Goal: Task Accomplishment & Management: Use online tool/utility

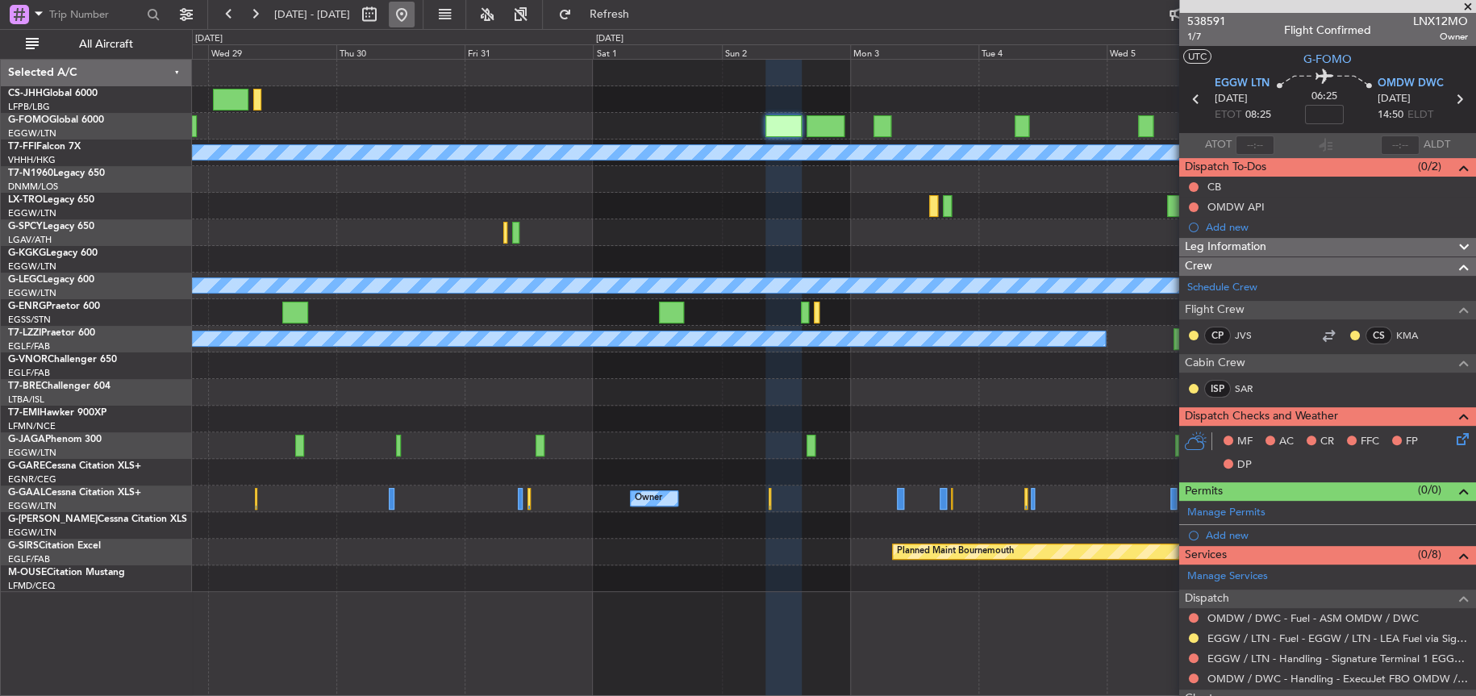
click at [415, 9] on button at bounding box center [402, 15] width 26 height 26
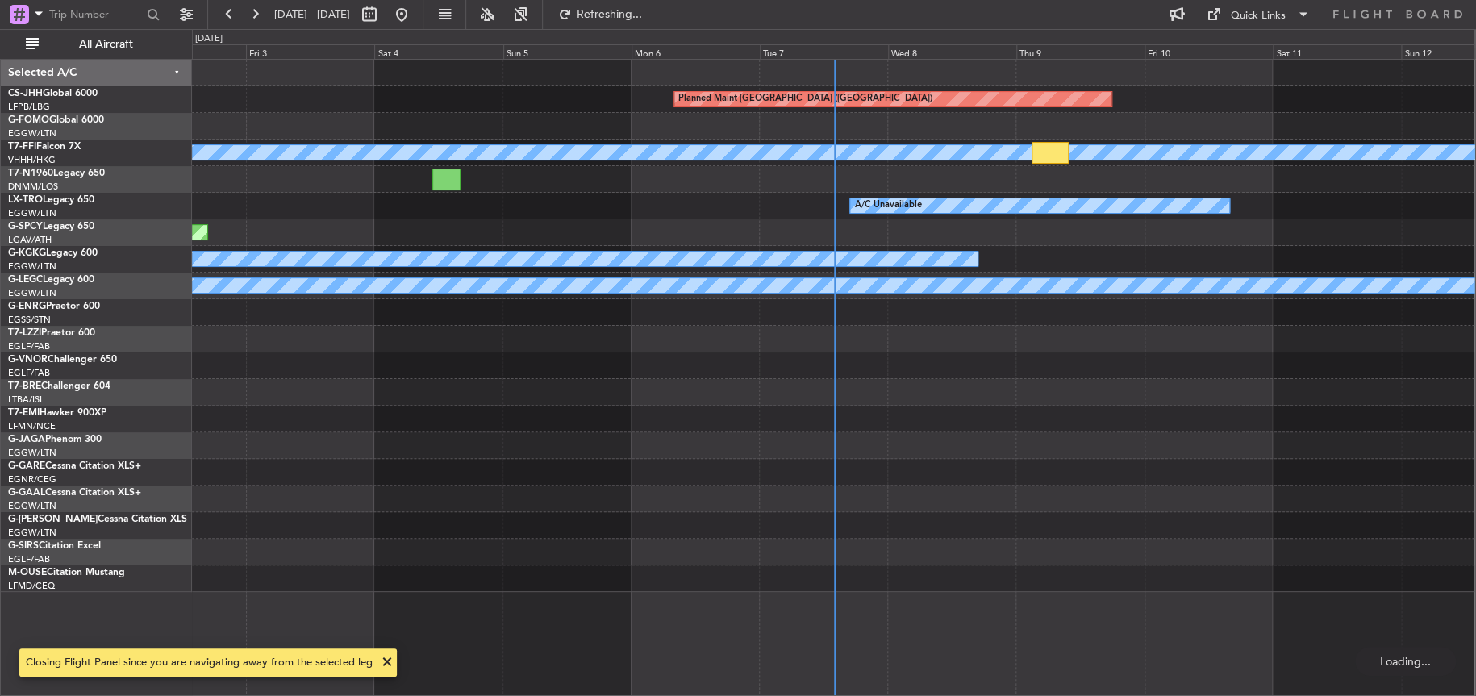
click at [620, 252] on div "A/C Unavailable [GEOGRAPHIC_DATA] (Ataturk)" at bounding box center [833, 259] width 1282 height 27
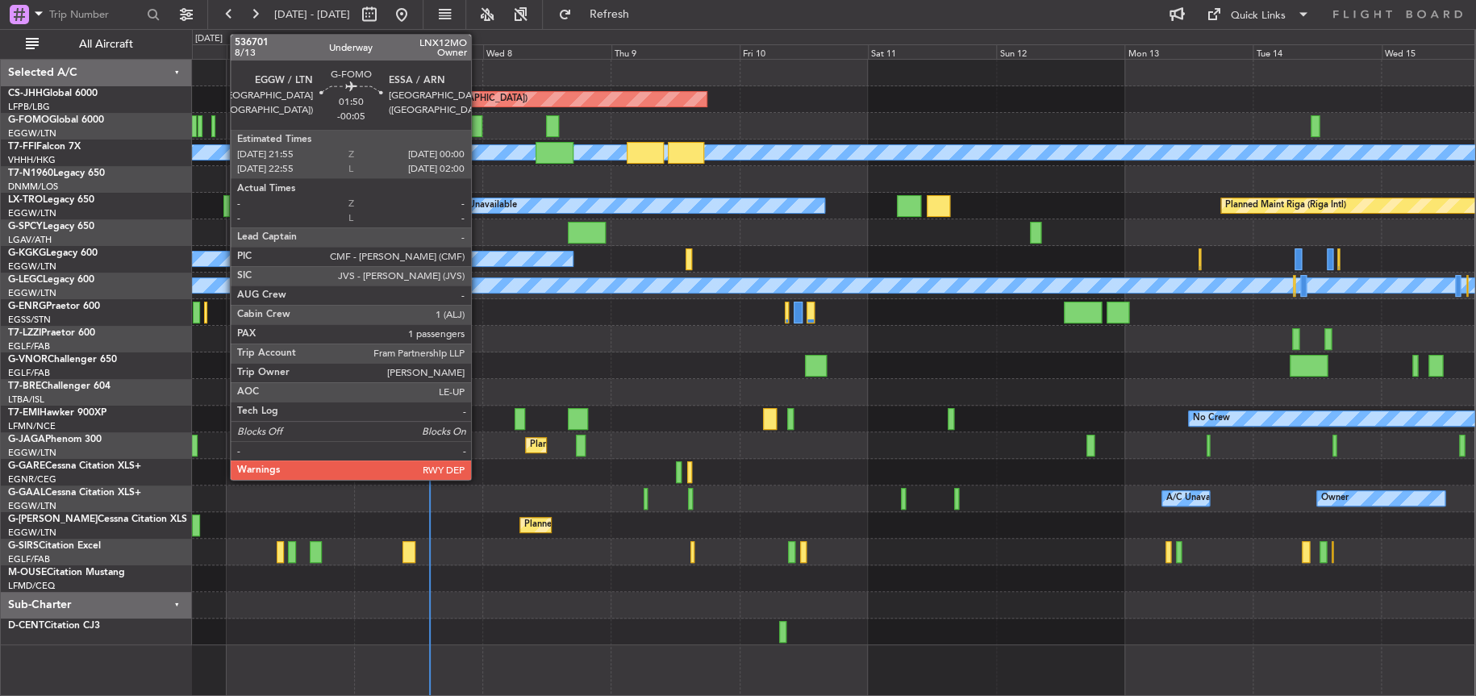
click at [478, 123] on div at bounding box center [476, 126] width 11 height 22
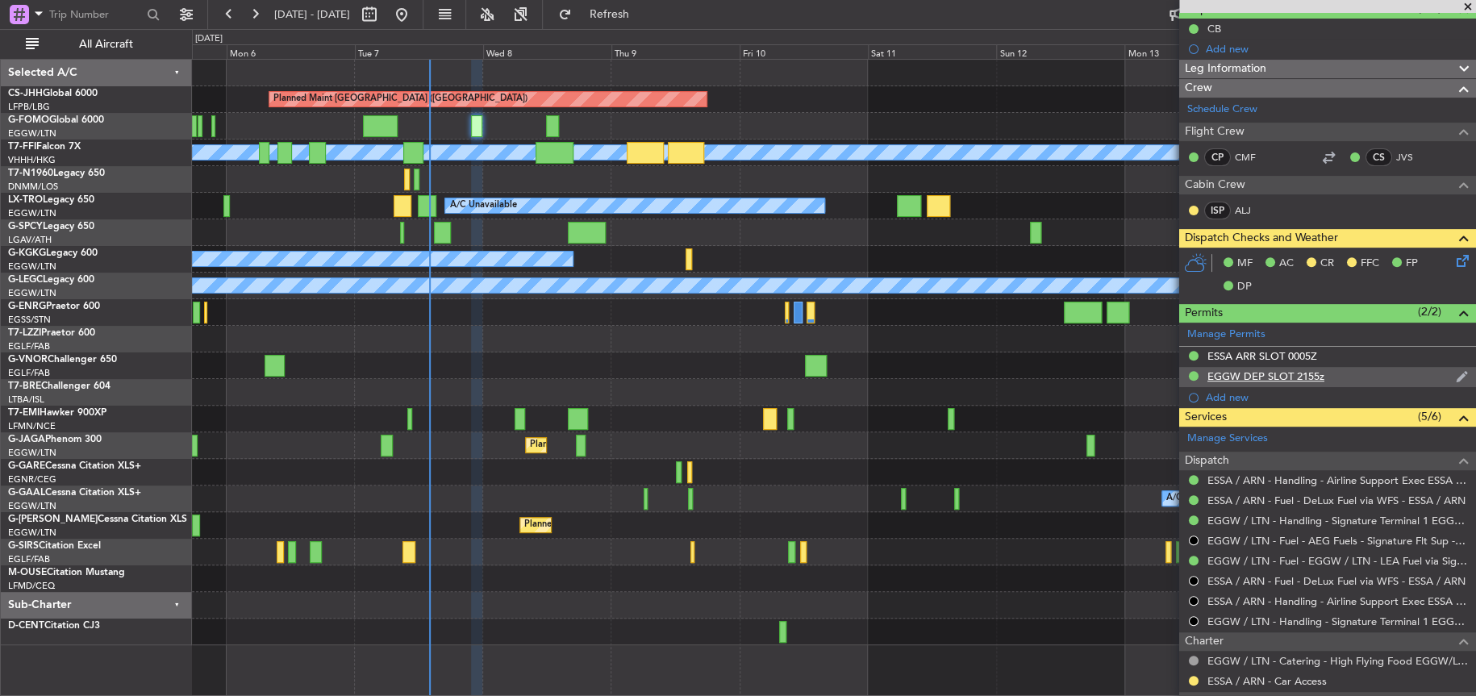
scroll to position [313, 0]
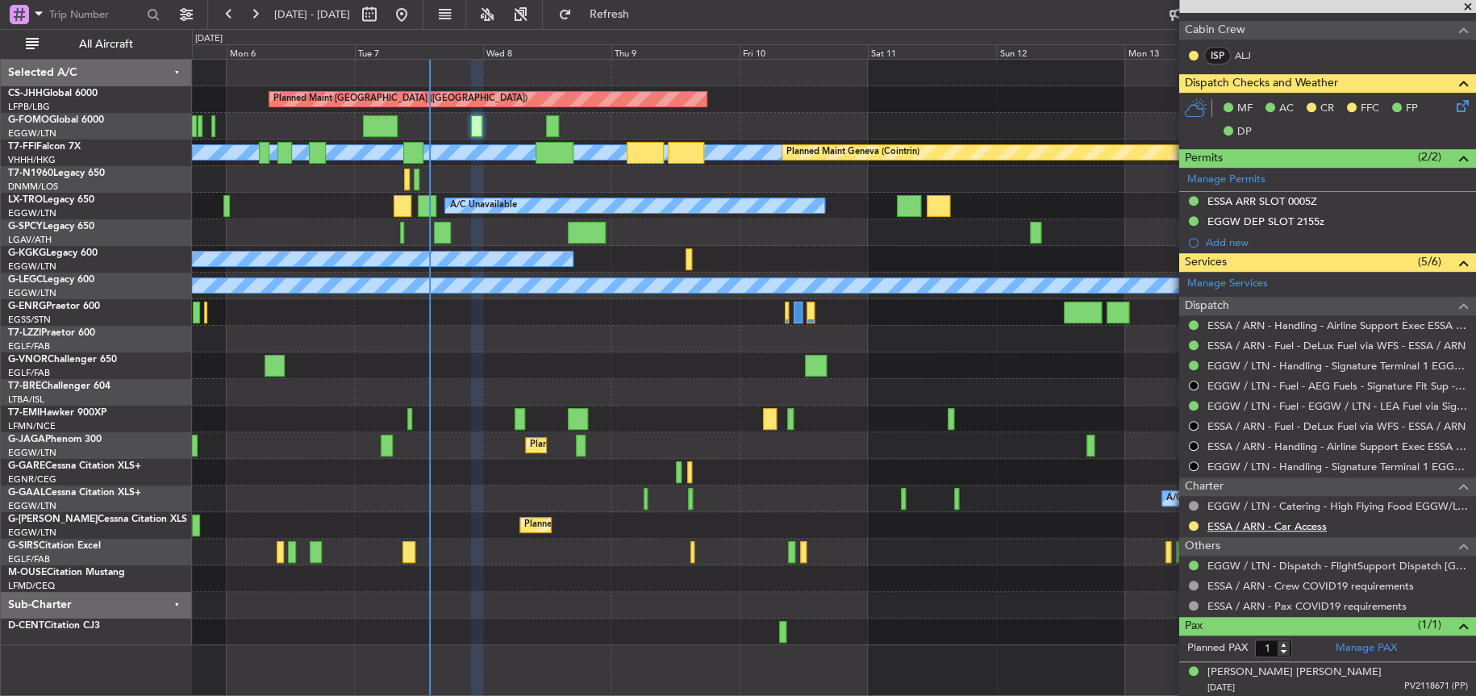
click at [1252, 523] on link "ESSA / ARN - Car Access" at bounding box center [1266, 526] width 119 height 14
click at [1194, 519] on div at bounding box center [1193, 525] width 13 height 13
click at [1191, 524] on button at bounding box center [1194, 526] width 10 height 10
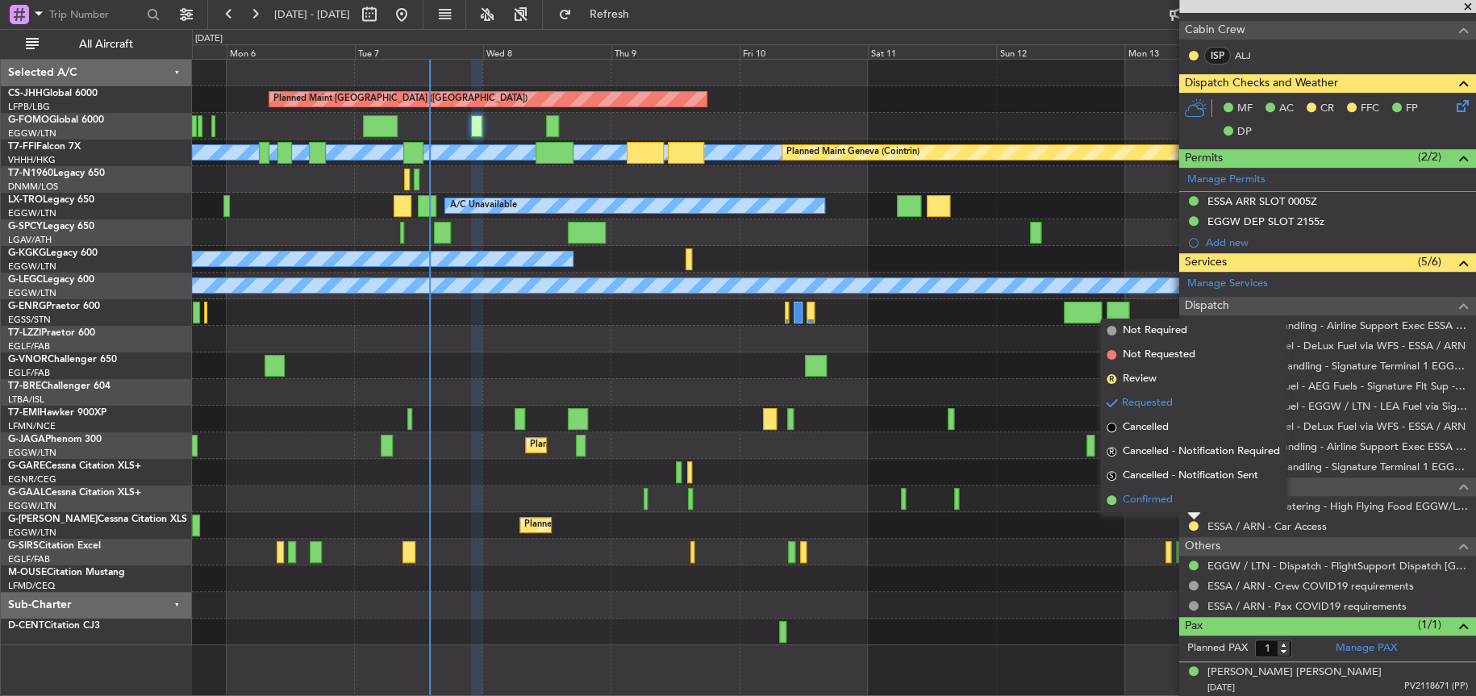
click at [1156, 503] on span "Confirmed" at bounding box center [1148, 500] width 50 height 16
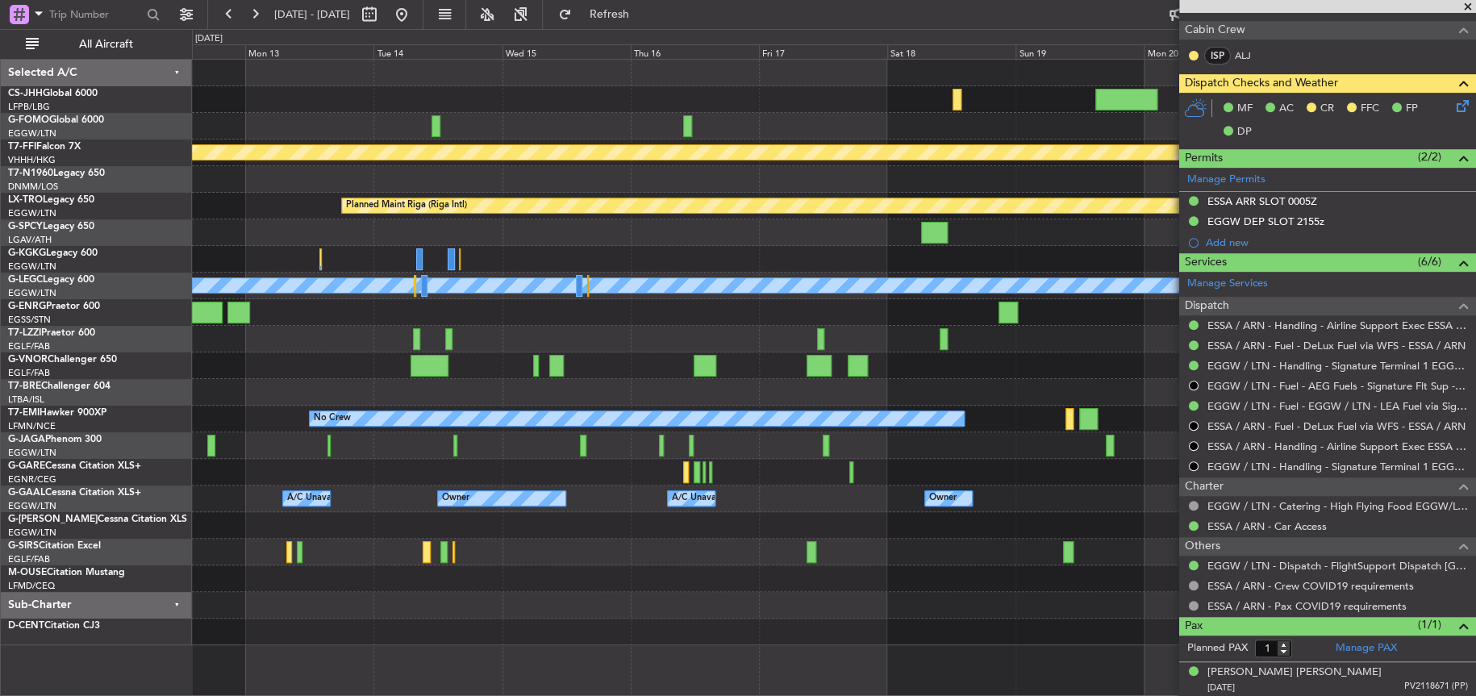
click at [0, 106] on html "[DATE] - [DATE] Refresh Quick Links All Aircraft [PERSON_NAME] [PERSON_NAME] Pl…" at bounding box center [738, 348] width 1476 height 696
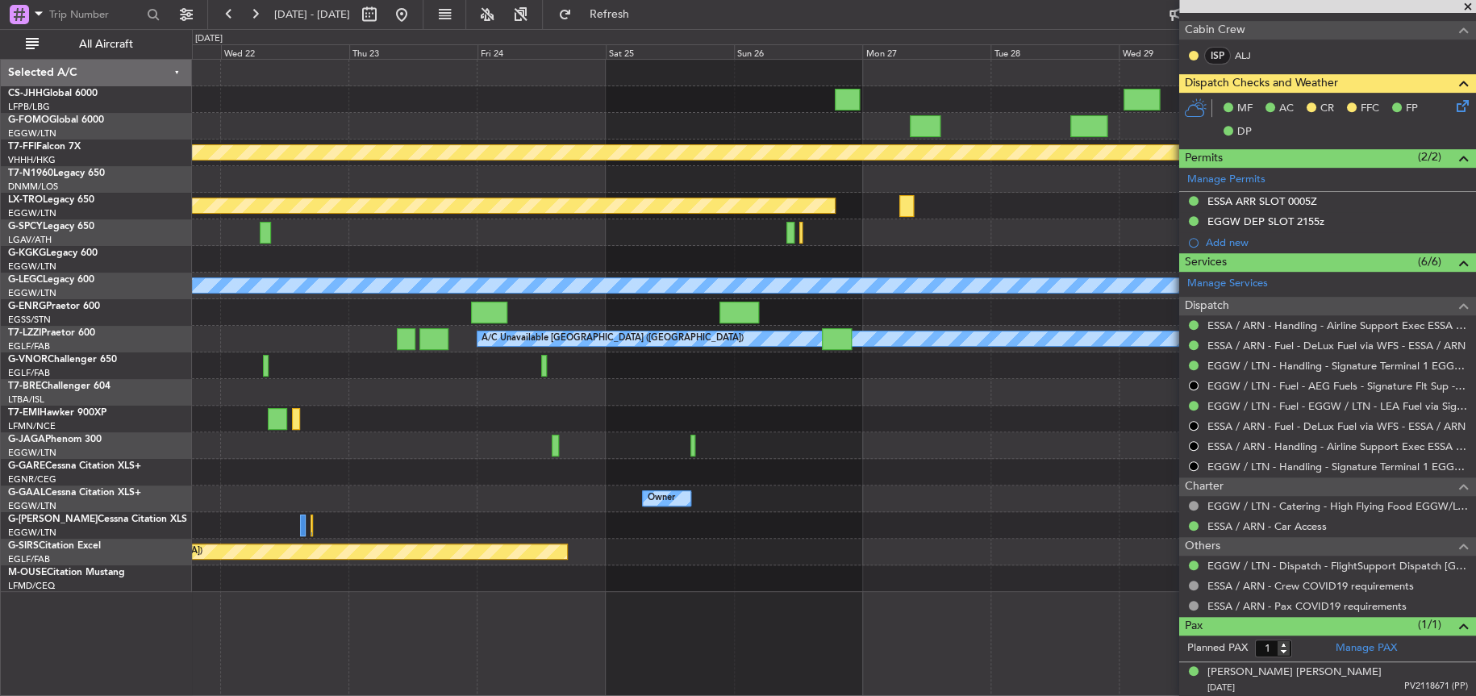
click at [173, 136] on div "[PERSON_NAME] [PERSON_NAME] Planned Maint Geneva ([GEOGRAPHIC_DATA]) Planned Ma…" at bounding box center [738, 362] width 1476 height 667
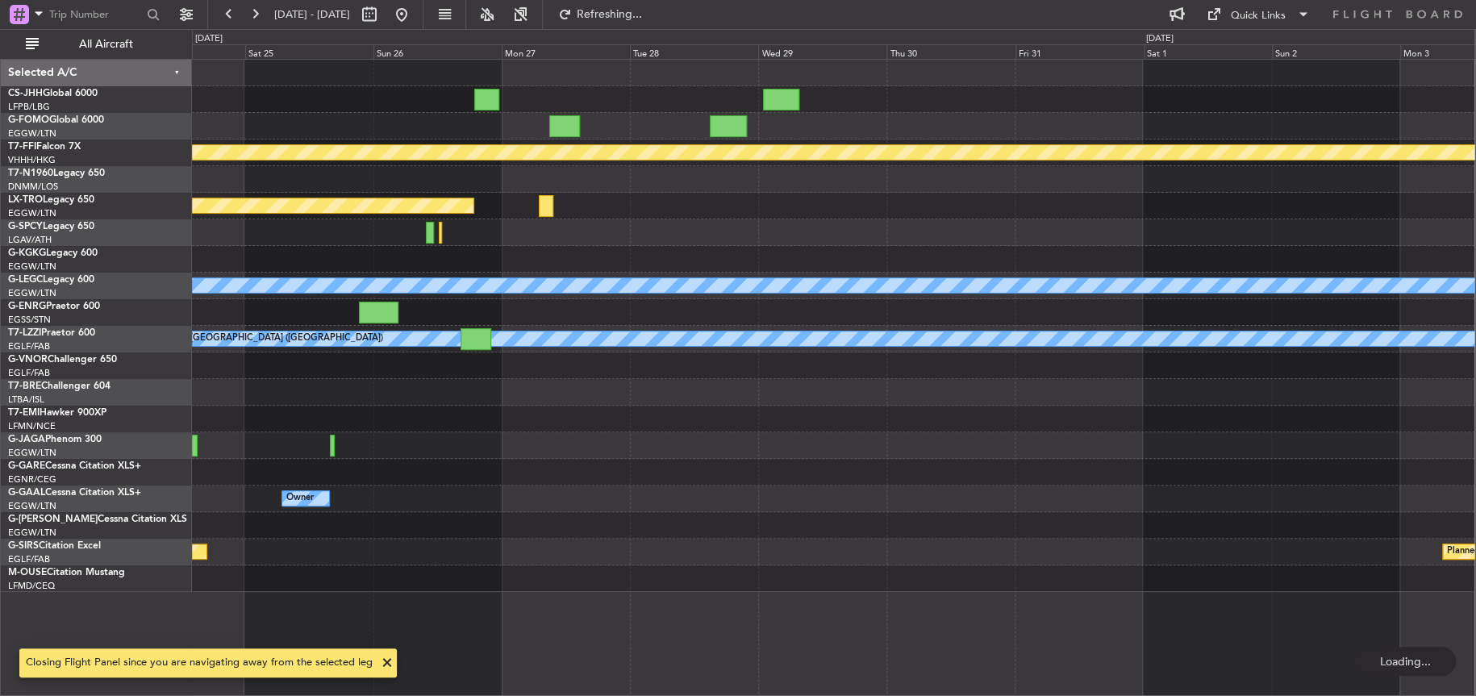
scroll to position [0, 0]
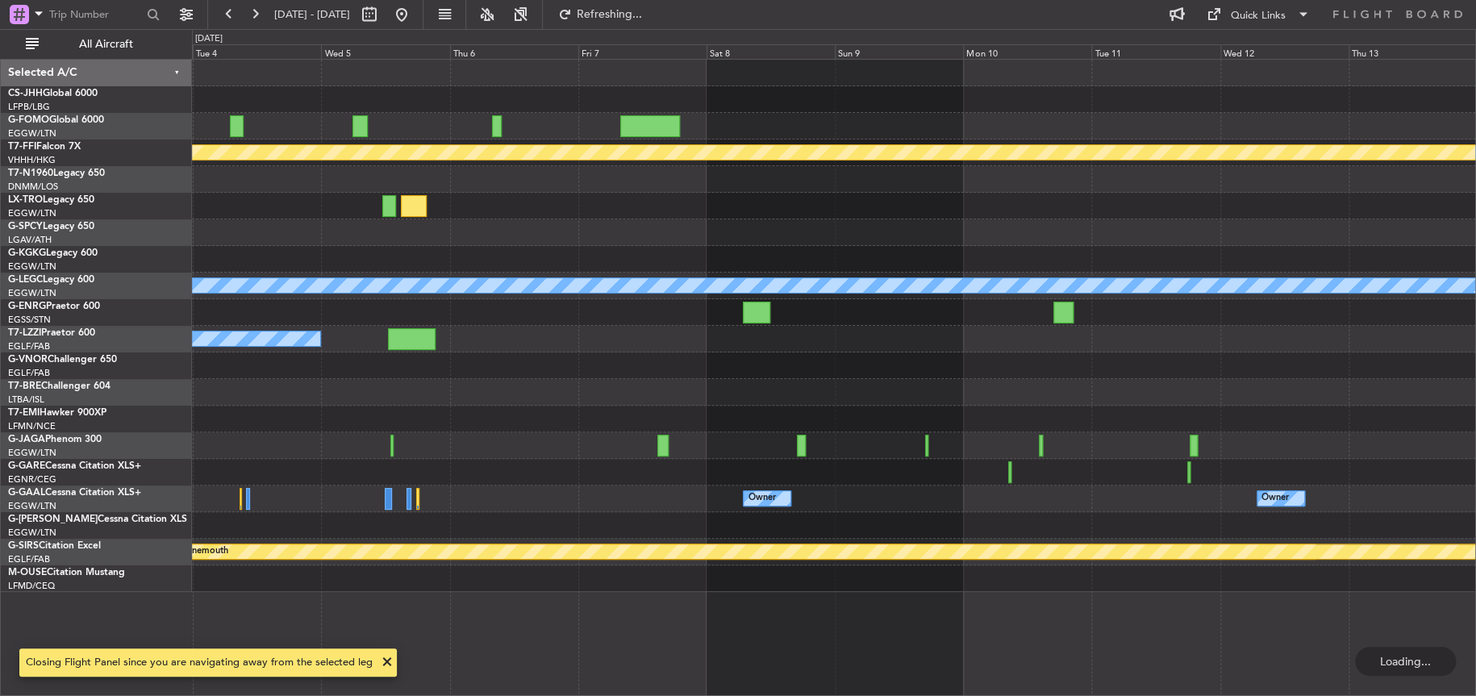
click at [146, 237] on div "[PERSON_NAME] [PERSON_NAME] Planned Maint Geneva ([GEOGRAPHIC_DATA]) A/C Unavai…" at bounding box center [738, 362] width 1476 height 667
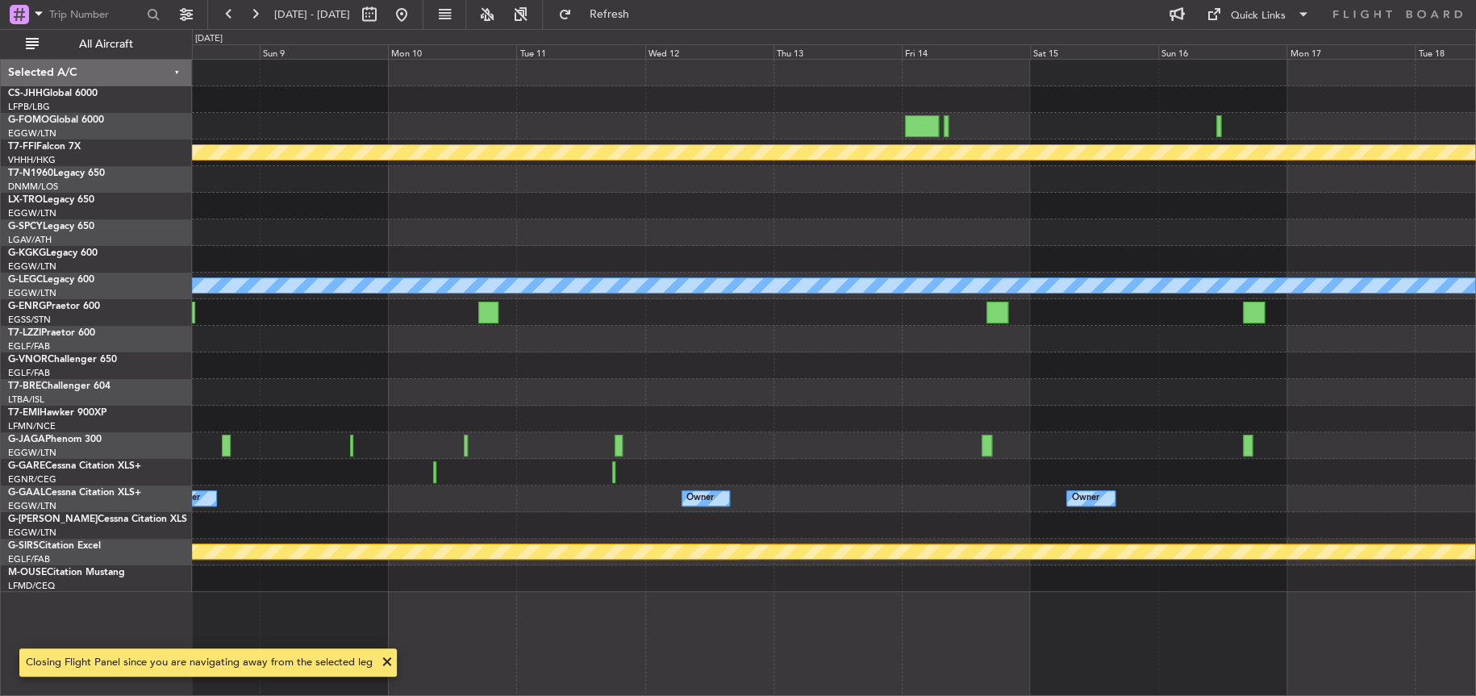
click at [932, 248] on div at bounding box center [833, 259] width 1283 height 27
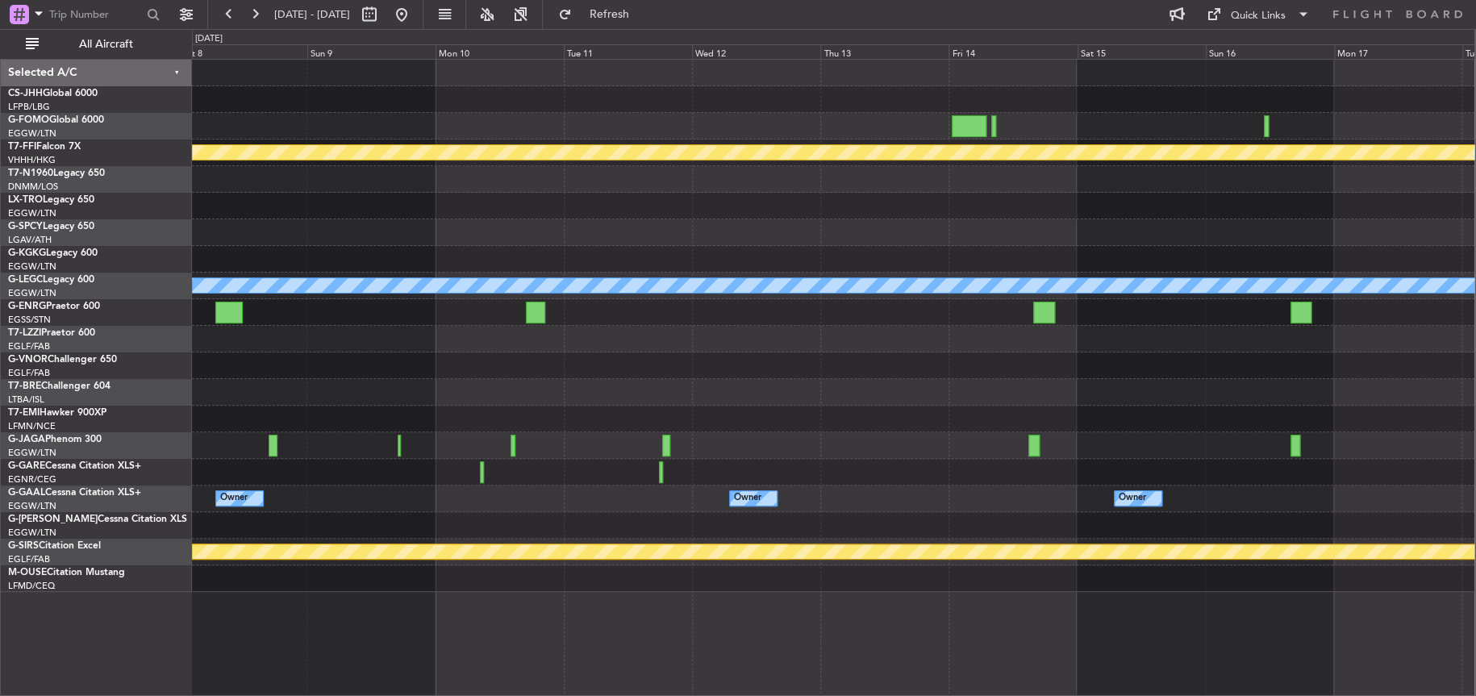
click at [1475, 165] on html "[DATE] - [DATE] Refresh Quick Links All Aircraft [PERSON_NAME] [PERSON_NAME] Pl…" at bounding box center [738, 348] width 1476 height 696
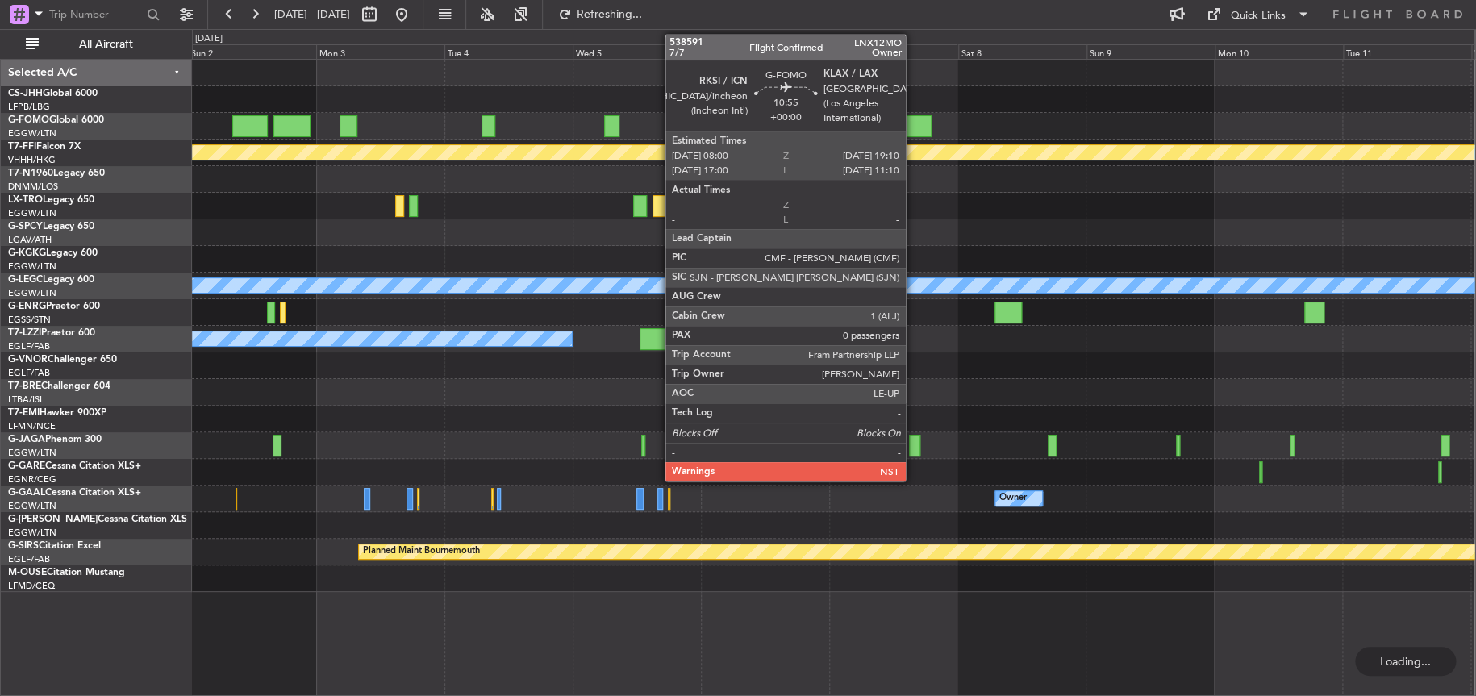
click at [913, 123] on div at bounding box center [901, 126] width 60 height 22
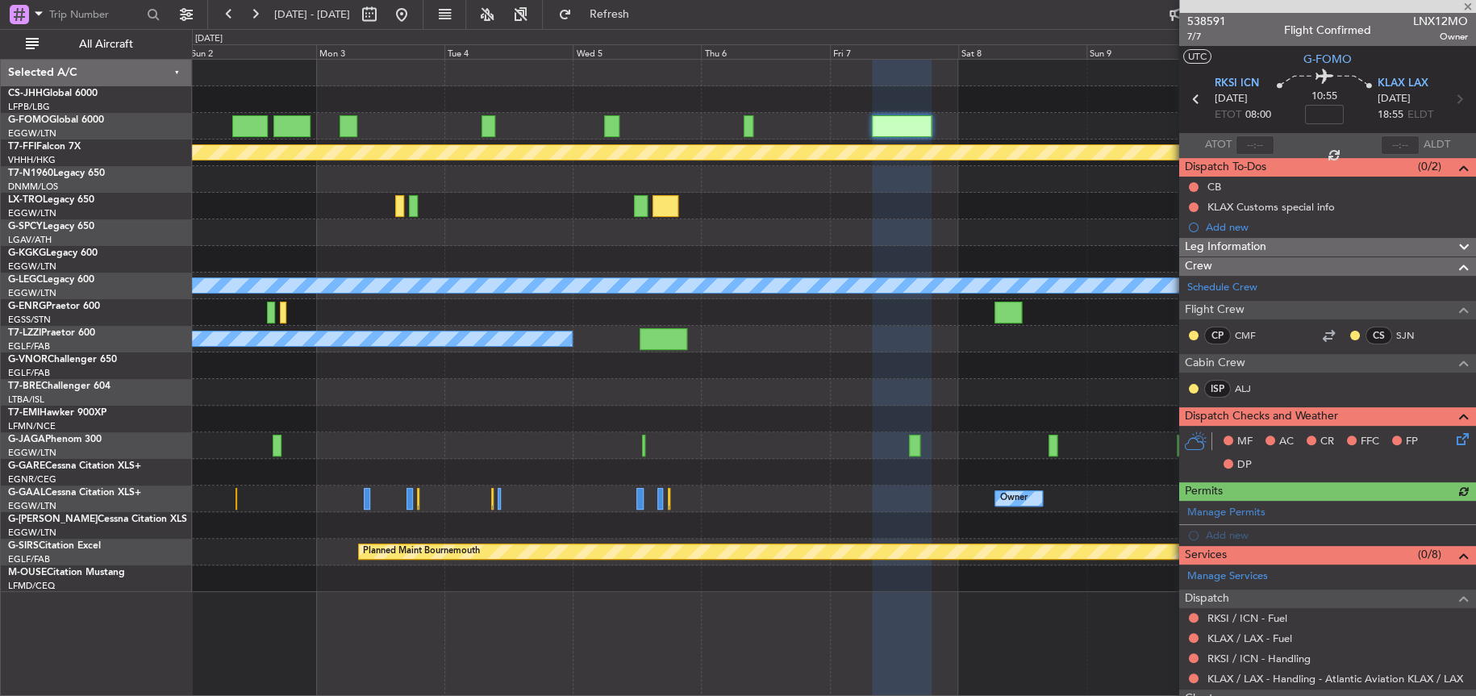
scroll to position [156, 0]
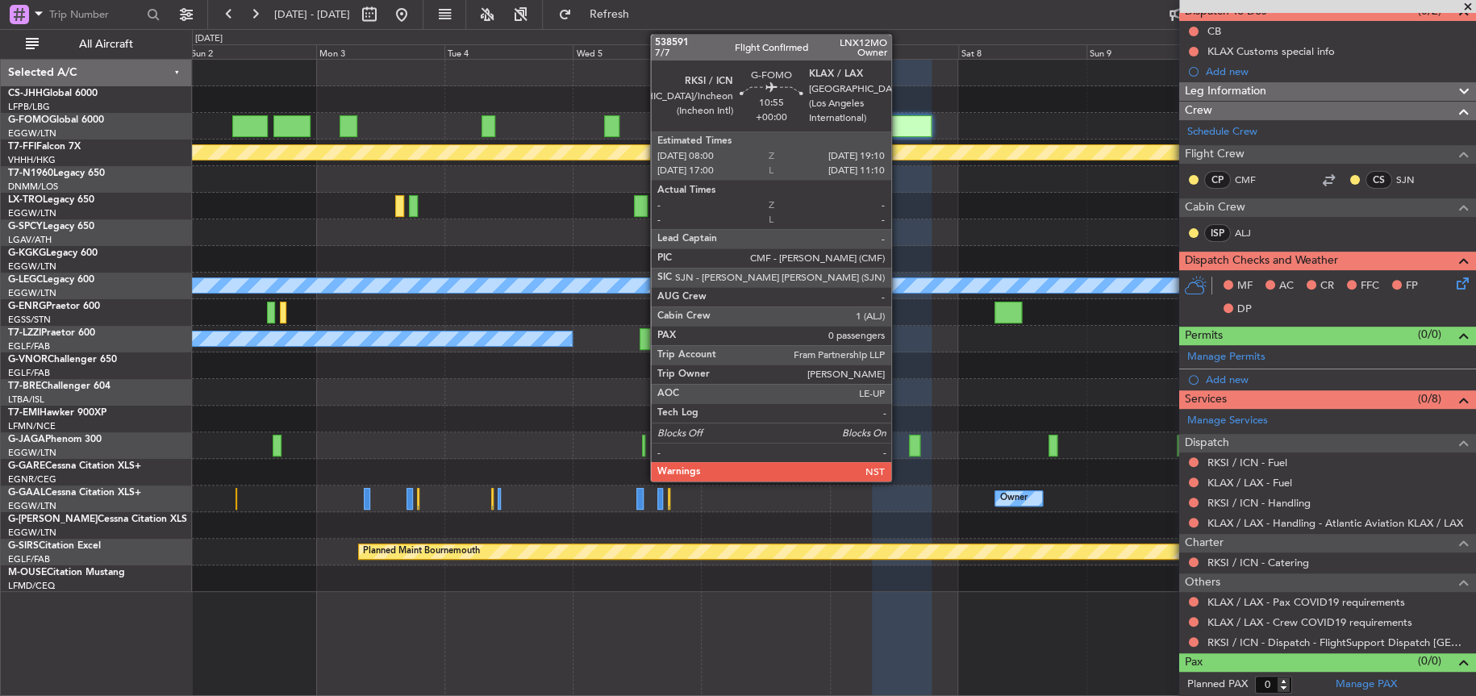
click at [899, 126] on div at bounding box center [902, 126] width 60 height 22
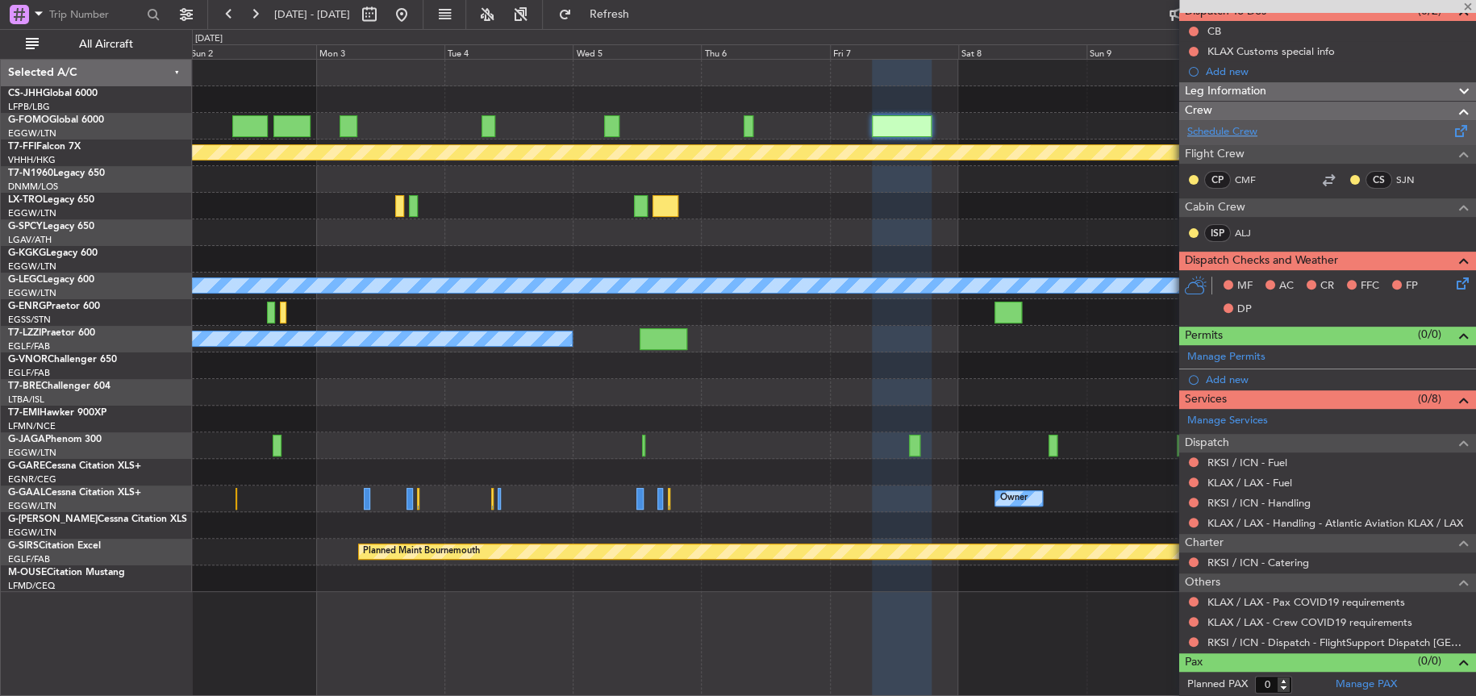
click at [1230, 127] on link "Schedule Crew" at bounding box center [1222, 132] width 70 height 16
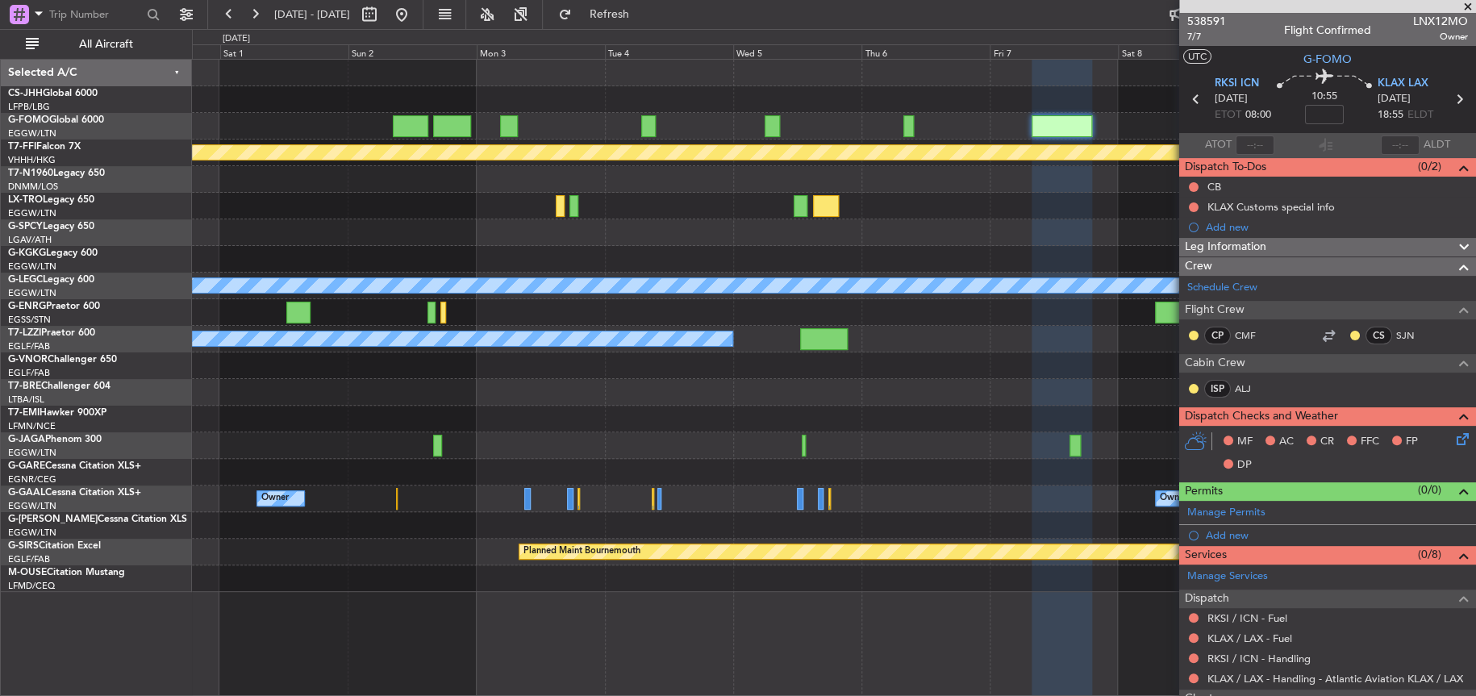
click at [1178, 373] on fb-app "[DATE] - [DATE] Refresh Quick Links All Aircraft [PERSON_NAME] [PERSON_NAME] Pl…" at bounding box center [738, 354] width 1476 height 684
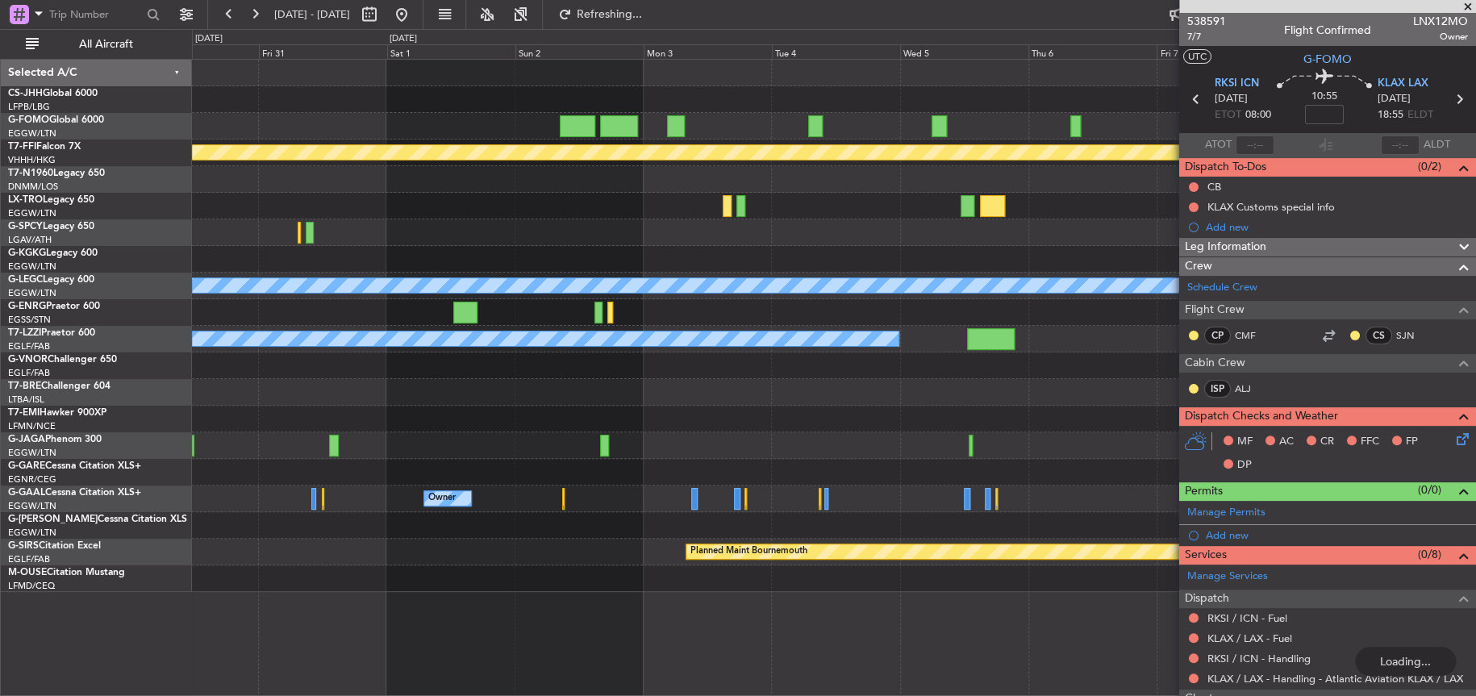
click at [596, 451] on div "[PERSON_NAME] [PERSON_NAME] Planned Maint Geneva ([GEOGRAPHIC_DATA]) A/C Unavai…" at bounding box center [833, 326] width 1282 height 532
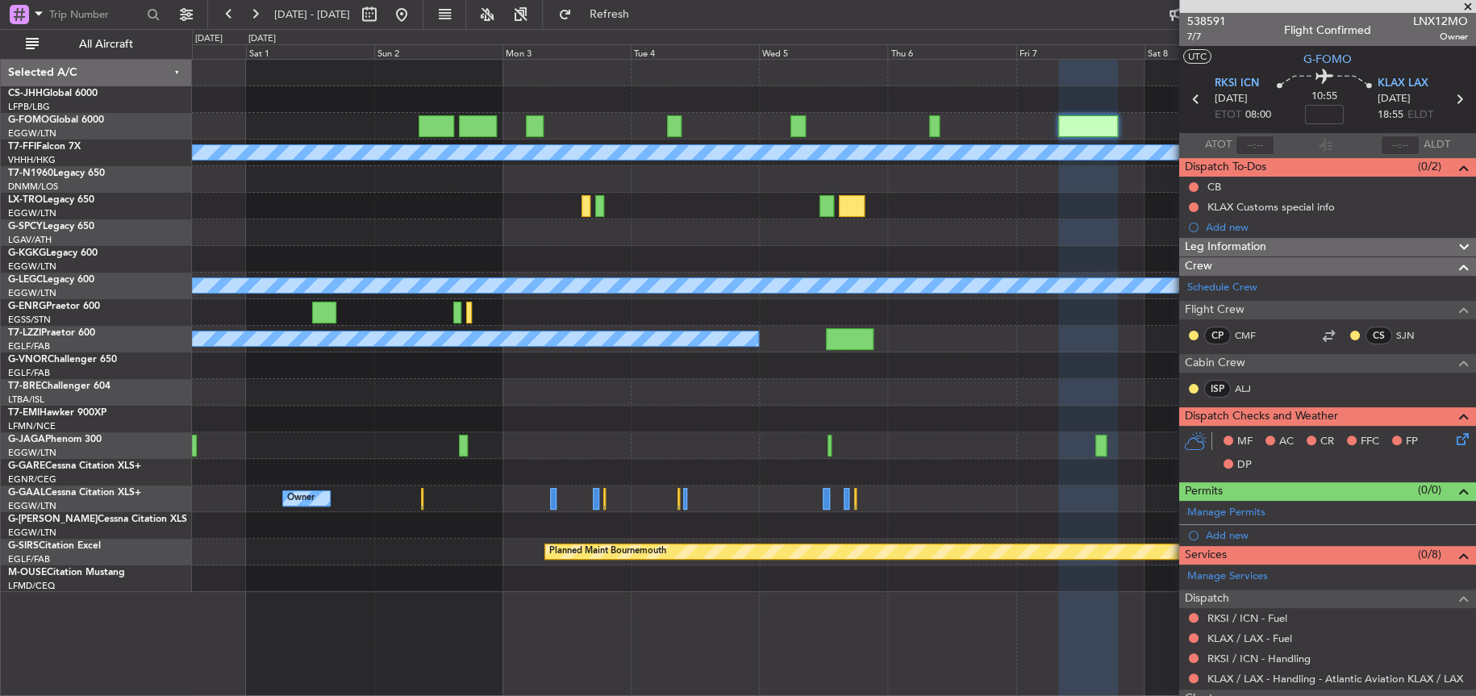
click at [528, 194] on div at bounding box center [833, 206] width 1283 height 27
click at [415, 10] on button at bounding box center [402, 15] width 26 height 26
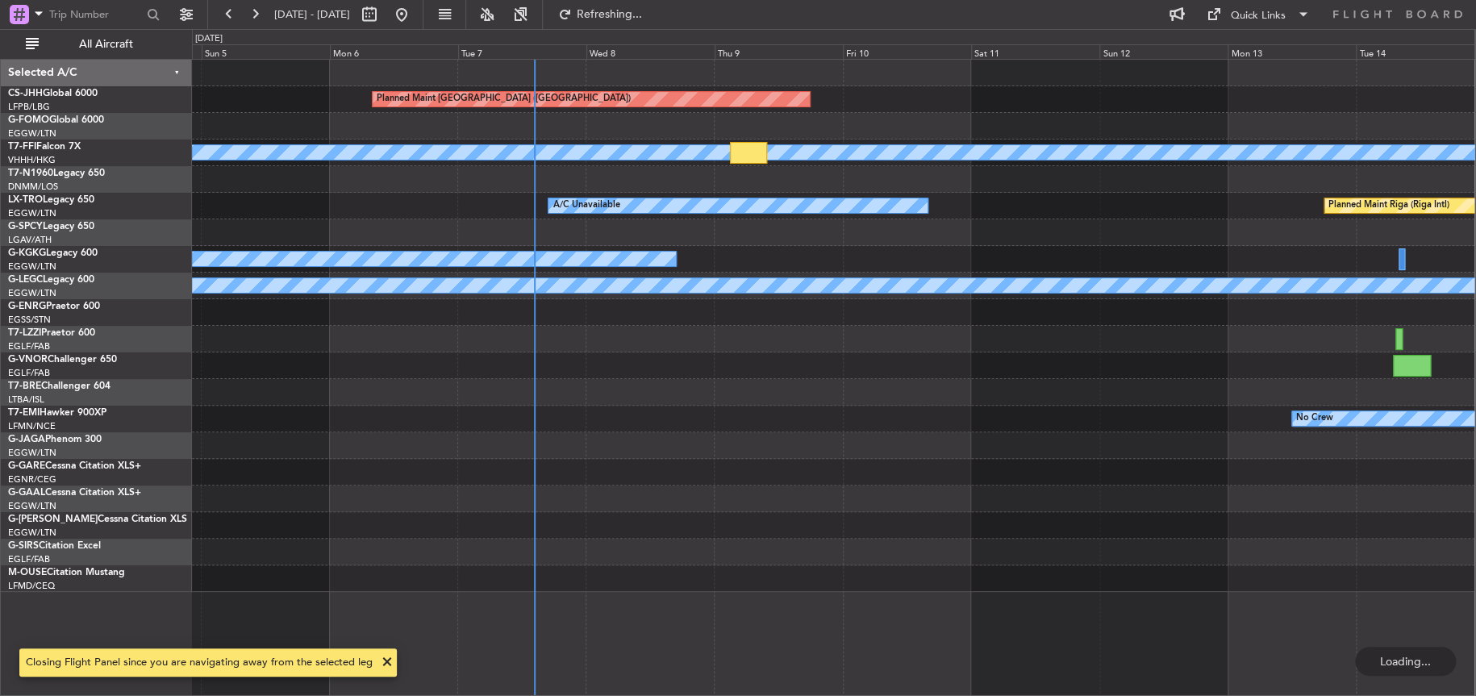
click at [793, 373] on div "Planned Maint [GEOGRAPHIC_DATA] ([GEOGRAPHIC_DATA]) Planned Maint Geneva ([GEOG…" at bounding box center [833, 326] width 1282 height 532
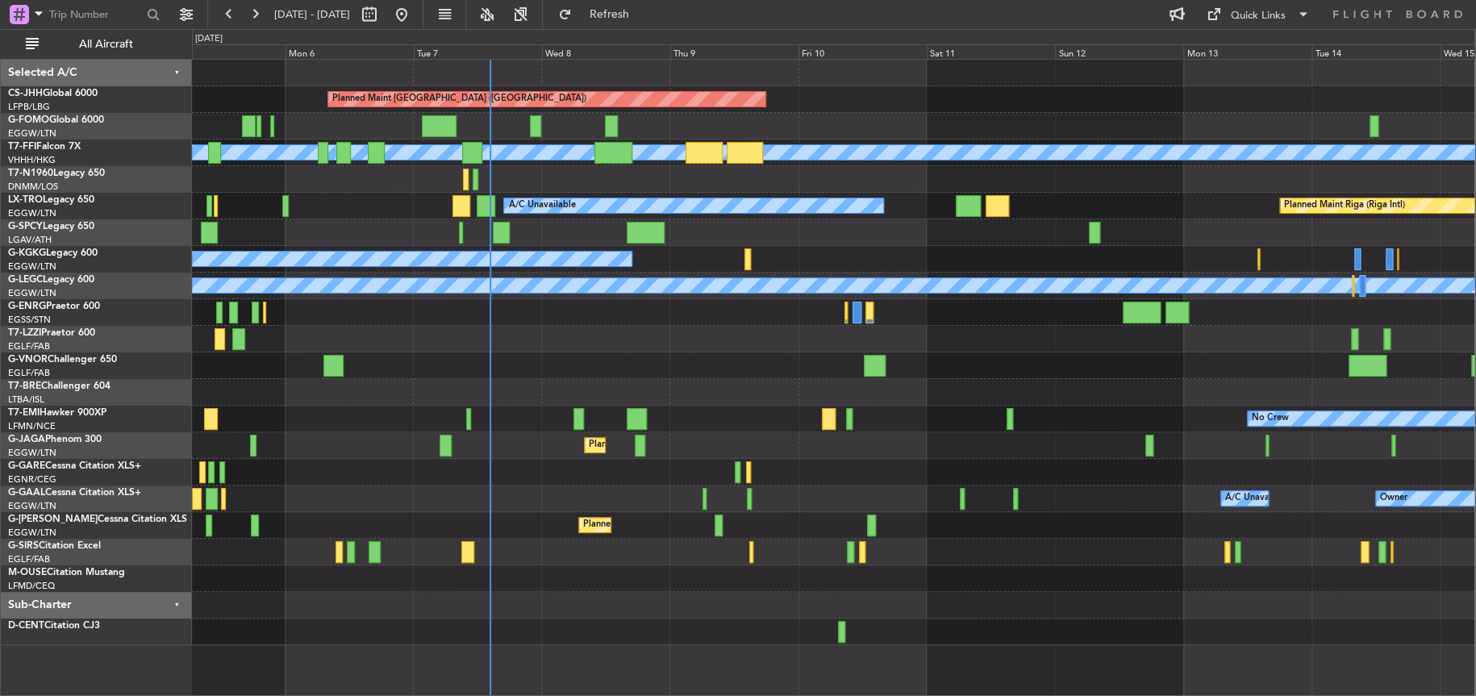
click at [814, 390] on div at bounding box center [833, 392] width 1282 height 27
click at [552, 353] on div at bounding box center [833, 365] width 1282 height 27
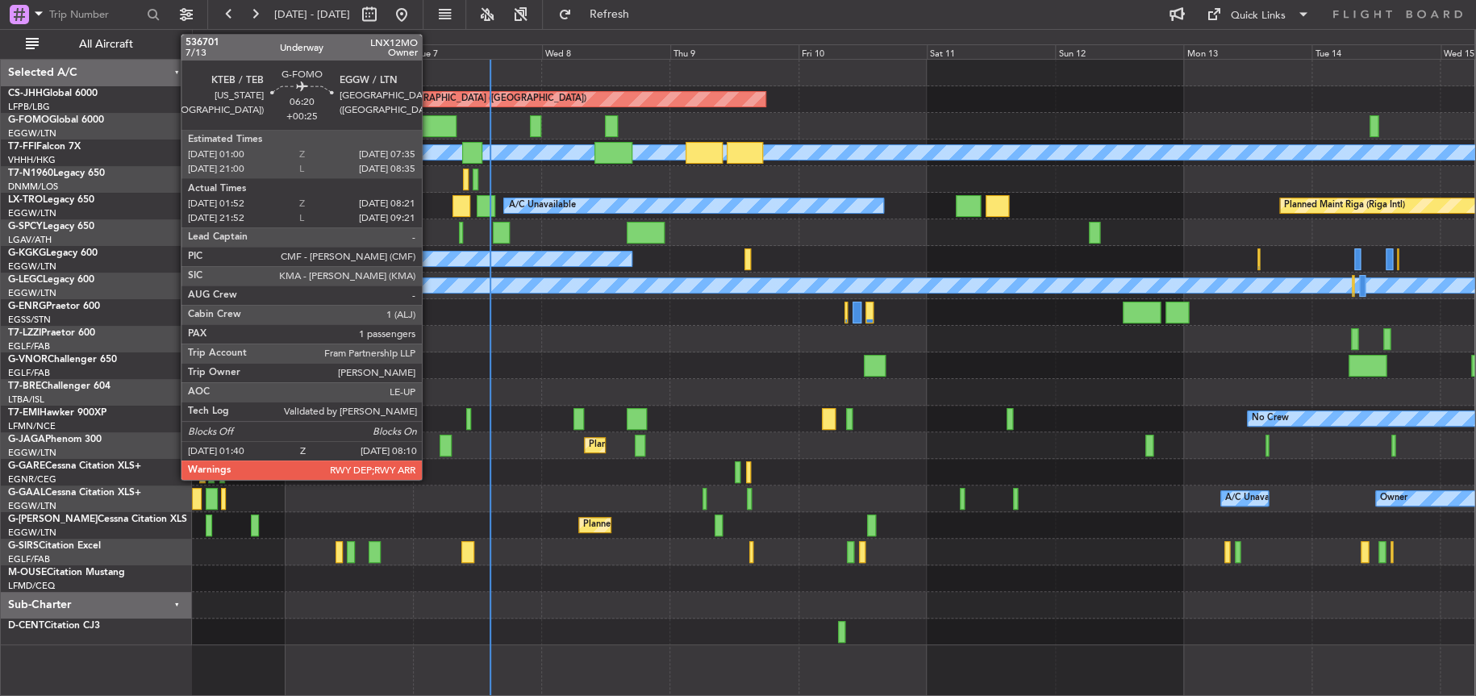
click at [429, 122] on div at bounding box center [439, 126] width 35 height 22
click at [430, 122] on div at bounding box center [439, 126] width 35 height 22
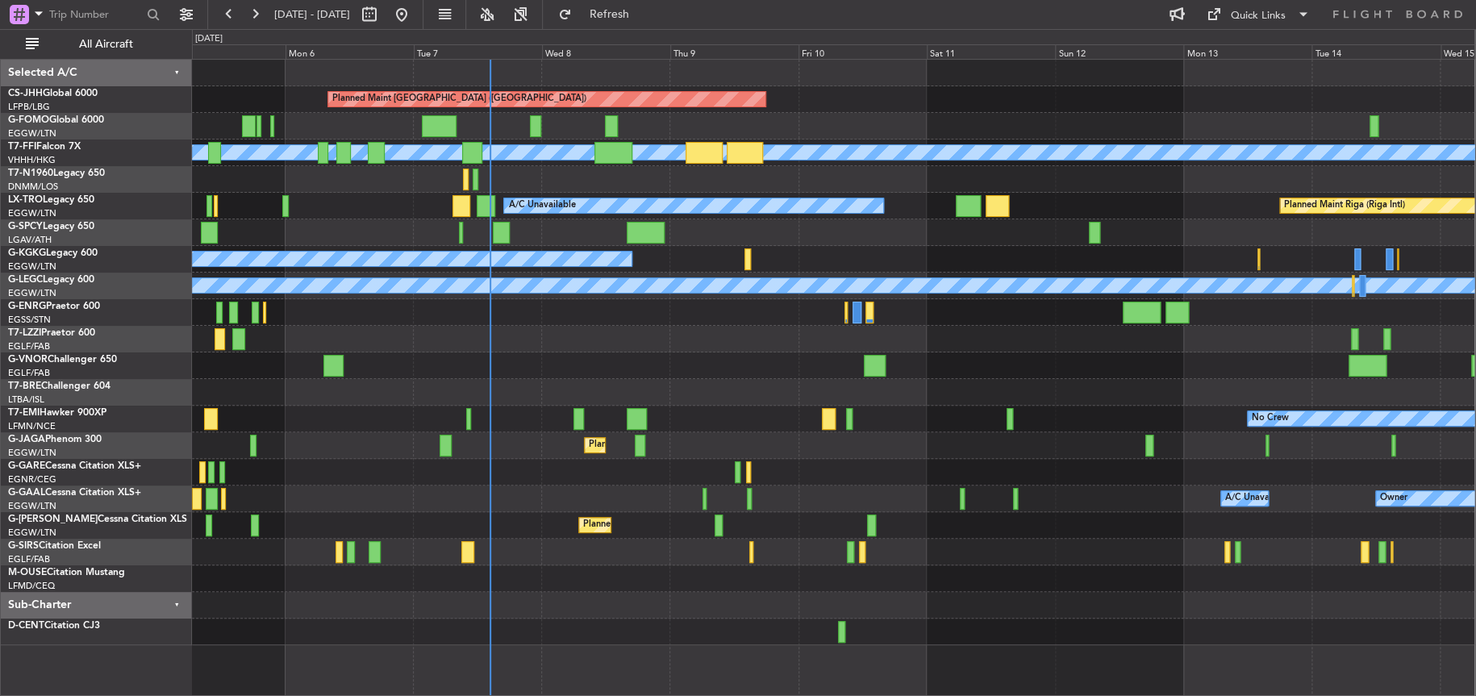
click at [366, 432] on div "Planned Maint [GEOGRAPHIC_DATA] ([GEOGRAPHIC_DATA]) Planned Maint Geneva ([GEOG…" at bounding box center [833, 353] width 1282 height 586
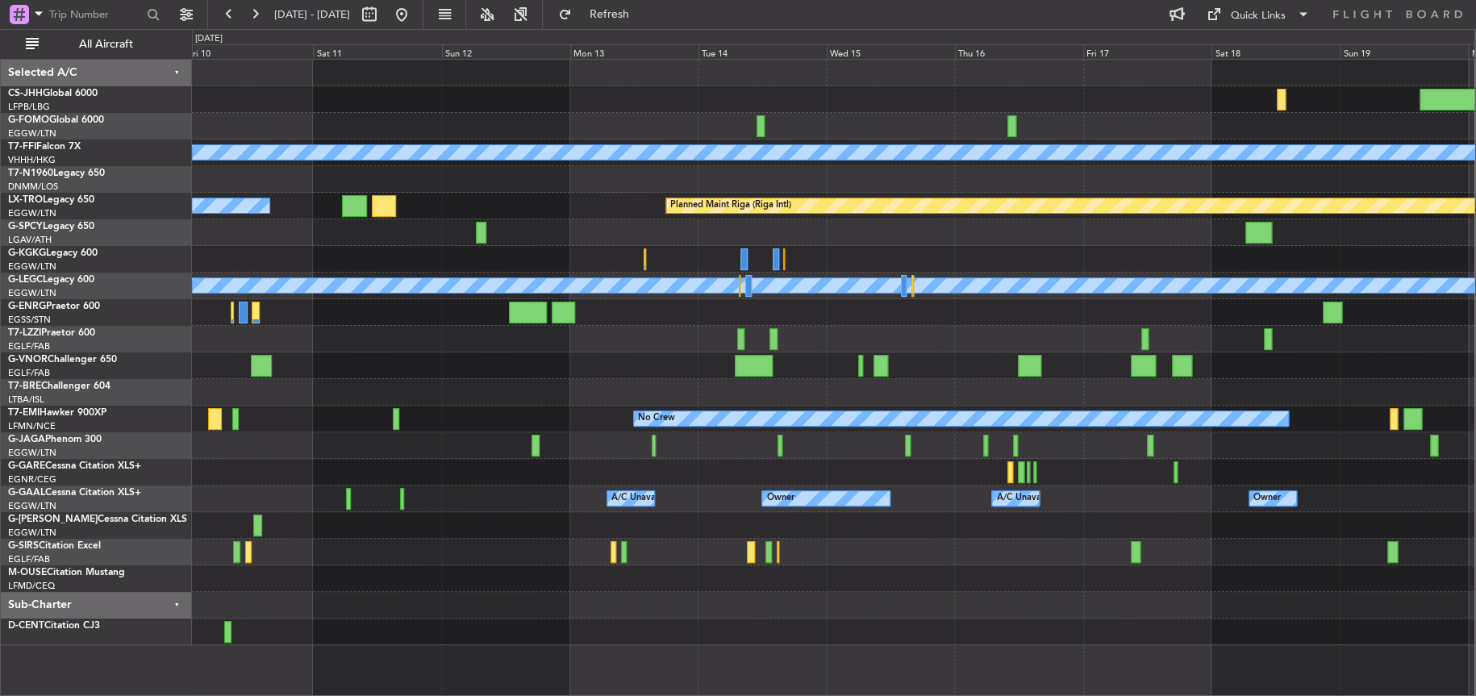
click at [354, 429] on div "No Crew" at bounding box center [833, 419] width 1282 height 27
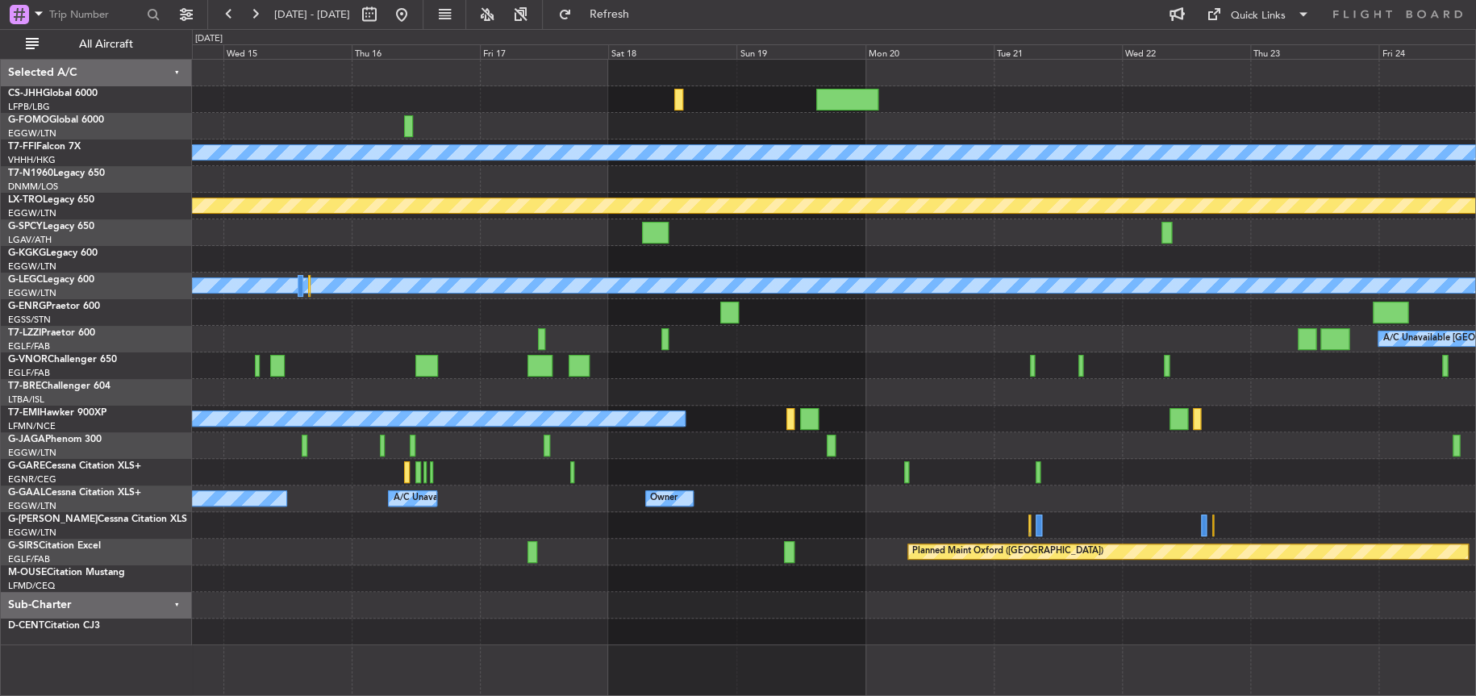
click at [323, 512] on div "Planned Maint Geneva (Cointrin) [PERSON_NAME] [PERSON_NAME] Planned Maint [GEOG…" at bounding box center [833, 353] width 1283 height 586
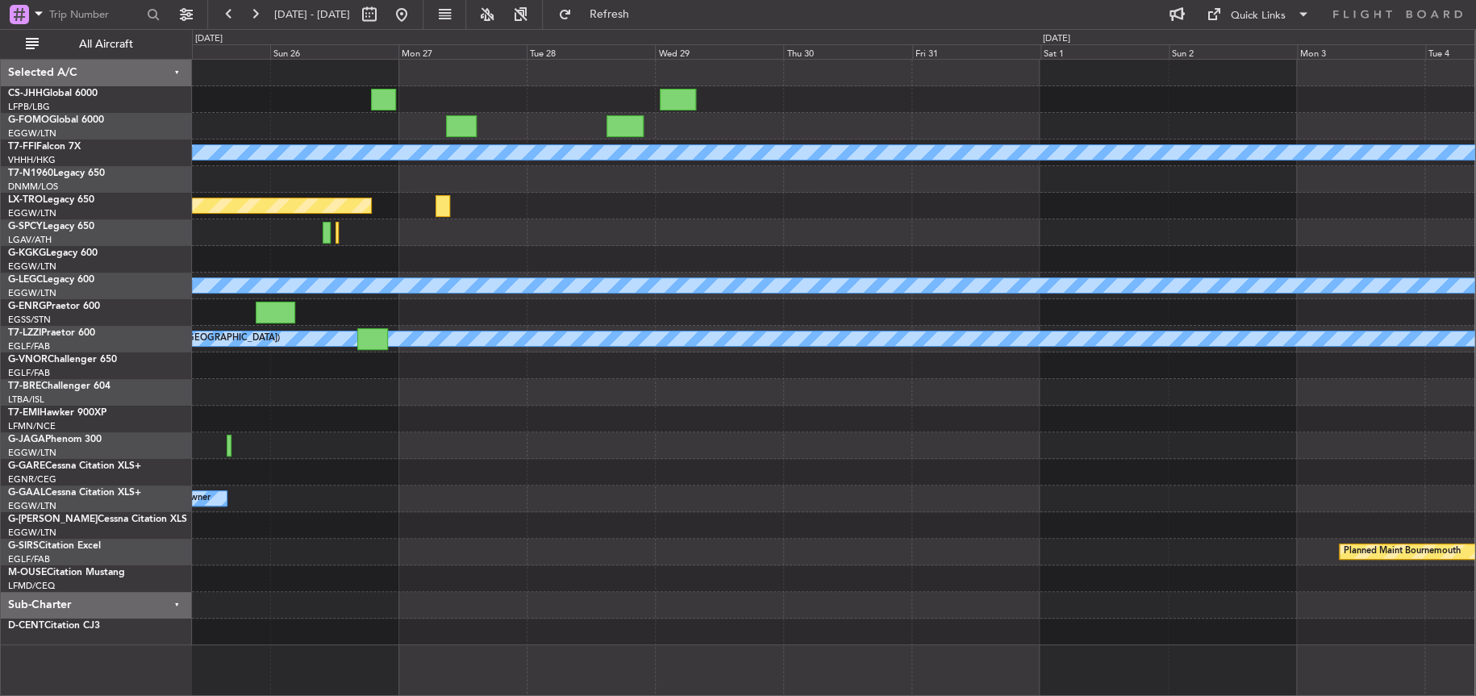
click at [568, 486] on div "Planned Maint Geneva (Cointrin) [PERSON_NAME] [PERSON_NAME] Planned Maint [GEOG…" at bounding box center [833, 353] width 1282 height 586
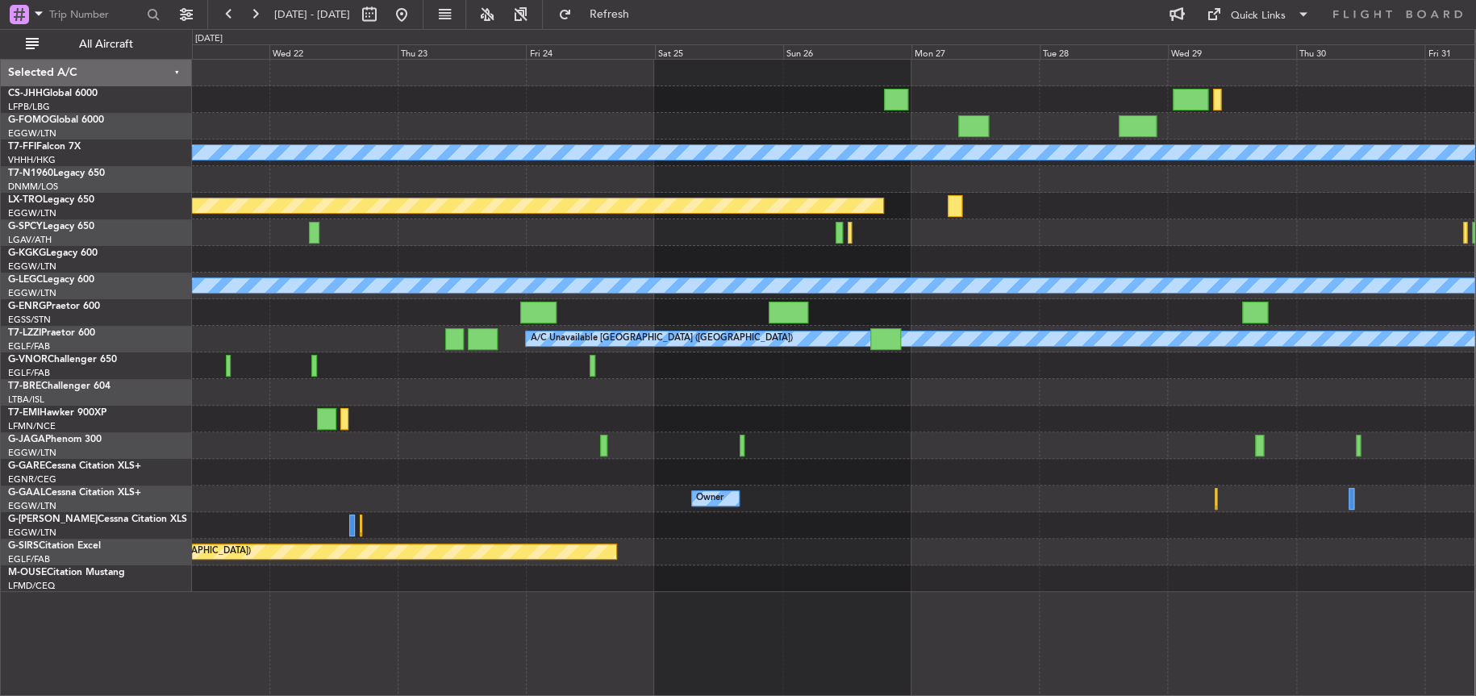
click at [968, 492] on div "Planned Maint Geneva (Cointrin) [PERSON_NAME] [PERSON_NAME] Planned Maint [GEOG…" at bounding box center [833, 326] width 1282 height 532
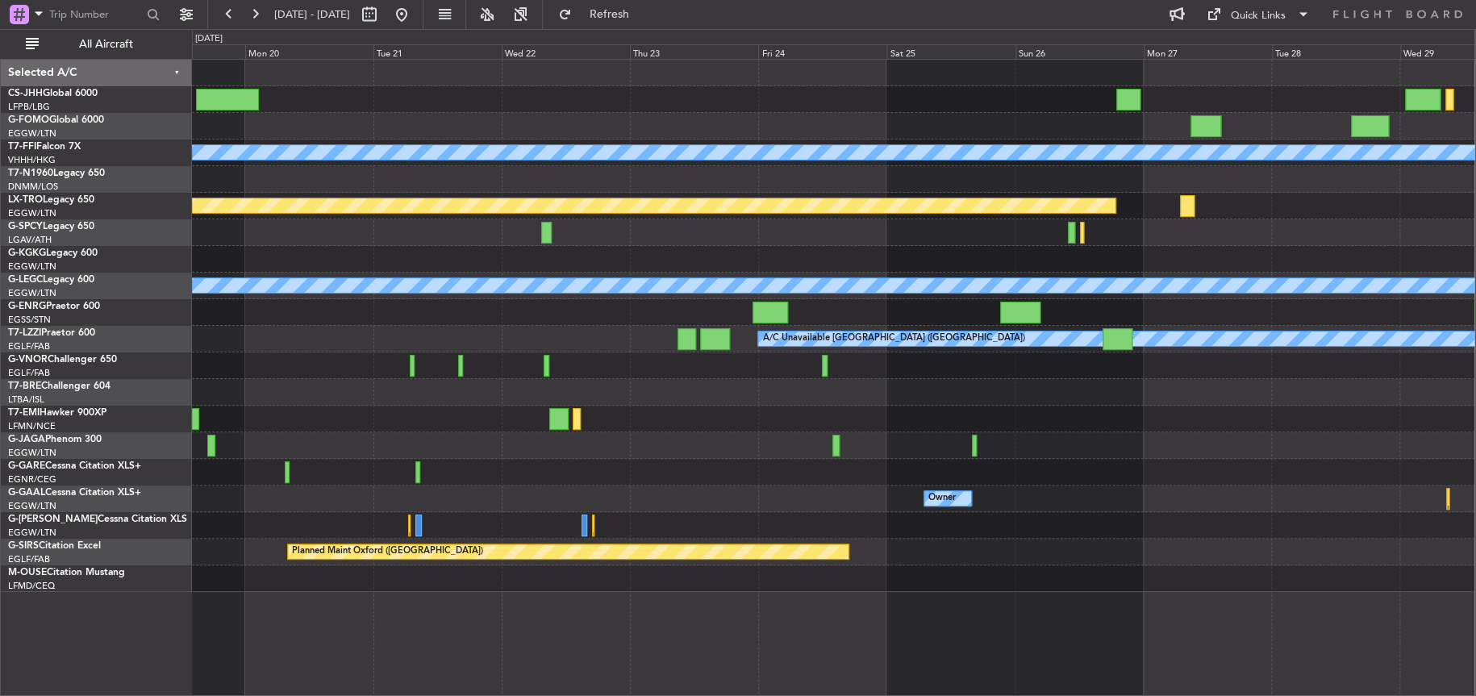
click at [1097, 543] on div "Planned Maint Oxford ([GEOGRAPHIC_DATA])" at bounding box center [833, 552] width 1282 height 27
click at [982, 617] on div "Planned Maint Geneva (Cointrin) [PERSON_NAME] [PERSON_NAME] Planned Maint [GEOG…" at bounding box center [834, 377] width 1284 height 637
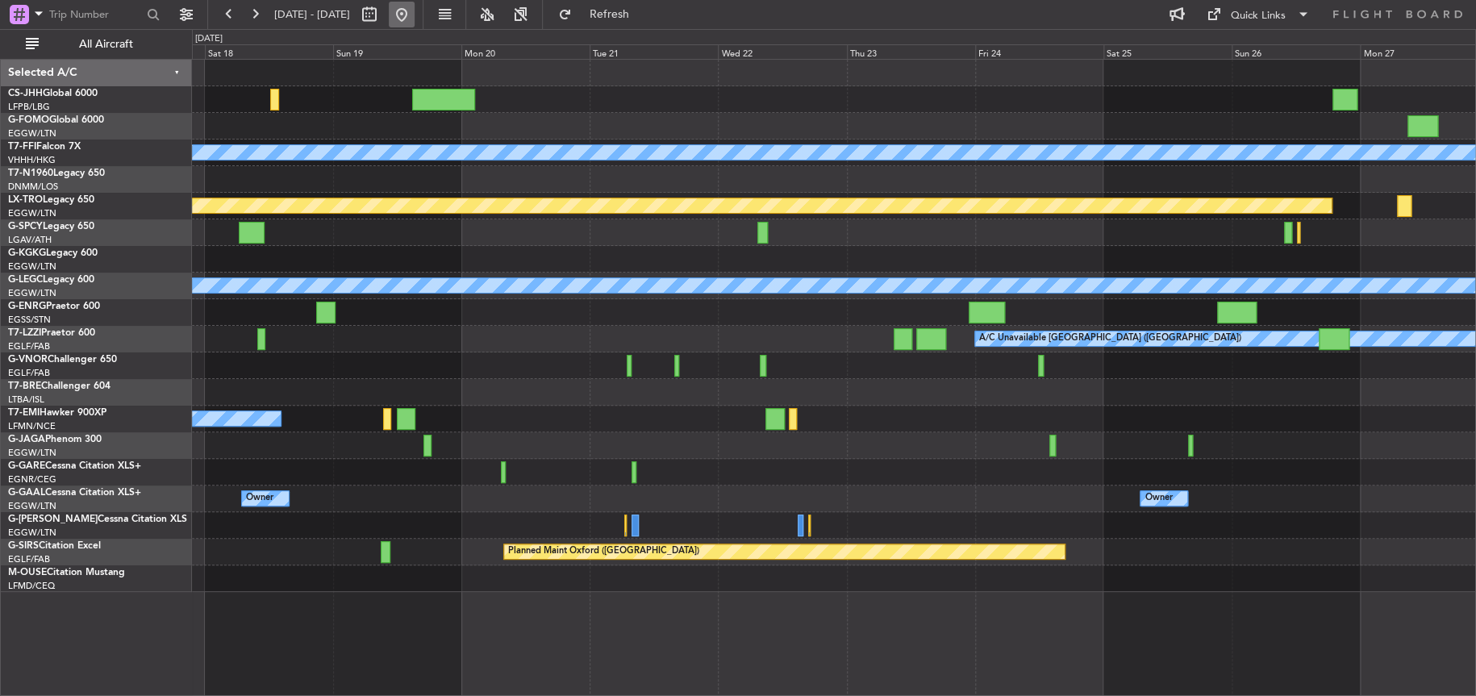
click at [415, 17] on button at bounding box center [402, 15] width 26 height 26
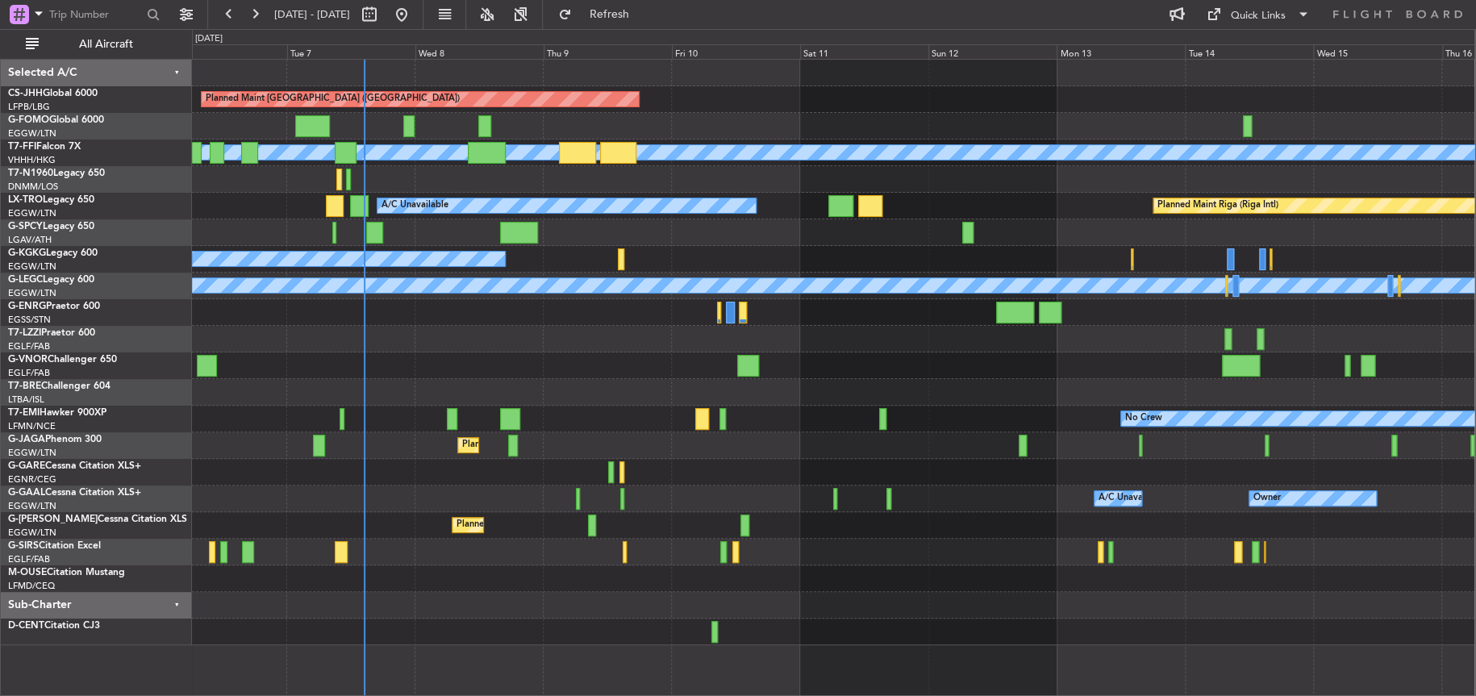
click at [477, 336] on div at bounding box center [833, 339] width 1282 height 27
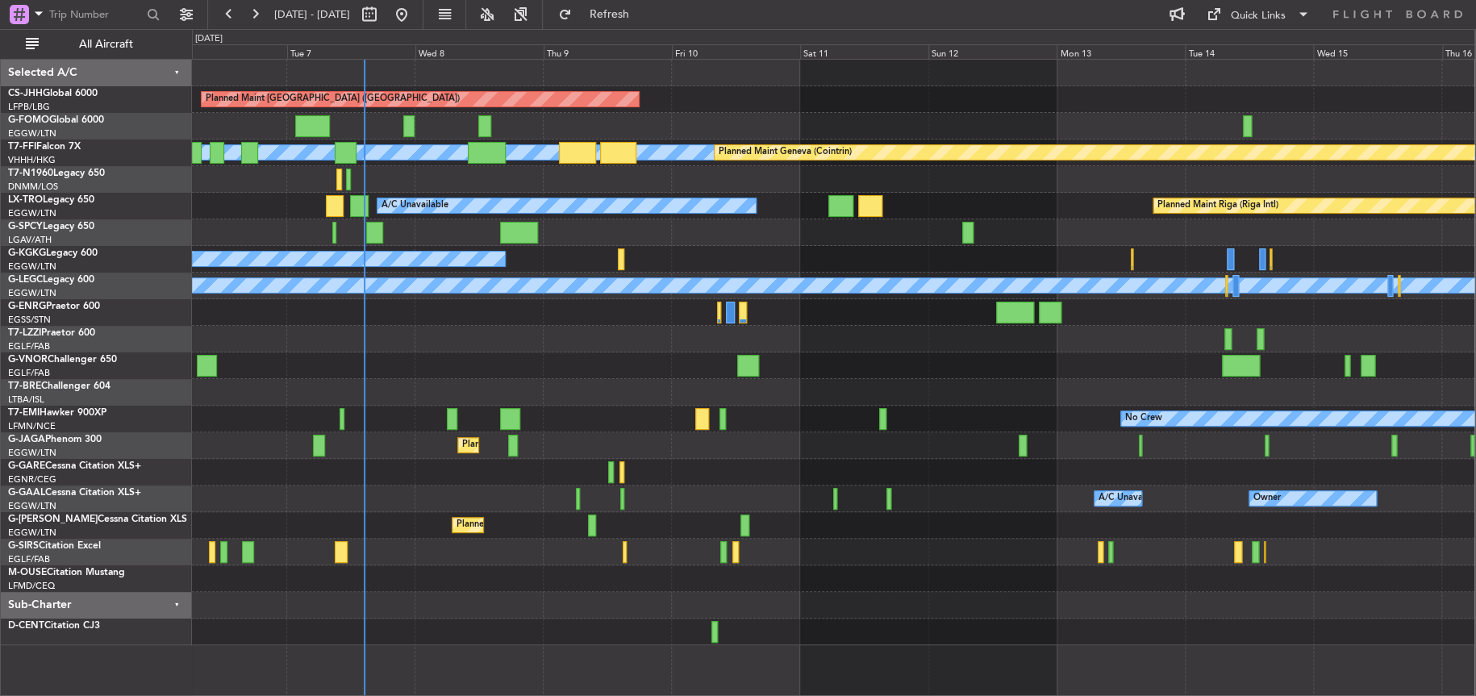
click at [577, 153] on div "Planned Maint [GEOGRAPHIC_DATA] ([GEOGRAPHIC_DATA]) [PERSON_NAME] [PERSON_NAME]…" at bounding box center [833, 353] width 1282 height 586
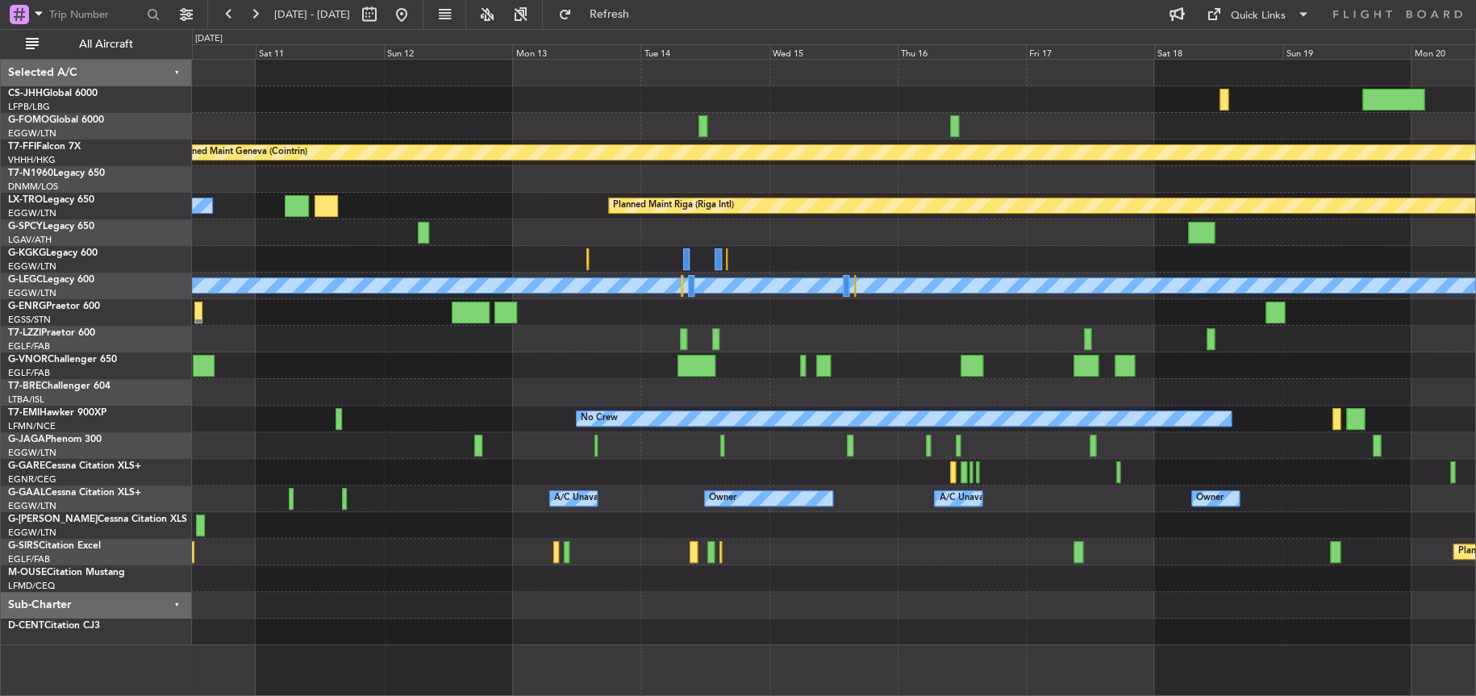
click at [261, 119] on div at bounding box center [833, 126] width 1283 height 27
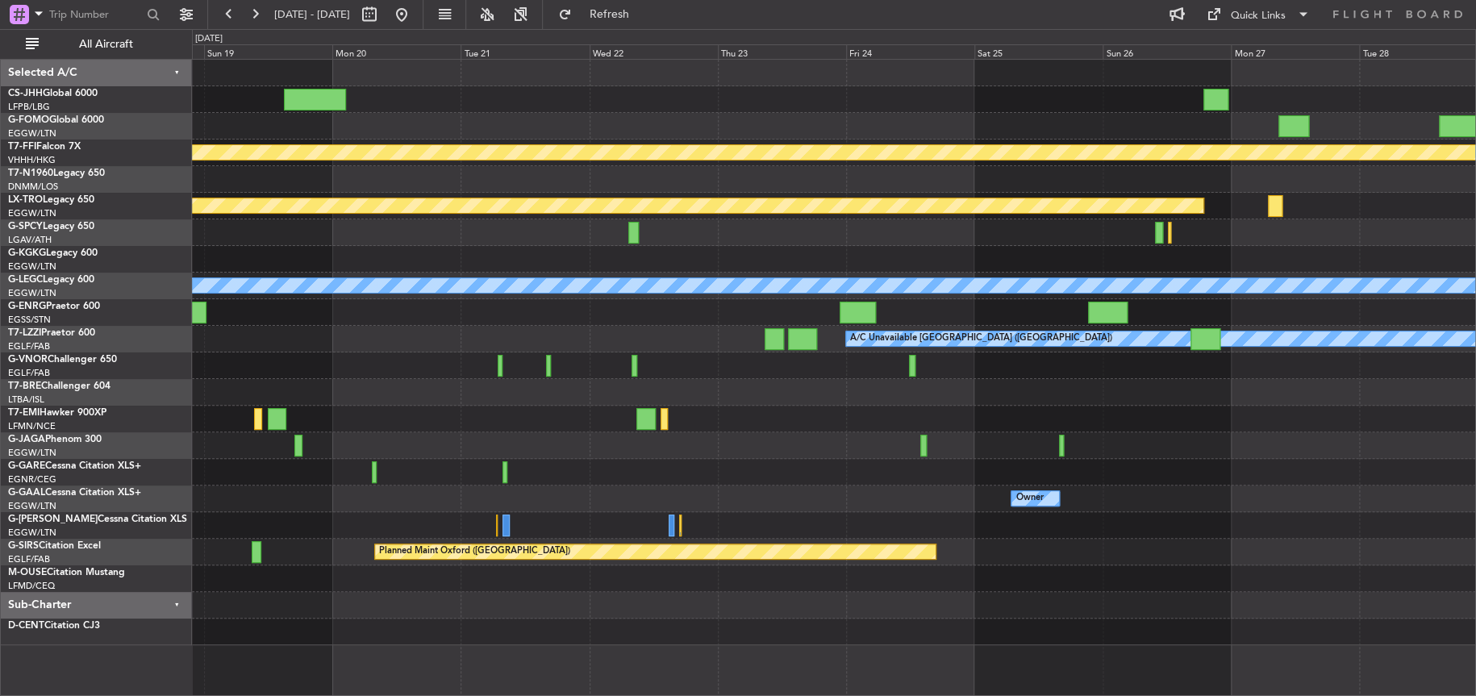
click at [327, 157] on div "[PERSON_NAME] [PERSON_NAME] Planned Maint Geneva ([GEOGRAPHIC_DATA]) Planned Ma…" at bounding box center [833, 353] width 1283 height 586
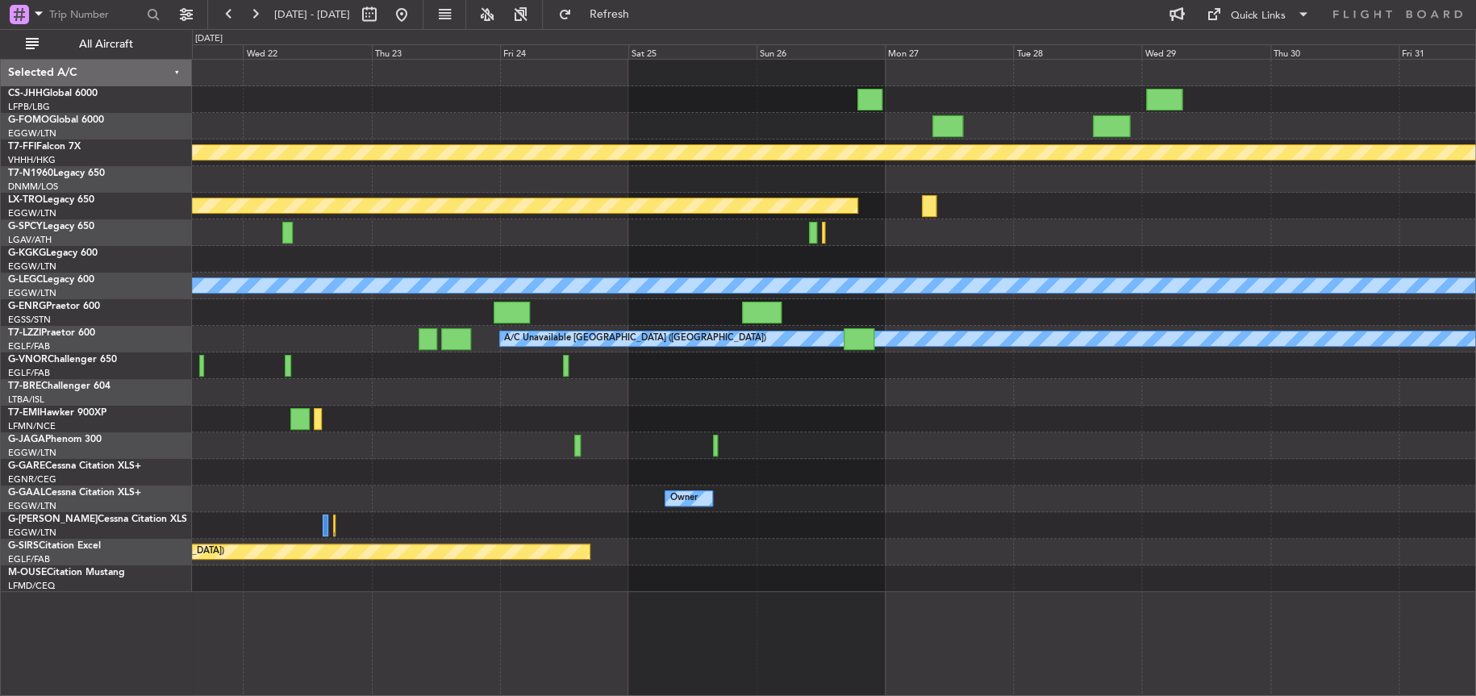
click at [0, 222] on html "[DATE] - [DATE] Refresh Quick Links All Aircraft [PERSON_NAME] [PERSON_NAME] Pl…" at bounding box center [738, 348] width 1476 height 696
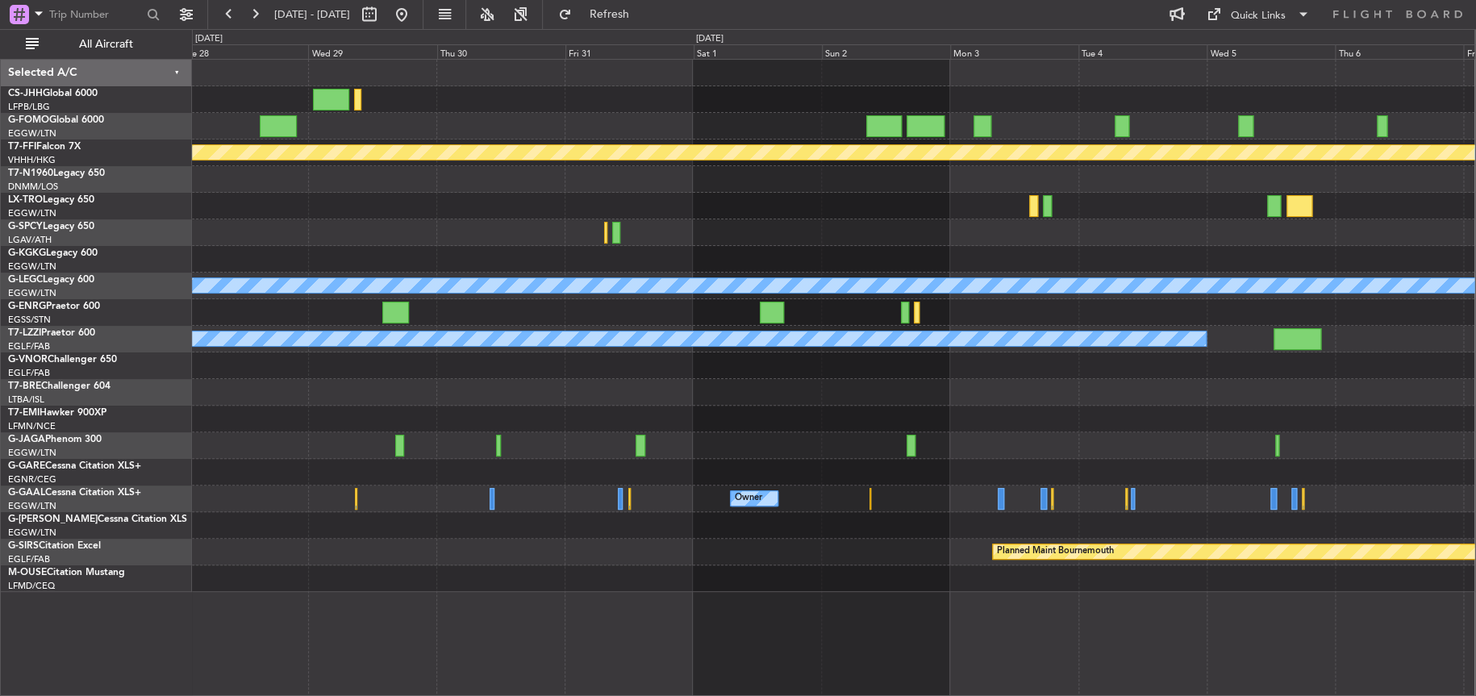
click at [415, 270] on div "[PERSON_NAME] [PERSON_NAME] Planned Maint Geneva ([GEOGRAPHIC_DATA]) Planned Ma…" at bounding box center [833, 326] width 1282 height 532
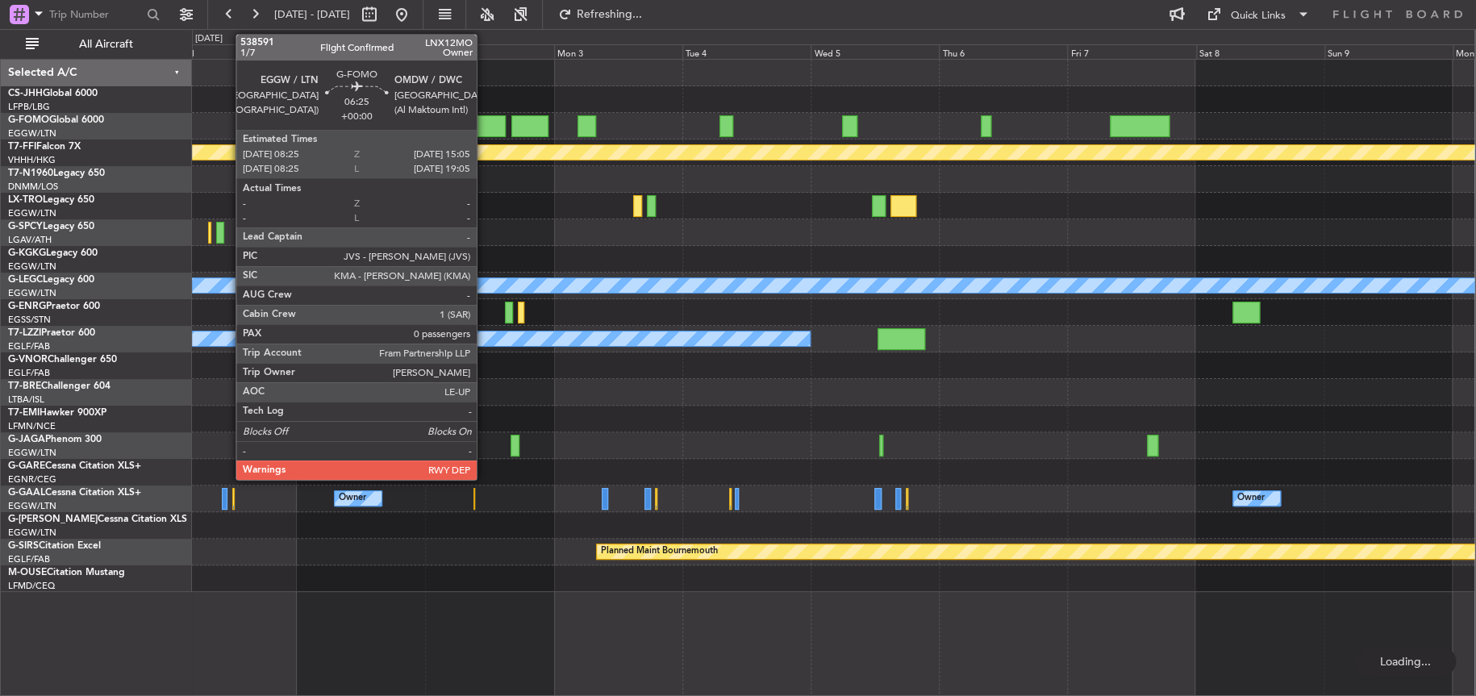
click at [484, 123] on div at bounding box center [488, 126] width 36 height 22
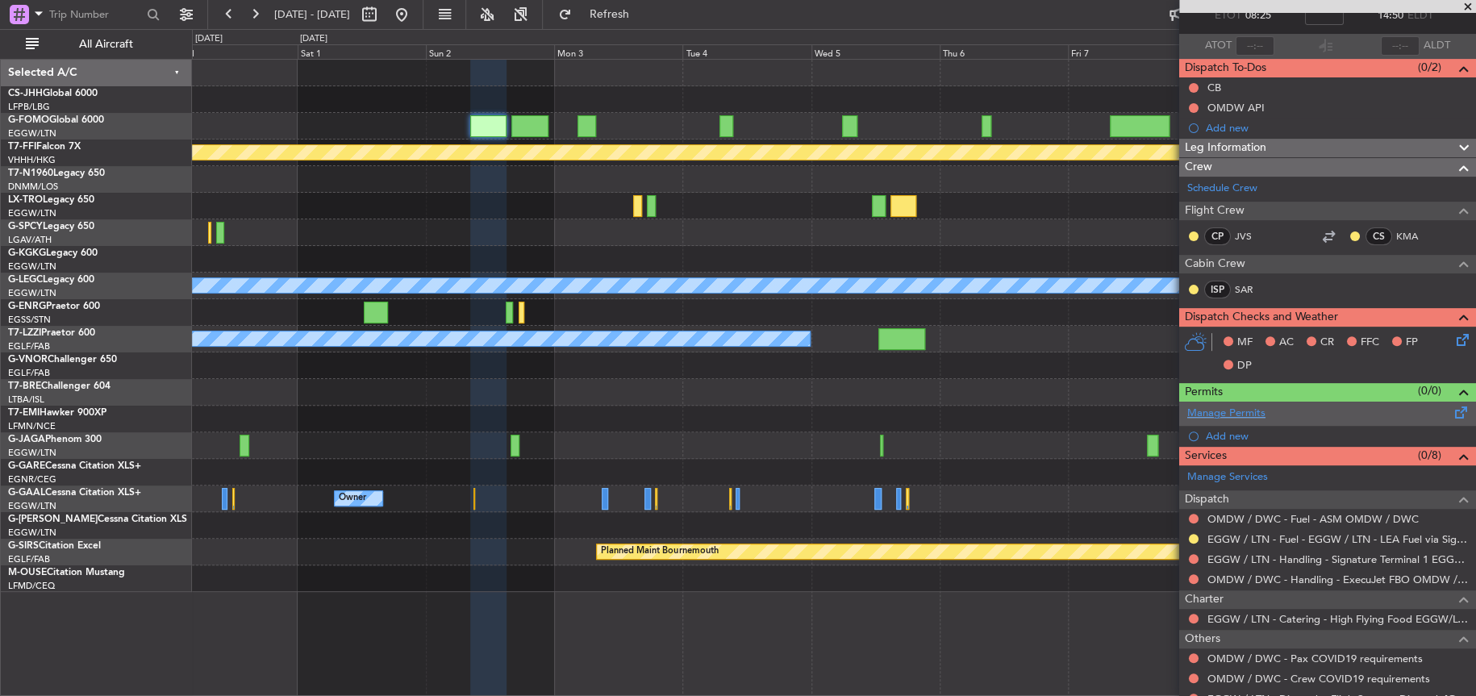
scroll to position [156, 0]
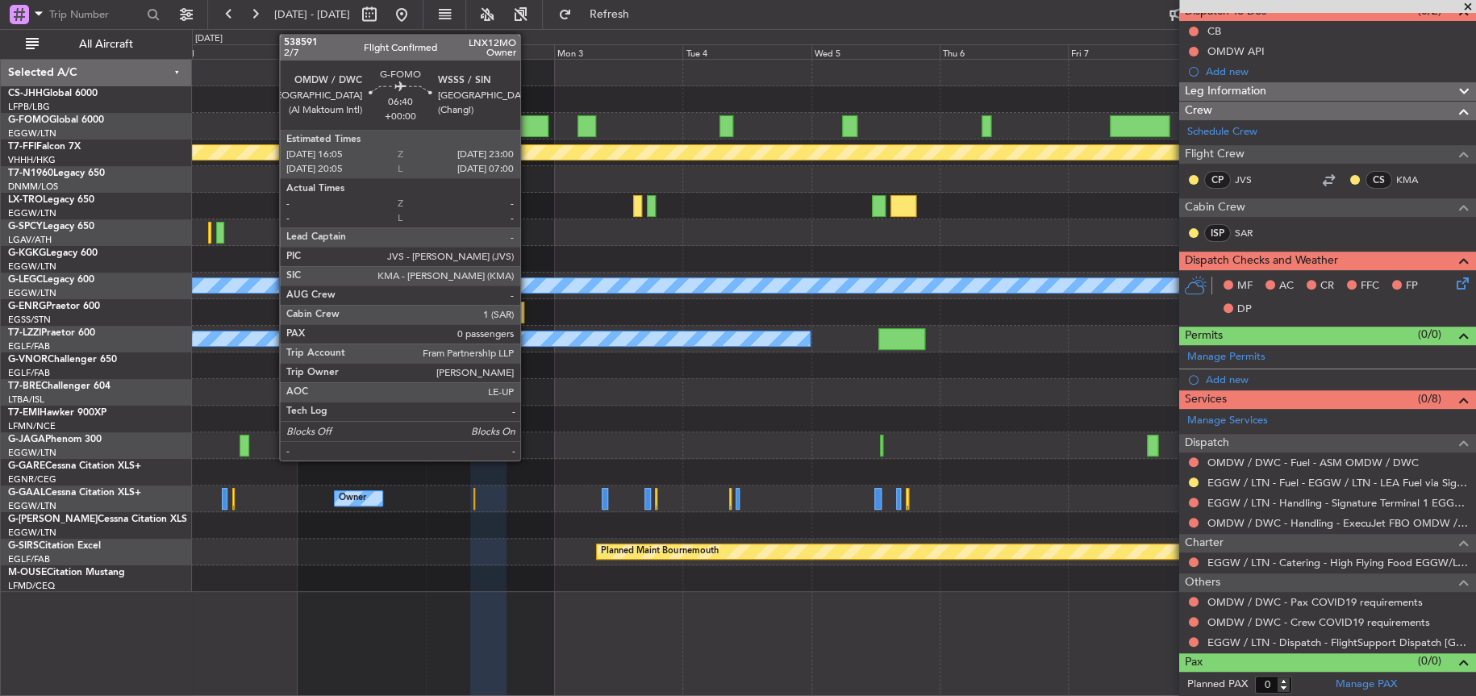
click at [528, 134] on div at bounding box center [529, 126] width 37 height 22
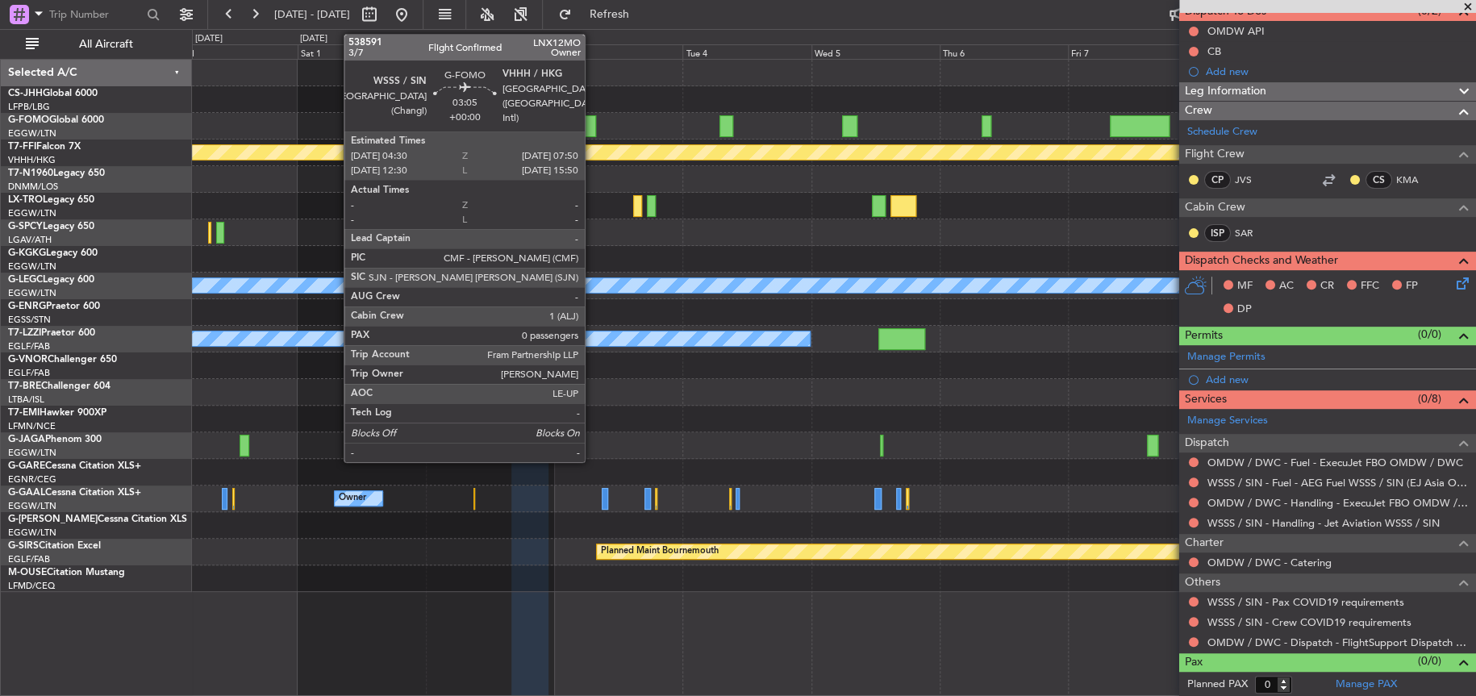
click at [592, 129] on div at bounding box center [587, 126] width 19 height 22
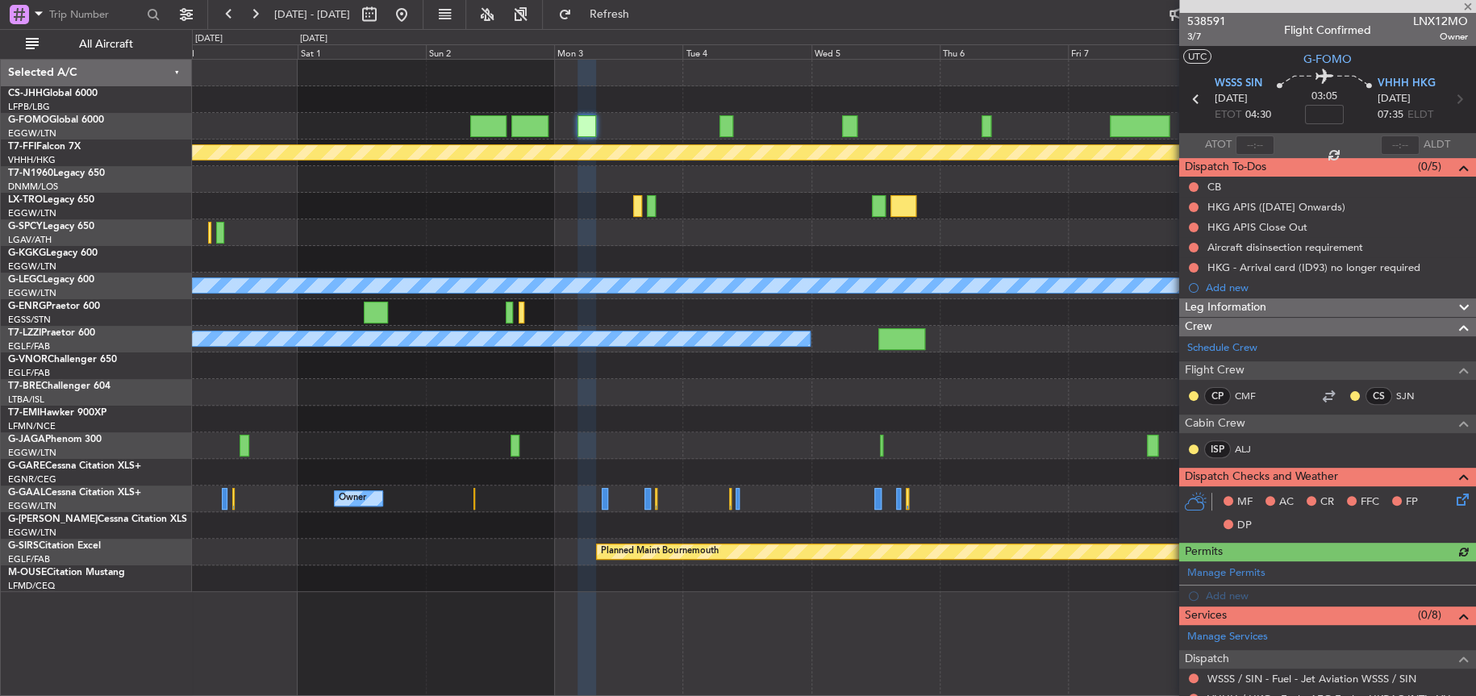
scroll to position [216, 0]
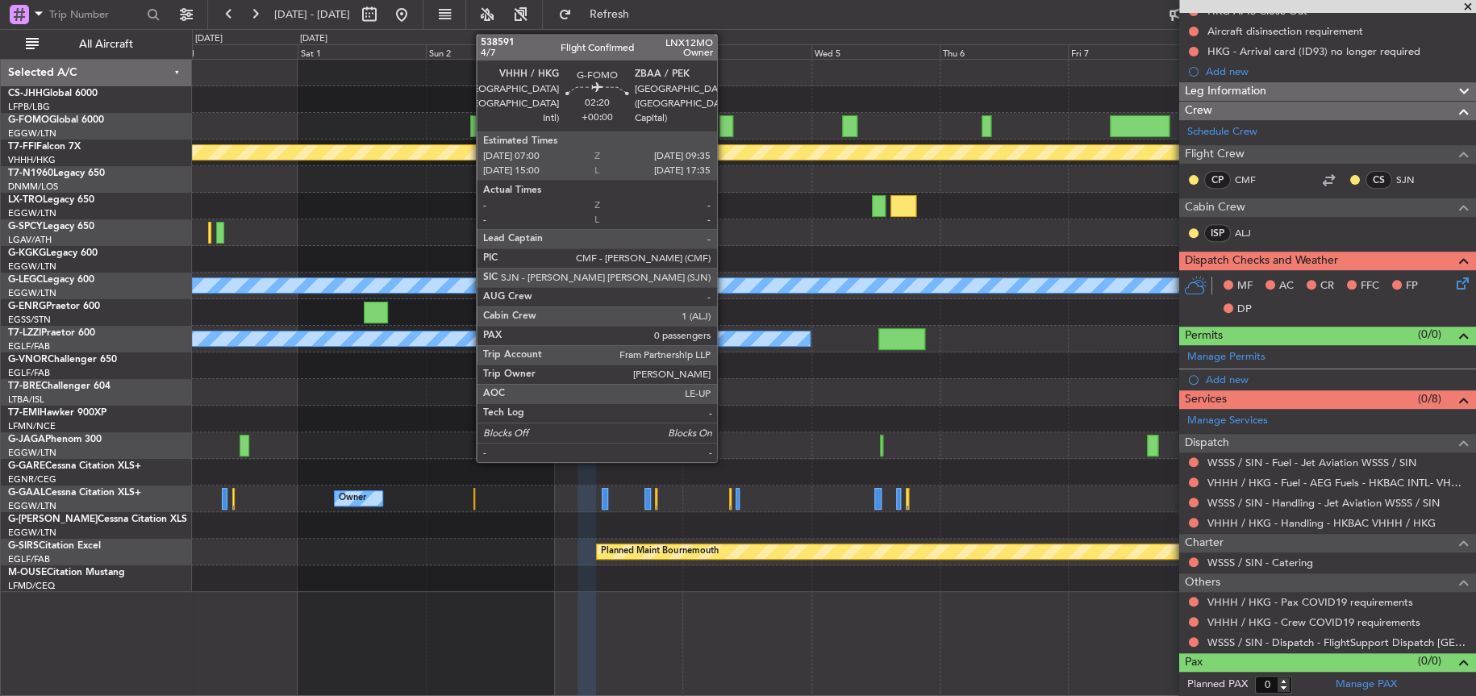
click at [724, 131] on div at bounding box center [726, 126] width 15 height 22
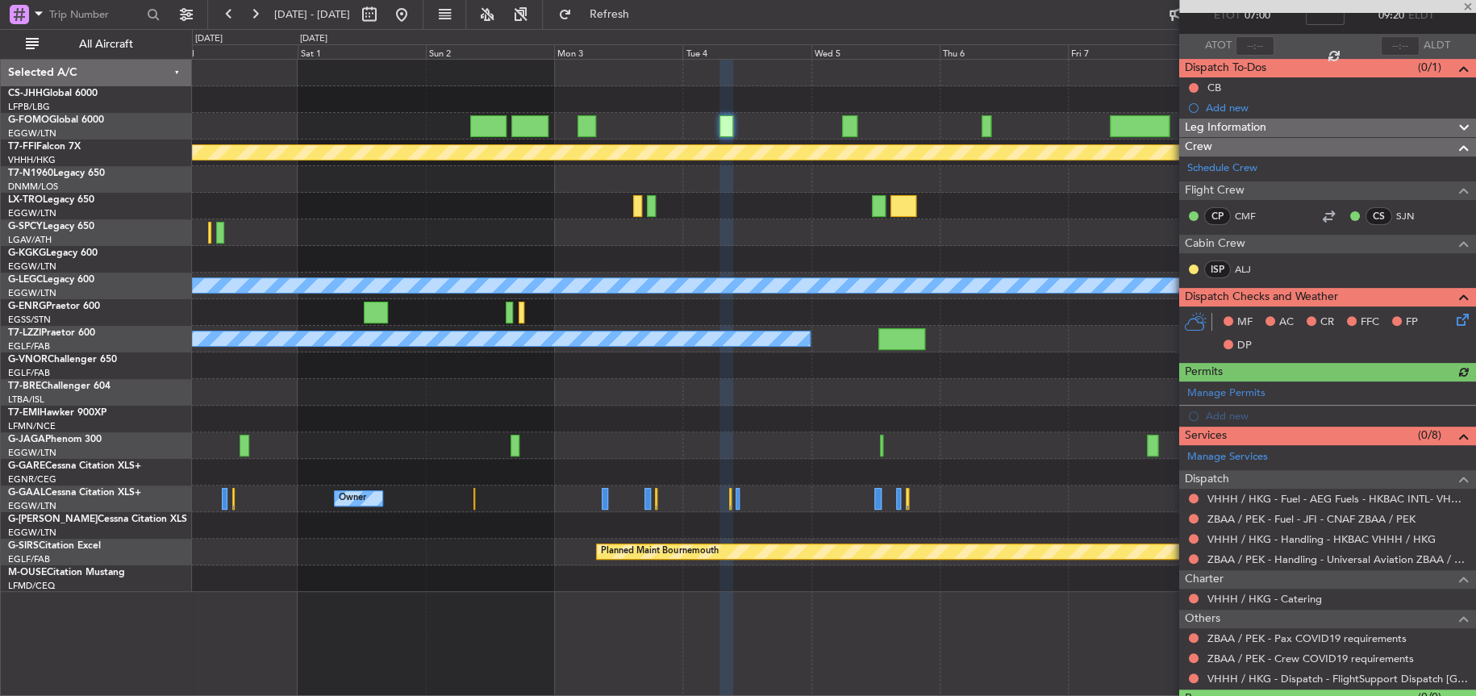
scroll to position [136, 0]
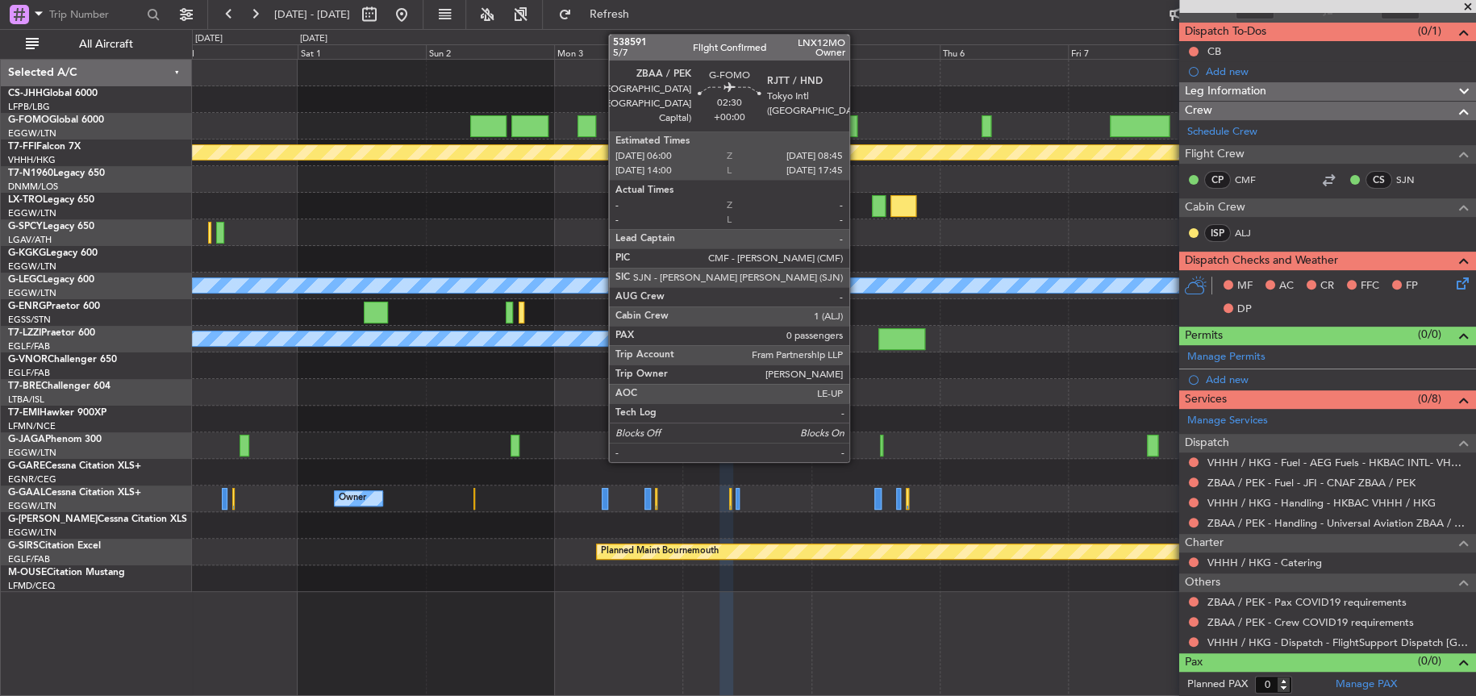
click at [853, 127] on div at bounding box center [849, 126] width 15 height 22
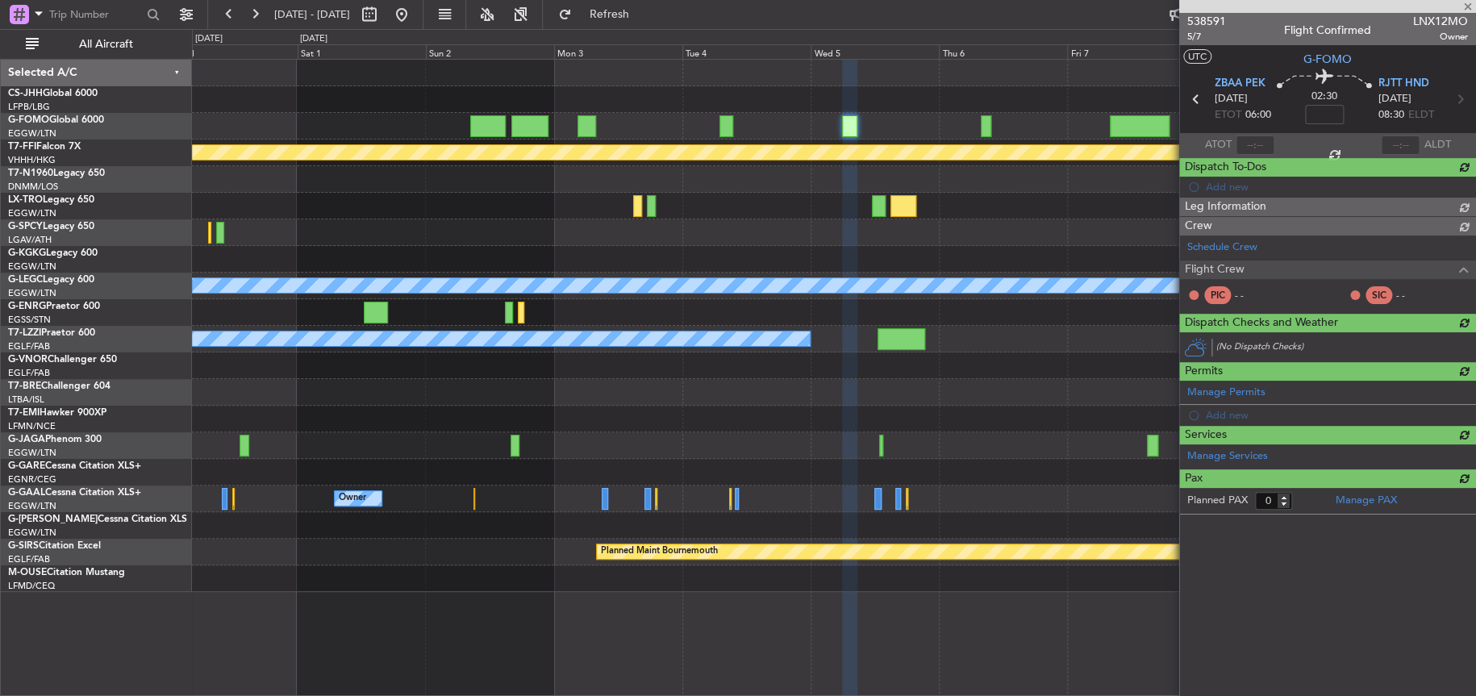
scroll to position [0, 0]
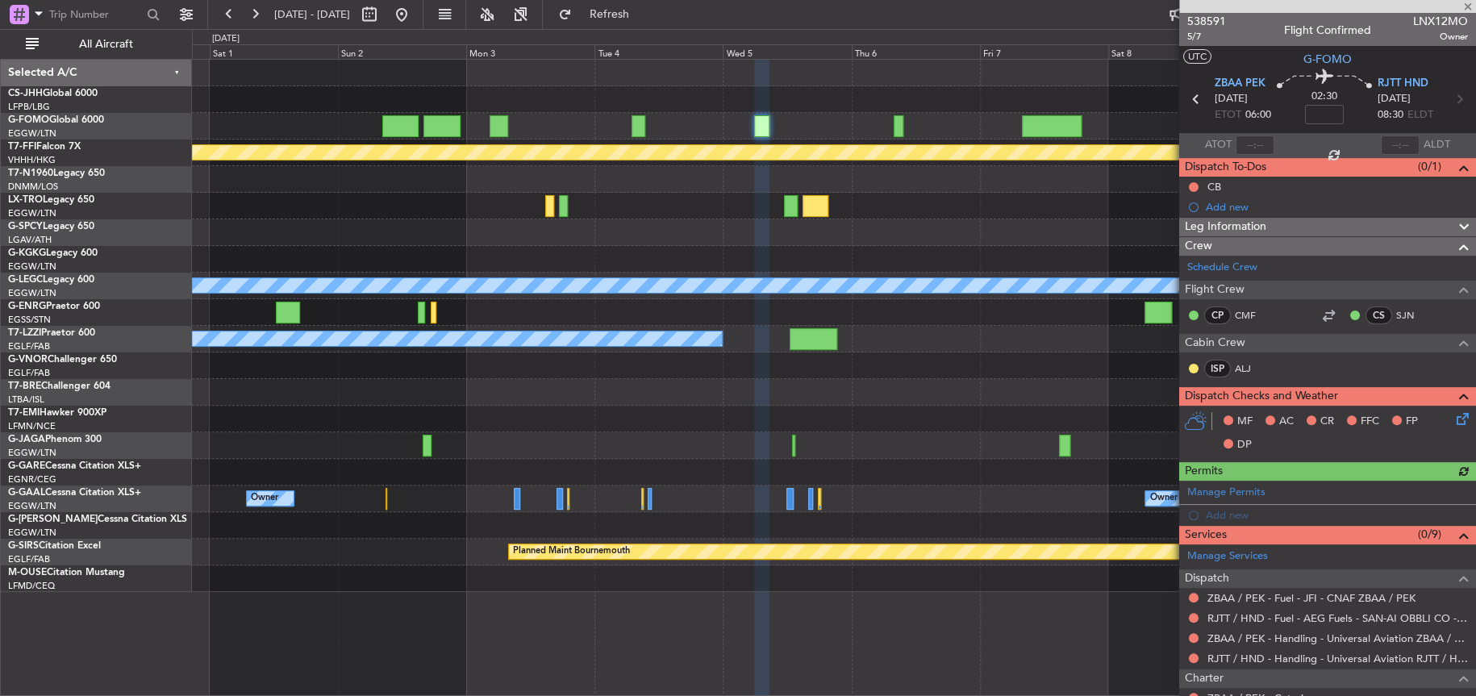
click at [857, 133] on div "[PERSON_NAME] [PERSON_NAME] Planned Maint Geneva ([GEOGRAPHIC_DATA]) A/C Unavai…" at bounding box center [833, 326] width 1283 height 532
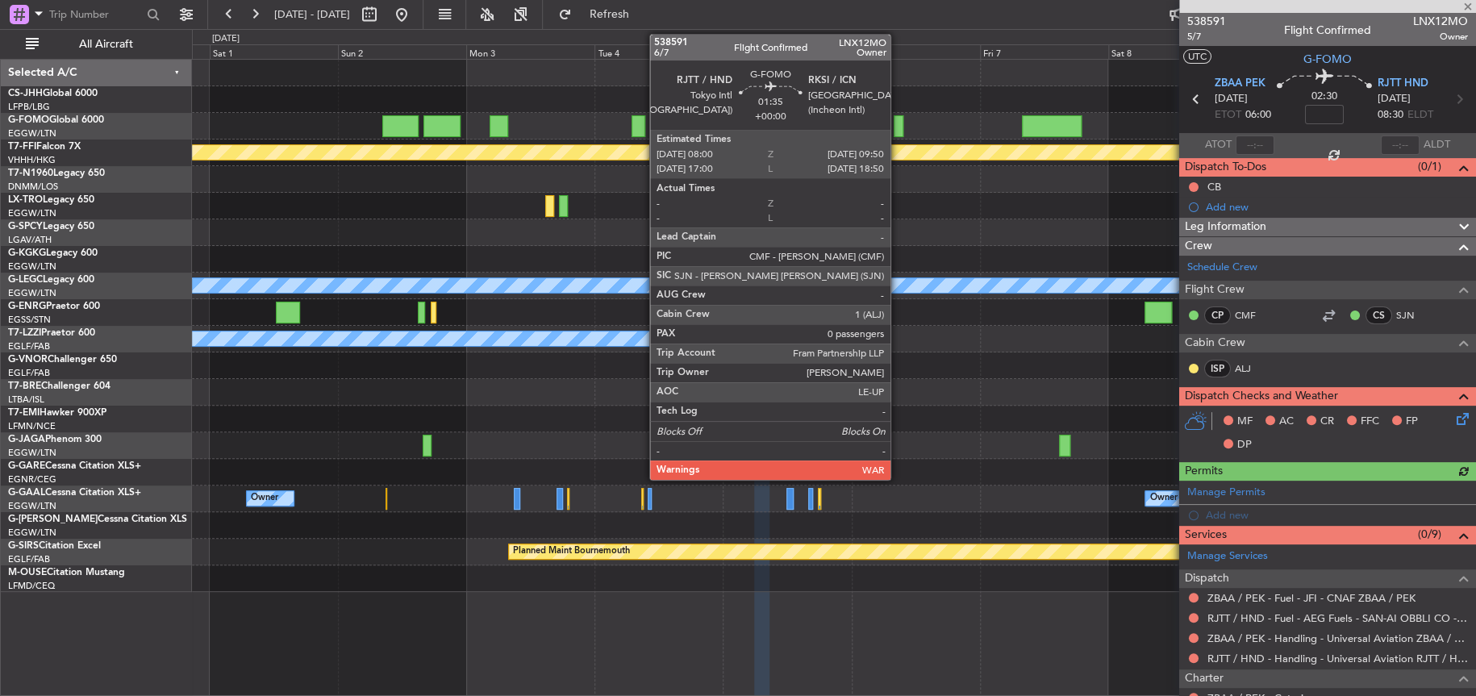
click at [898, 128] on div at bounding box center [899, 126] width 10 height 22
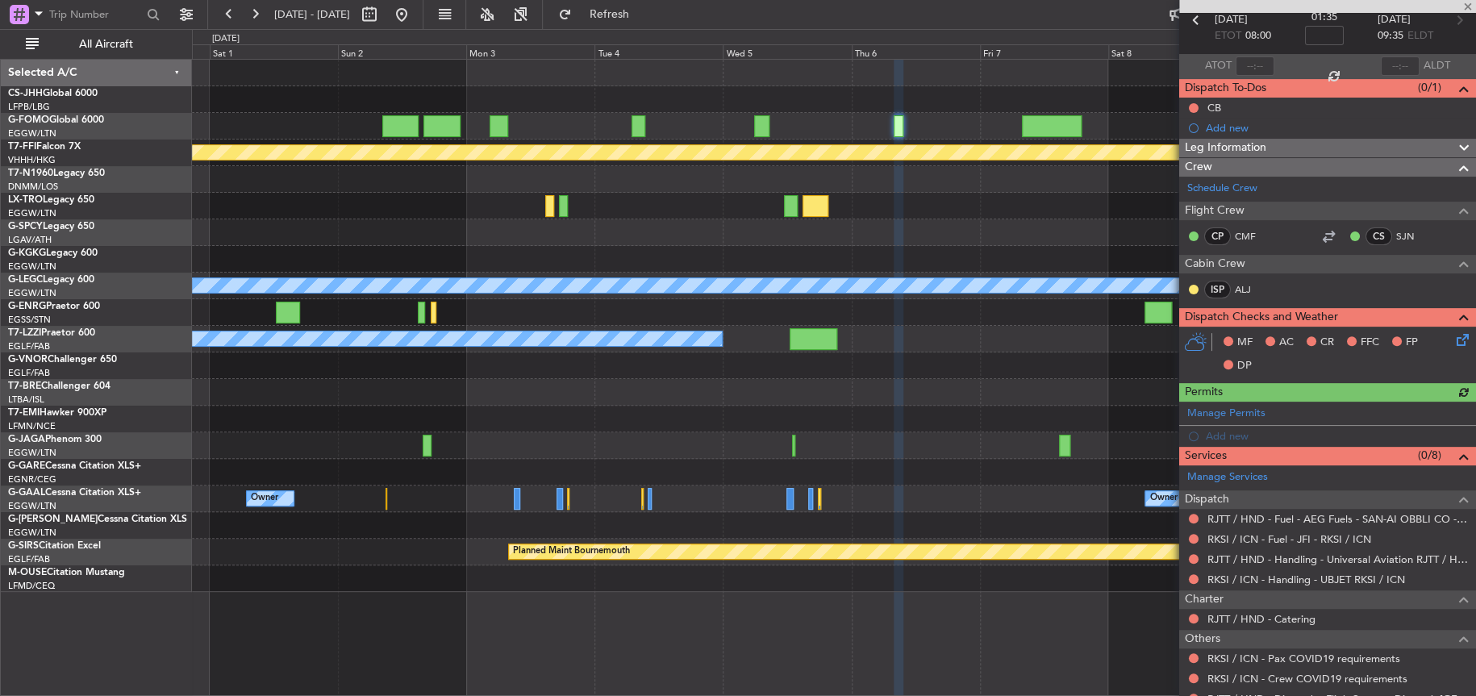
scroll to position [136, 0]
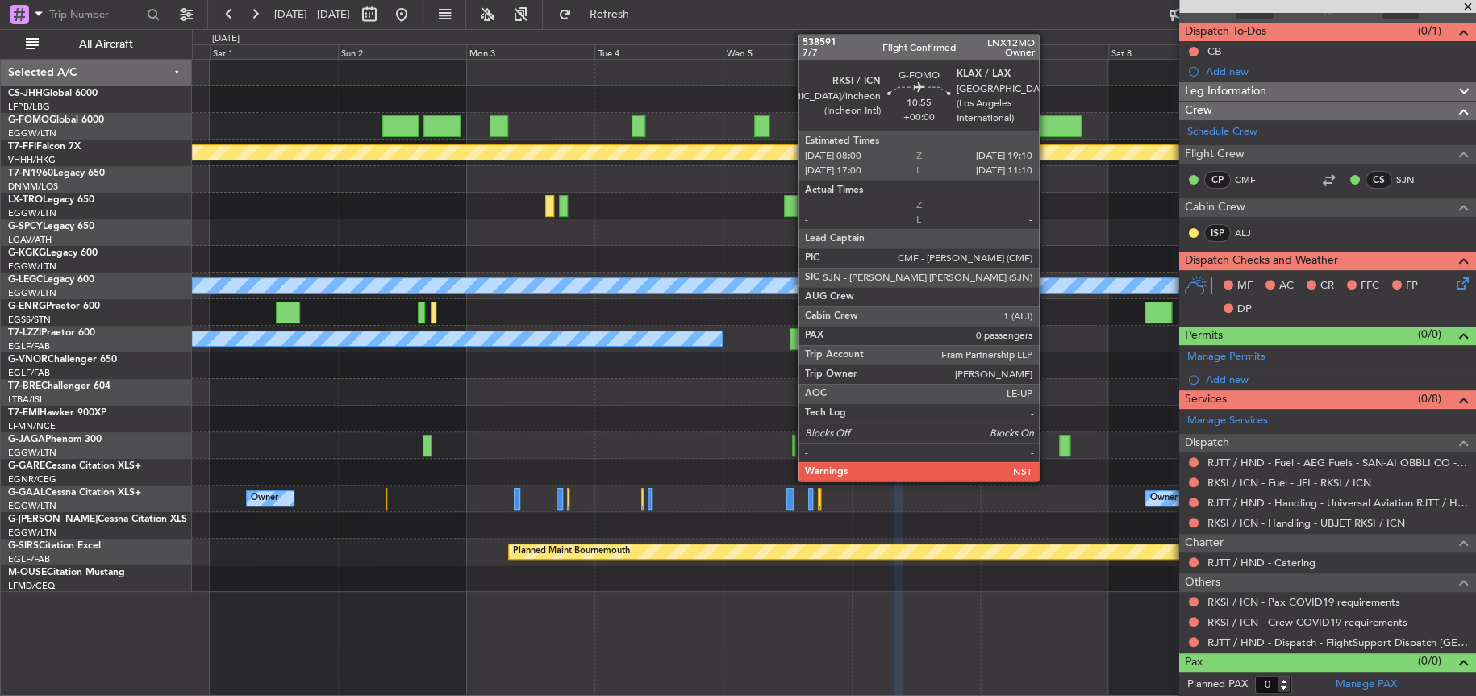
click at [1048, 128] on div at bounding box center [1052, 126] width 60 height 22
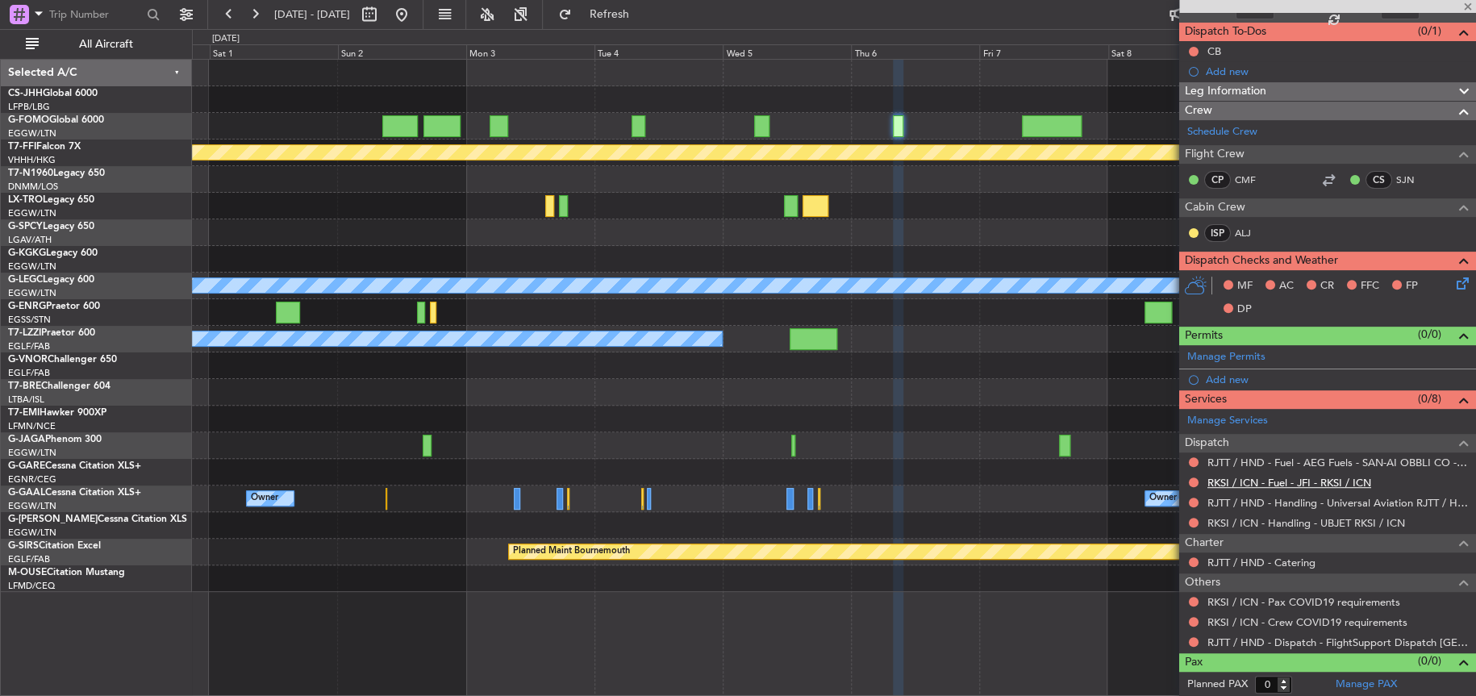
scroll to position [0, 0]
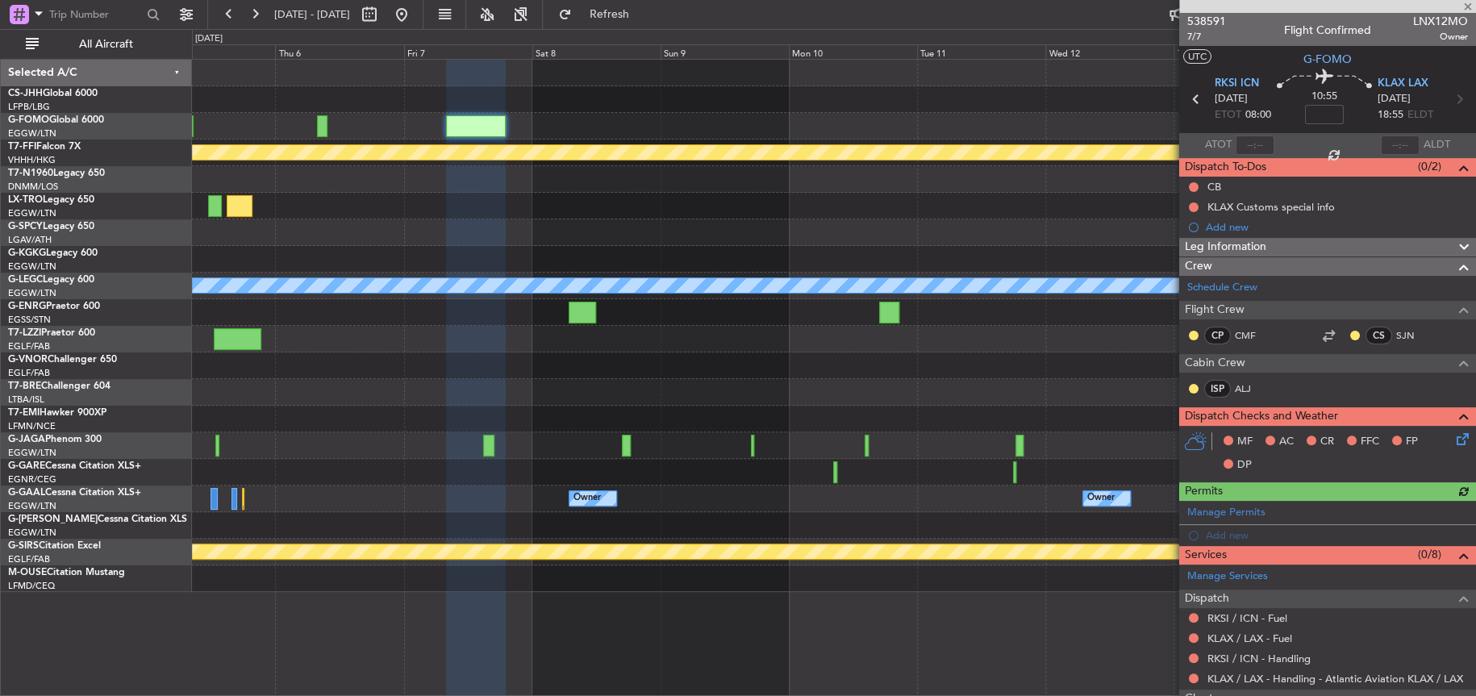
click at [465, 488] on div "[PERSON_NAME] [PERSON_NAME] Planned Maint Geneva ([GEOGRAPHIC_DATA]) A/C Unavai…" at bounding box center [833, 326] width 1283 height 532
click at [1219, 661] on link "RKSI / ICN - Handling" at bounding box center [1258, 659] width 103 height 14
click at [1210, 639] on link "KLAX / LAX - Fuel" at bounding box center [1249, 639] width 85 height 14
click at [1255, 619] on link "RKSI / ICN - Fuel" at bounding box center [1247, 618] width 80 height 14
click at [709, 344] on div "A/C Unavailable [GEOGRAPHIC_DATA] ([GEOGRAPHIC_DATA])" at bounding box center [833, 339] width 1282 height 27
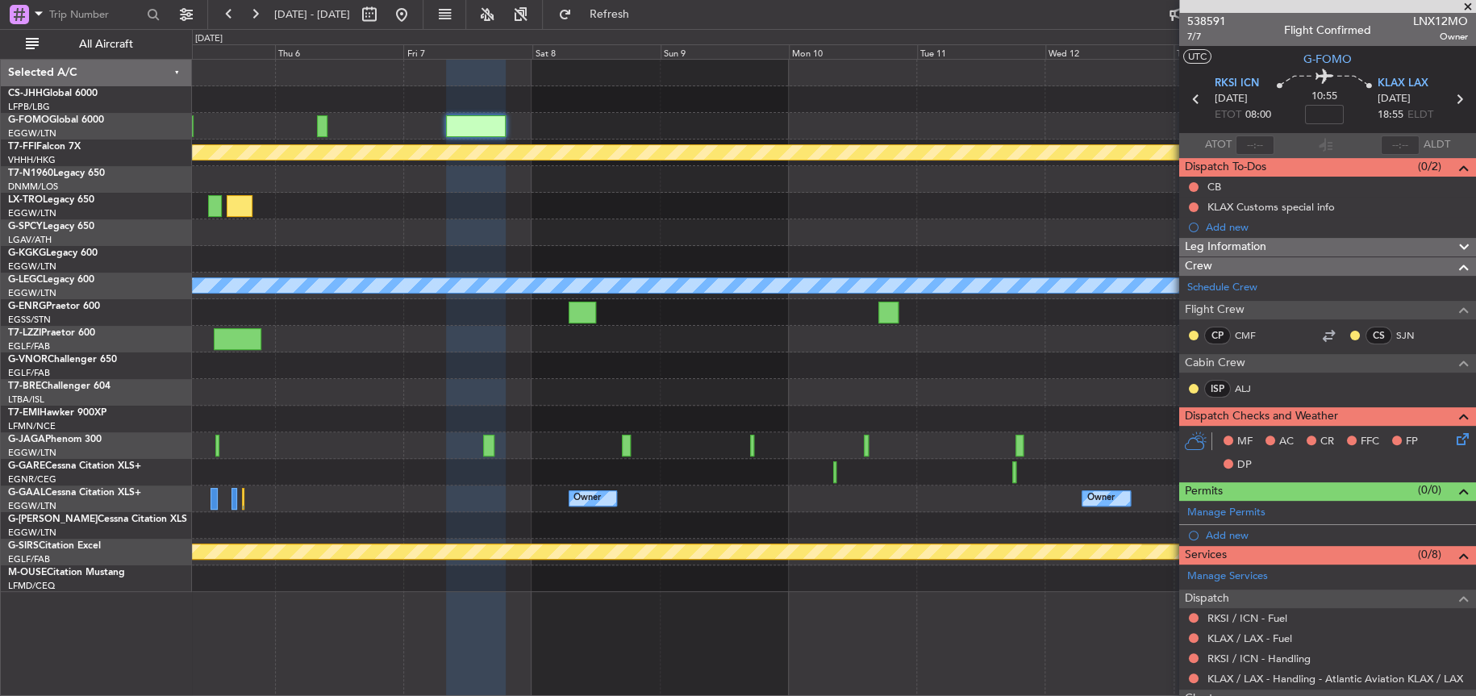
click at [690, 354] on div at bounding box center [833, 365] width 1282 height 27
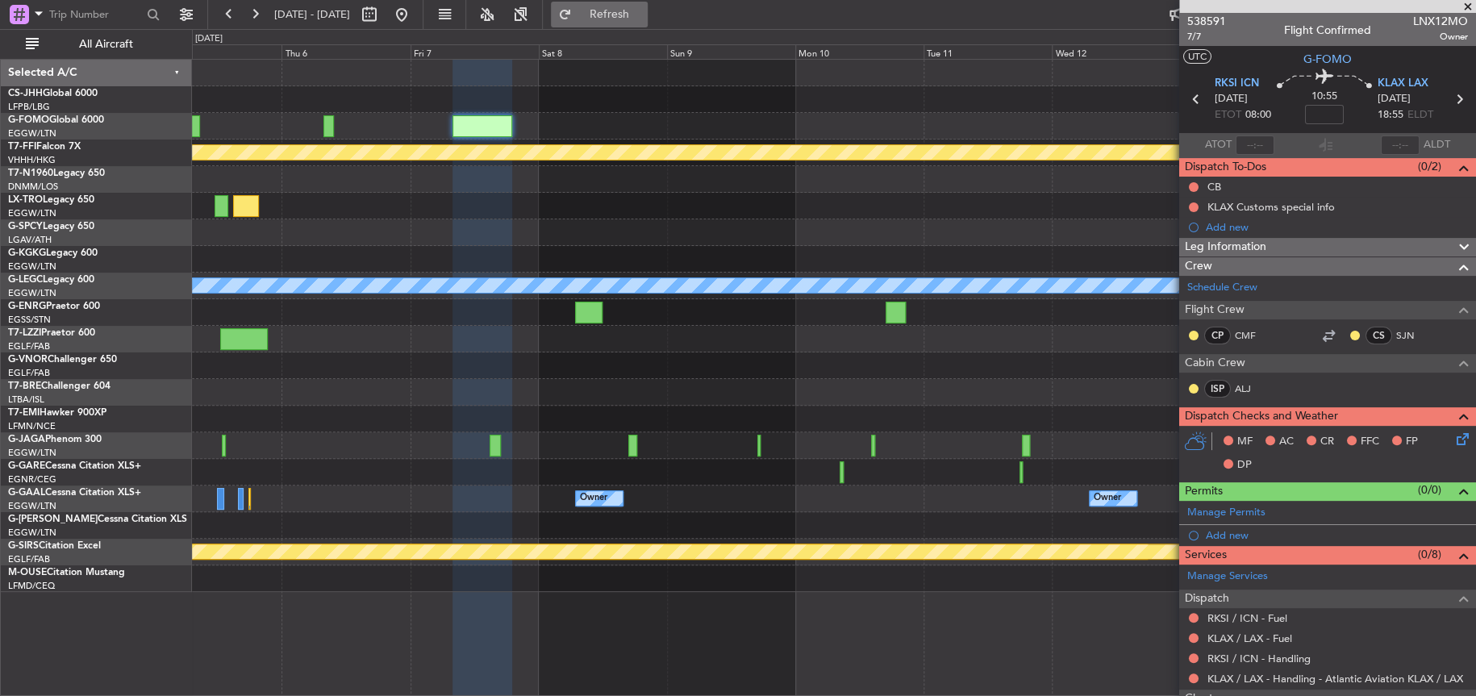
click at [643, 13] on span "Refresh" at bounding box center [609, 14] width 68 height 11
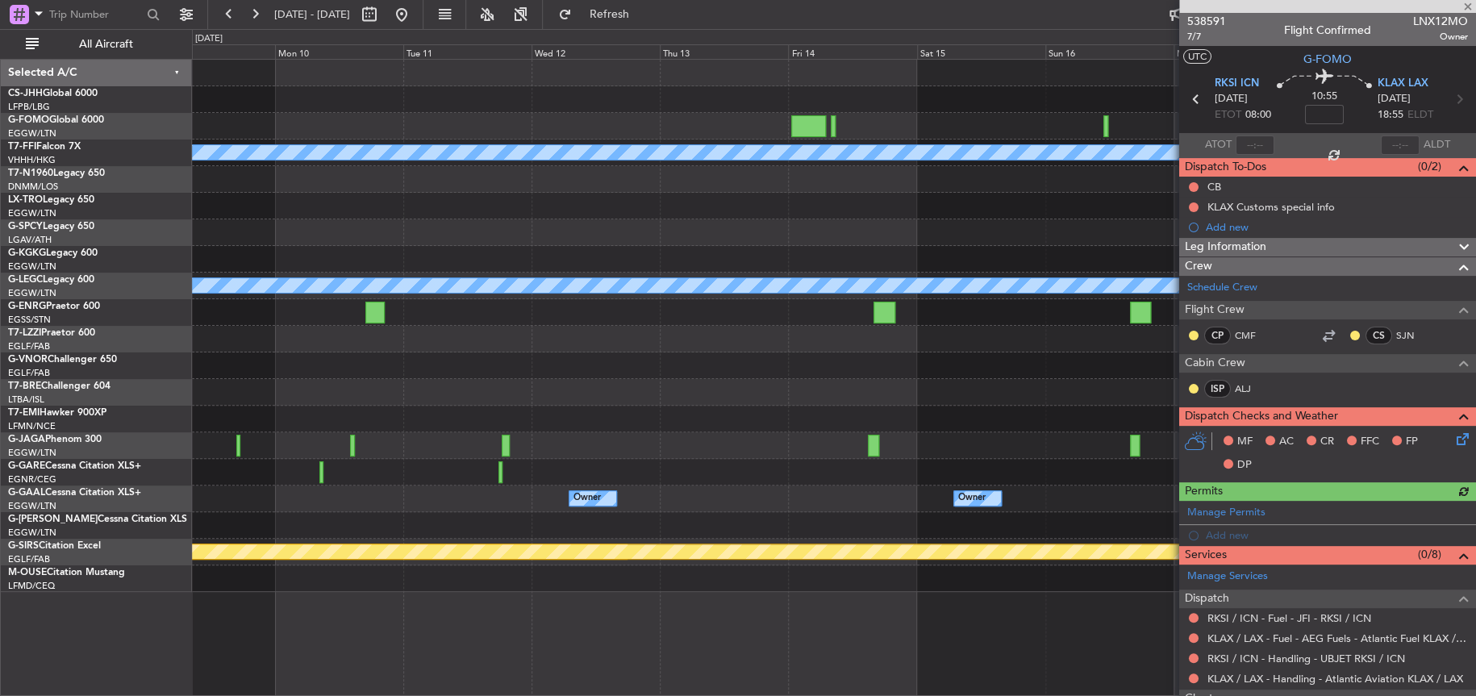
click at [417, 266] on div "Planned Maint Geneva (Cointrin) [PERSON_NAME] [PERSON_NAME] A/C Unavailable [GE…" at bounding box center [833, 326] width 1283 height 532
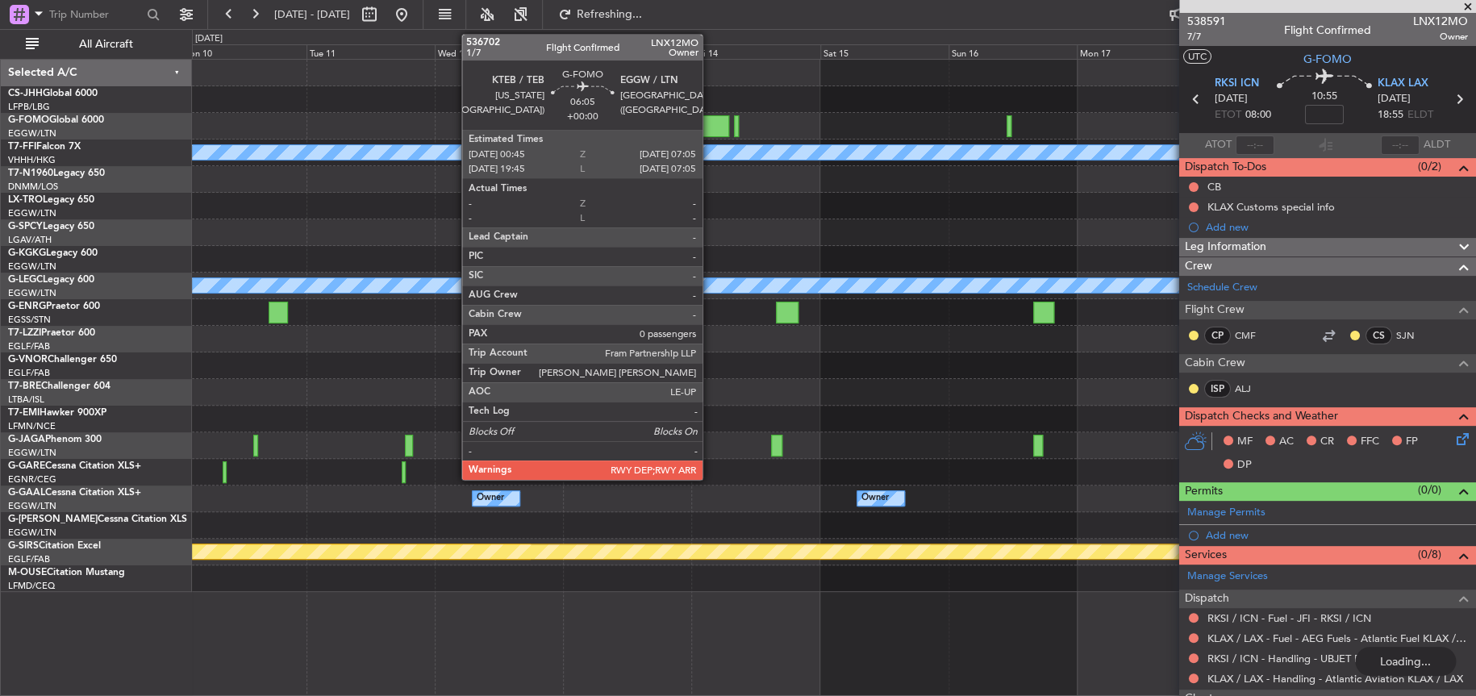
click at [709, 113] on div at bounding box center [833, 126] width 1283 height 27
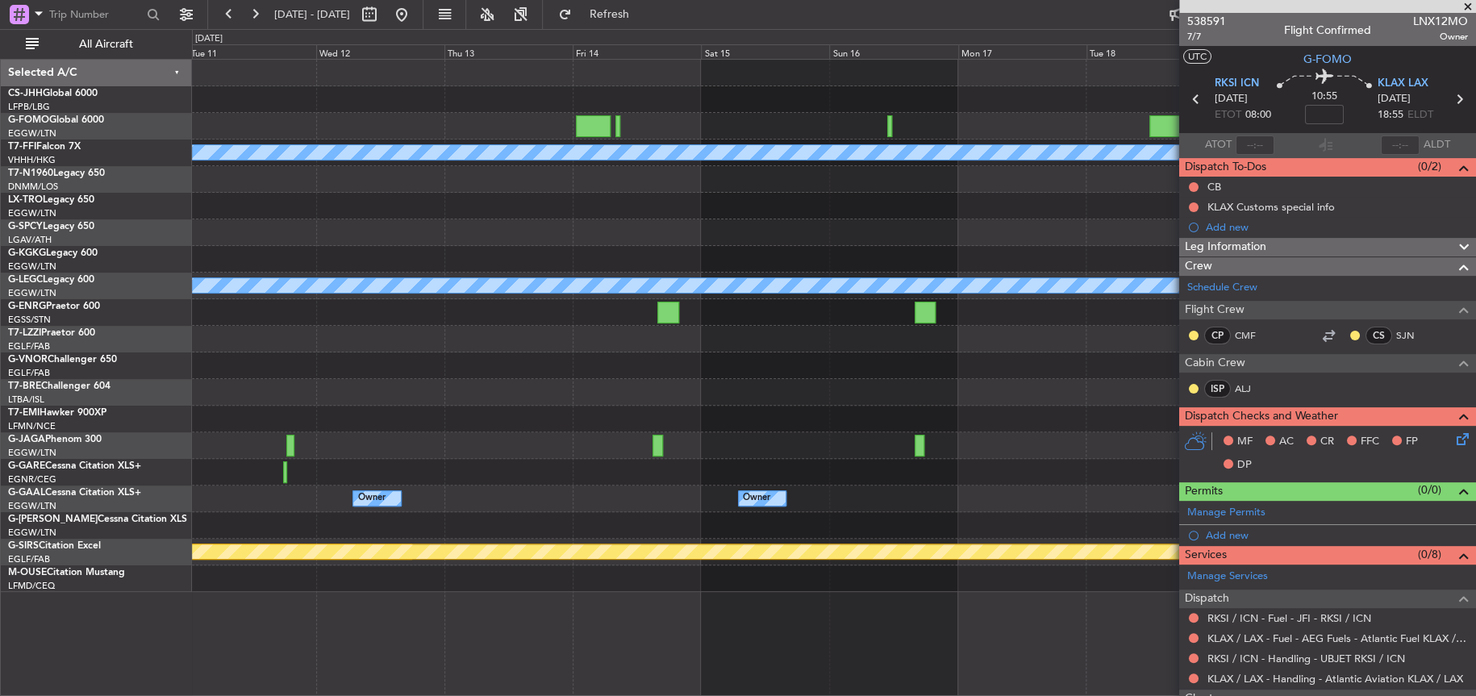
click at [673, 289] on div "Planned Maint Geneva (Cointrin) [PERSON_NAME] [PERSON_NAME] A/C Unavailable [GE…" at bounding box center [833, 326] width 1282 height 532
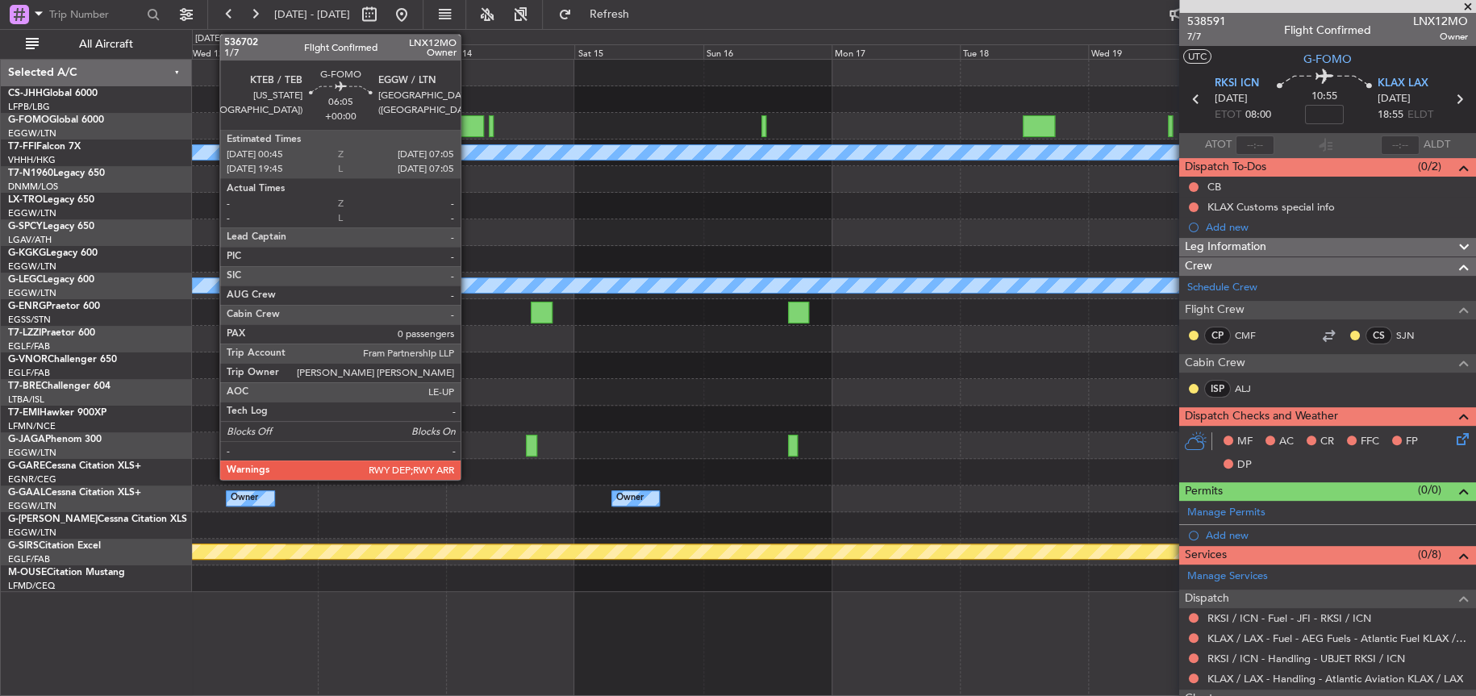
click at [465, 123] on div at bounding box center [466, 126] width 34 height 22
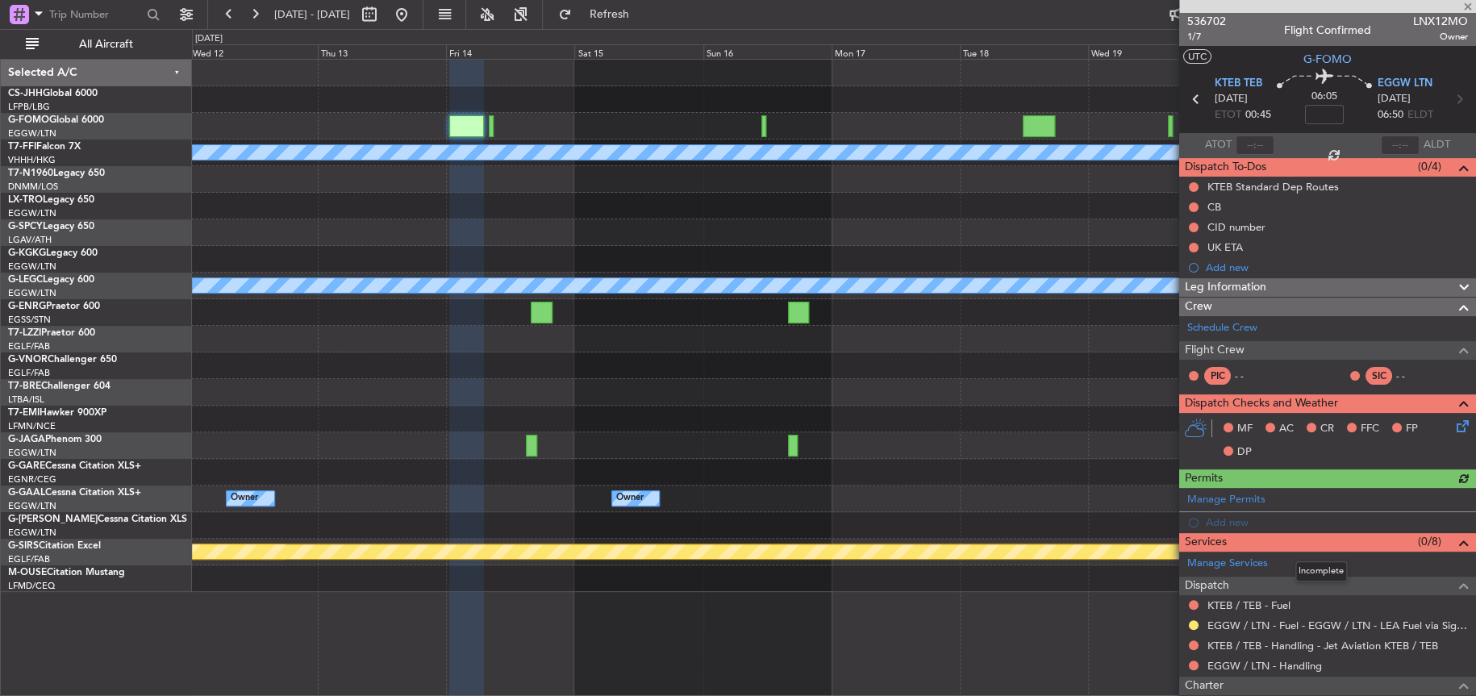
scroll to position [143, 0]
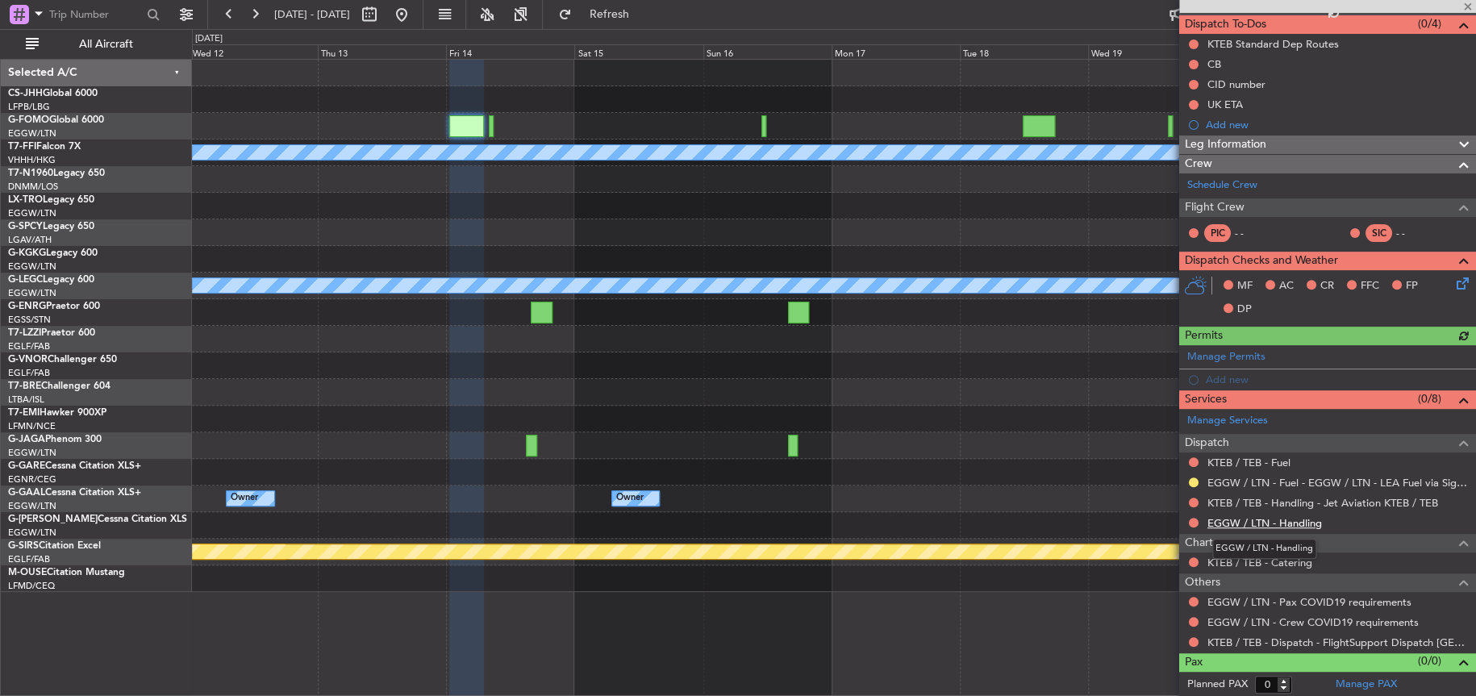
click at [1245, 524] on link "EGGW / LTN - Handling" at bounding box center [1264, 523] width 115 height 14
click at [1257, 458] on link "KTEB / TEB - Fuel" at bounding box center [1248, 463] width 83 height 14
click at [648, 2] on button "Refresh" at bounding box center [599, 15] width 97 height 26
click at [486, 128] on div at bounding box center [833, 126] width 1283 height 27
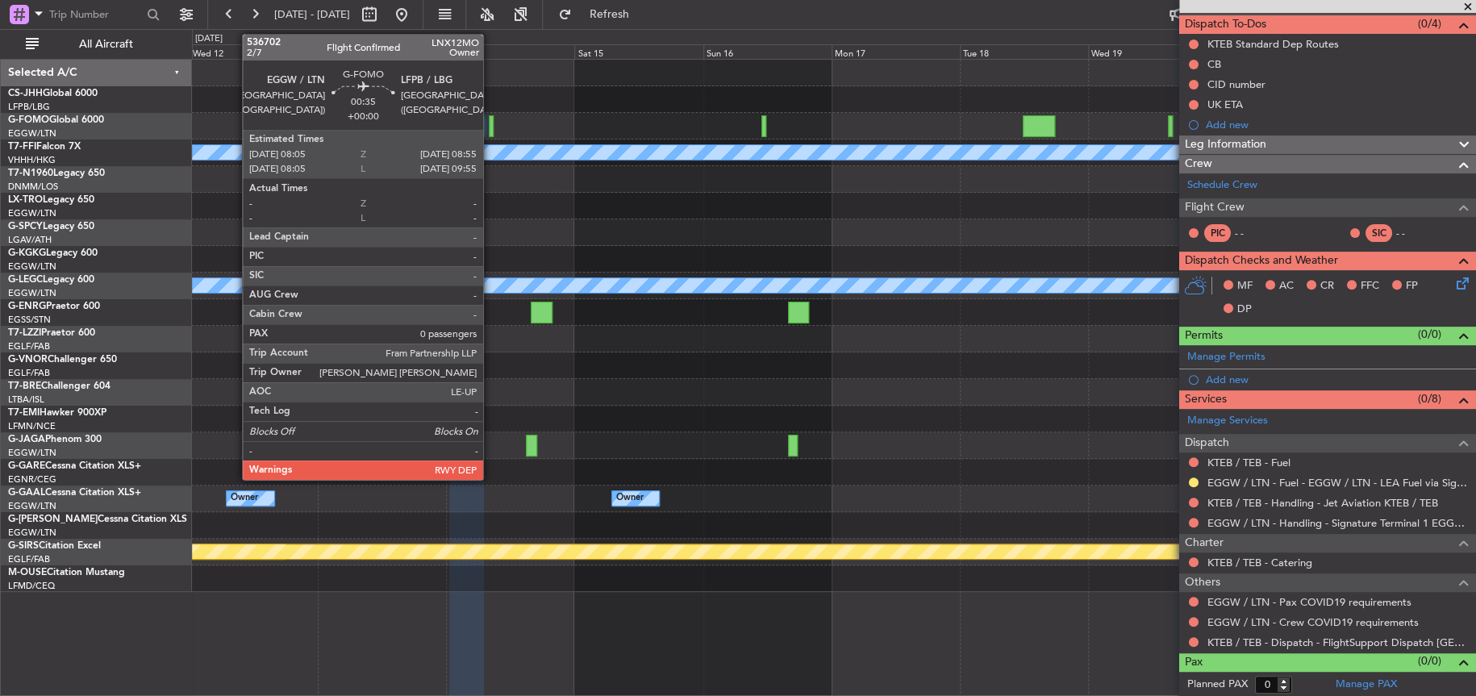
click at [490, 131] on div at bounding box center [491, 126] width 5 height 22
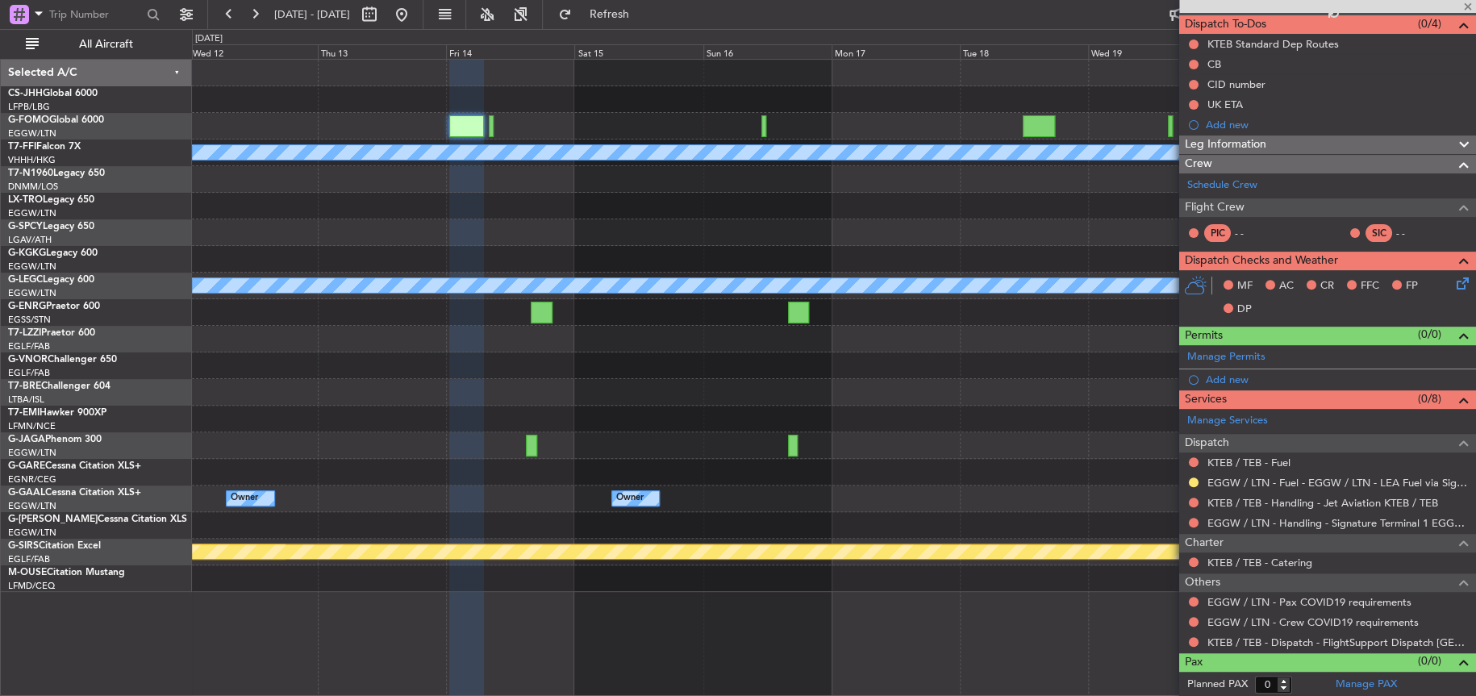
scroll to position [0, 0]
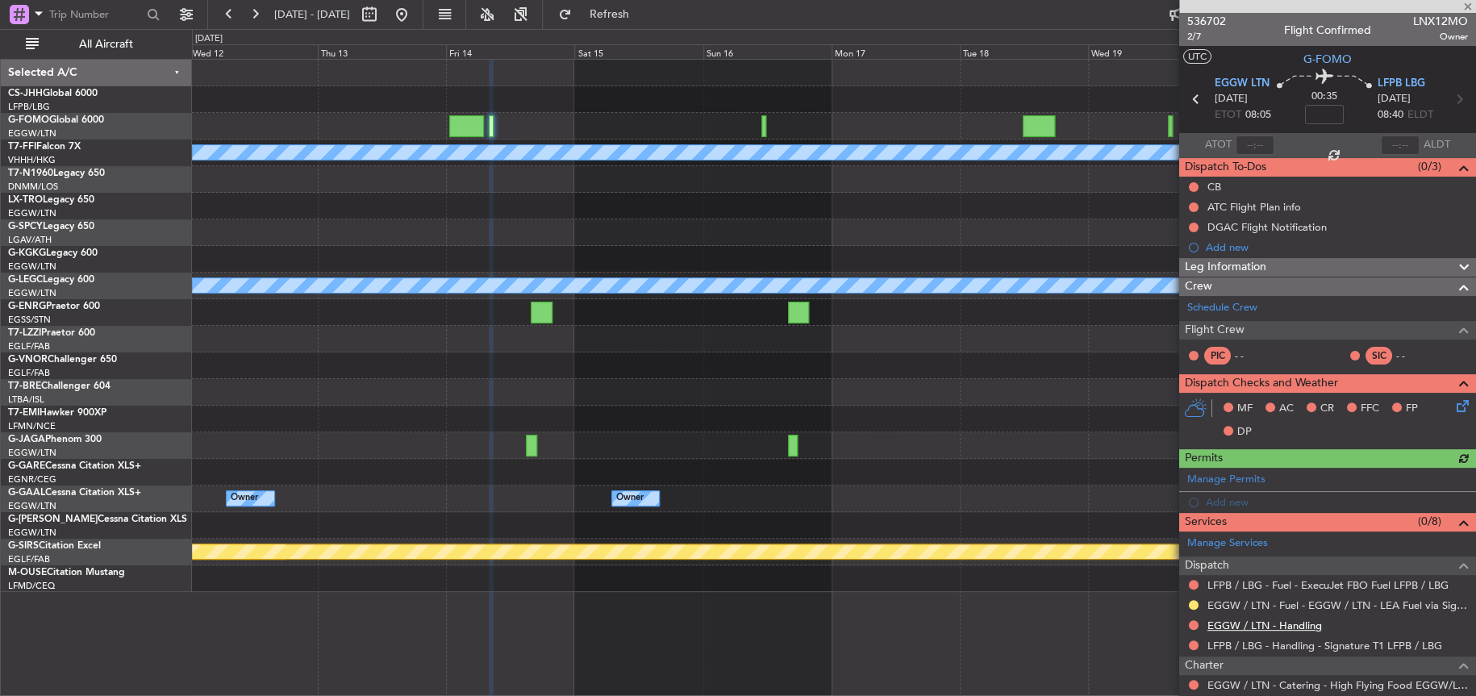
click at [1253, 623] on link "EGGW / LTN - Handling" at bounding box center [1264, 626] width 115 height 14
click at [766, 128] on div at bounding box center [833, 126] width 1283 height 27
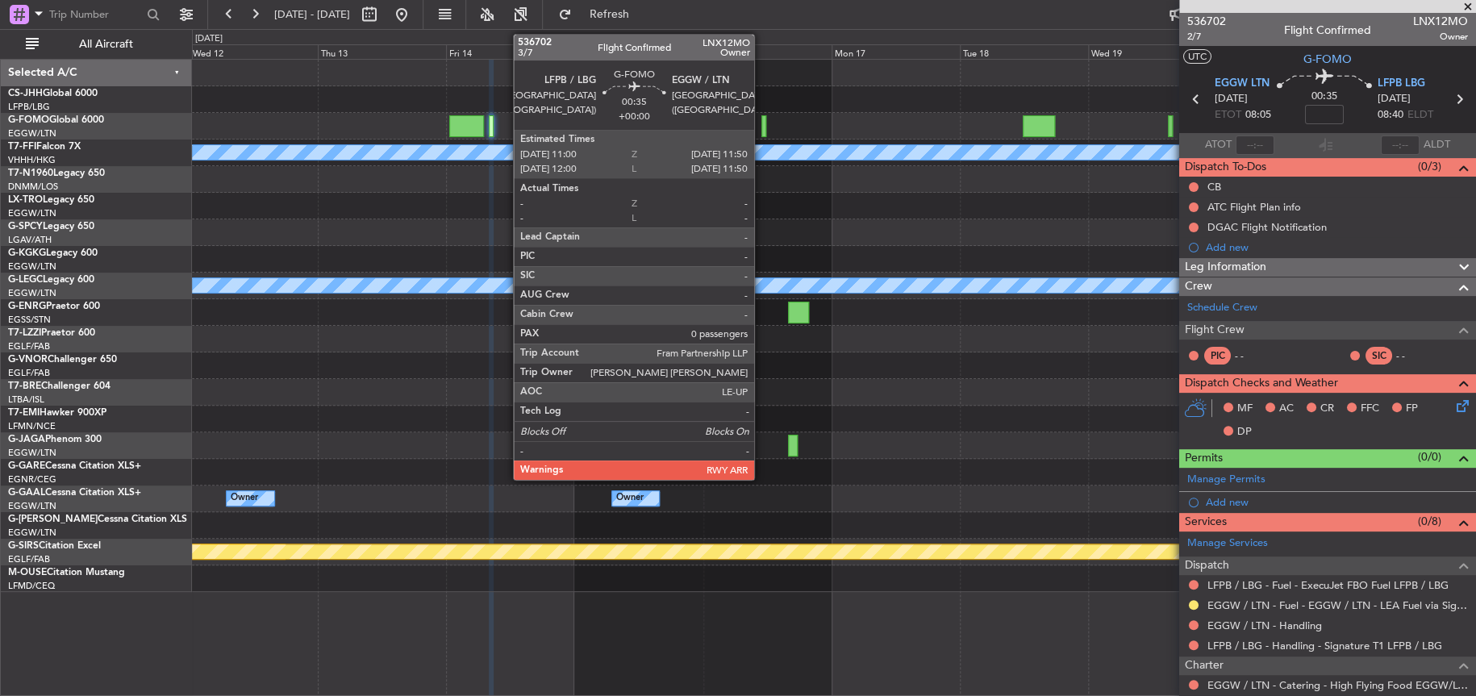
click at [761, 128] on div at bounding box center [763, 126] width 5 height 22
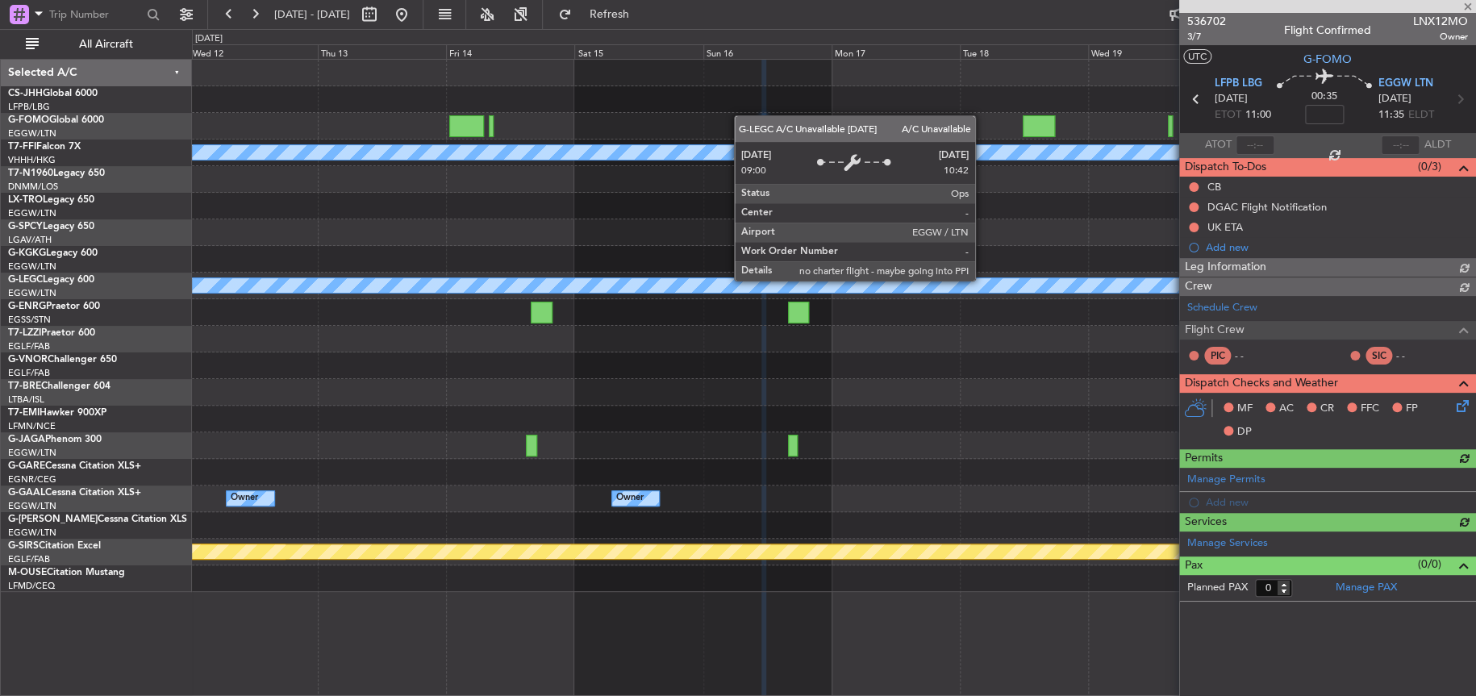
click at [535, 267] on div "Planned Maint Geneva (Cointrin) [PERSON_NAME] [PERSON_NAME] A/C Unavailable [GE…" at bounding box center [833, 326] width 1283 height 532
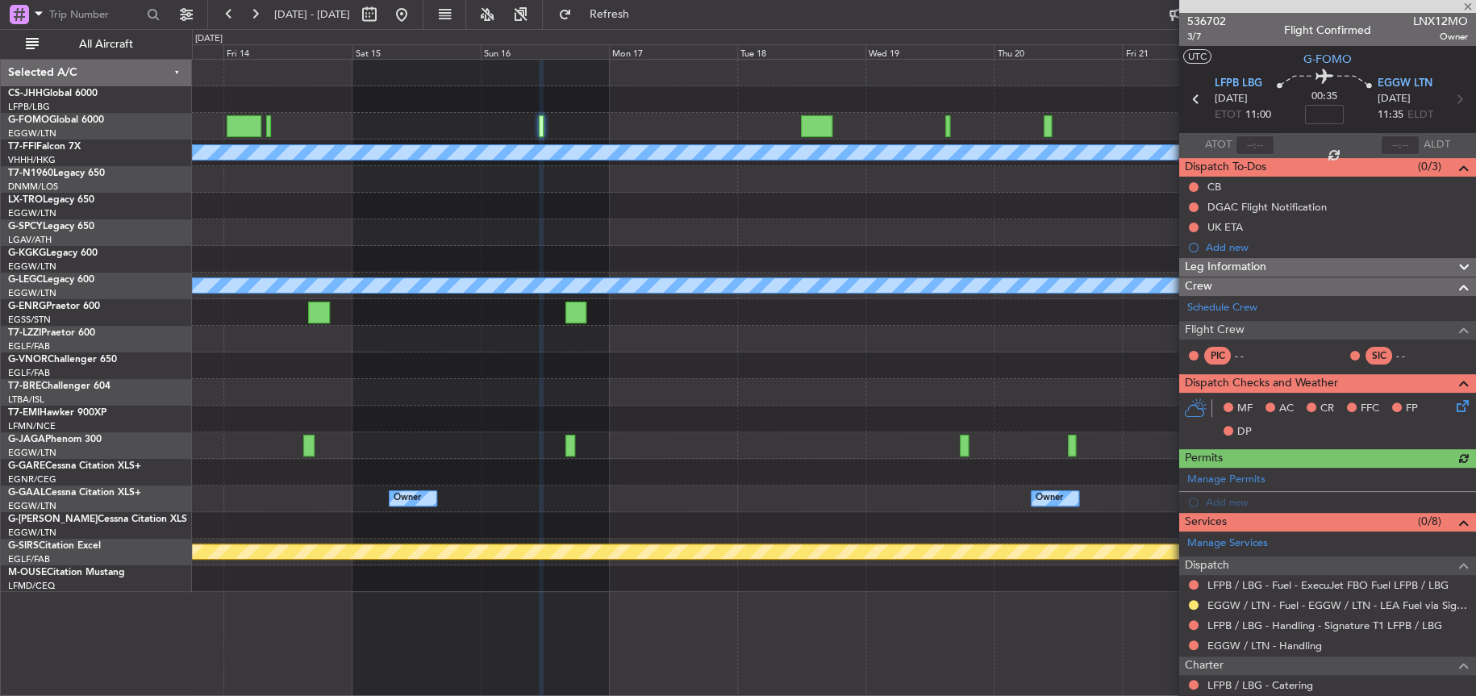
click at [516, 227] on div at bounding box center [833, 232] width 1283 height 27
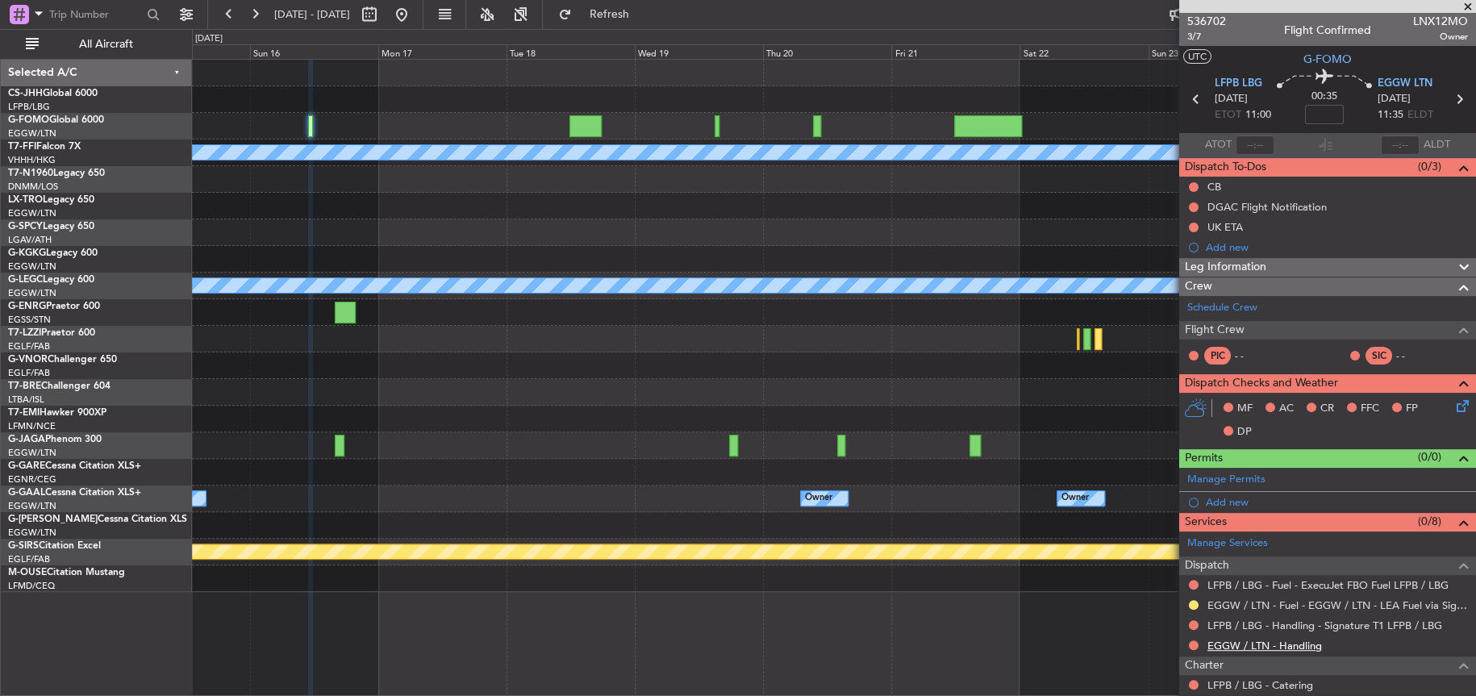
click at [1273, 643] on link "EGGW / LTN - Handling" at bounding box center [1264, 646] width 115 height 14
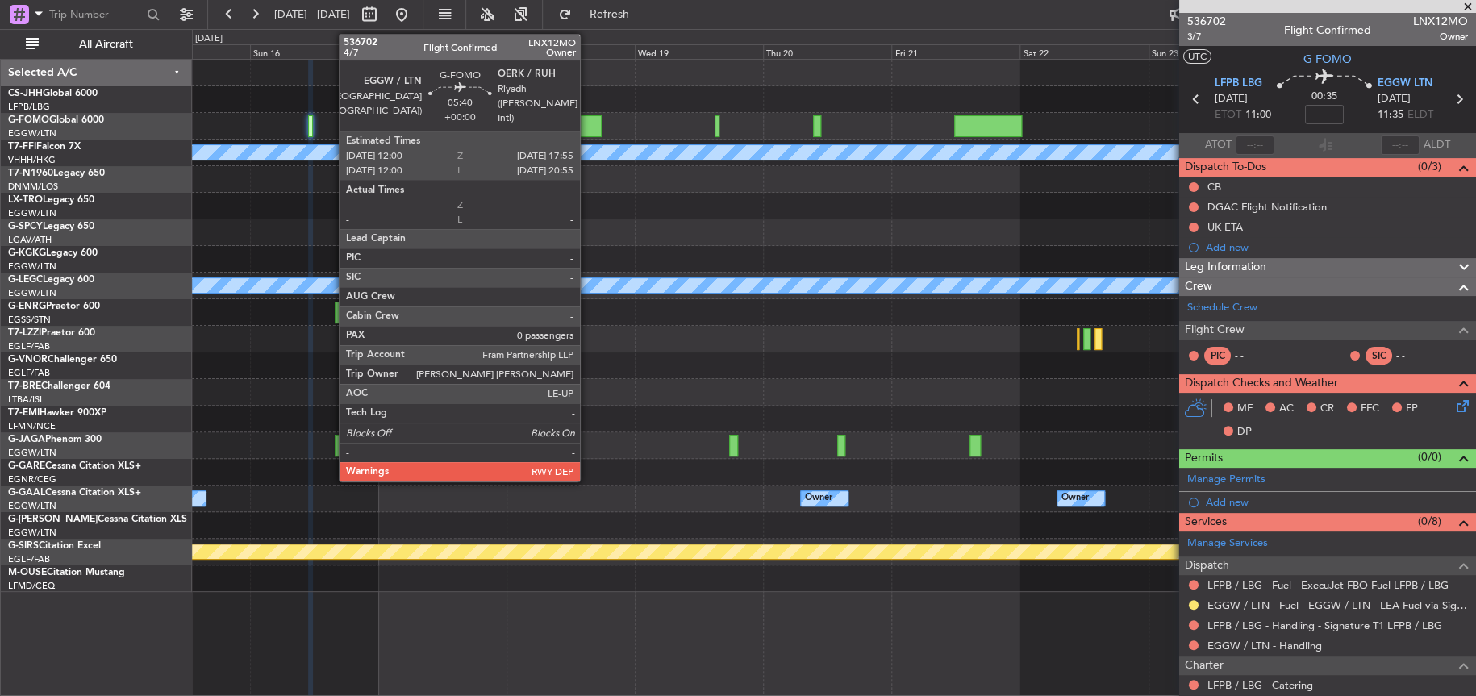
click at [587, 121] on div at bounding box center [585, 126] width 32 height 22
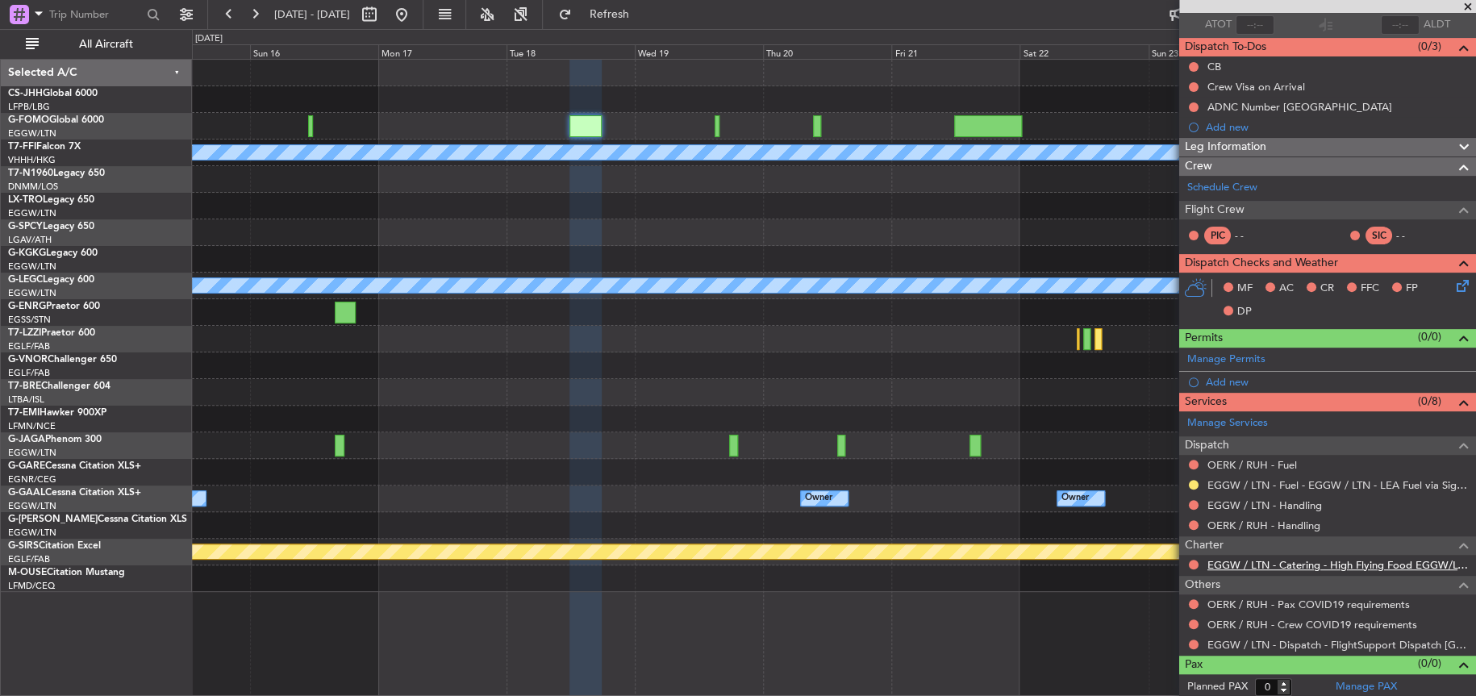
scroll to position [123, 0]
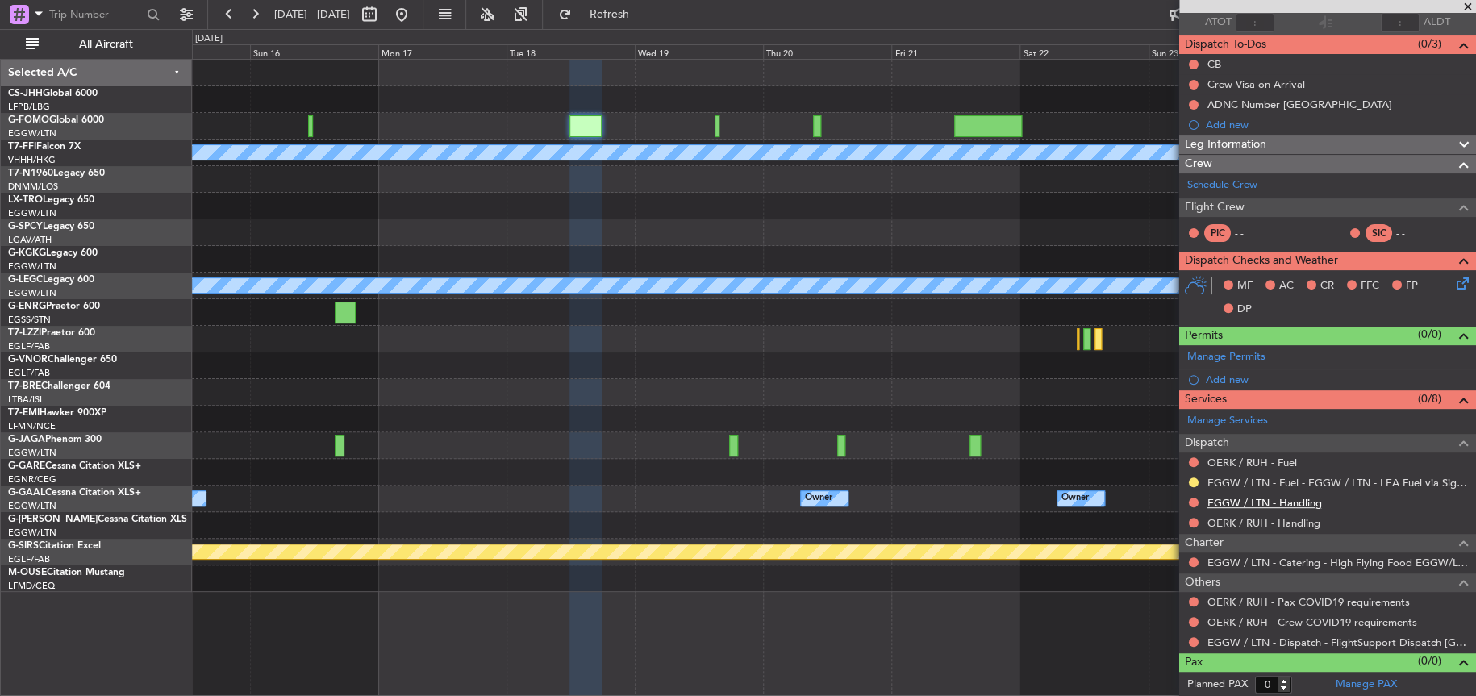
click at [1249, 503] on link "EGGW / LTN - Handling" at bounding box center [1264, 503] width 115 height 14
click at [1248, 523] on link "OERK / RUH - Handling" at bounding box center [1263, 523] width 113 height 14
click at [1257, 456] on link "OERK / RUH - Fuel" at bounding box center [1252, 463] width 90 height 14
click at [643, 14] on span "Refresh" at bounding box center [609, 14] width 68 height 11
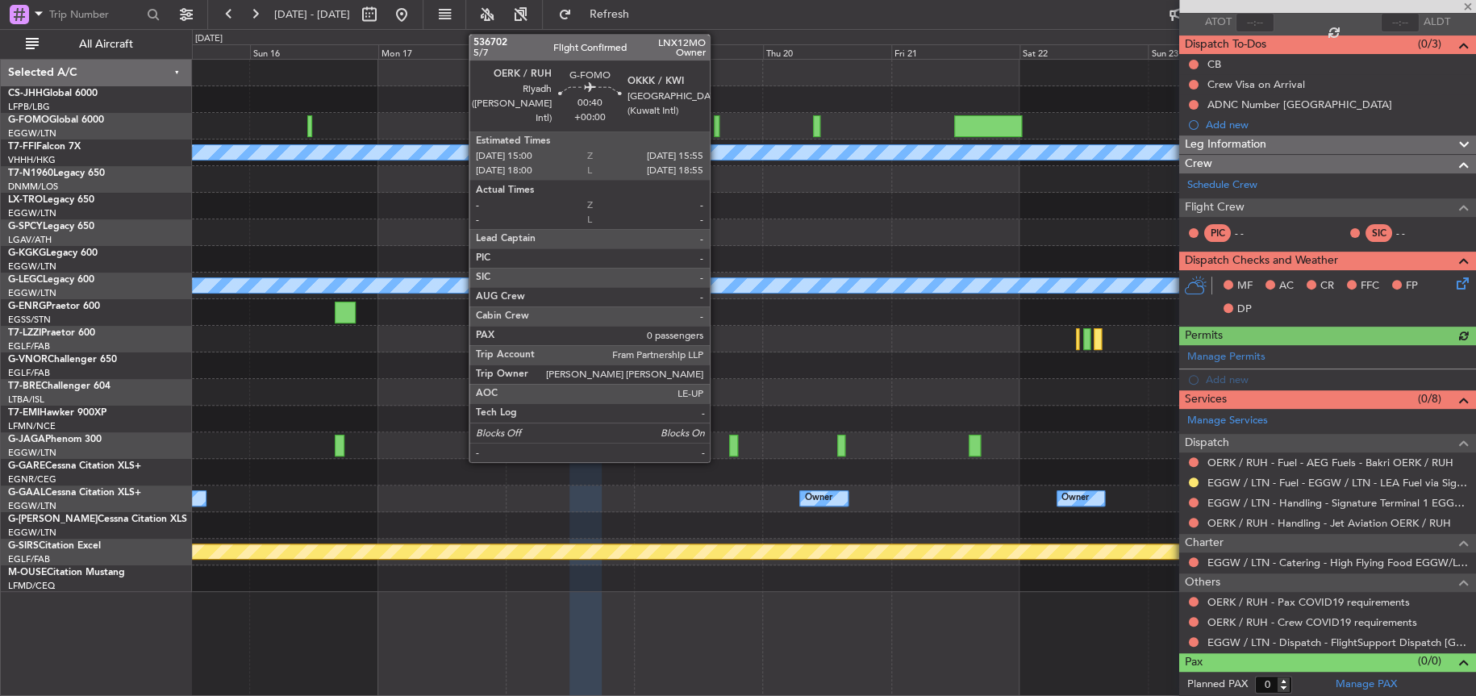
click at [717, 132] on div at bounding box center [717, 126] width 6 height 22
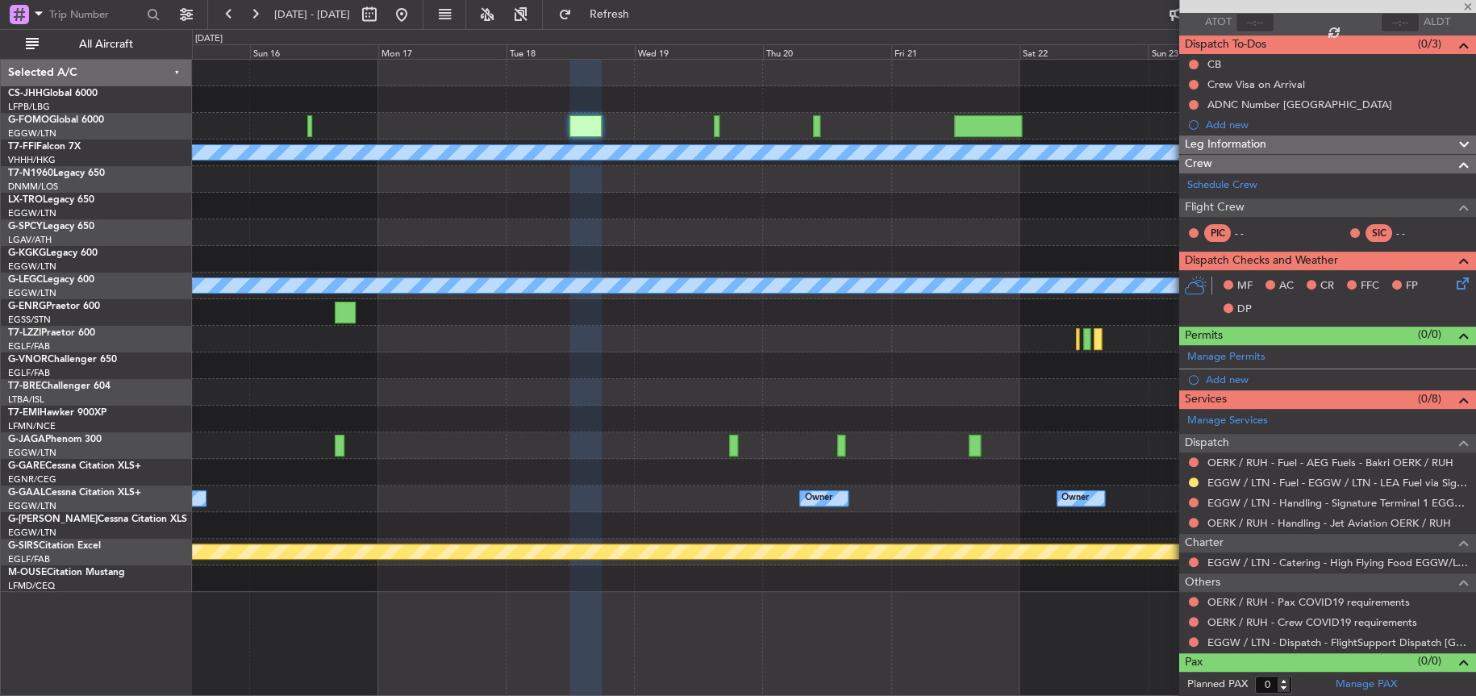
scroll to position [0, 0]
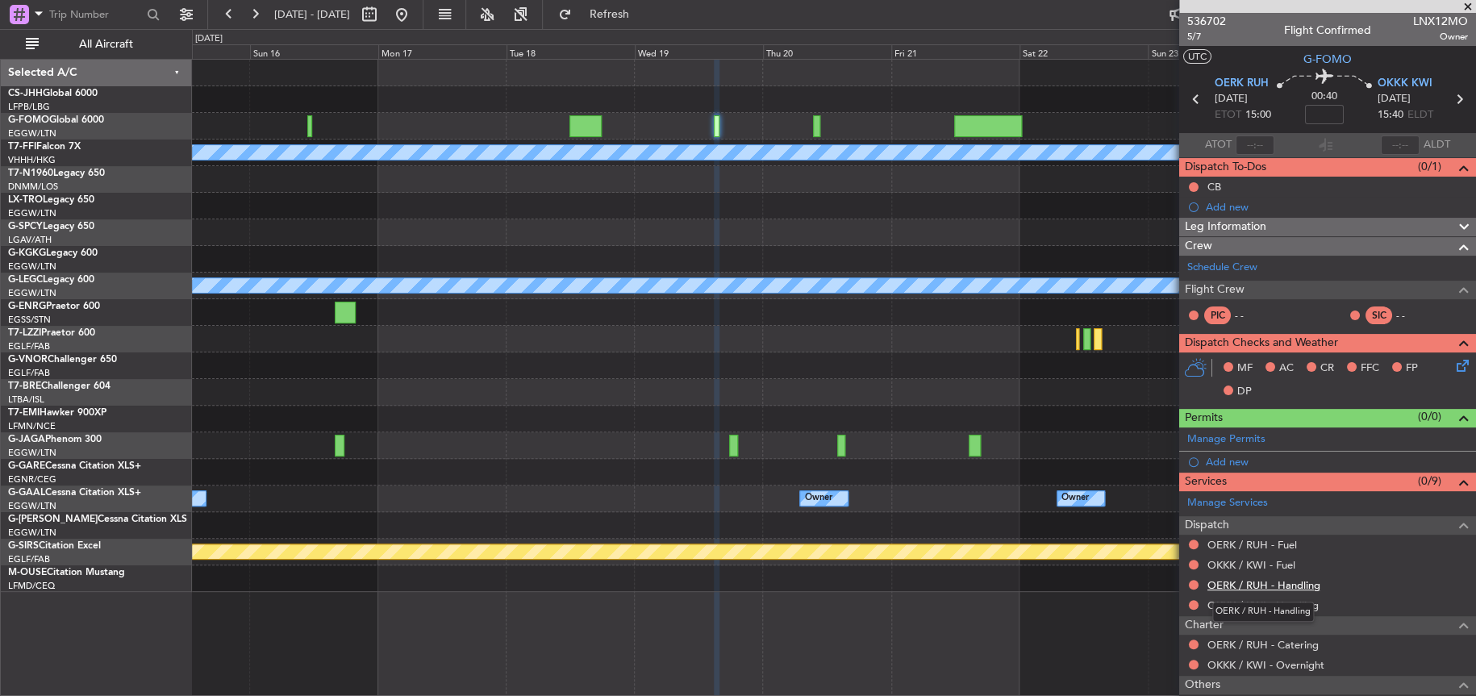
click at [1263, 585] on link "OERK / RUH - Handling" at bounding box center [1263, 585] width 113 height 14
click at [1257, 543] on link "OERK / RUH - Fuel" at bounding box center [1252, 545] width 90 height 14
click at [1249, 604] on link "OKKK / KWI - Handling" at bounding box center [1262, 605] width 111 height 14
click at [1252, 561] on div "OERK / RUH - Fuel" at bounding box center [1252, 561] width 0 height 0
click at [1213, 569] on div "OKKK / KWI - Fuel" at bounding box center [1327, 565] width 297 height 20
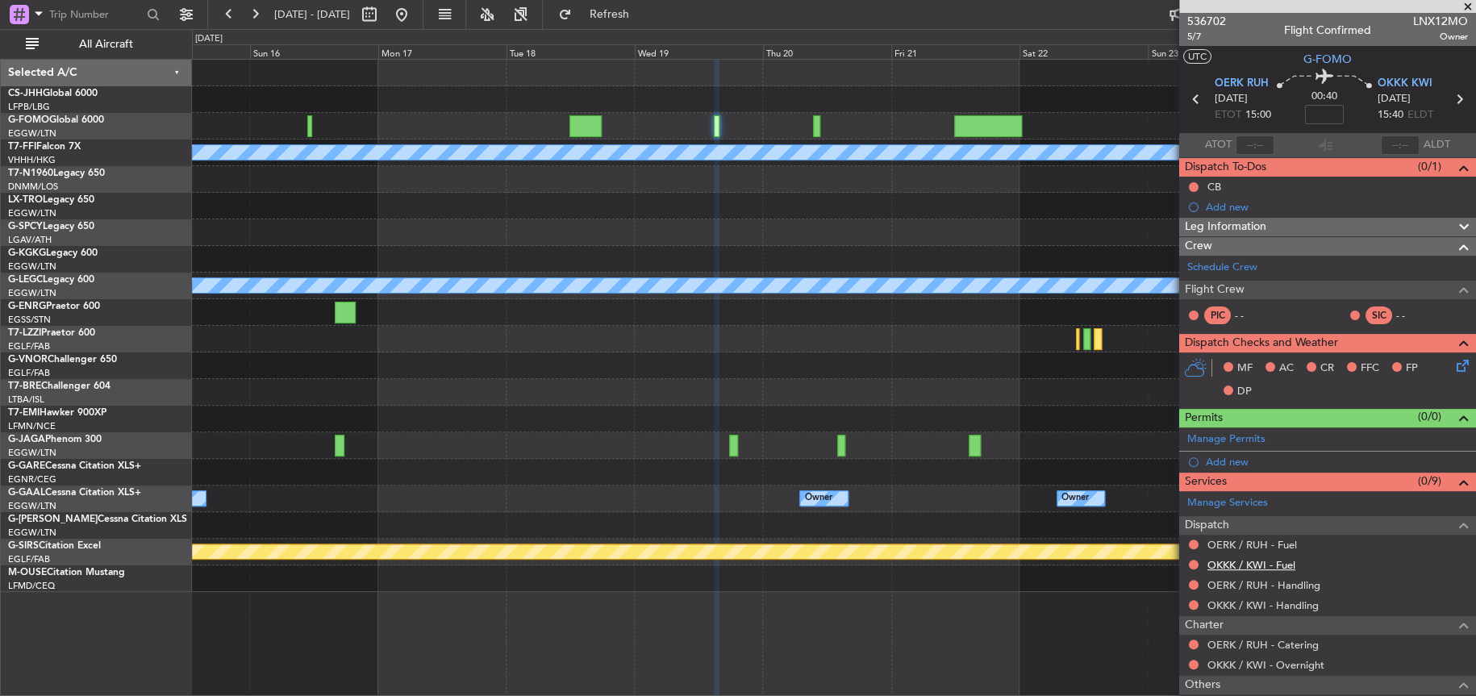
click at [1217, 564] on link "OKKK / KWI - Fuel" at bounding box center [1251, 565] width 88 height 14
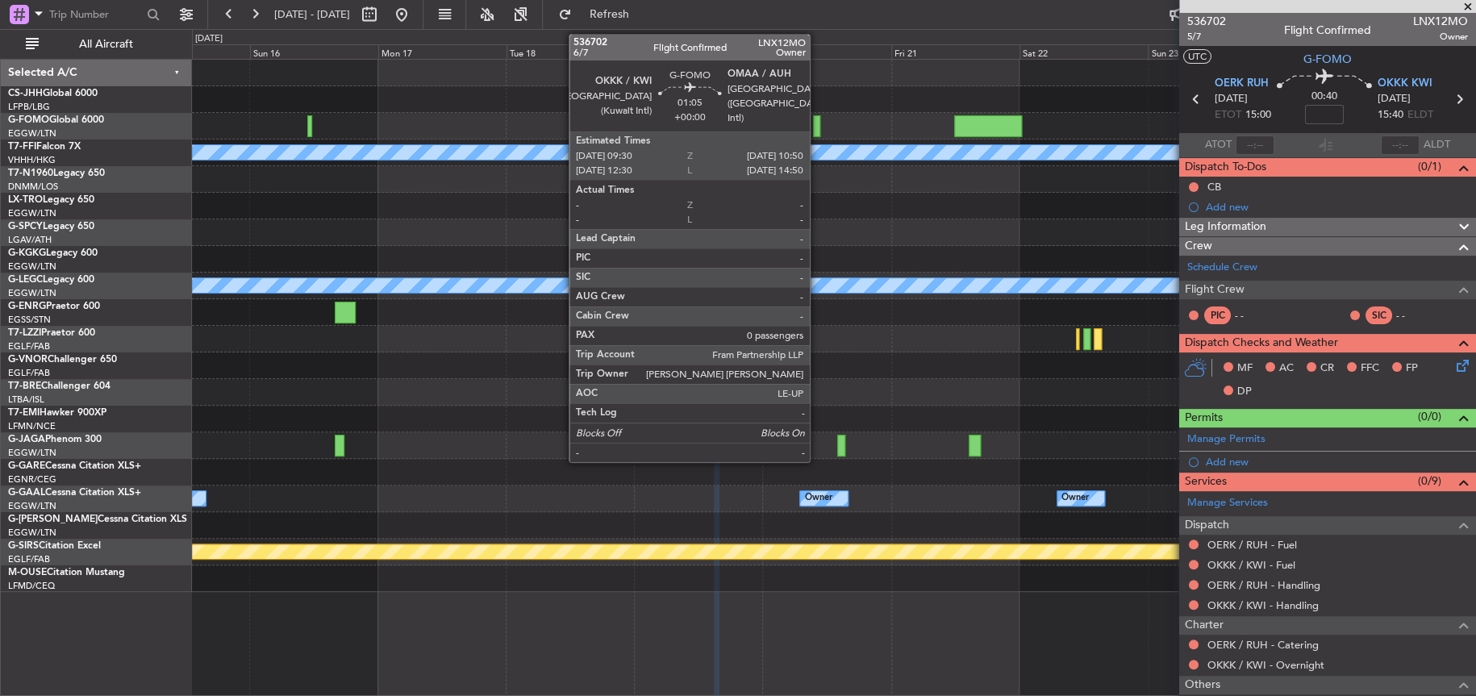
click at [816, 119] on div at bounding box center [816, 126] width 7 height 22
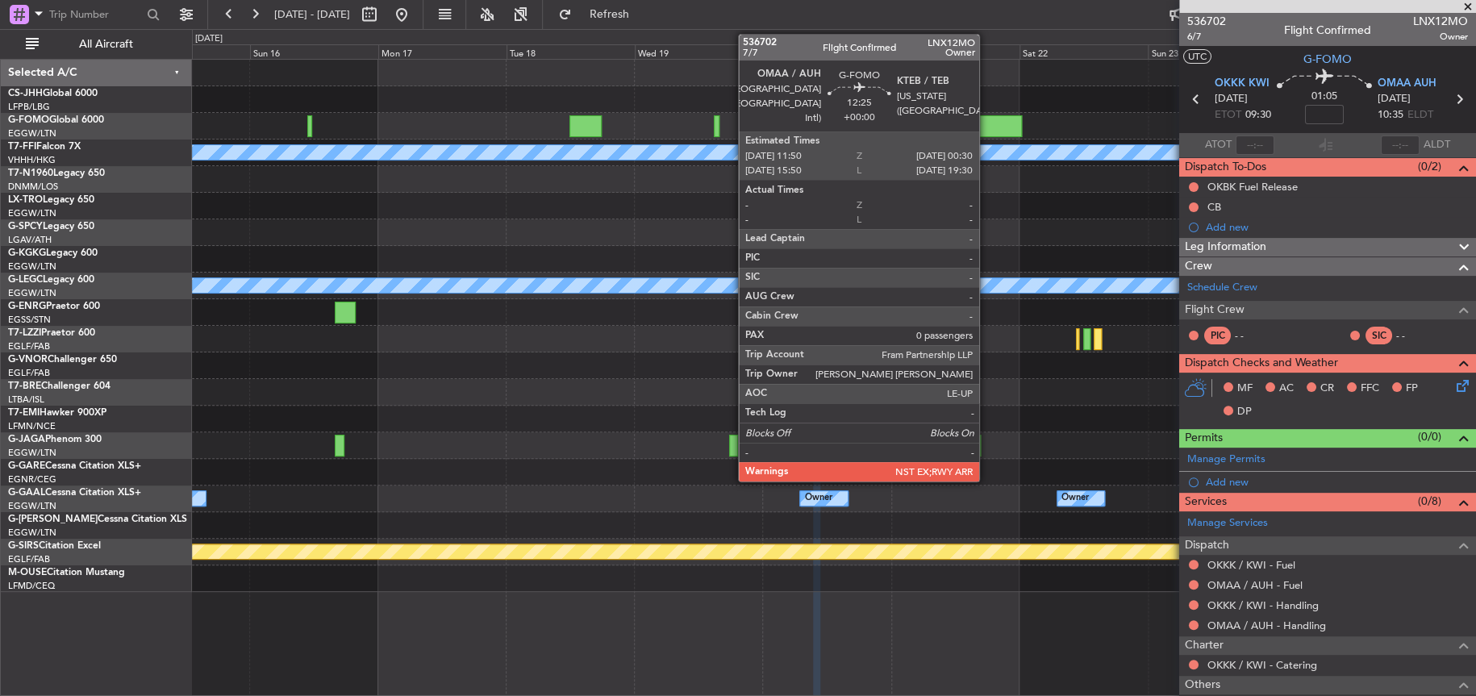
click at [986, 127] on div at bounding box center [988, 126] width 68 height 22
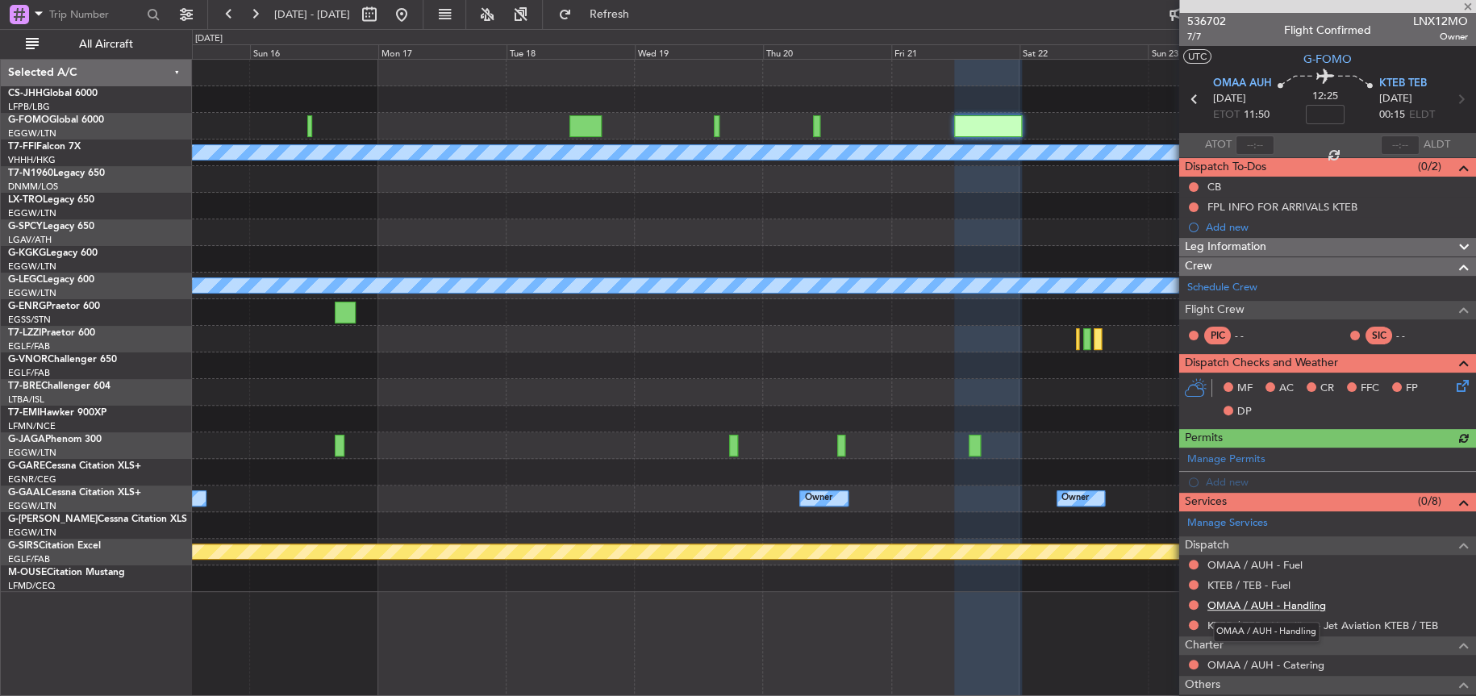
click at [1247, 606] on link "OMAA / AUH - Handling" at bounding box center [1266, 605] width 119 height 14
click at [1254, 582] on link "KTEB / TEB - Fuel" at bounding box center [1248, 585] width 83 height 14
click at [1243, 581] on link "KTEB / TEB - Fuel" at bounding box center [1248, 585] width 83 height 14
click at [648, 26] on button "Refresh" at bounding box center [599, 15] width 97 height 26
click at [1254, 561] on link "OMAA / AUH - Fuel" at bounding box center [1254, 565] width 95 height 14
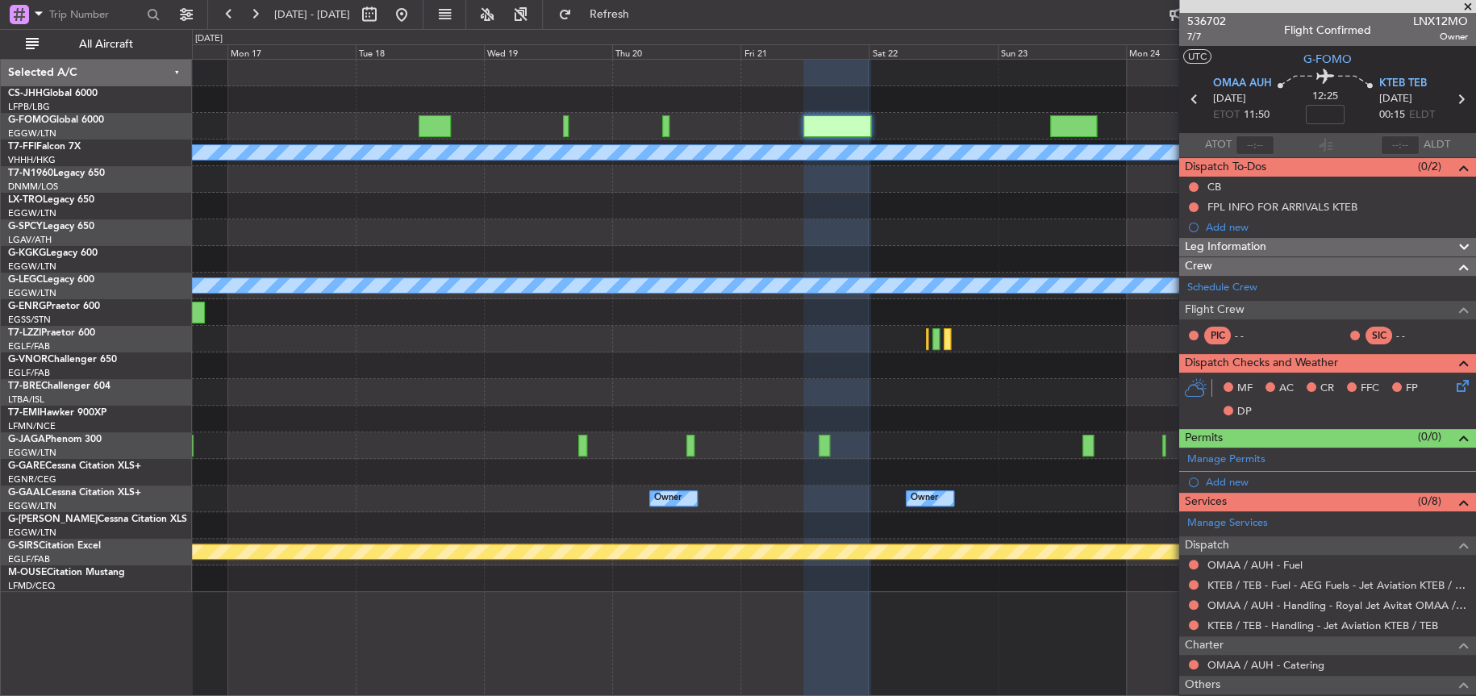
click at [403, 340] on div "Planned Maint Geneva (Cointrin) [PERSON_NAME] [PERSON_NAME] A/C Unavailable [GE…" at bounding box center [833, 326] width 1283 height 532
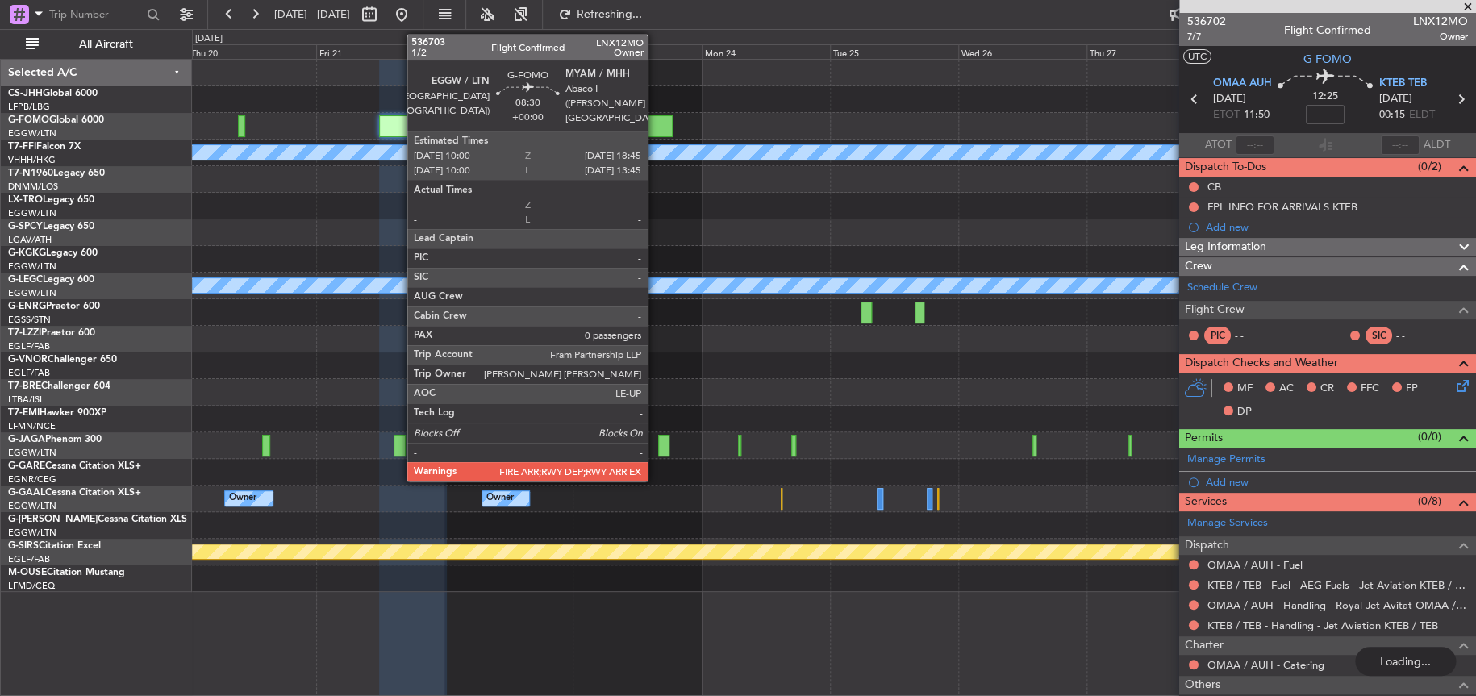
click at [655, 118] on div at bounding box center [650, 126] width 48 height 22
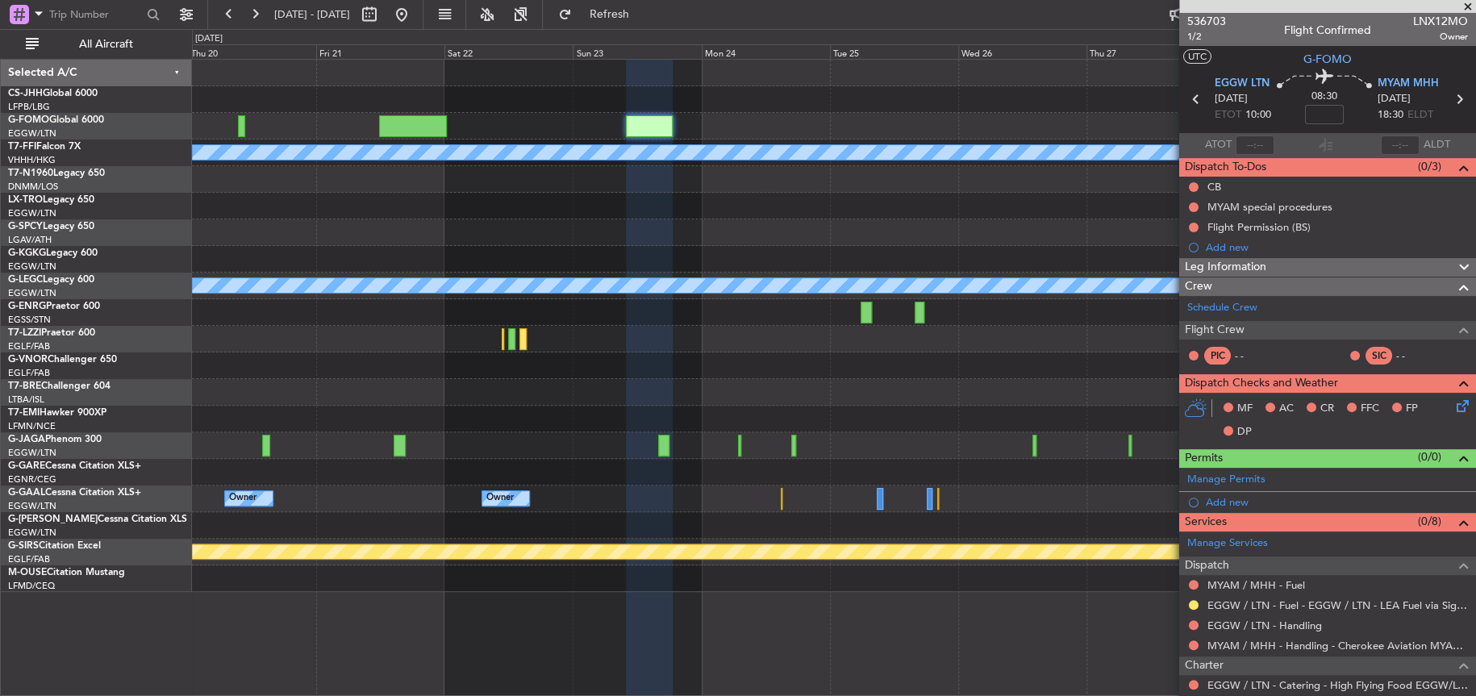
click at [582, 196] on div "Planned Maint Geneva (Cointrin) [PERSON_NAME] [PERSON_NAME] A/C Unavailable [GE…" at bounding box center [833, 326] width 1283 height 532
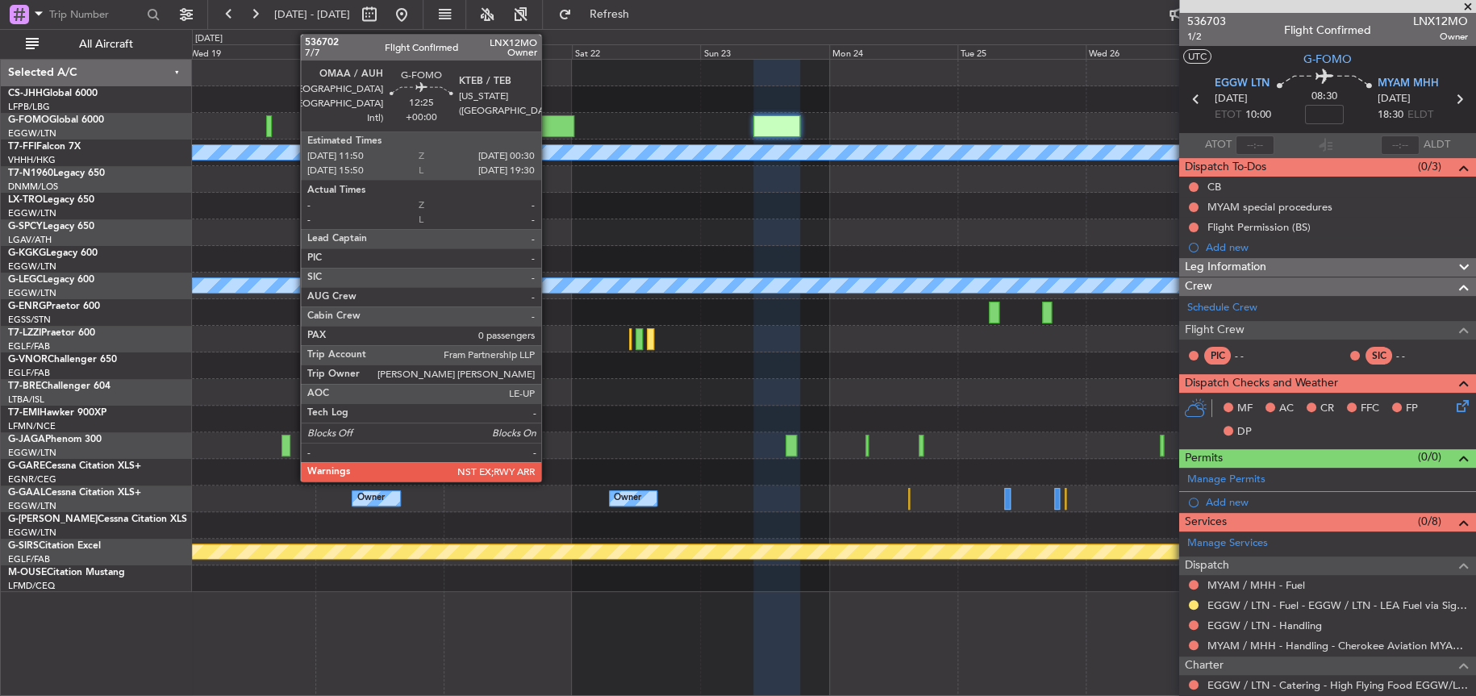
click at [548, 127] on div at bounding box center [541, 126] width 68 height 22
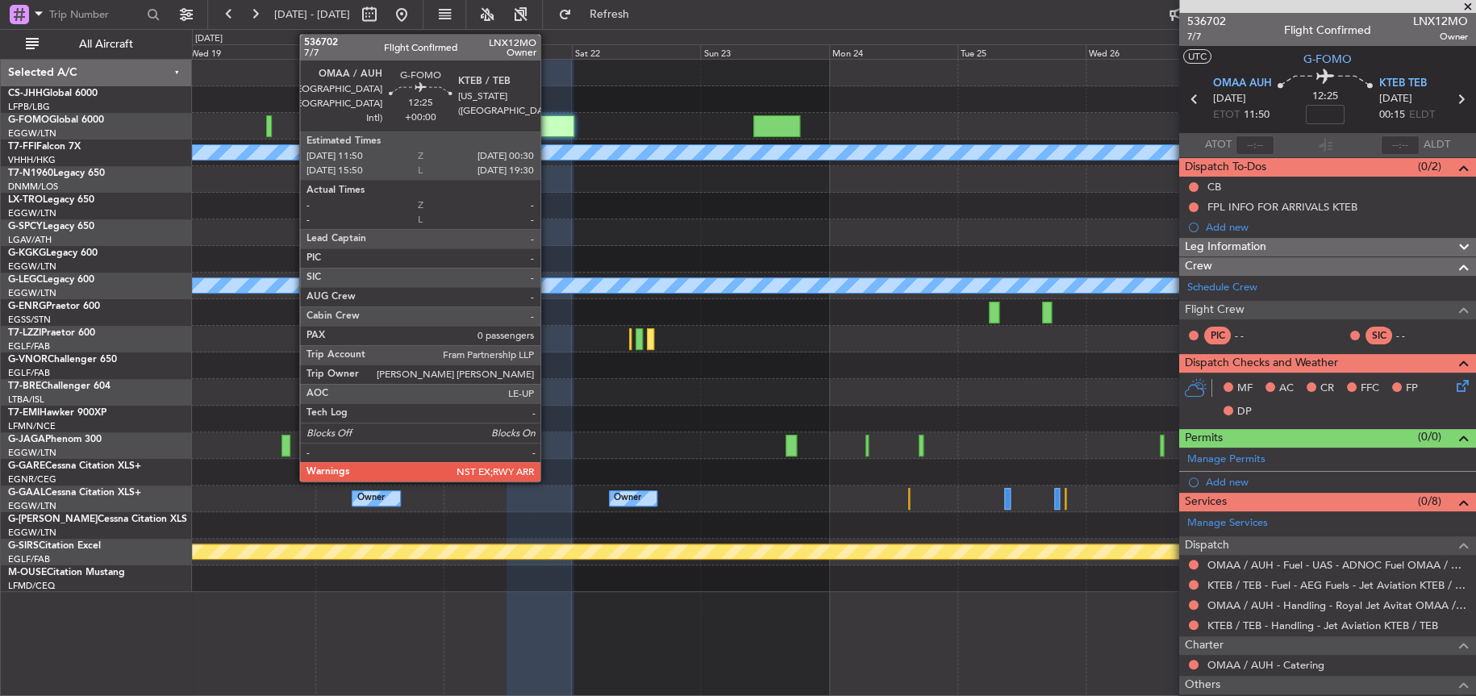
click at [548, 130] on div at bounding box center [541, 126] width 68 height 22
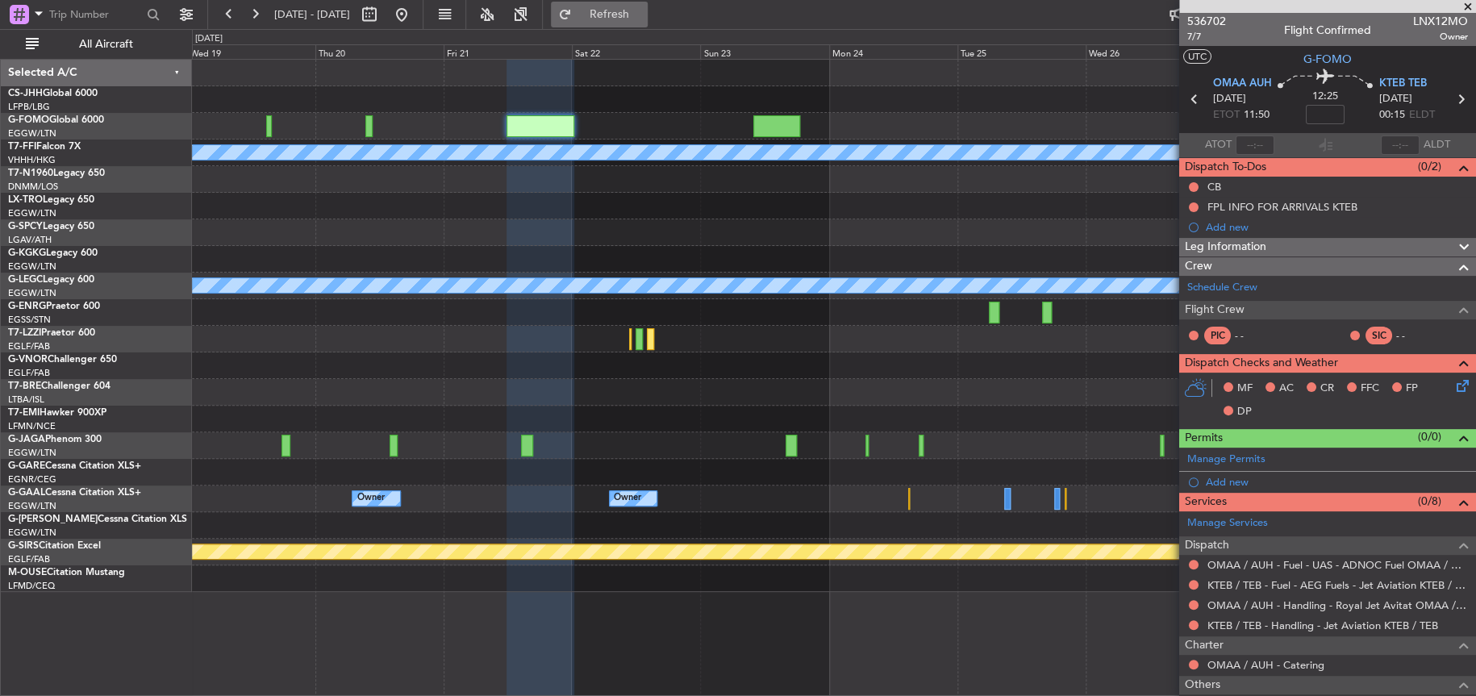
click at [643, 9] on span "Refresh" at bounding box center [609, 14] width 68 height 11
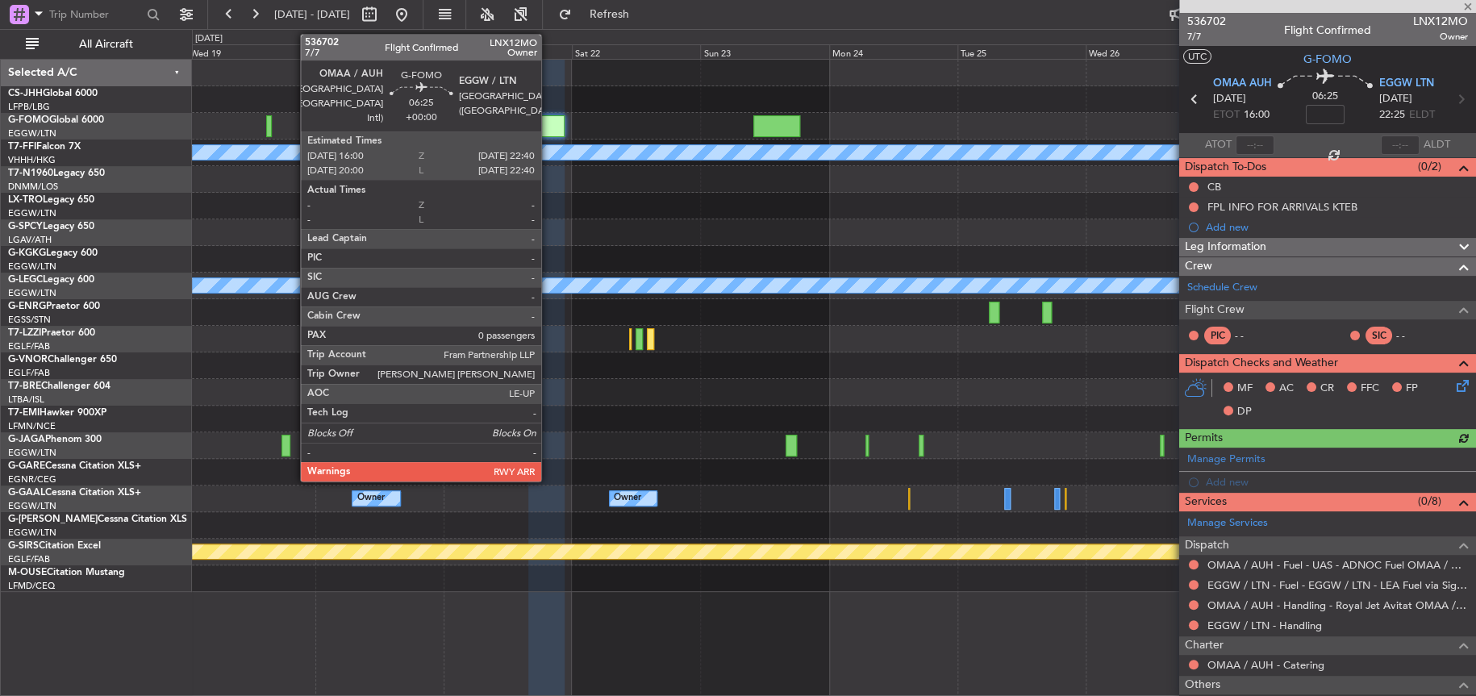
click at [548, 115] on div at bounding box center [546, 126] width 36 height 22
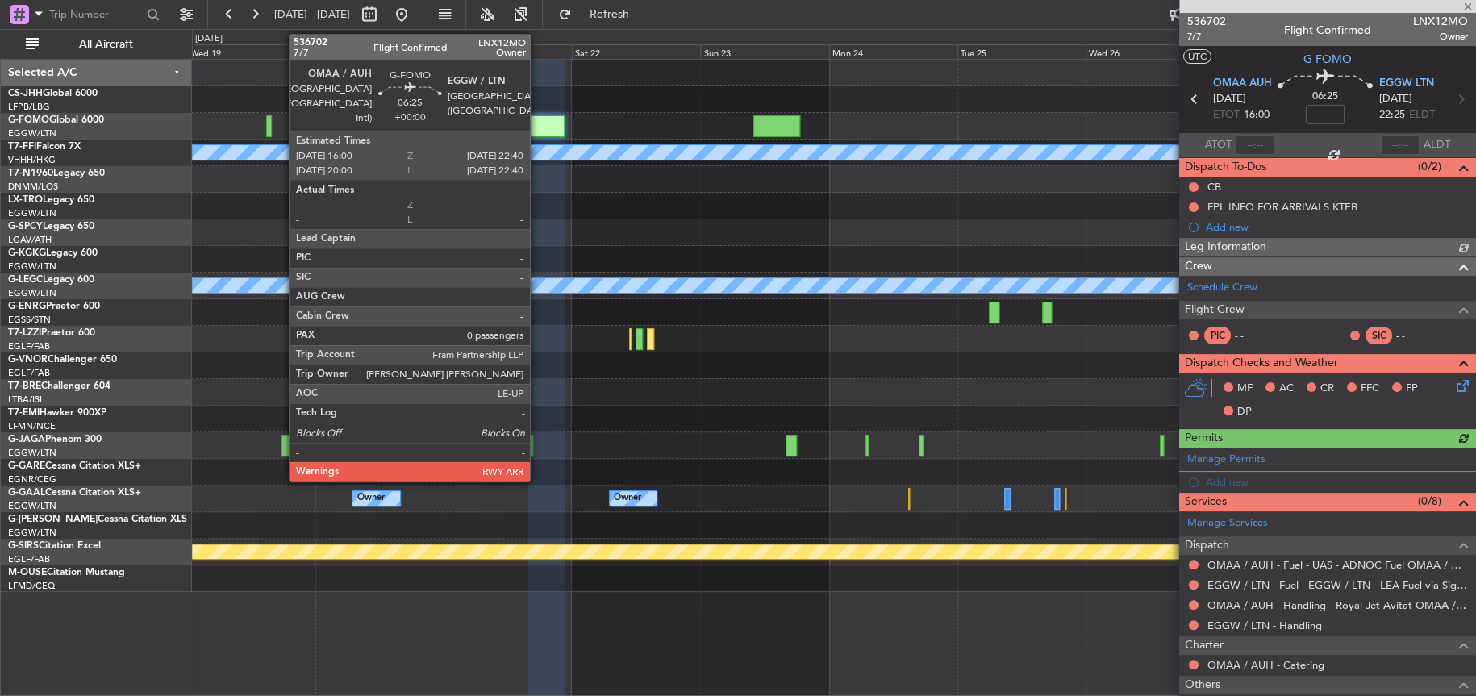
click at [538, 127] on div at bounding box center [546, 126] width 36 height 22
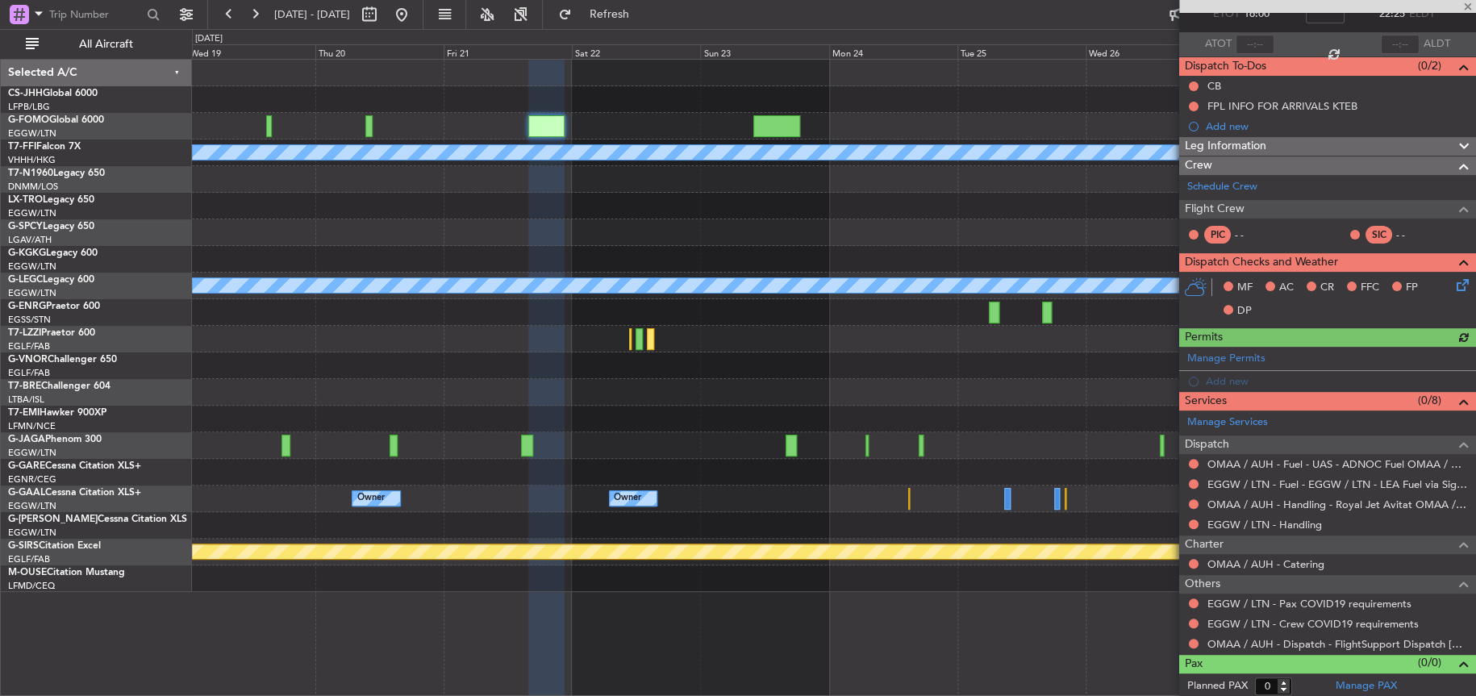
scroll to position [102, 0]
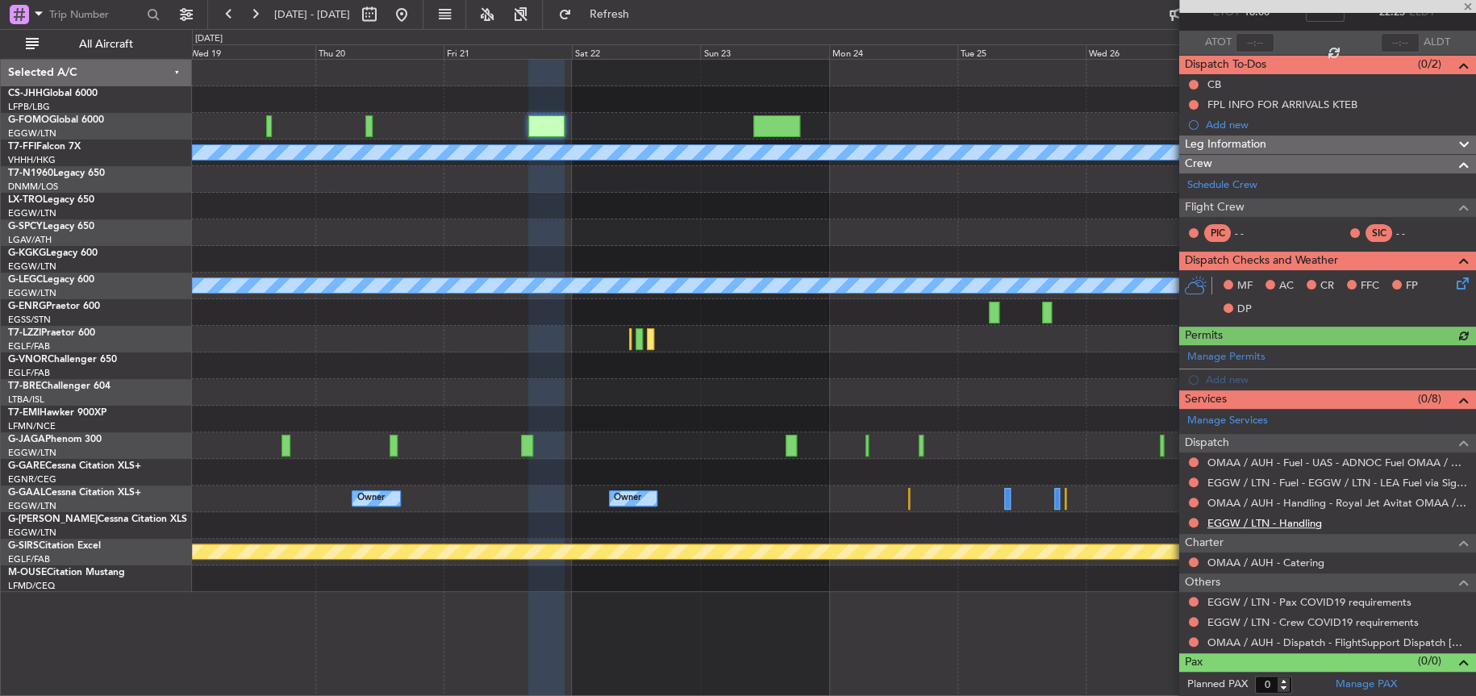
click at [1271, 519] on link "EGGW / LTN - Handling" at bounding box center [1264, 523] width 115 height 14
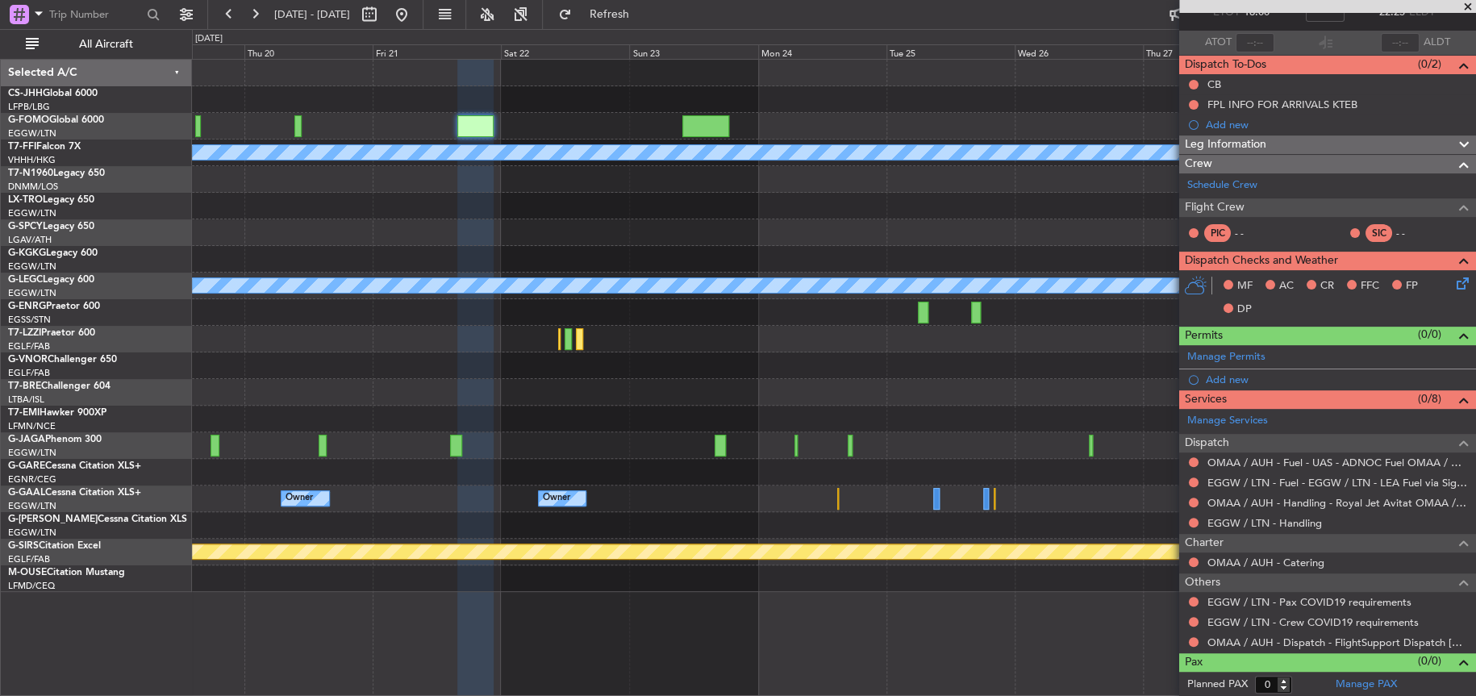
click at [603, 236] on div at bounding box center [833, 232] width 1283 height 27
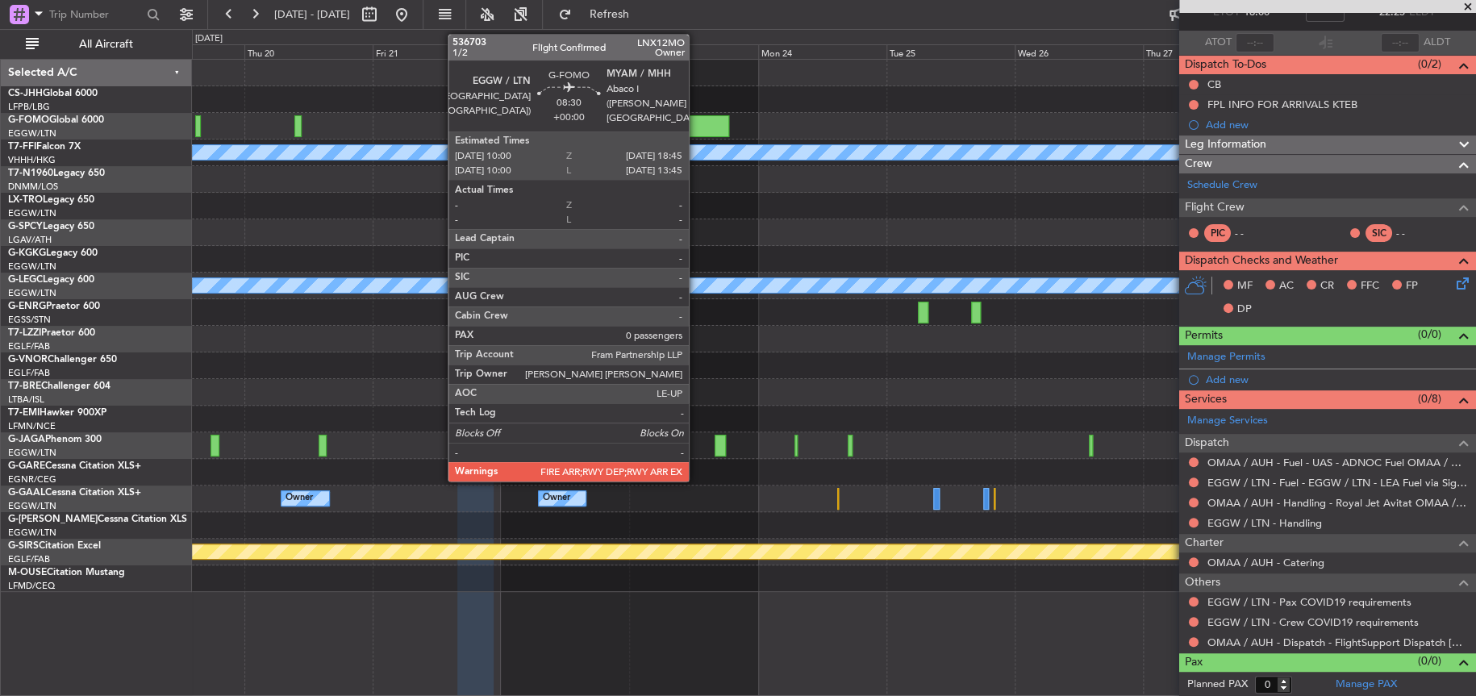
click at [696, 122] on div at bounding box center [706, 126] width 48 height 22
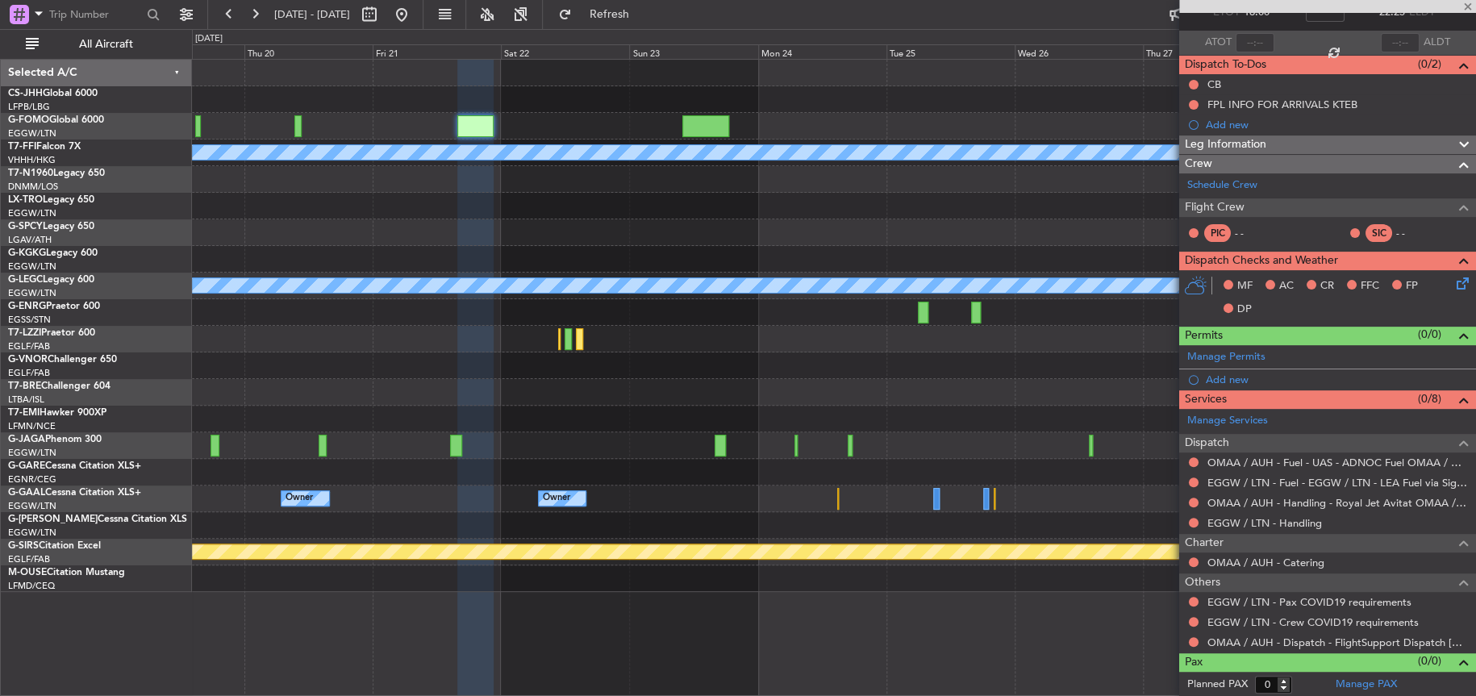
scroll to position [0, 0]
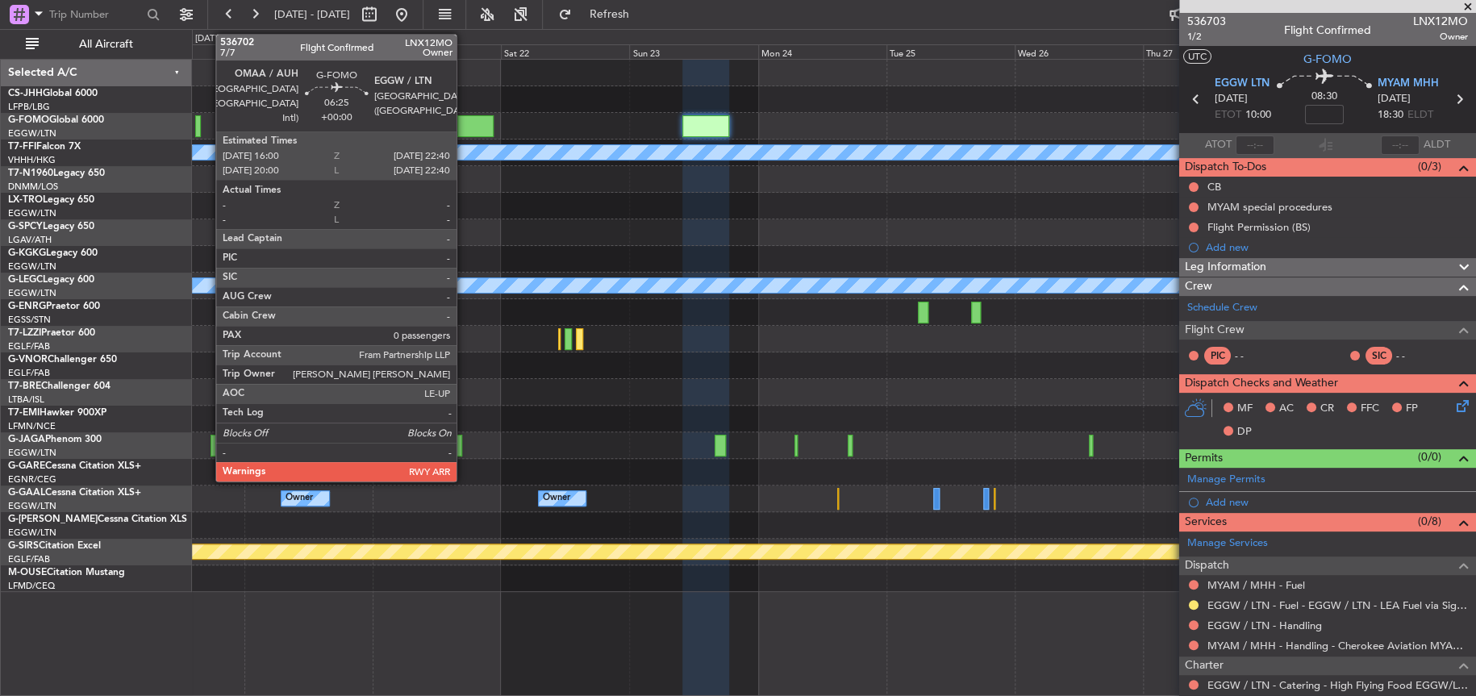
click at [464, 121] on div at bounding box center [475, 126] width 36 height 22
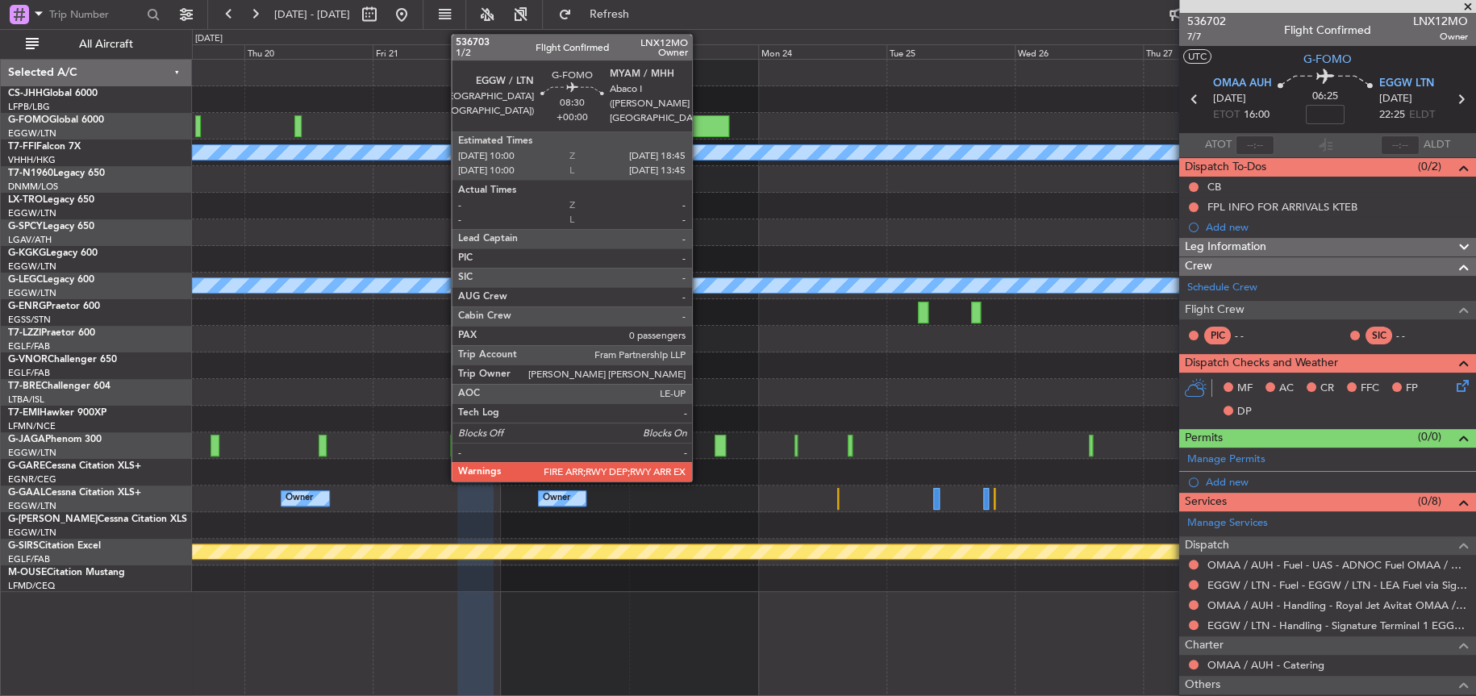
click at [699, 126] on div at bounding box center [706, 126] width 48 height 22
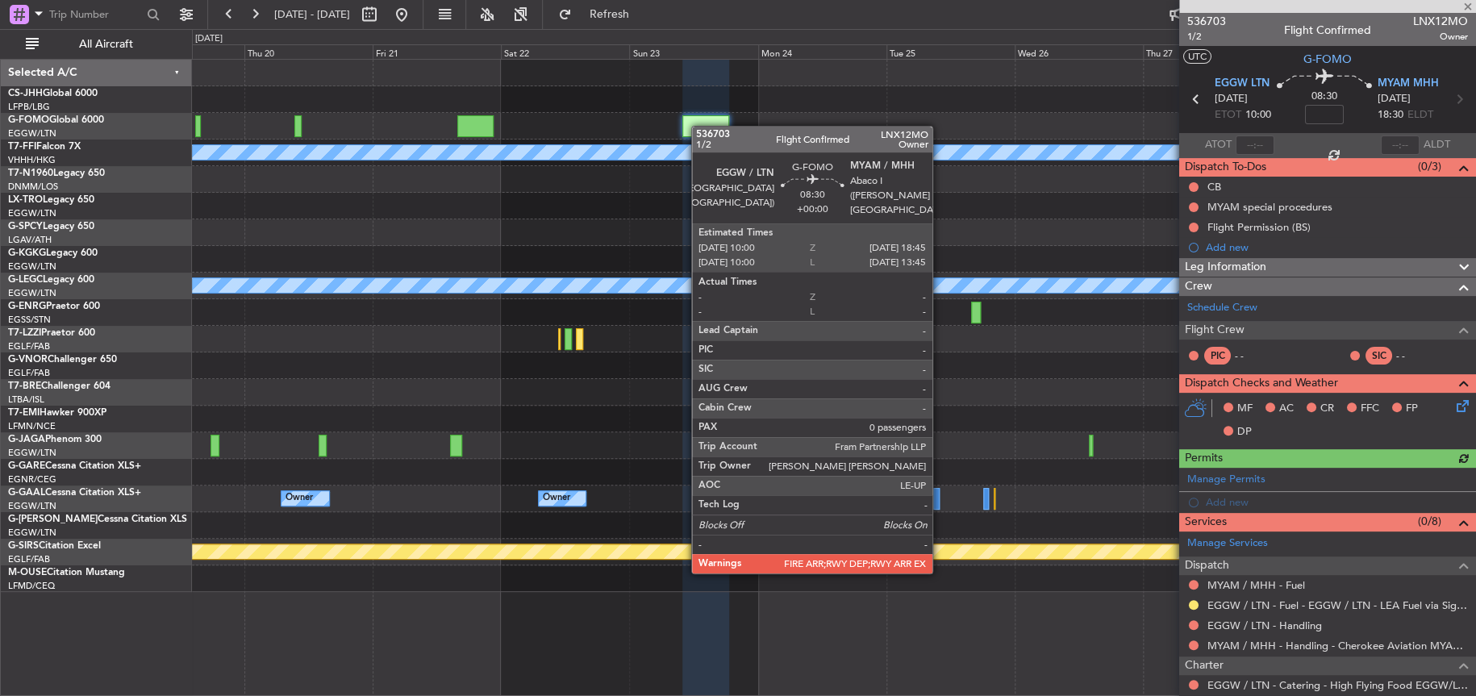
click at [699, 126] on div at bounding box center [706, 126] width 48 height 22
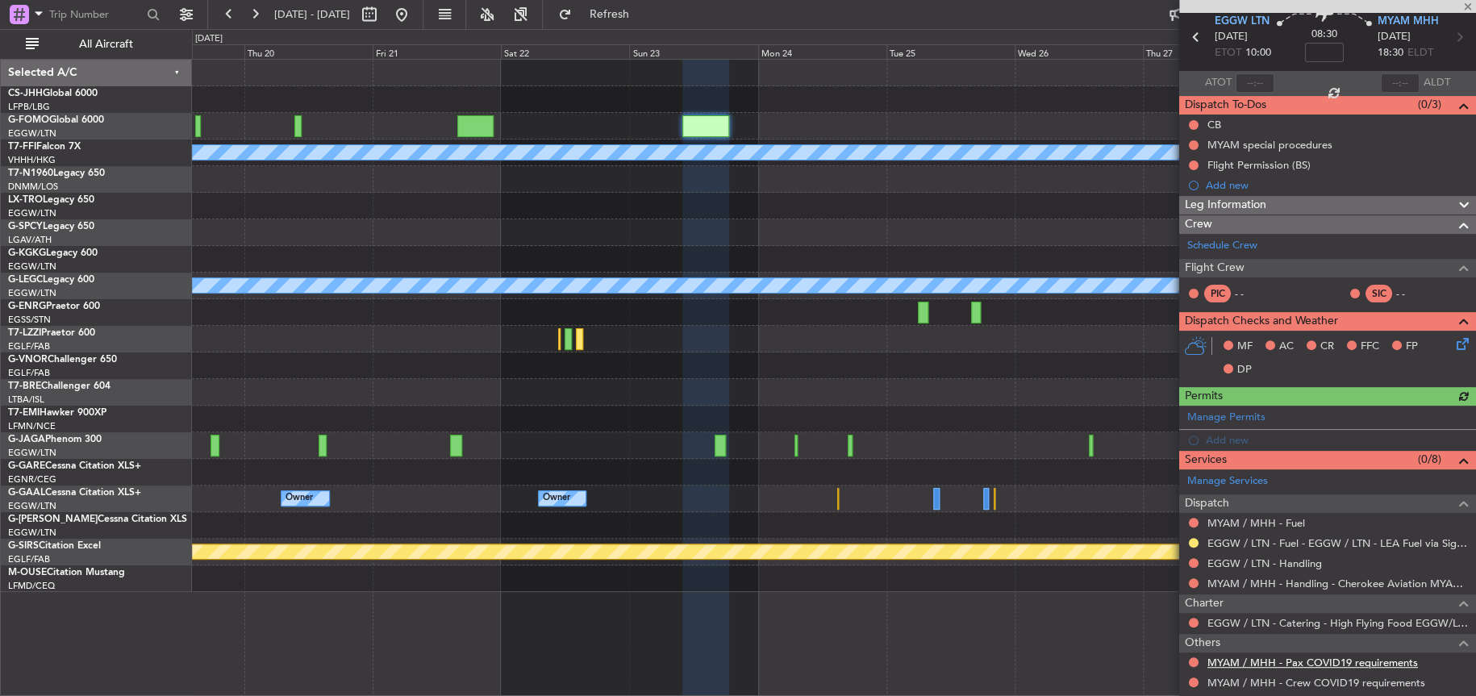
scroll to position [123, 0]
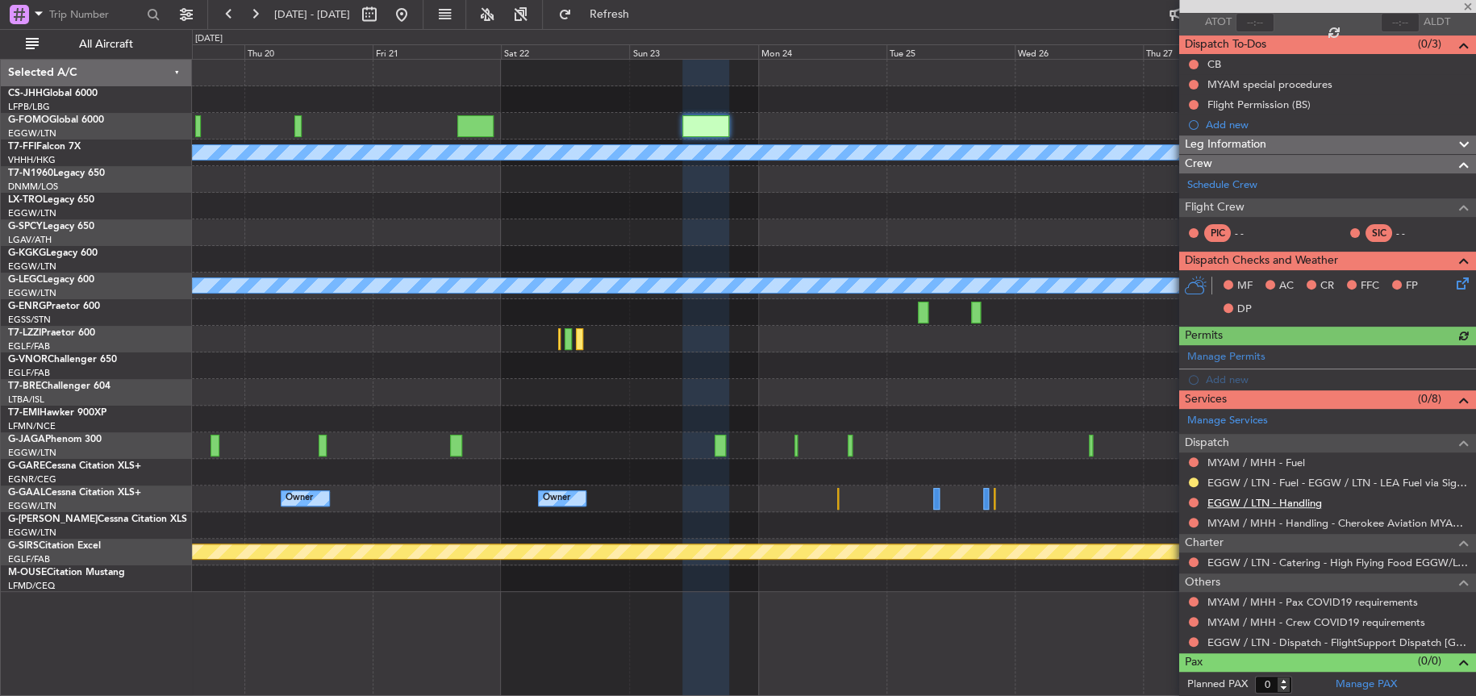
click at [1259, 496] on link "EGGW / LTN - Handling" at bounding box center [1264, 503] width 115 height 14
click at [1261, 499] on link "EGGW / LTN - Handling" at bounding box center [1264, 503] width 115 height 14
click at [643, 20] on span "Refresh" at bounding box center [609, 14] width 68 height 11
click at [1271, 457] on link "MYAM / MHH - Fuel" at bounding box center [1256, 463] width 98 height 14
click at [503, 426] on div "Planned Maint Geneva (Cointrin) [PERSON_NAME] [PERSON_NAME] A/C Unavailable [GE…" at bounding box center [833, 326] width 1282 height 532
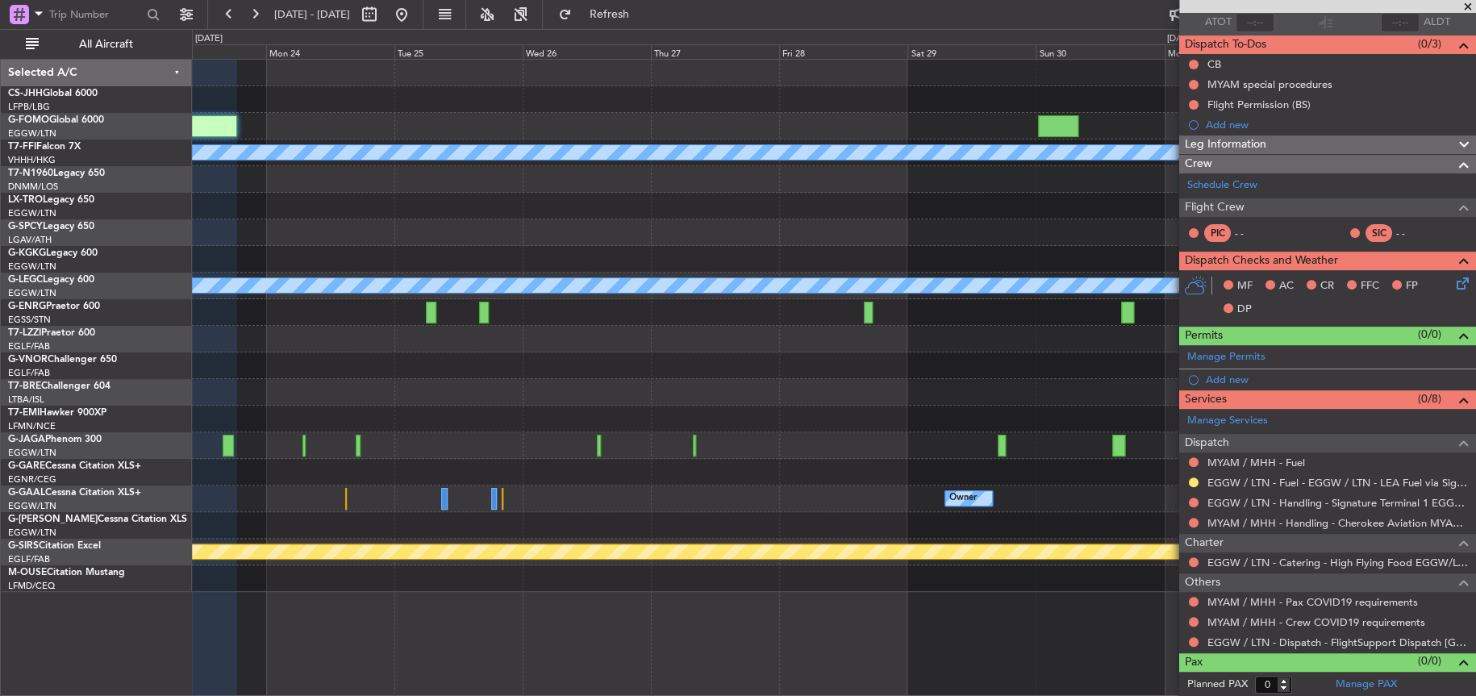
click at [640, 252] on div "Planned Maint Geneva (Cointrin) [PERSON_NAME] [PERSON_NAME] A/C Unavailable [GE…" at bounding box center [833, 326] width 1283 height 532
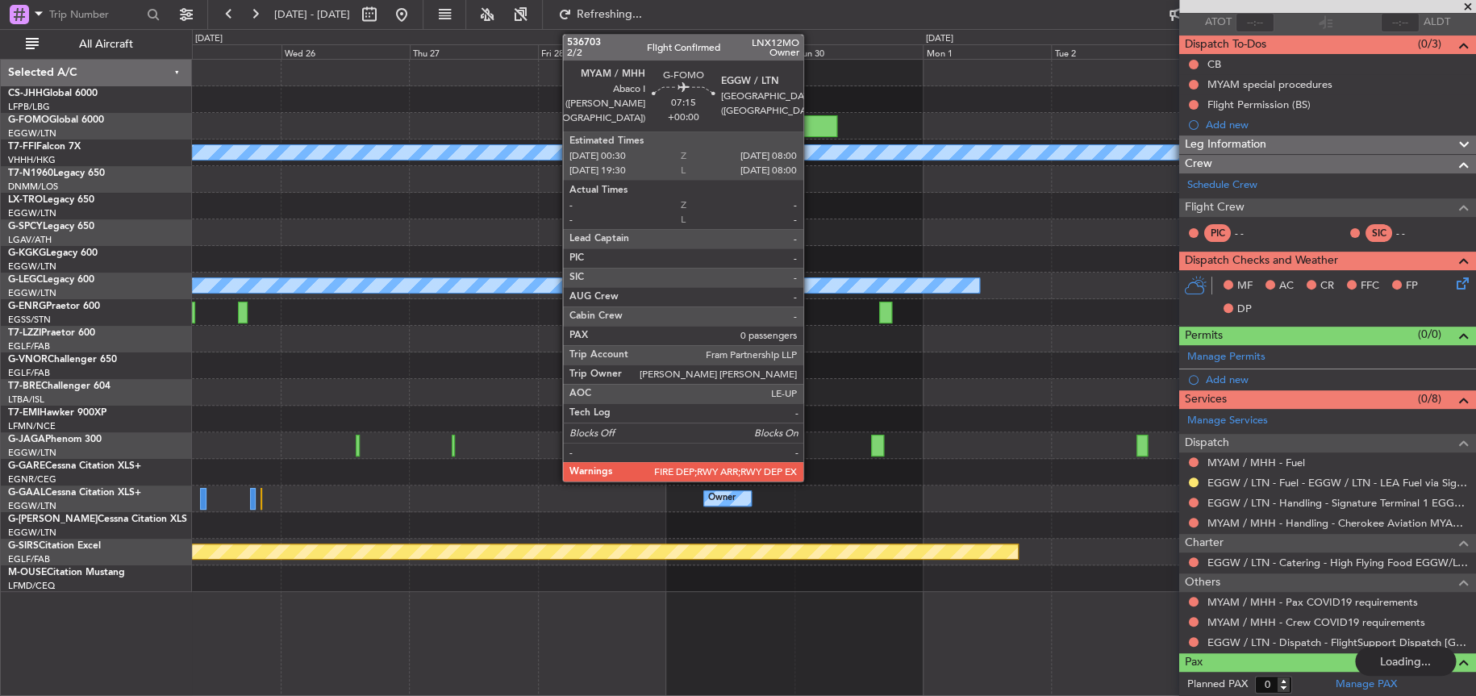
click at [811, 119] on div at bounding box center [817, 126] width 40 height 22
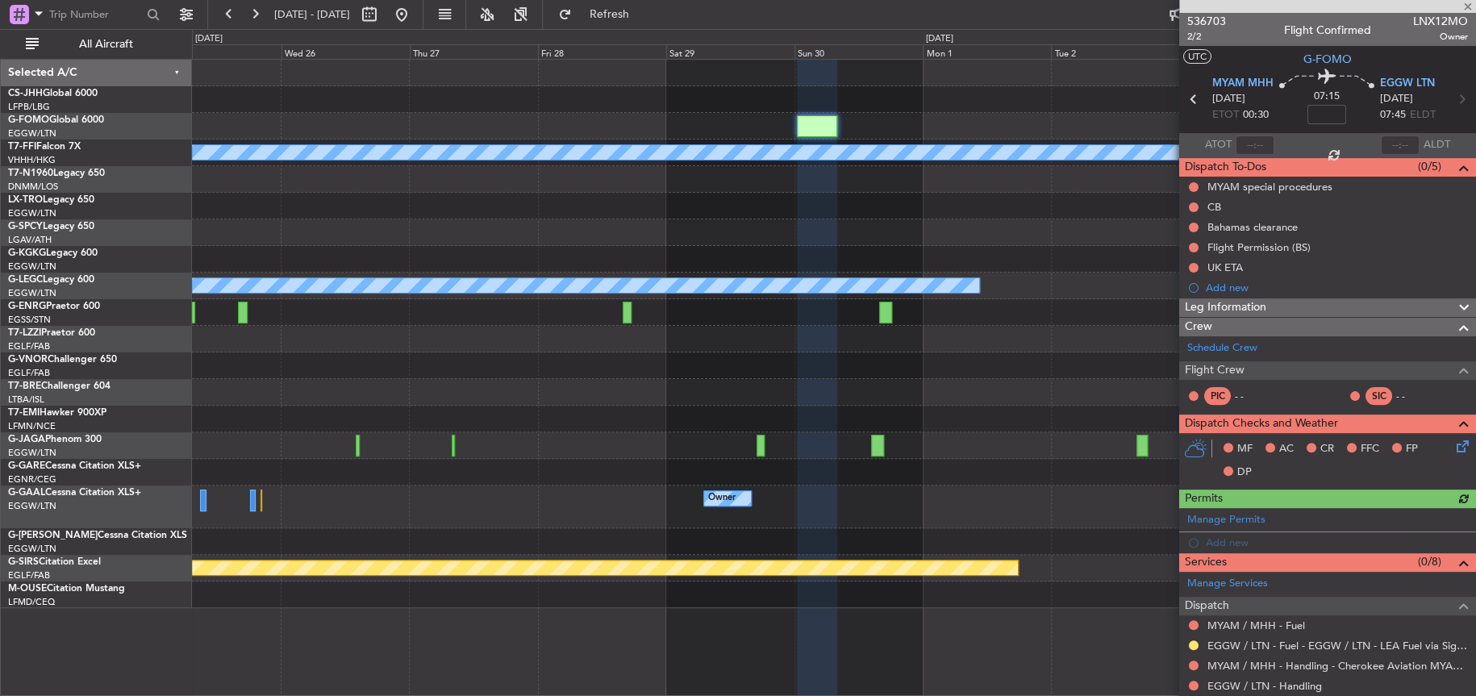
scroll to position [161, 0]
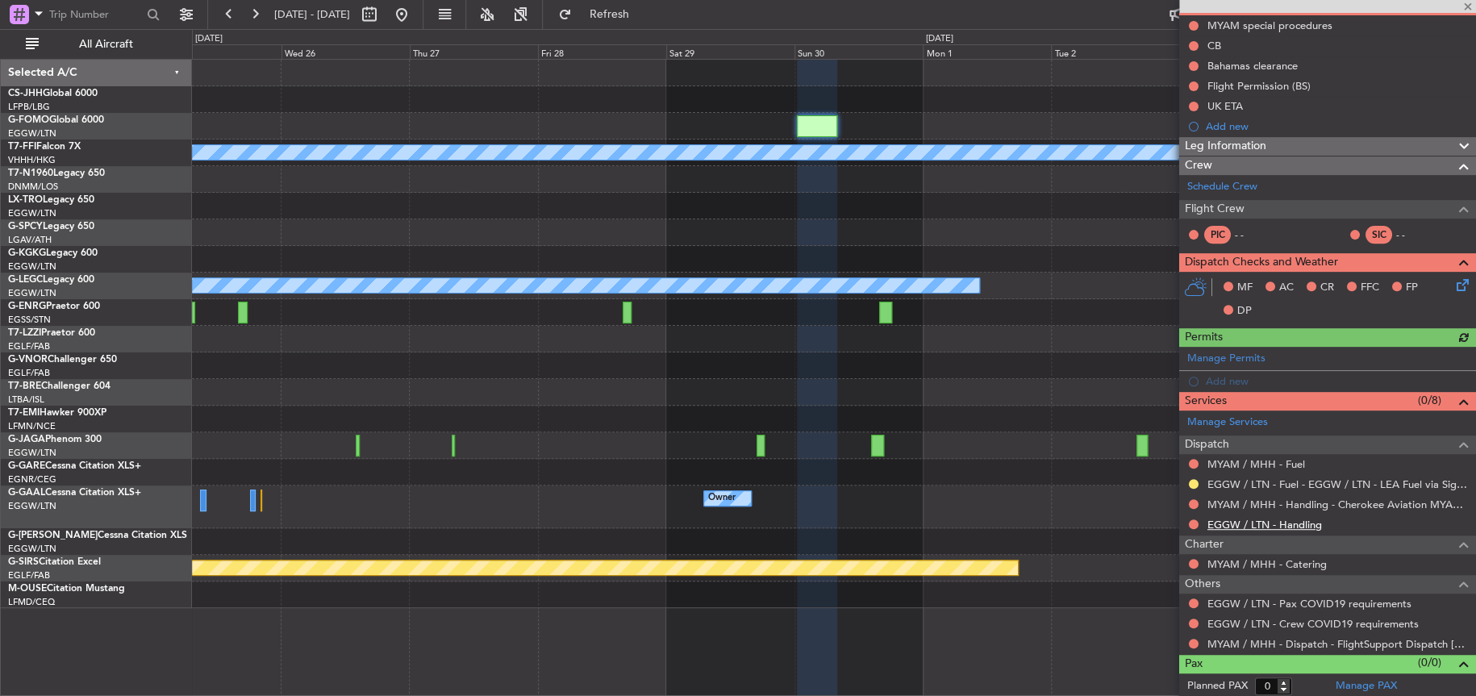
click at [1207, 526] on link "EGGW / LTN - Handling" at bounding box center [1264, 525] width 115 height 14
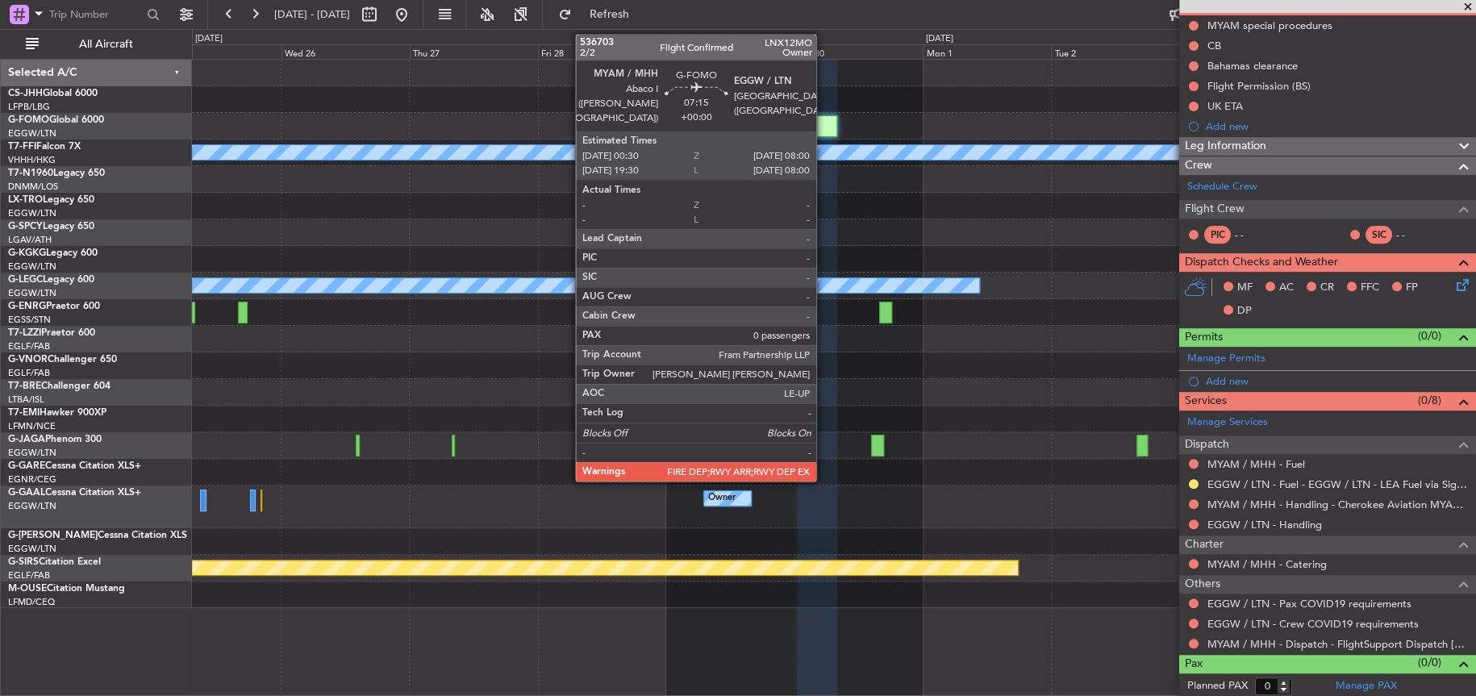
click at [818, 128] on div at bounding box center [817, 126] width 40 height 22
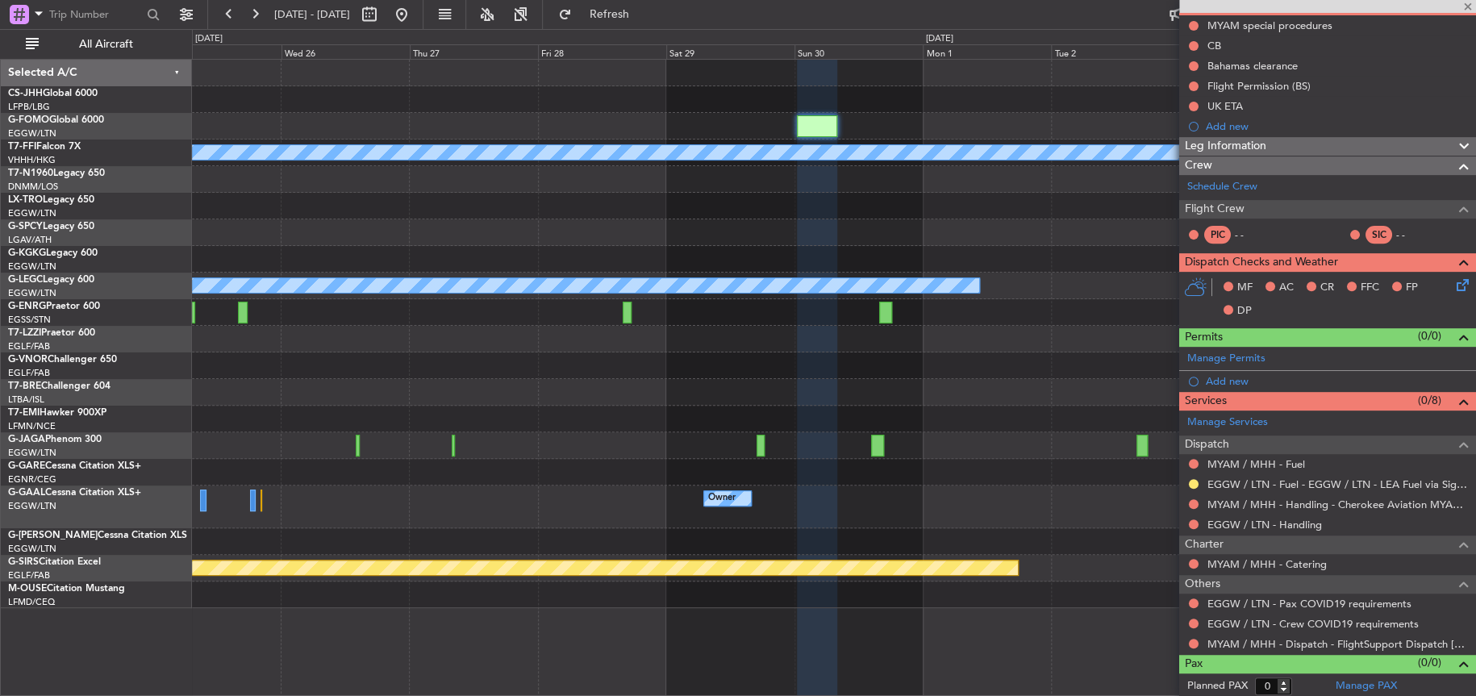
scroll to position [0, 0]
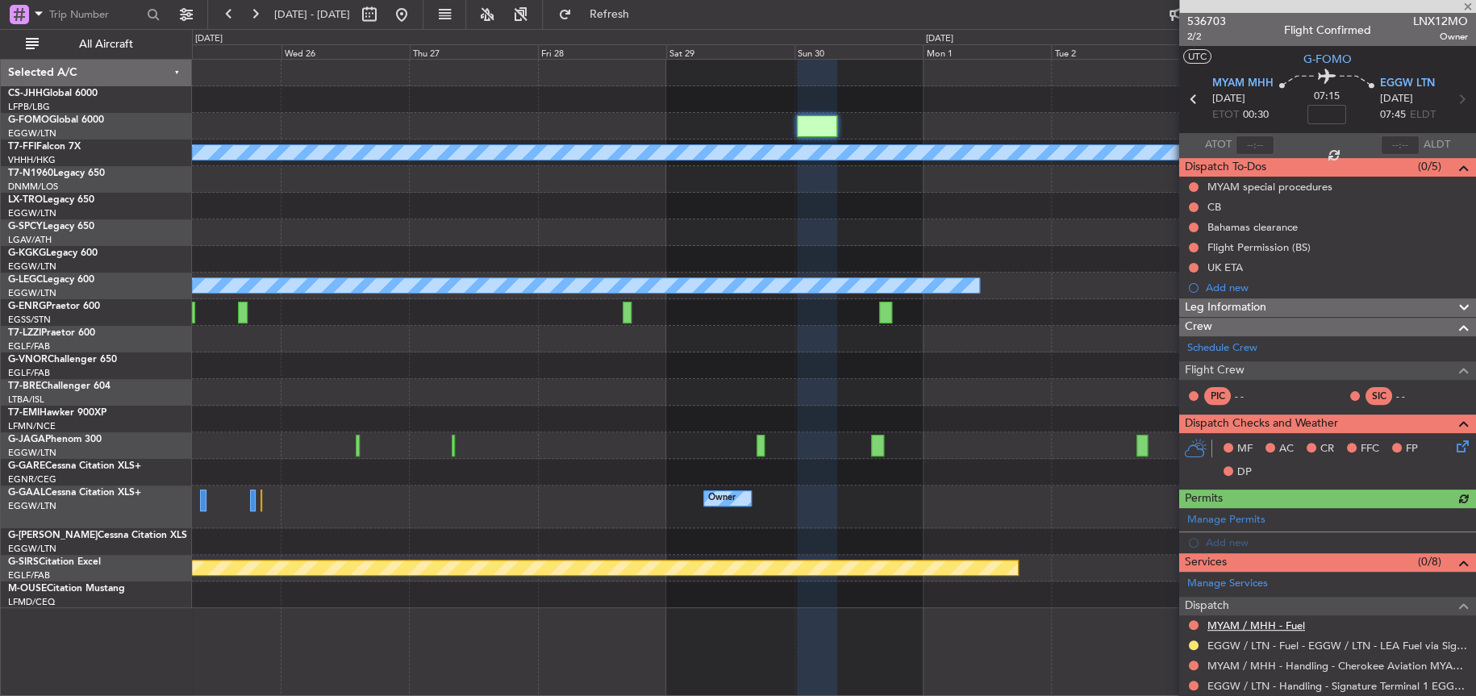
click at [1244, 631] on mat-tooltip-component "MYAM / MHH - Fuel" at bounding box center [1255, 652] width 110 height 43
click at [1233, 625] on link "MYAM / MHH - Fuel" at bounding box center [1256, 626] width 98 height 14
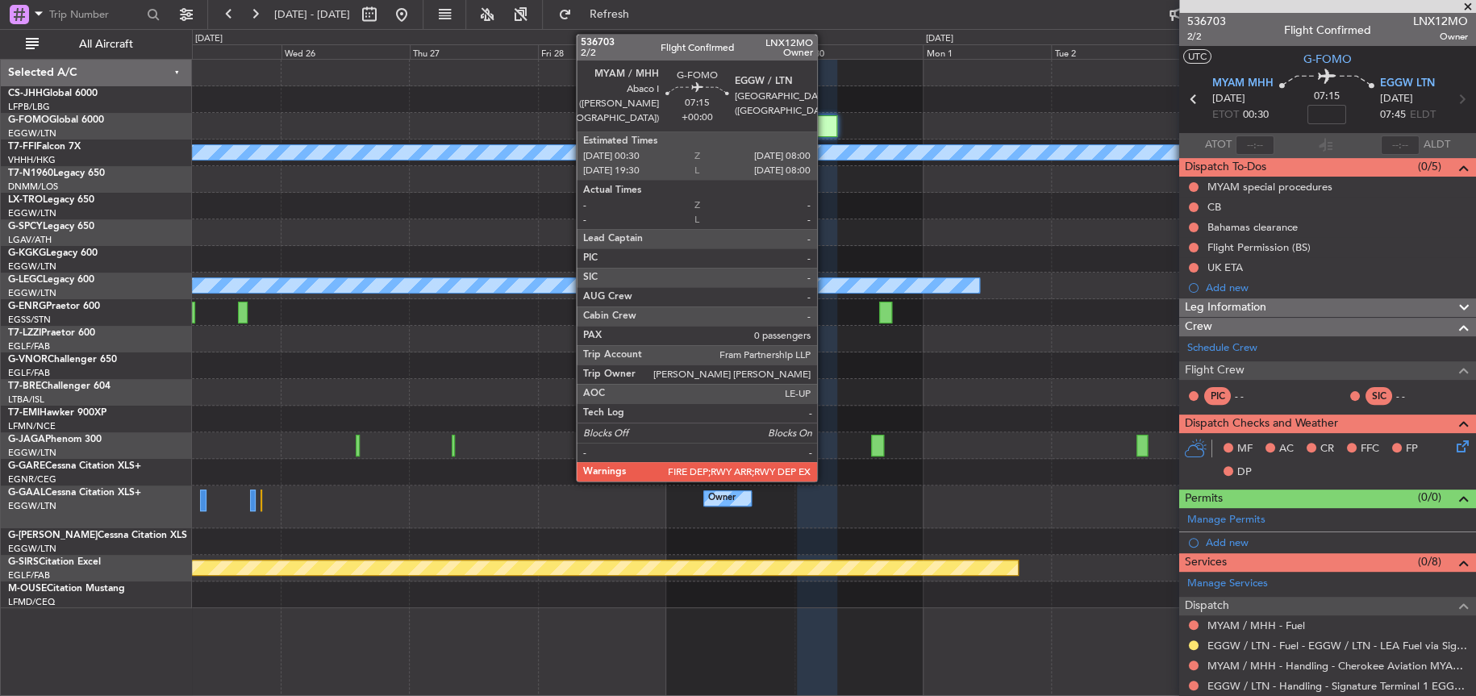
click at [824, 128] on div at bounding box center [817, 126] width 40 height 22
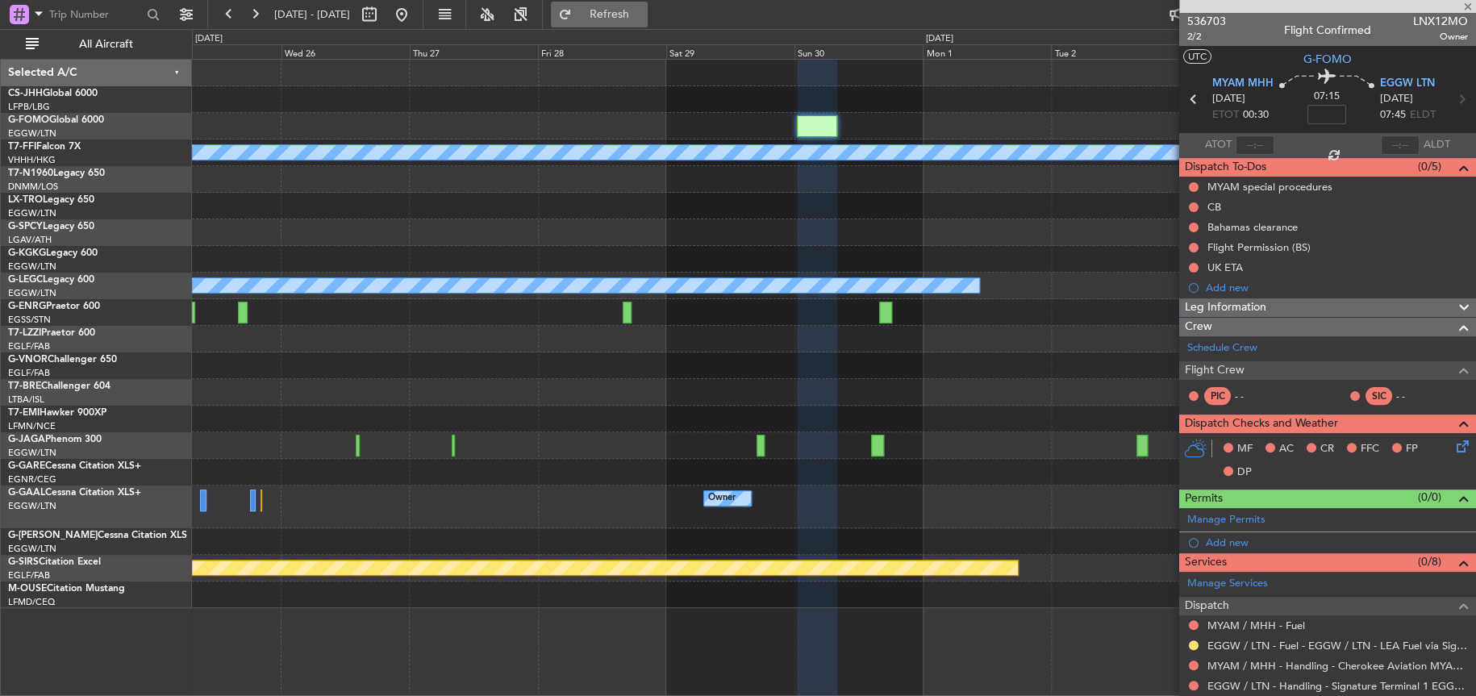
click at [639, 19] on span "Refresh" at bounding box center [609, 14] width 68 height 11
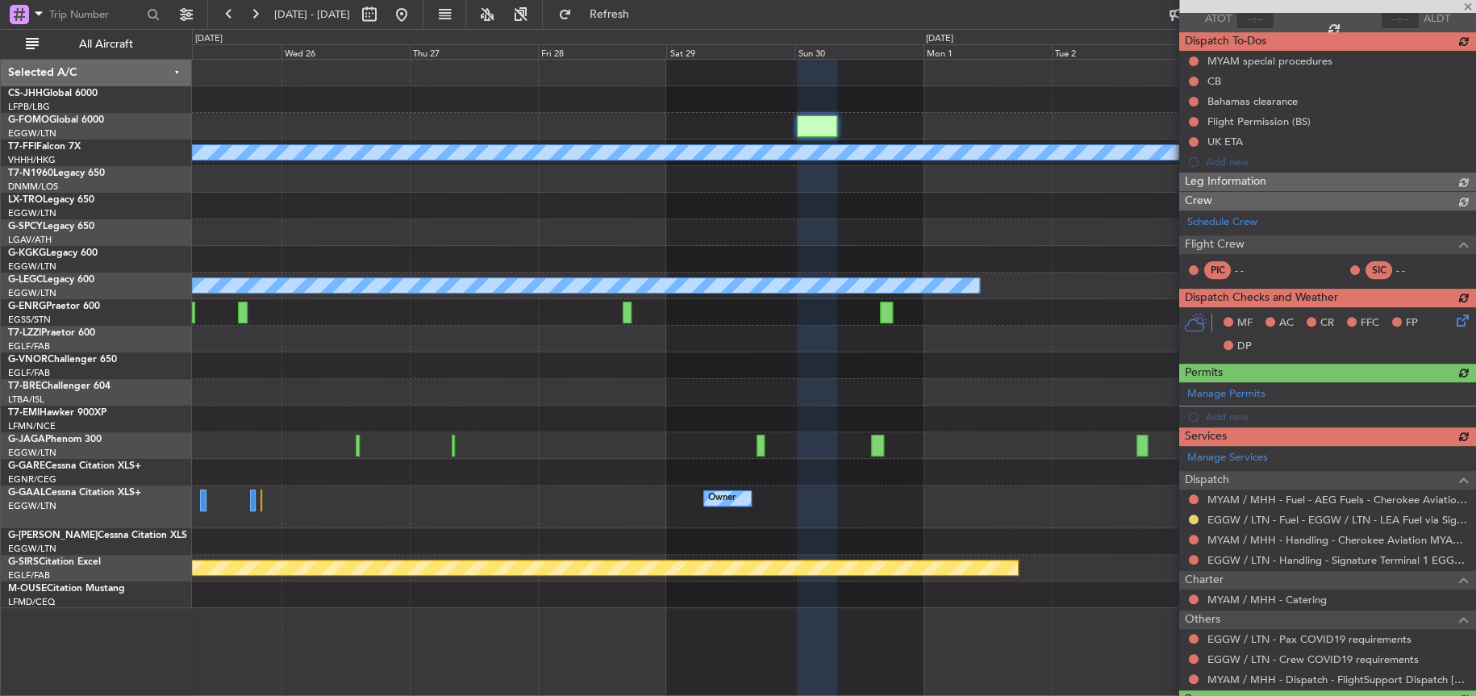
scroll to position [161, 0]
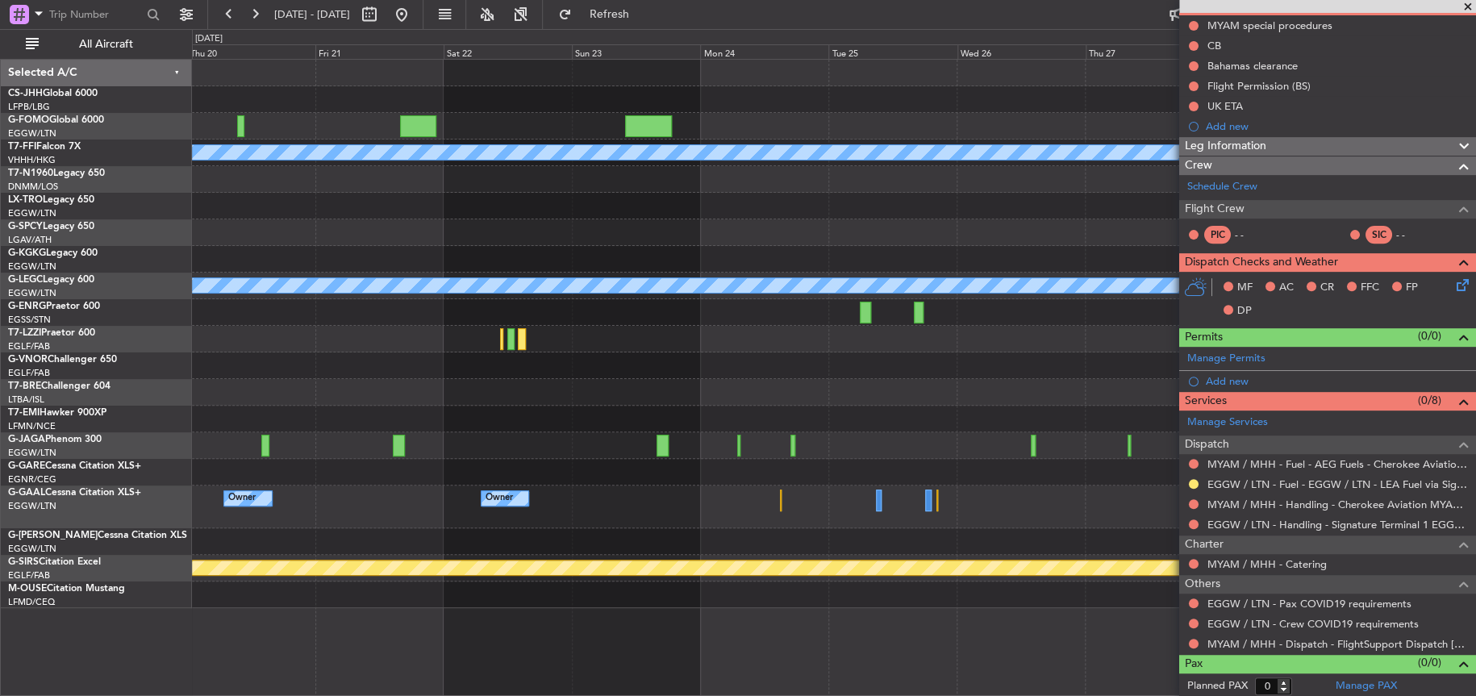
click at [1127, 106] on div "Planned Maint Geneva (Cointrin) [PERSON_NAME] [PERSON_NAME] A/C Unavailable [GE…" at bounding box center [833, 334] width 1282 height 548
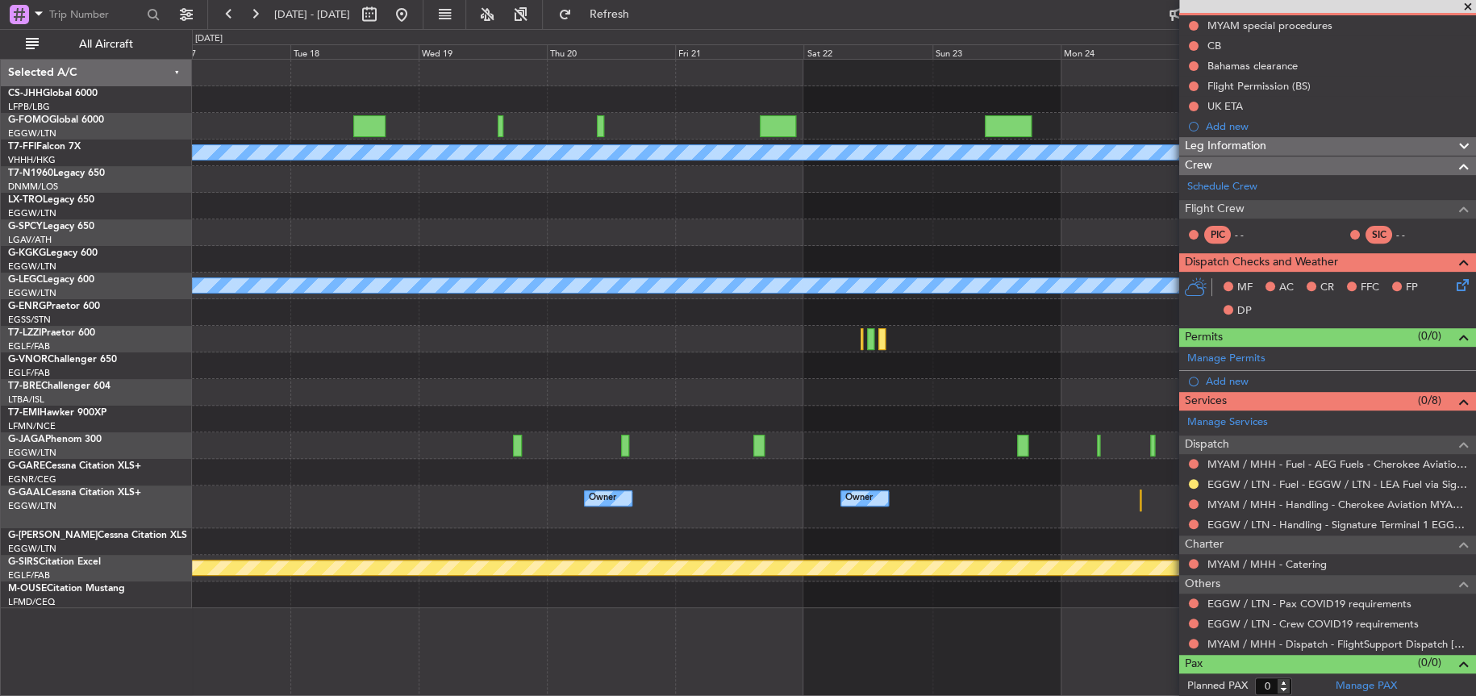
click at [1179, 191] on fb-app "[DATE] - [DATE] Refresh Quick Links All Aircraft Planned Maint Geneva ([GEOGRAP…" at bounding box center [738, 354] width 1476 height 684
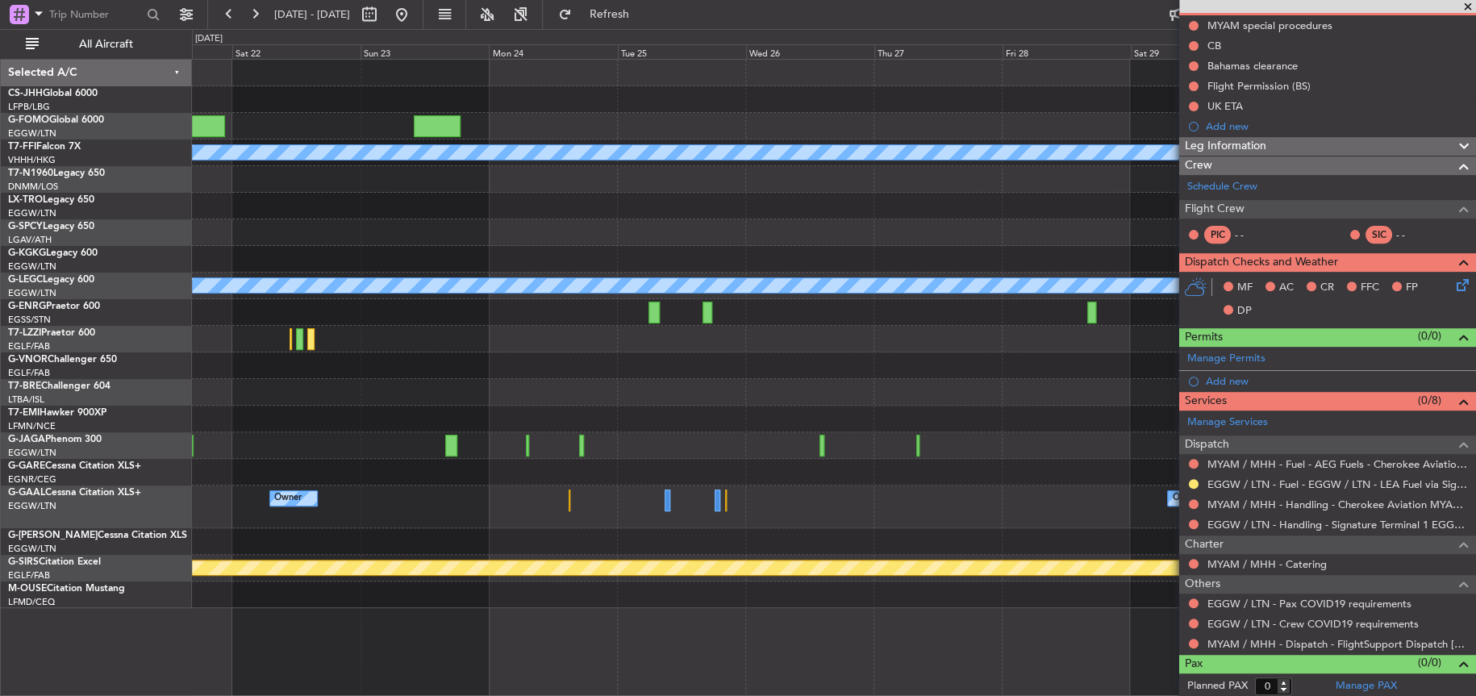
click at [167, 322] on div "Planned Maint Geneva (Cointrin) [PERSON_NAME] [PERSON_NAME] A/C Unavailable [GE…" at bounding box center [738, 362] width 1476 height 667
click at [131, 328] on div "Planned Maint Geneva (Cointrin) [PERSON_NAME] [PERSON_NAME] A/C Unavailable [GE…" at bounding box center [738, 362] width 1476 height 667
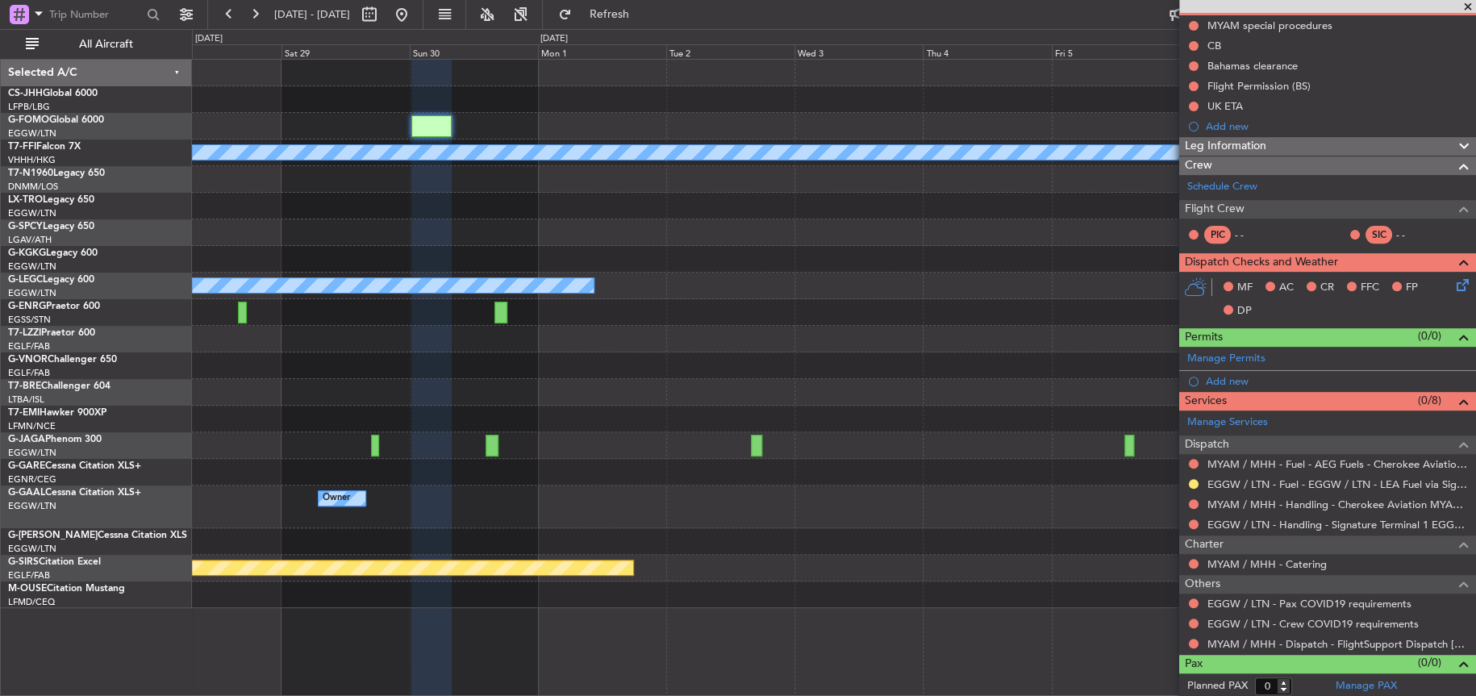
click at [1074, 235] on div at bounding box center [833, 232] width 1283 height 27
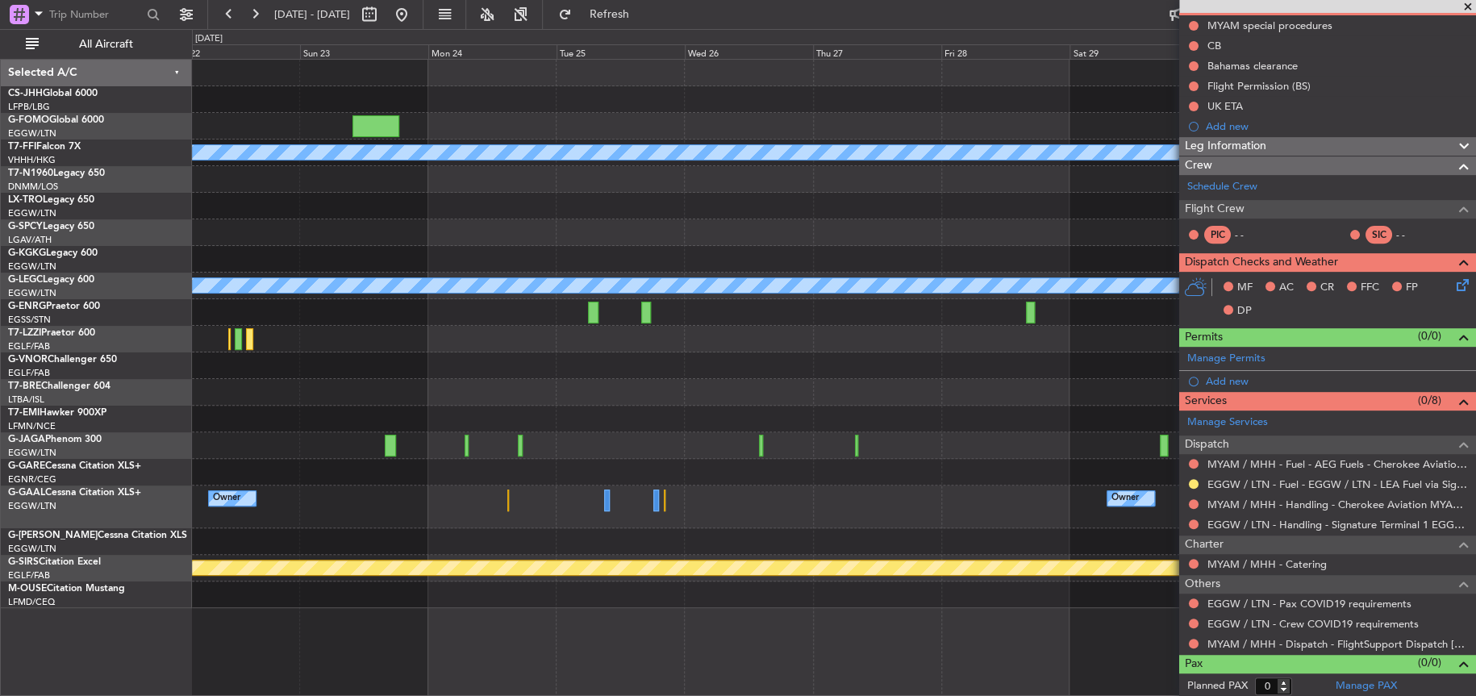
click at [1220, 226] on fb-app "[DATE] - [DATE] Refresh Quick Links All Aircraft Planned Maint Geneva ([GEOGRAP…" at bounding box center [738, 354] width 1476 height 684
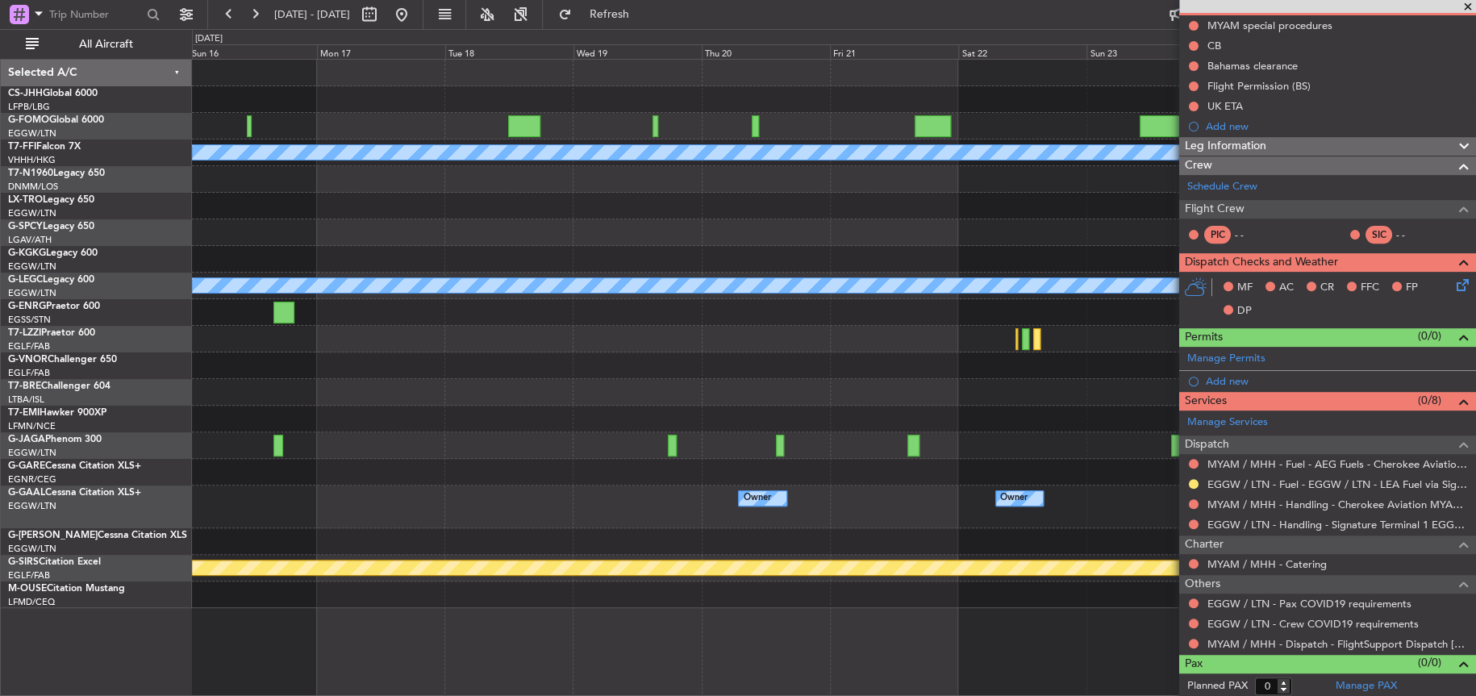
click at [1475, 256] on html "[DATE] - [DATE] Refresh Quick Links All Aircraft Planned Maint Geneva ([GEOGRAP…" at bounding box center [738, 348] width 1476 height 696
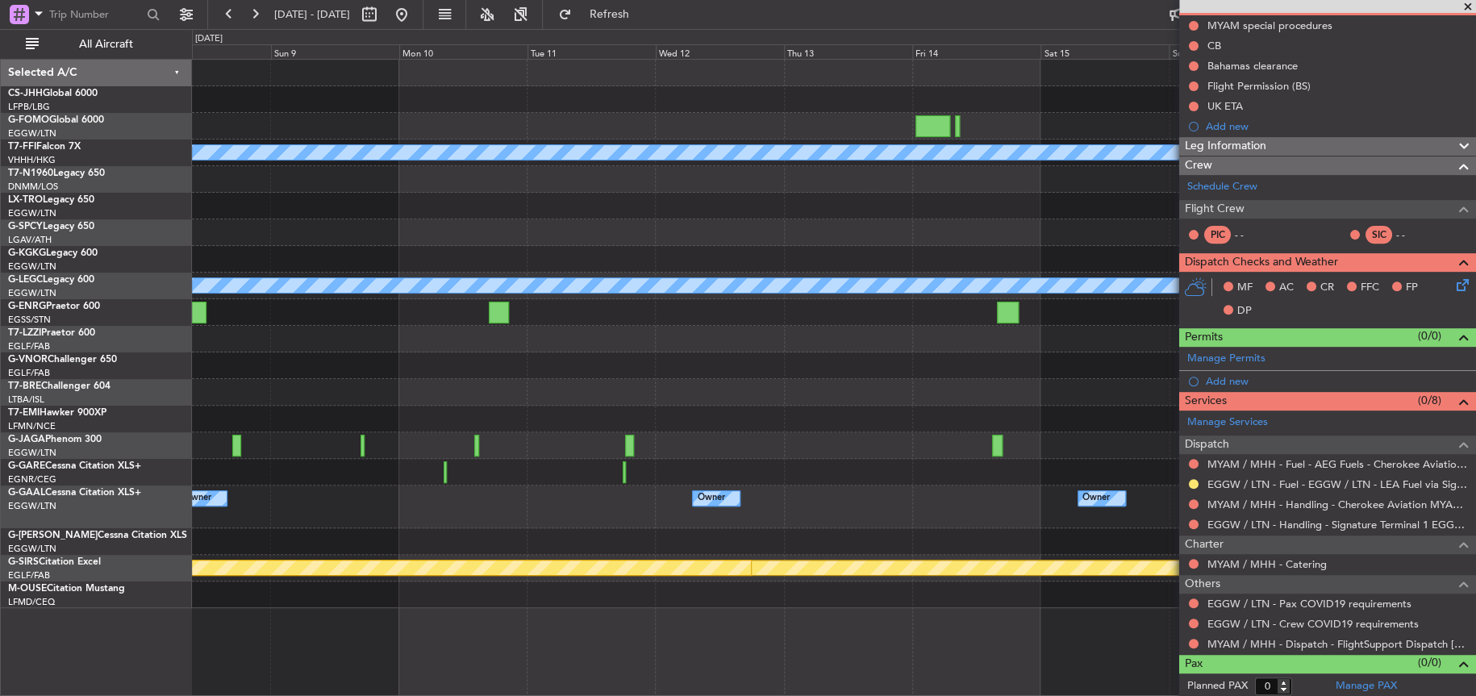
click at [1345, 249] on fb-app "[DATE] - [DATE] Refresh Quick Links All Aircraft Planned Maint Geneva ([GEOGRAP…" at bounding box center [738, 354] width 1476 height 684
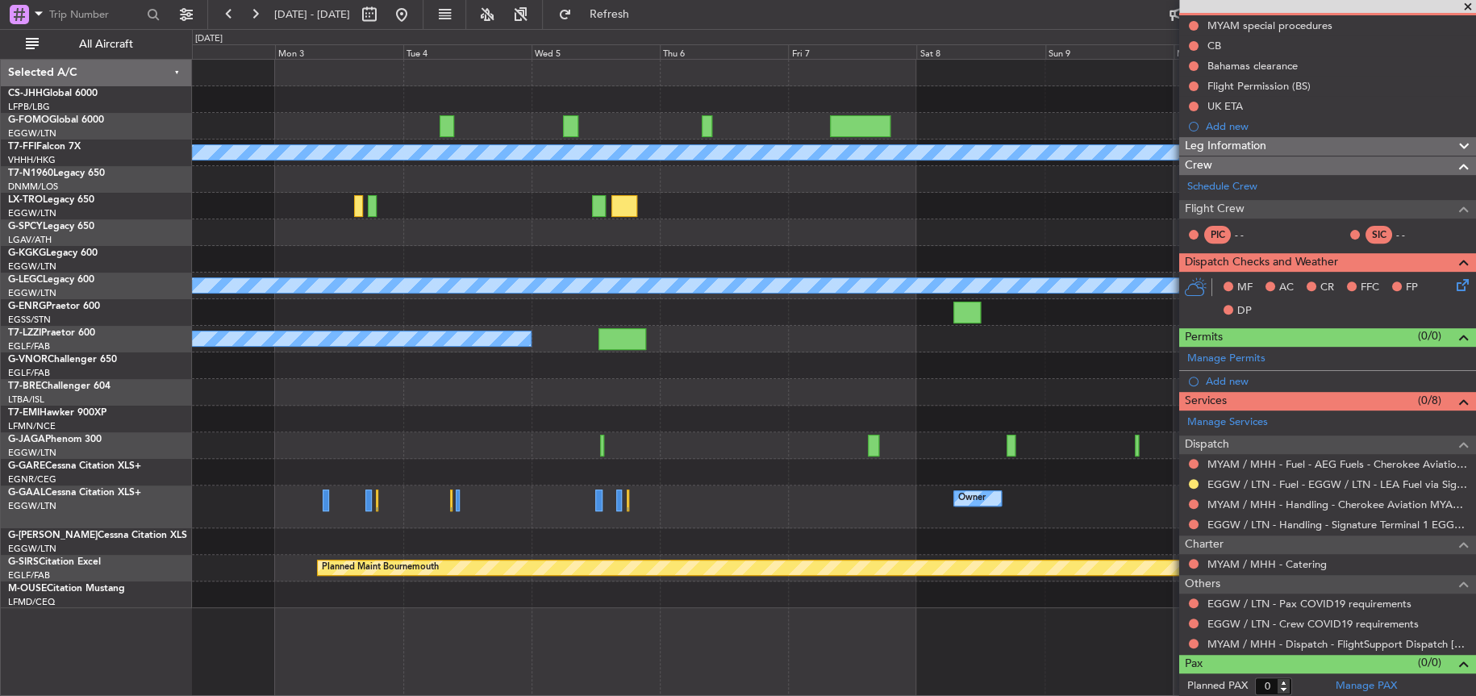
click at [1130, 219] on div "Planned Maint Geneva (Cointrin) [PERSON_NAME] [PERSON_NAME] A/C Unavailable [GE…" at bounding box center [833, 334] width 1282 height 548
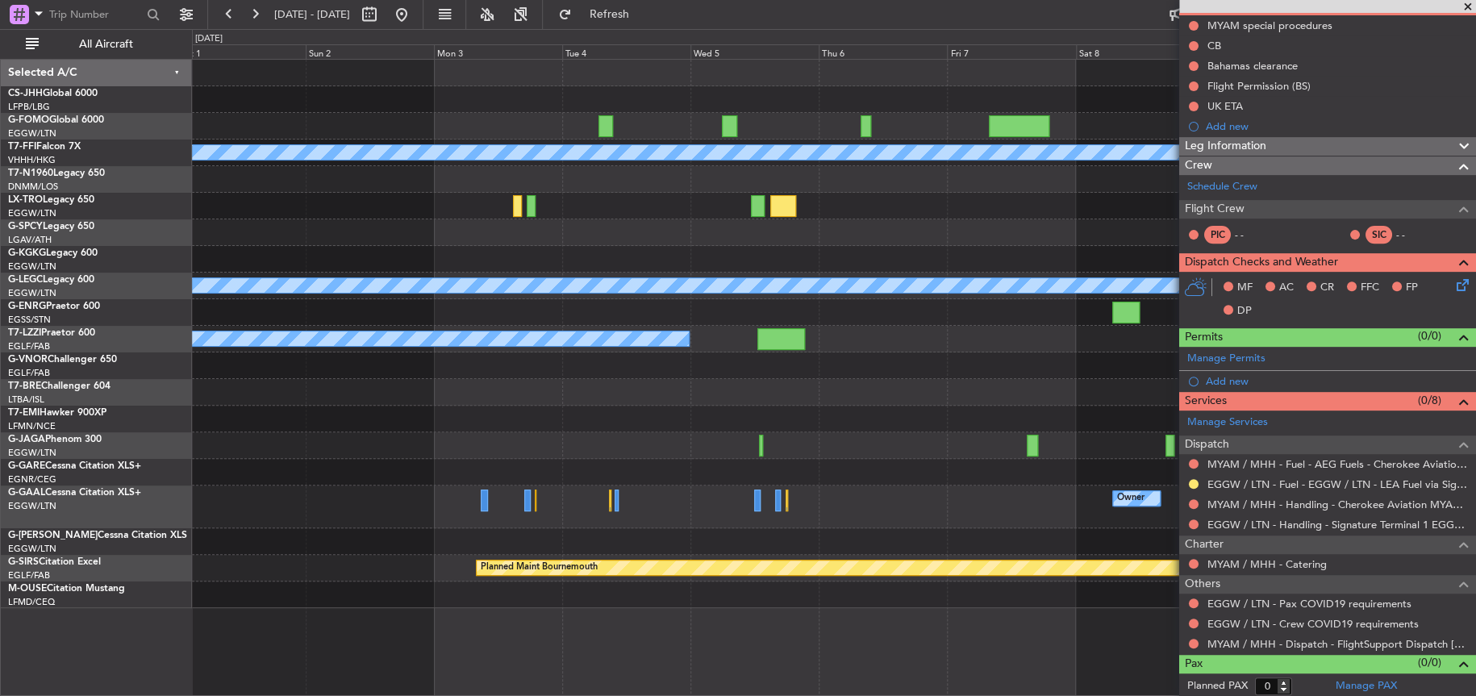
click at [306, 210] on div at bounding box center [833, 206] width 1283 height 27
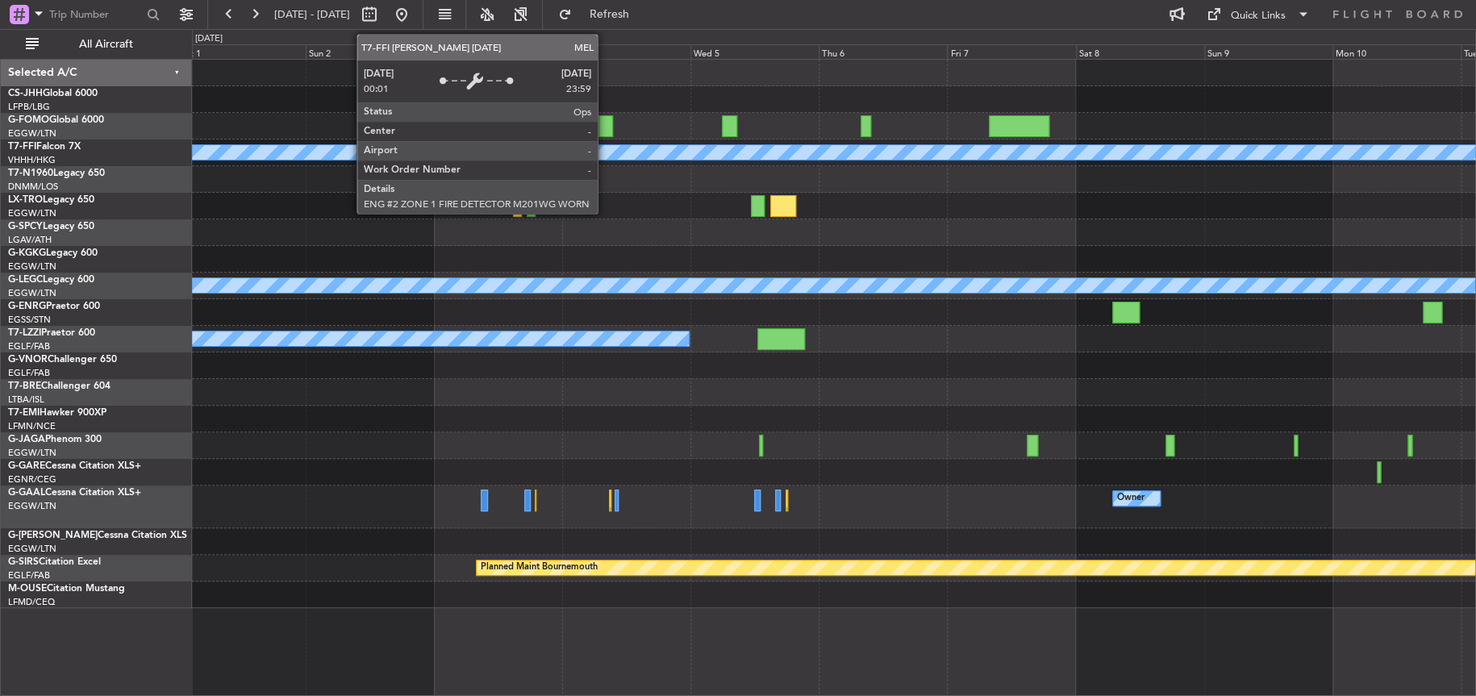
scroll to position [0, 0]
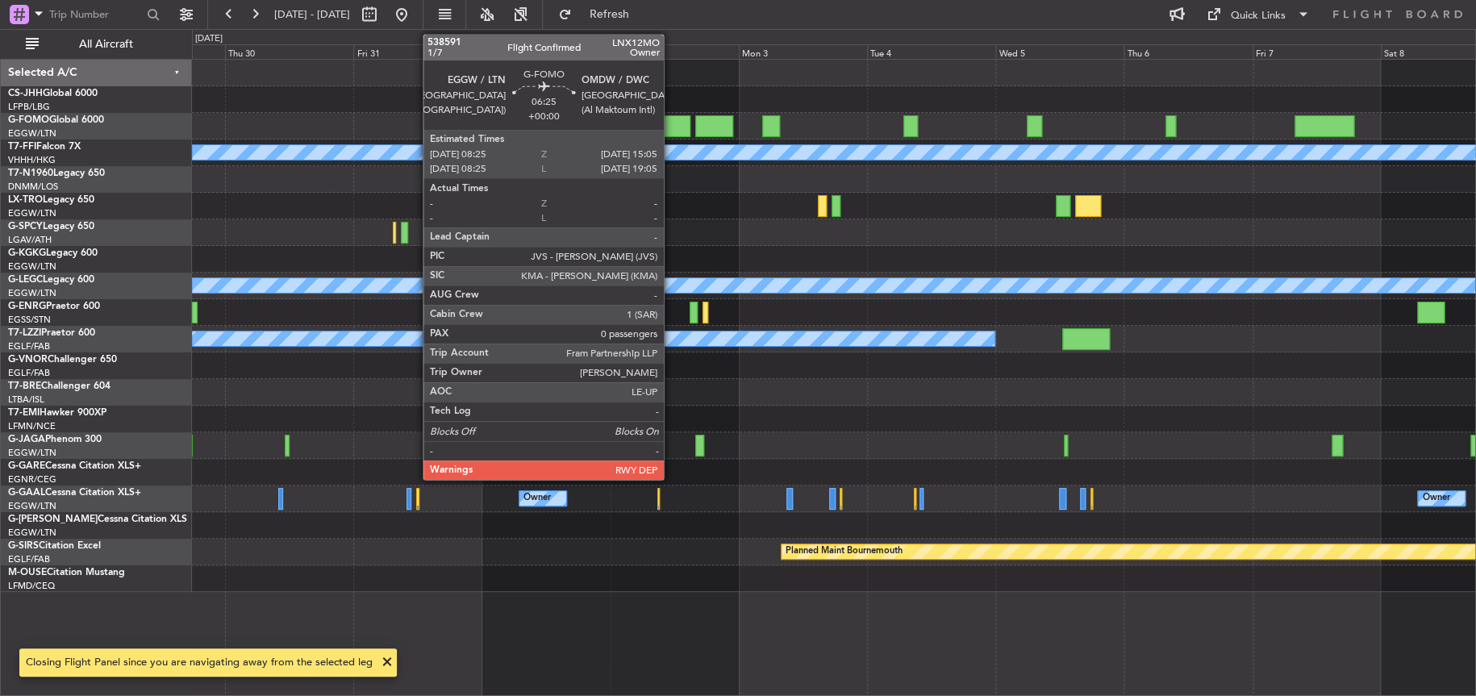
click at [671, 128] on div at bounding box center [673, 126] width 36 height 22
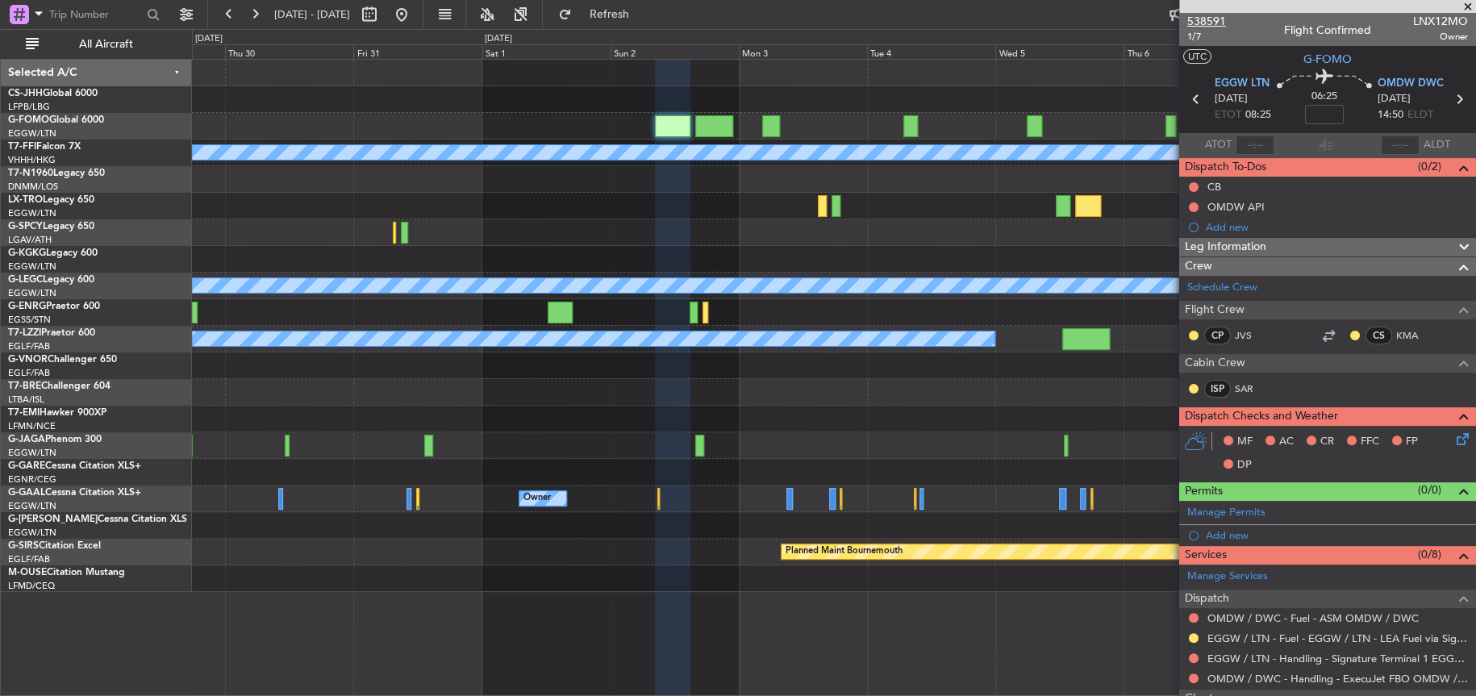
click at [1203, 19] on span "538591" at bounding box center [1206, 21] width 39 height 17
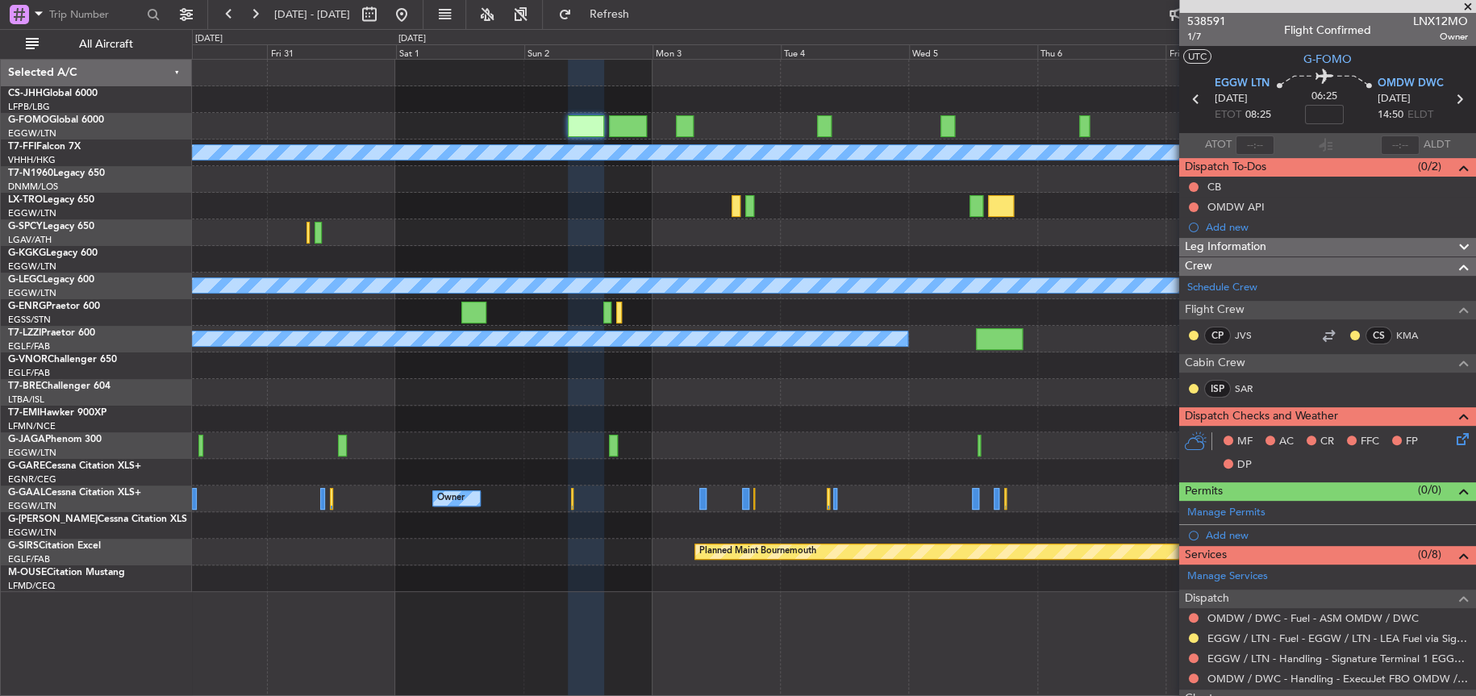
click at [398, 206] on div at bounding box center [833, 206] width 1282 height 27
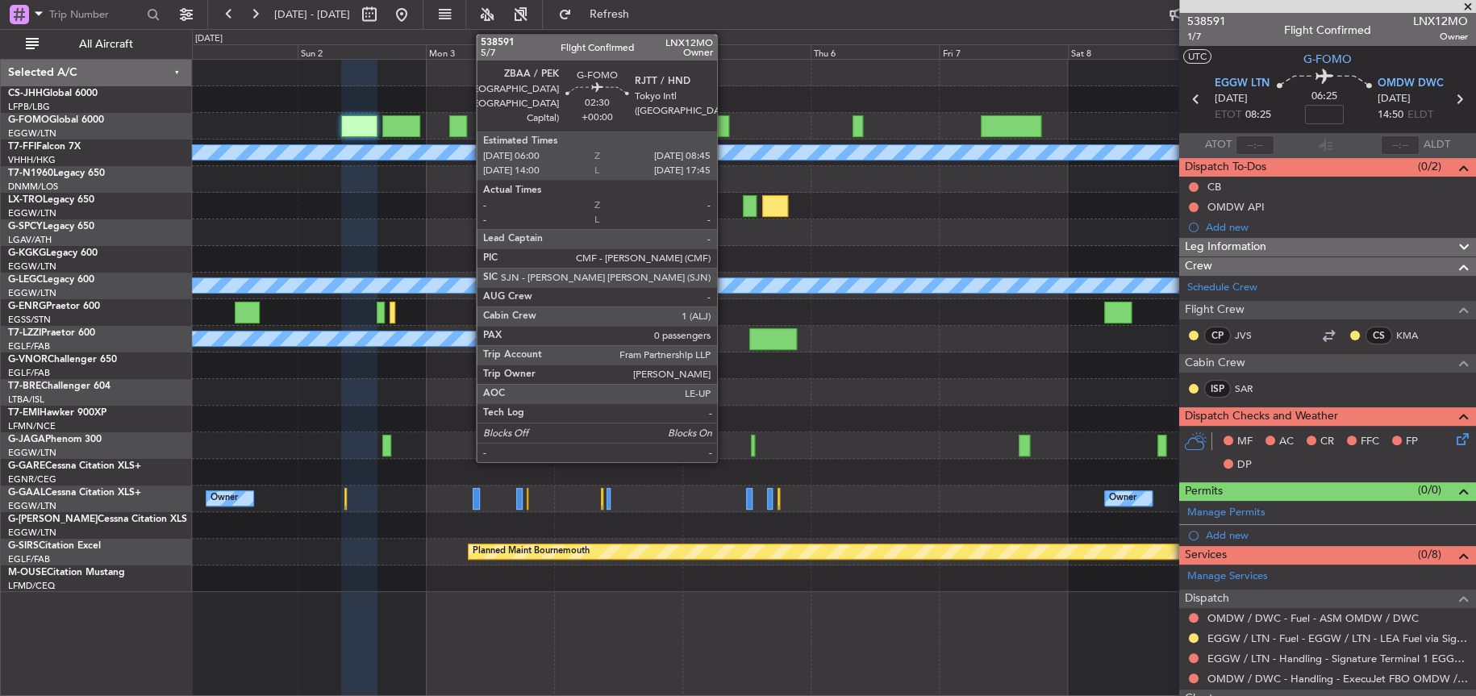
click at [724, 122] on div at bounding box center [721, 126] width 15 height 22
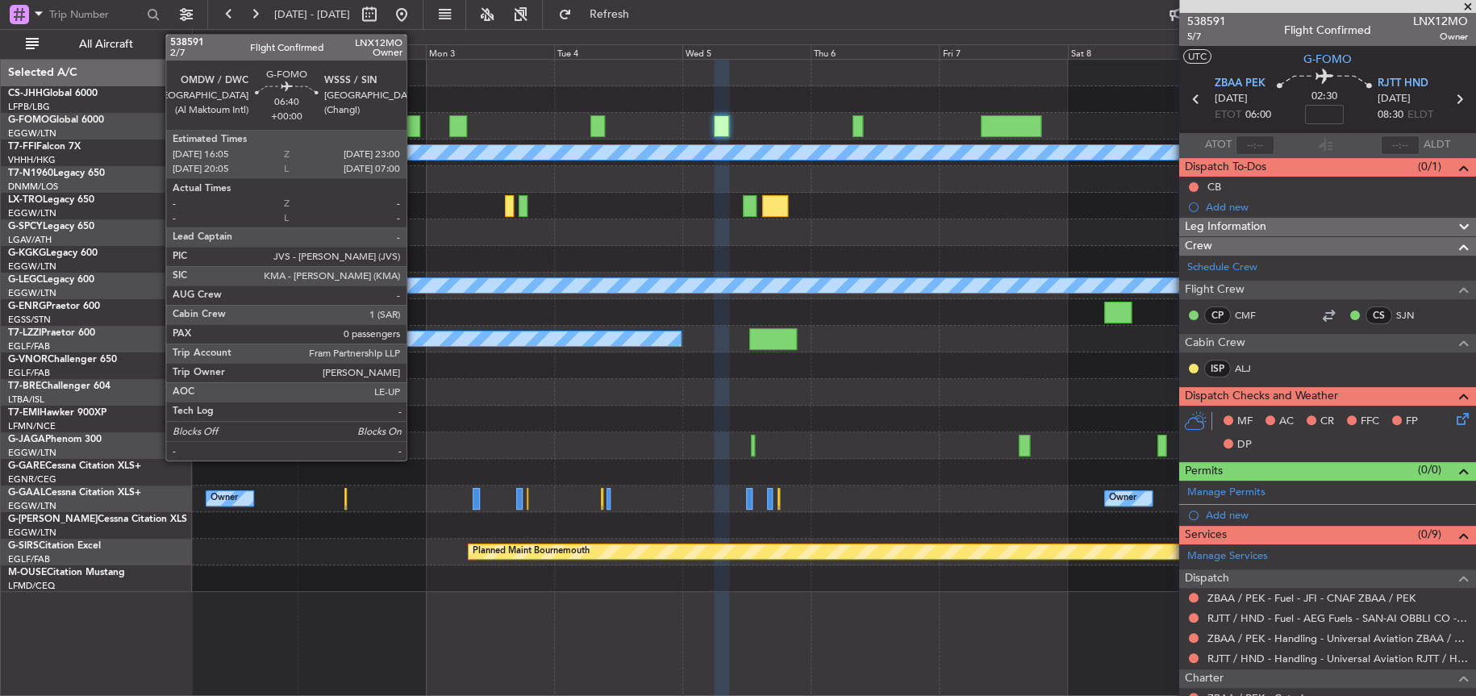
click at [414, 117] on div at bounding box center [400, 126] width 37 height 22
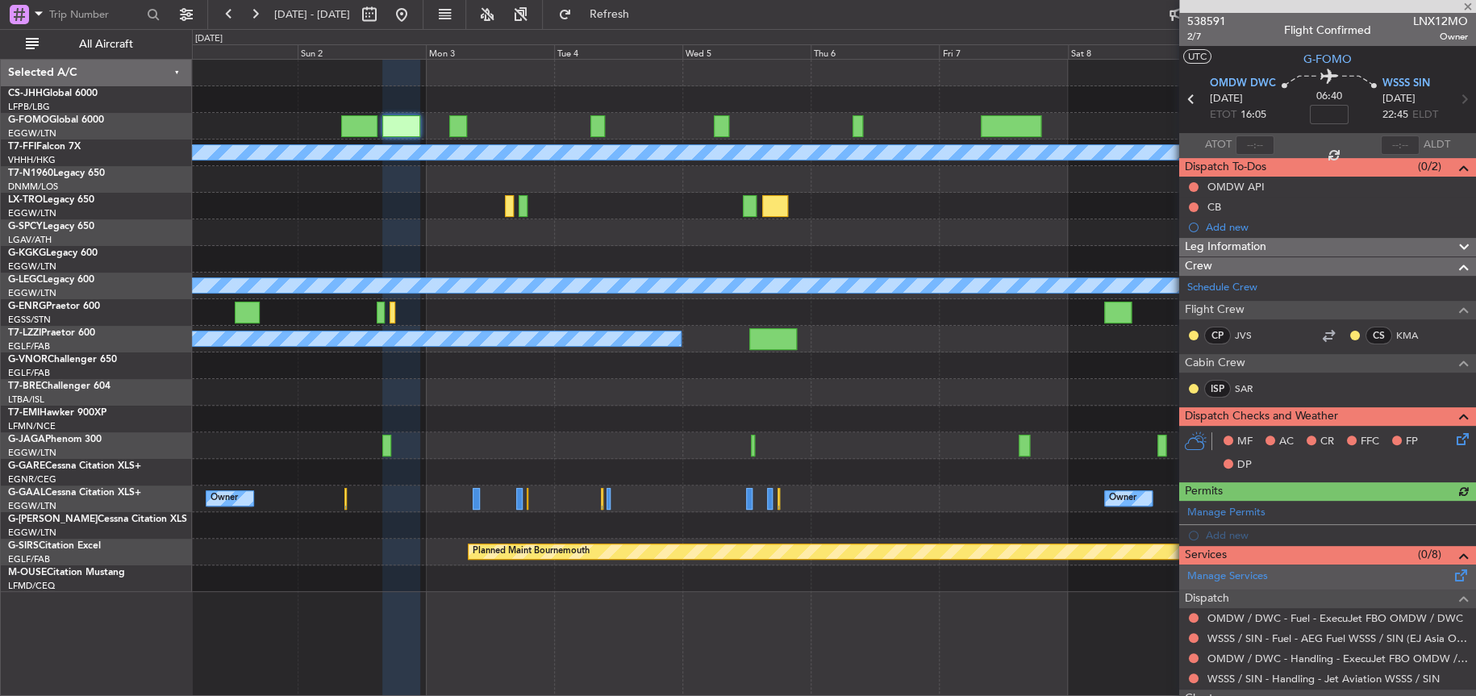
scroll to position [156, 0]
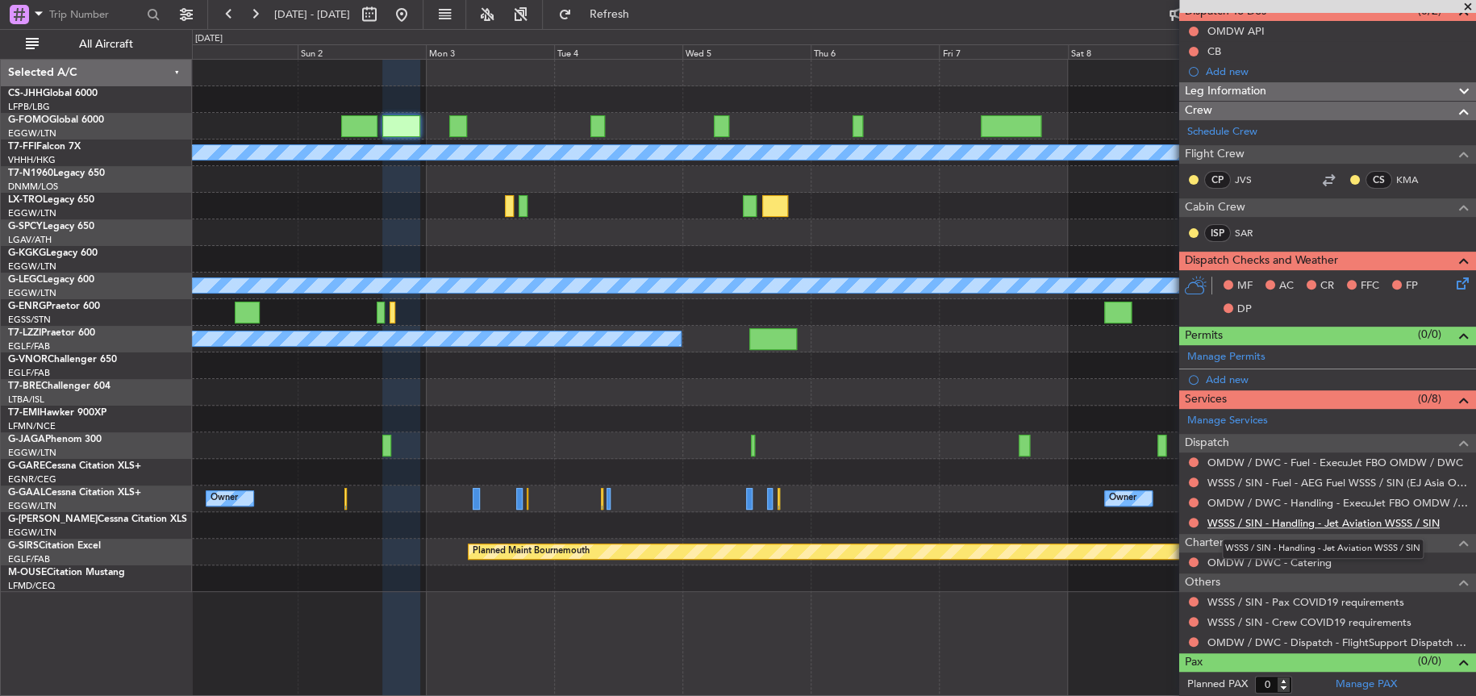
click at [1291, 518] on link "WSSS / SIN - Handling - Jet Aviation WSSS / SIN" at bounding box center [1323, 523] width 232 height 14
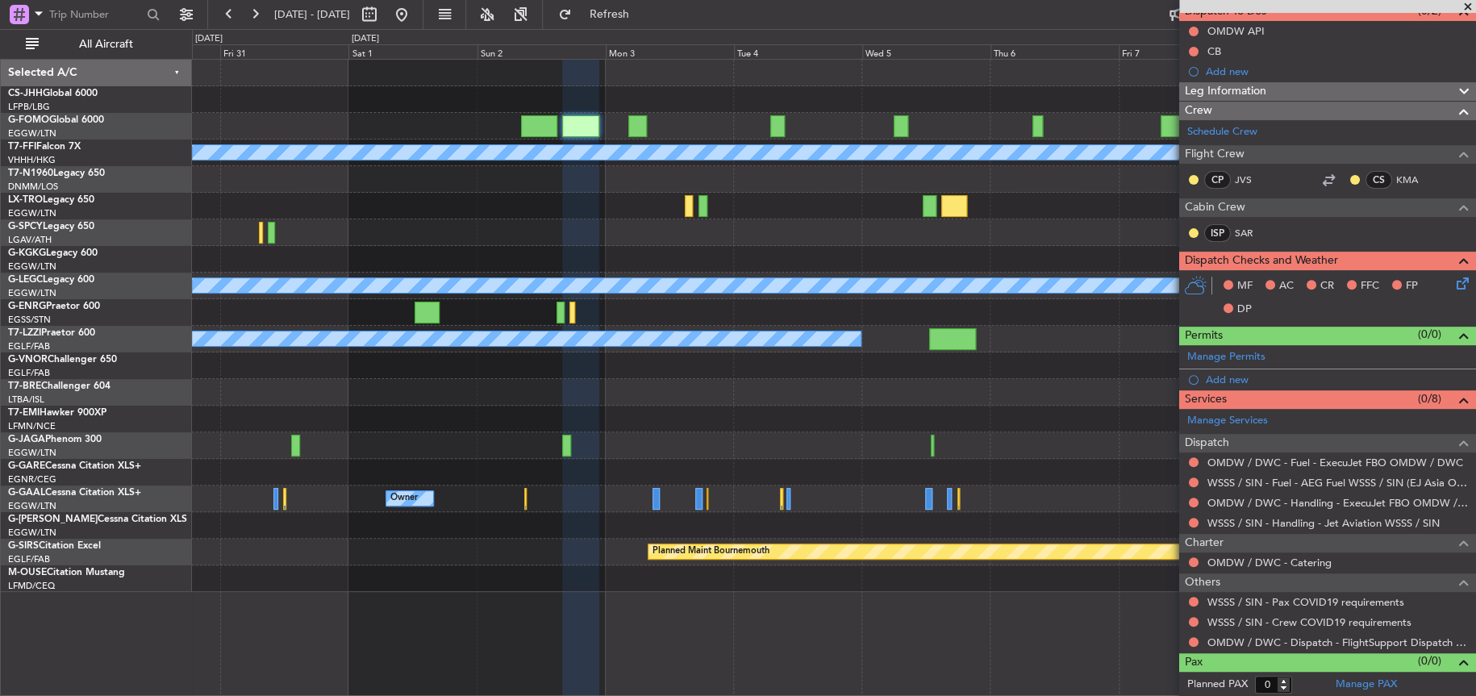
click at [833, 384] on div at bounding box center [833, 392] width 1282 height 27
click at [1285, 517] on link "WSSS / SIN - Handling - Jet Aviation WSSS / SIN" at bounding box center [1323, 523] width 232 height 14
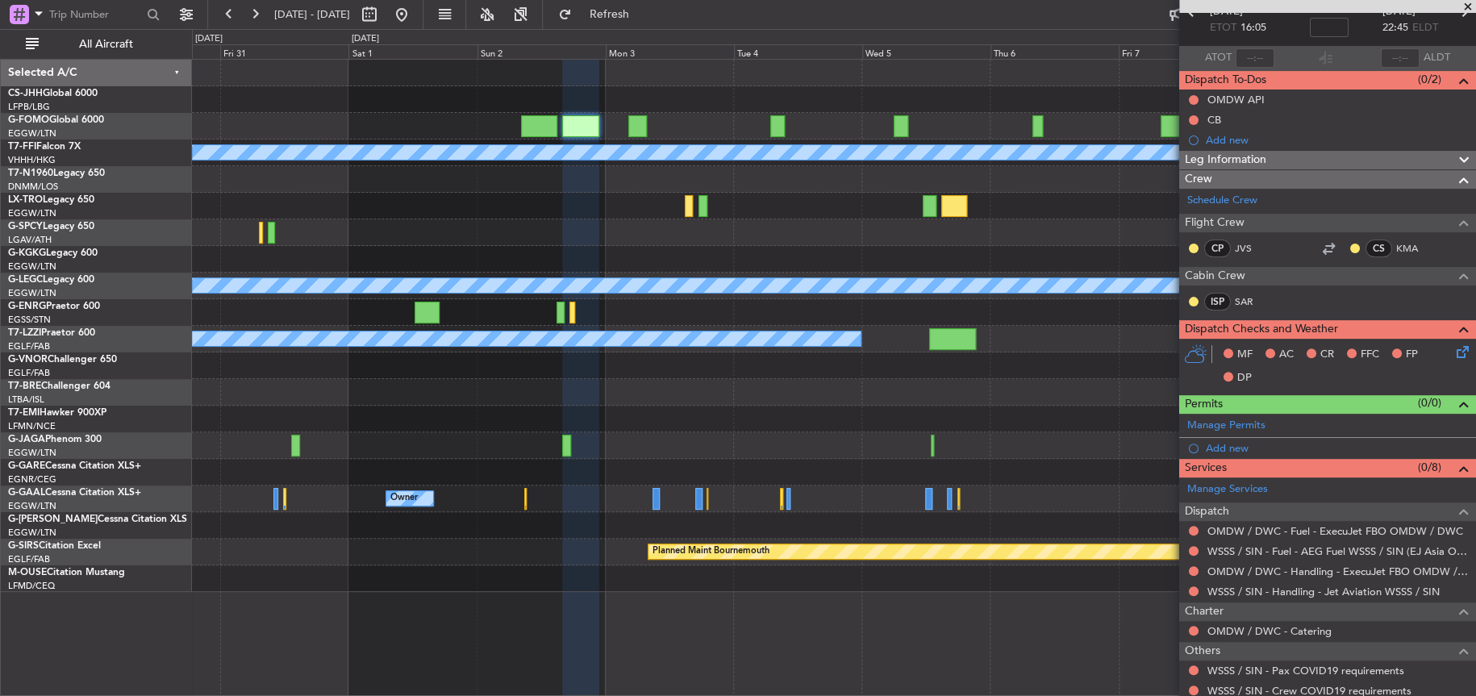
scroll to position [0, 0]
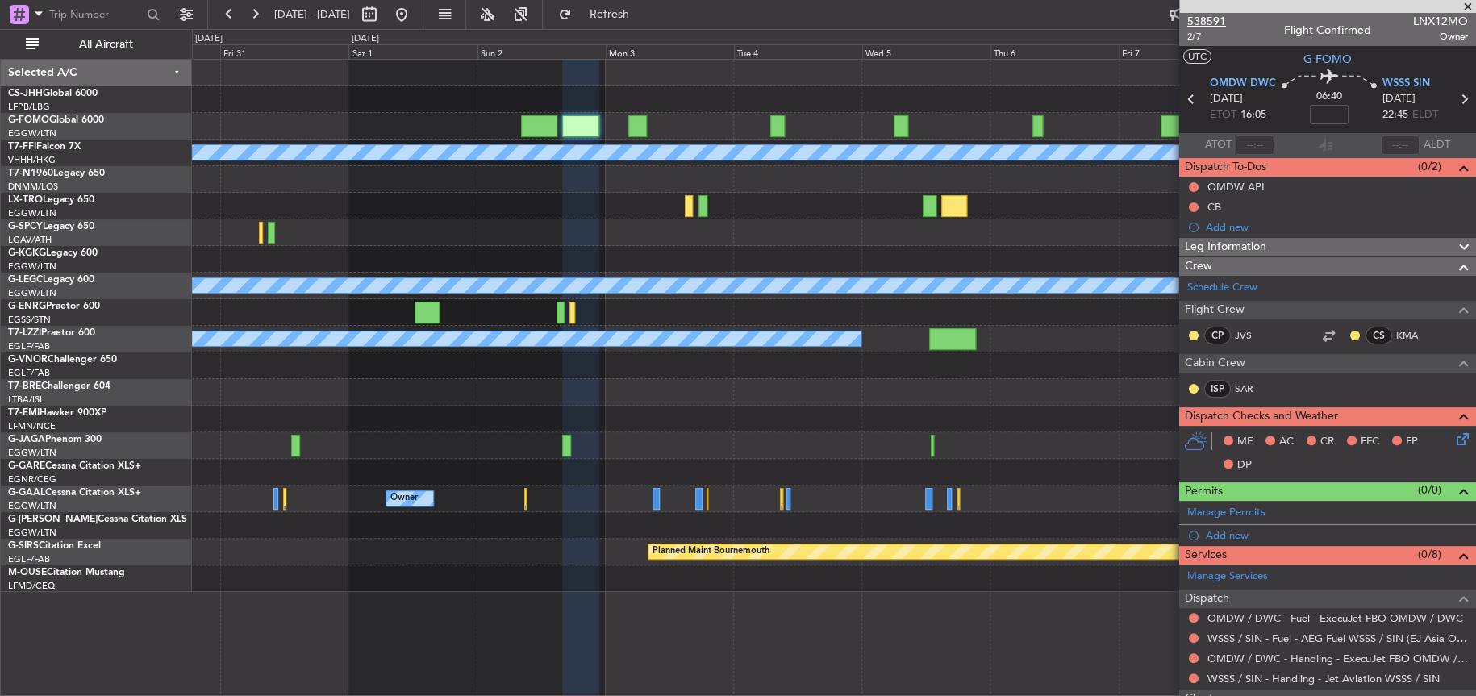
click at [1217, 16] on span "538591" at bounding box center [1206, 21] width 39 height 17
click at [1289, 677] on link "WSSS / SIN - Handling - Jet Aviation WSSS / SIN" at bounding box center [1323, 679] width 232 height 14
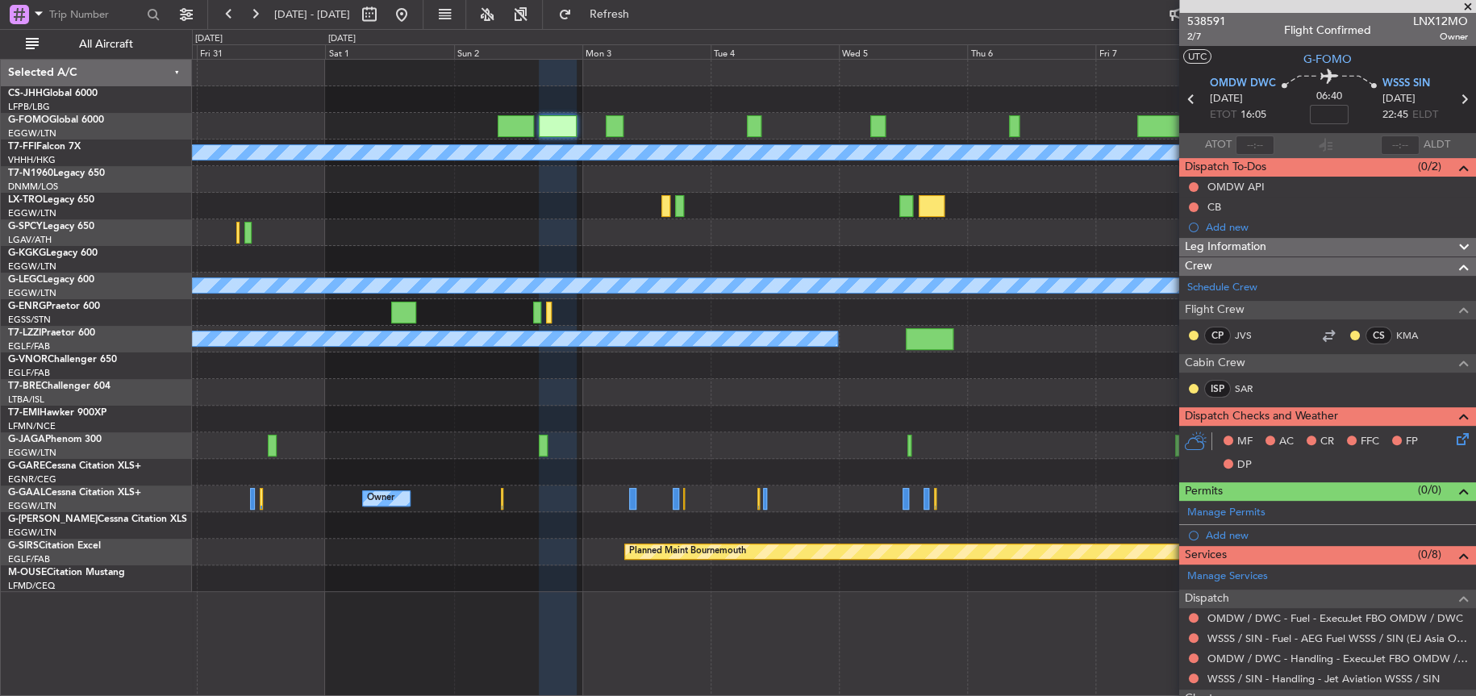
click at [886, 393] on div at bounding box center [833, 392] width 1283 height 27
click at [1203, 28] on span "538591" at bounding box center [1206, 21] width 39 height 17
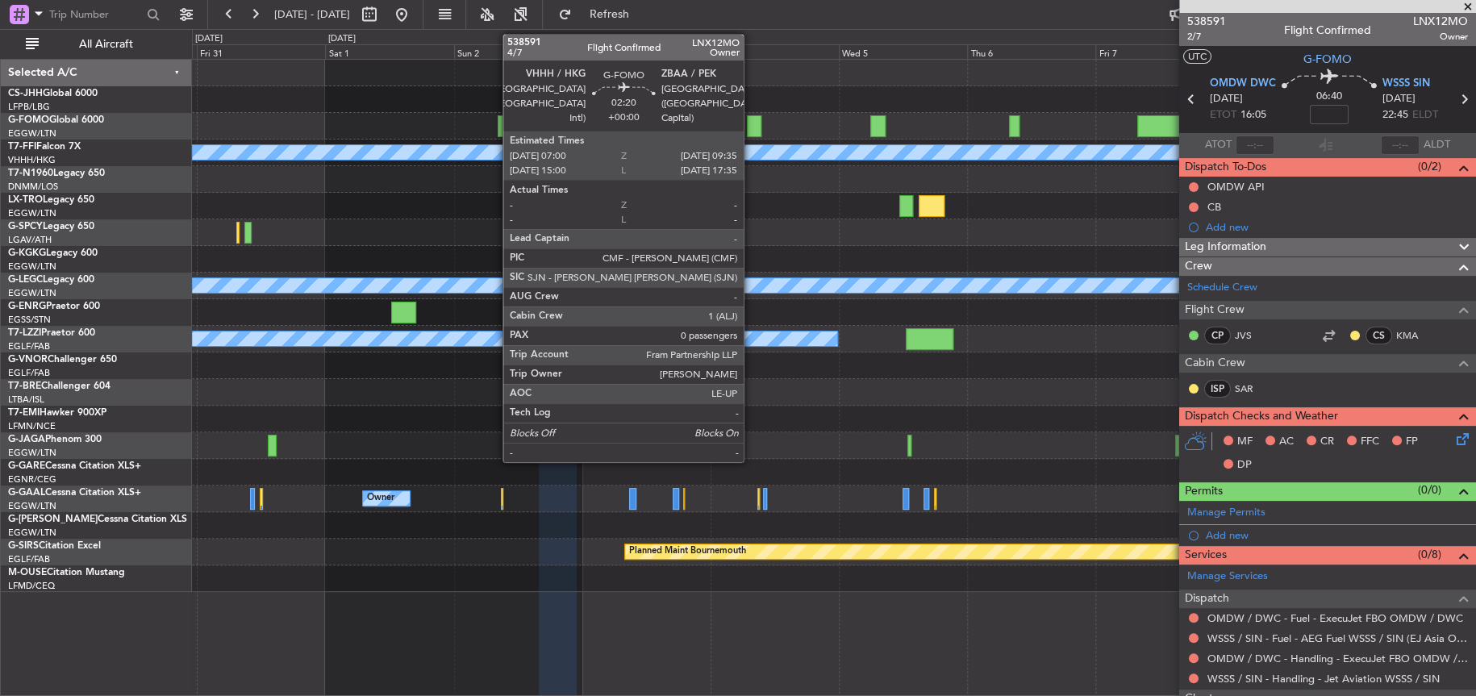
click at [751, 127] on div at bounding box center [754, 126] width 15 height 22
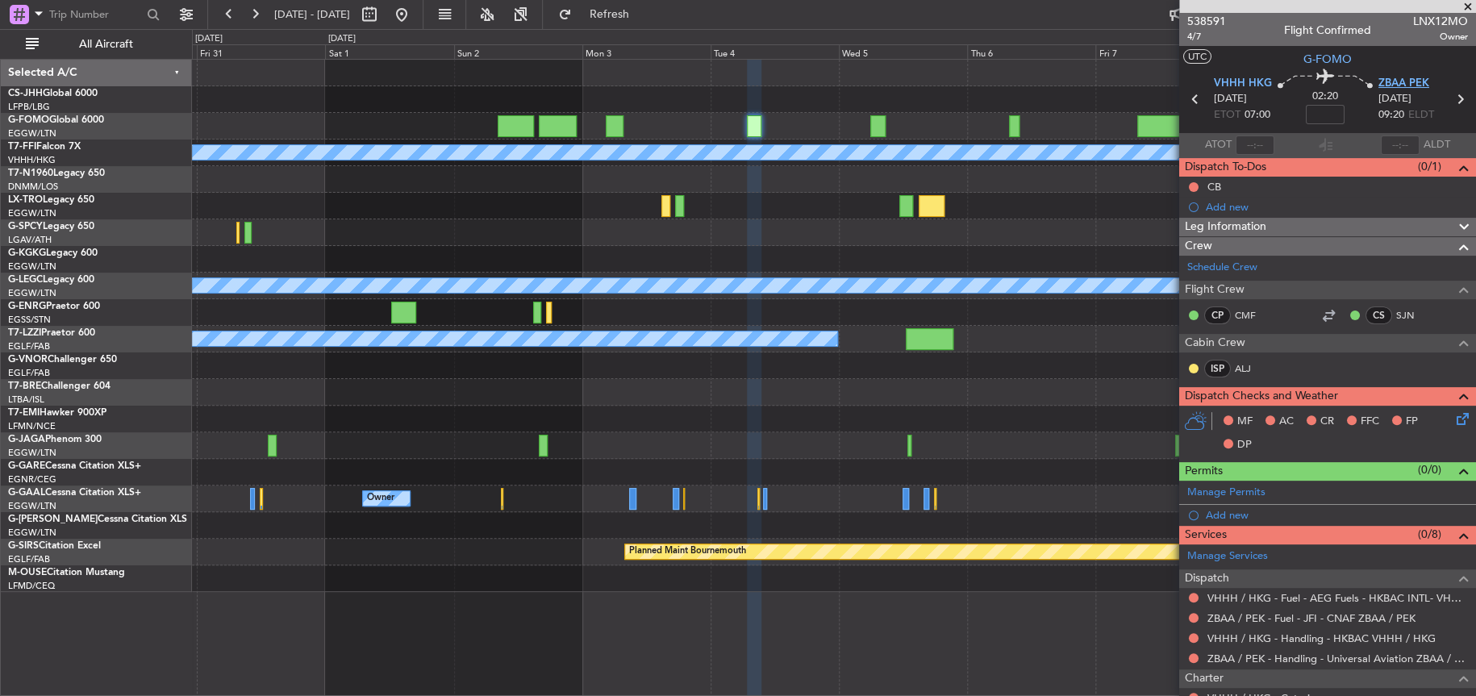
click at [1397, 81] on span "ZBAA PEK" at bounding box center [1403, 84] width 51 height 16
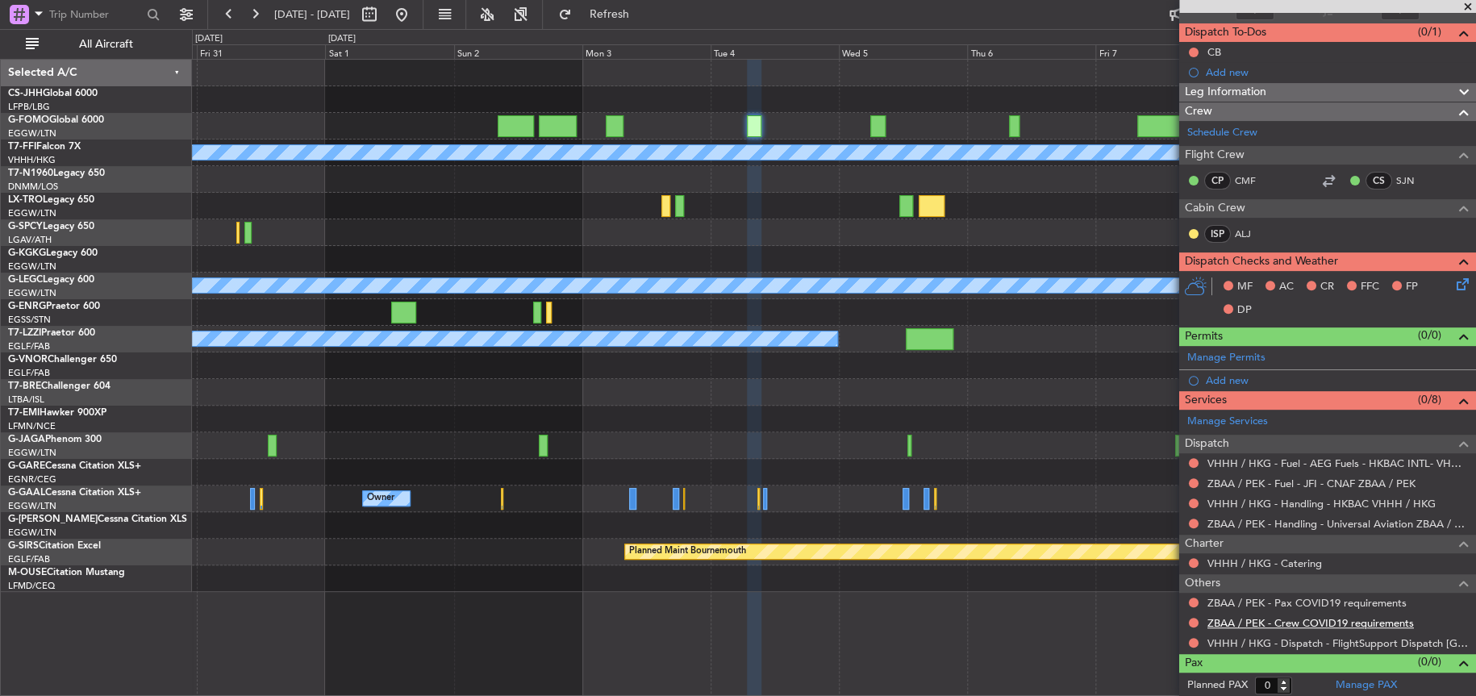
scroll to position [136, 0]
click at [1254, 516] on link "ZBAA / PEK - Handling - Universal Aviation ZBAA / PEK" at bounding box center [1337, 523] width 261 height 14
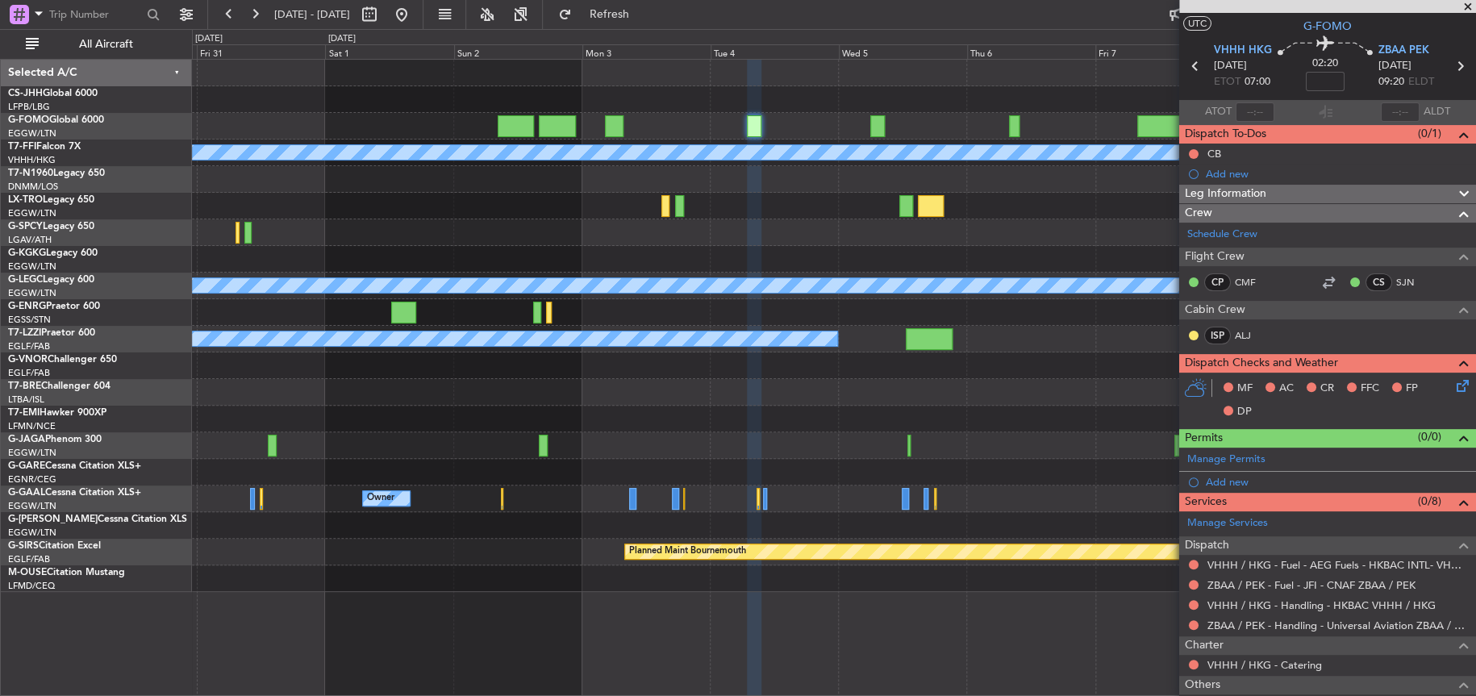
scroll to position [0, 0]
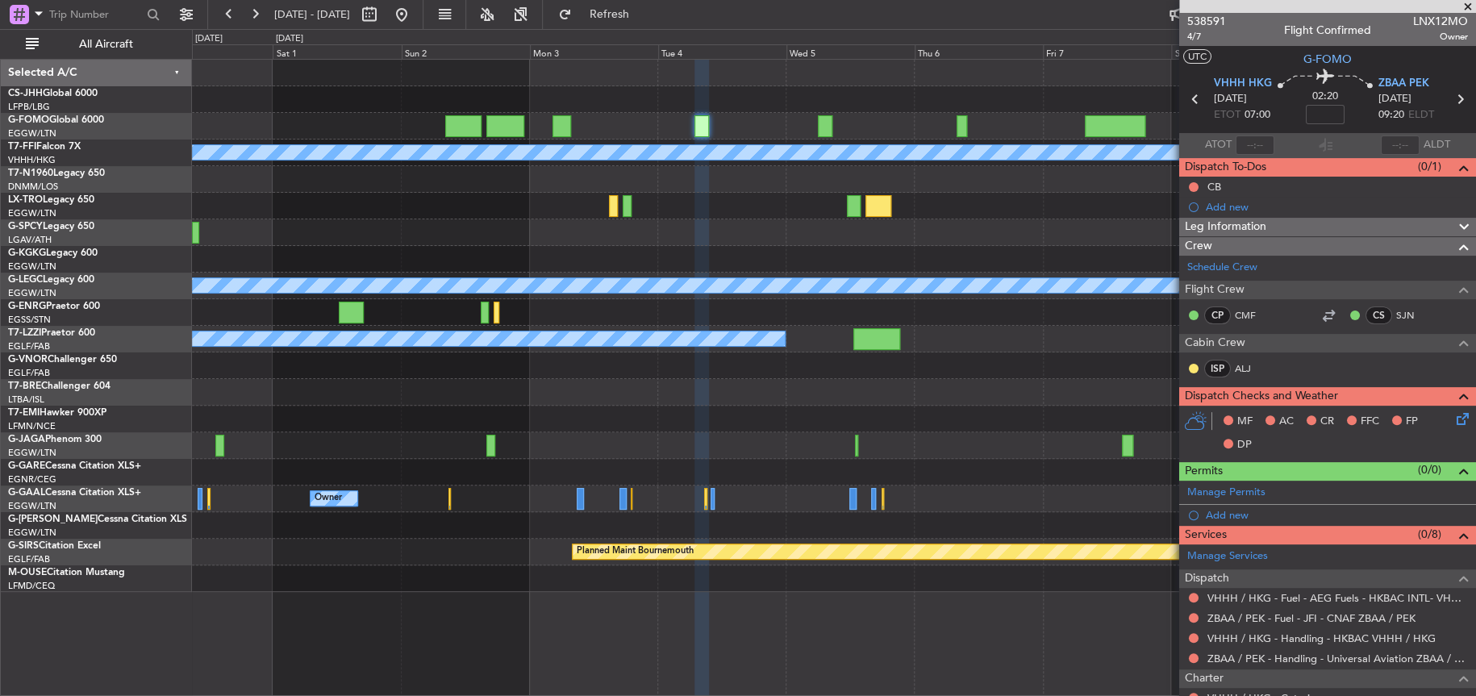
click at [694, 201] on div at bounding box center [833, 206] width 1282 height 27
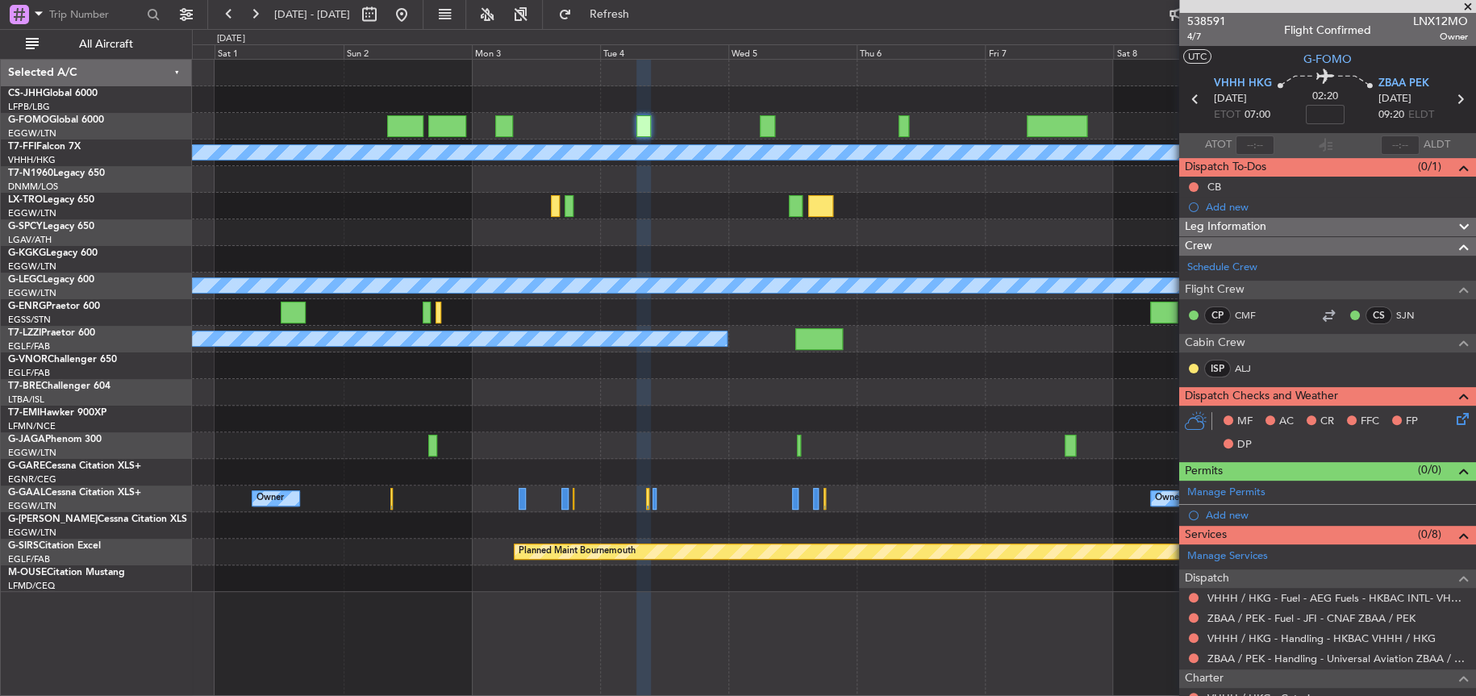
click at [769, 128] on div at bounding box center [767, 126] width 15 height 22
click at [394, 116] on div "Planned Maint Geneva (Cointrin) [PERSON_NAME] [PERSON_NAME] A/C Unavailable [GE…" at bounding box center [833, 326] width 1283 height 532
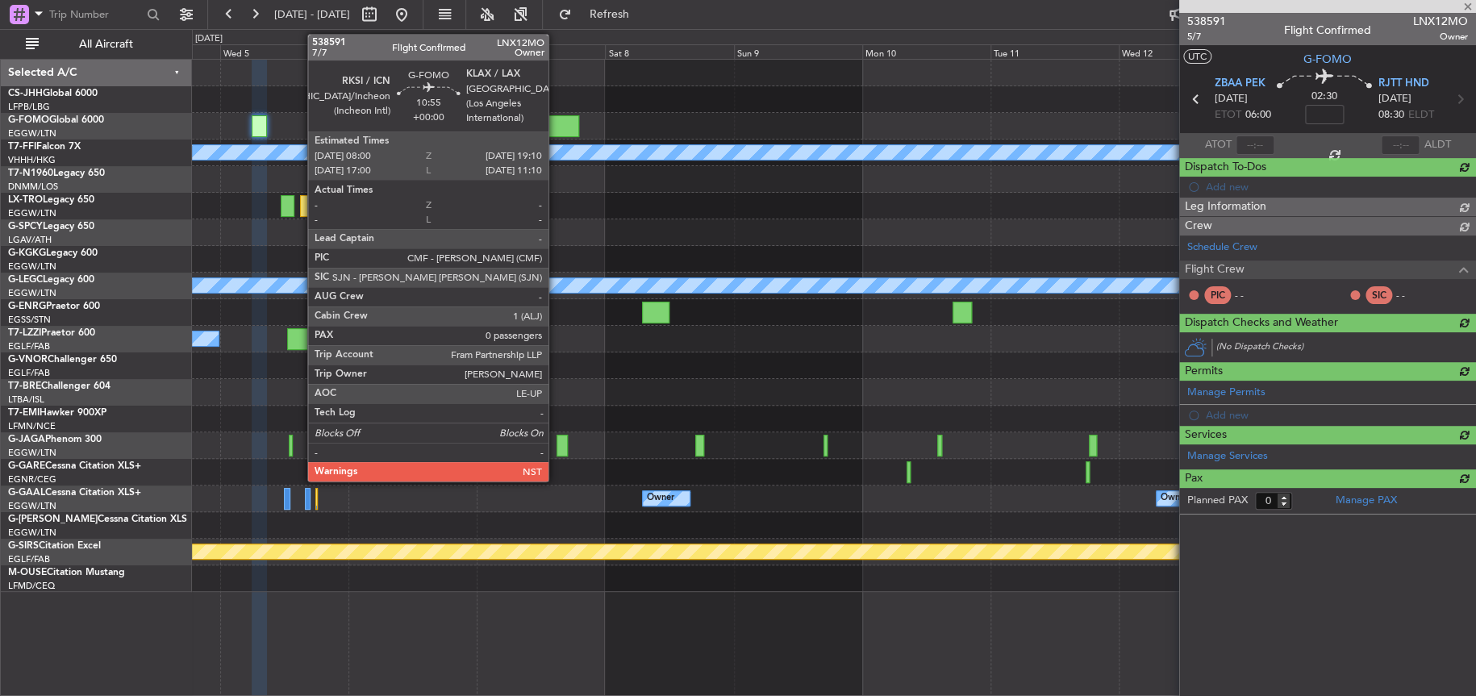
click at [556, 119] on div at bounding box center [549, 126] width 60 height 22
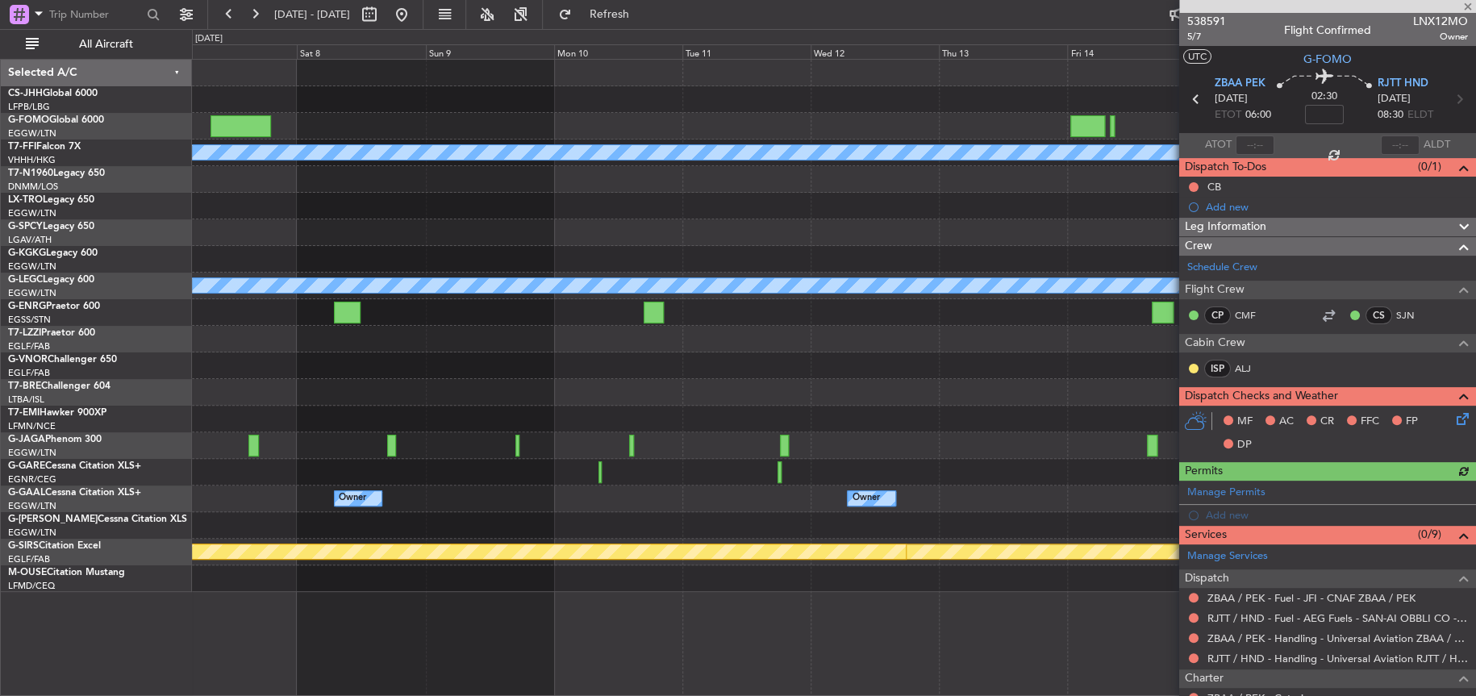
click at [359, 131] on div "Planned Maint Geneva (Cointrin) [PERSON_NAME] [PERSON_NAME] A/C Unavailable [GE…" at bounding box center [833, 326] width 1283 height 532
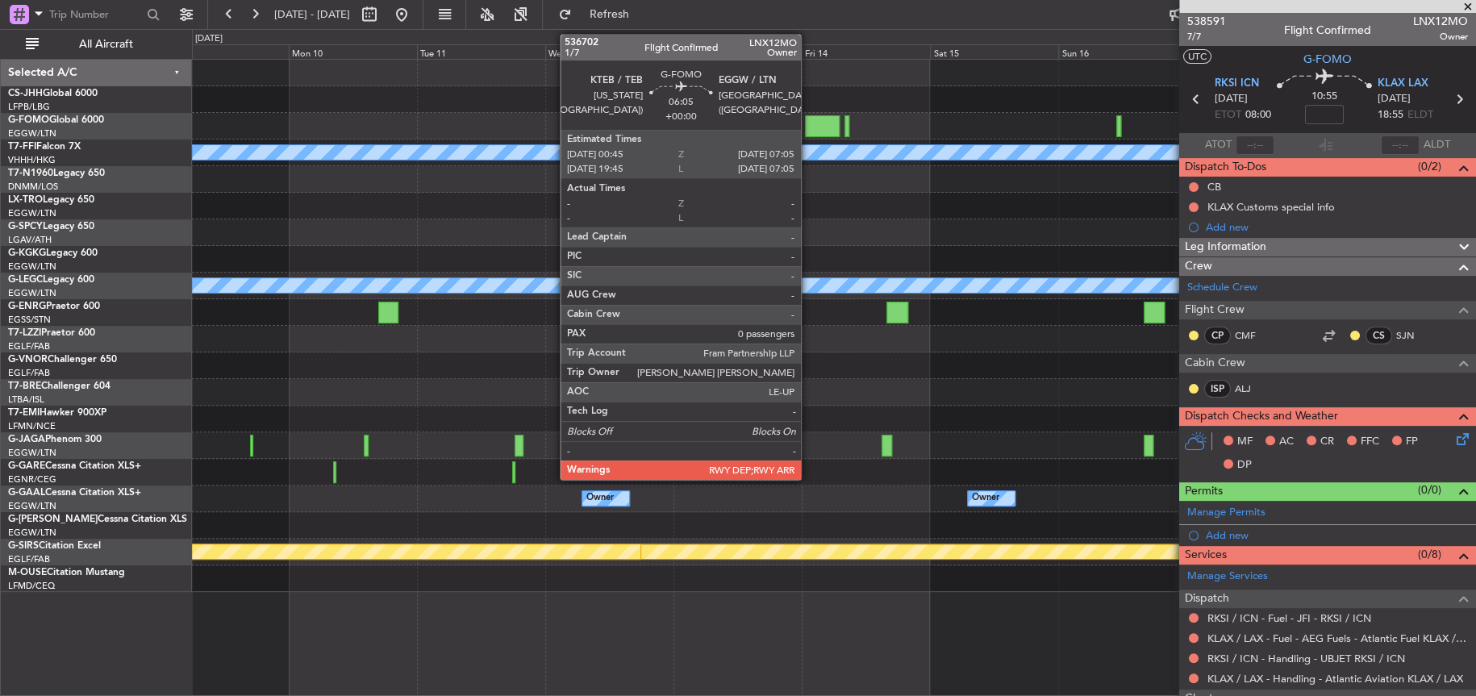
click at [808, 124] on div at bounding box center [822, 126] width 34 height 22
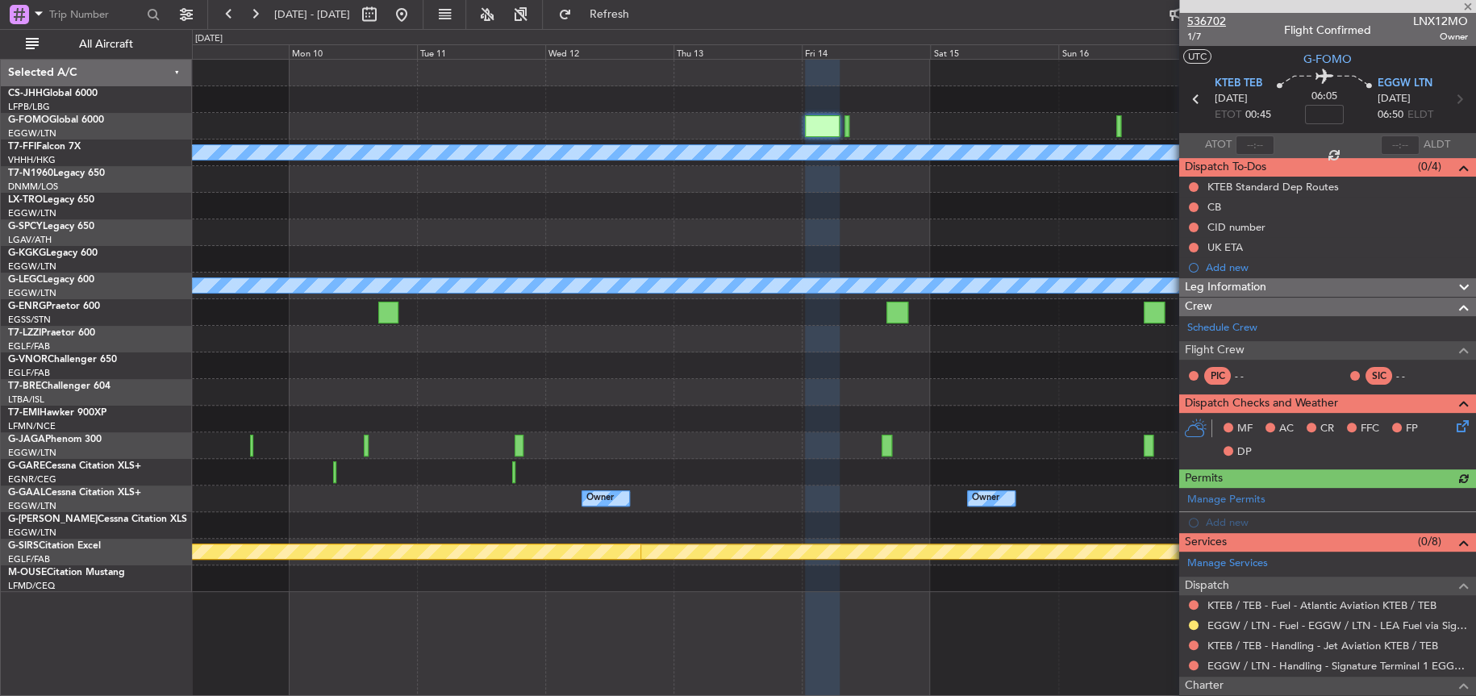
click at [1210, 22] on span "536702" at bounding box center [1206, 21] width 39 height 17
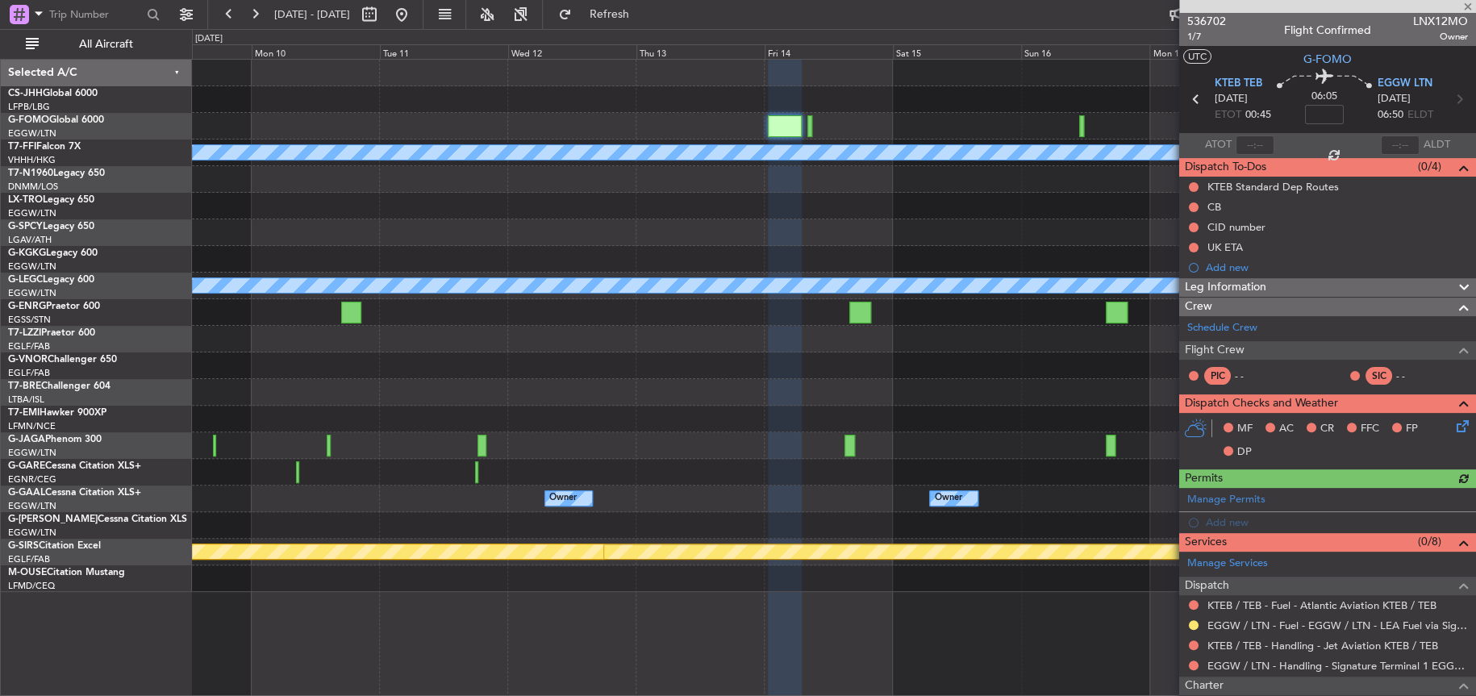
click at [402, 510] on div "Planned Maint Geneva (Cointrin) [PERSON_NAME] [PERSON_NAME] A/C Unavailable [GE…" at bounding box center [833, 326] width 1282 height 532
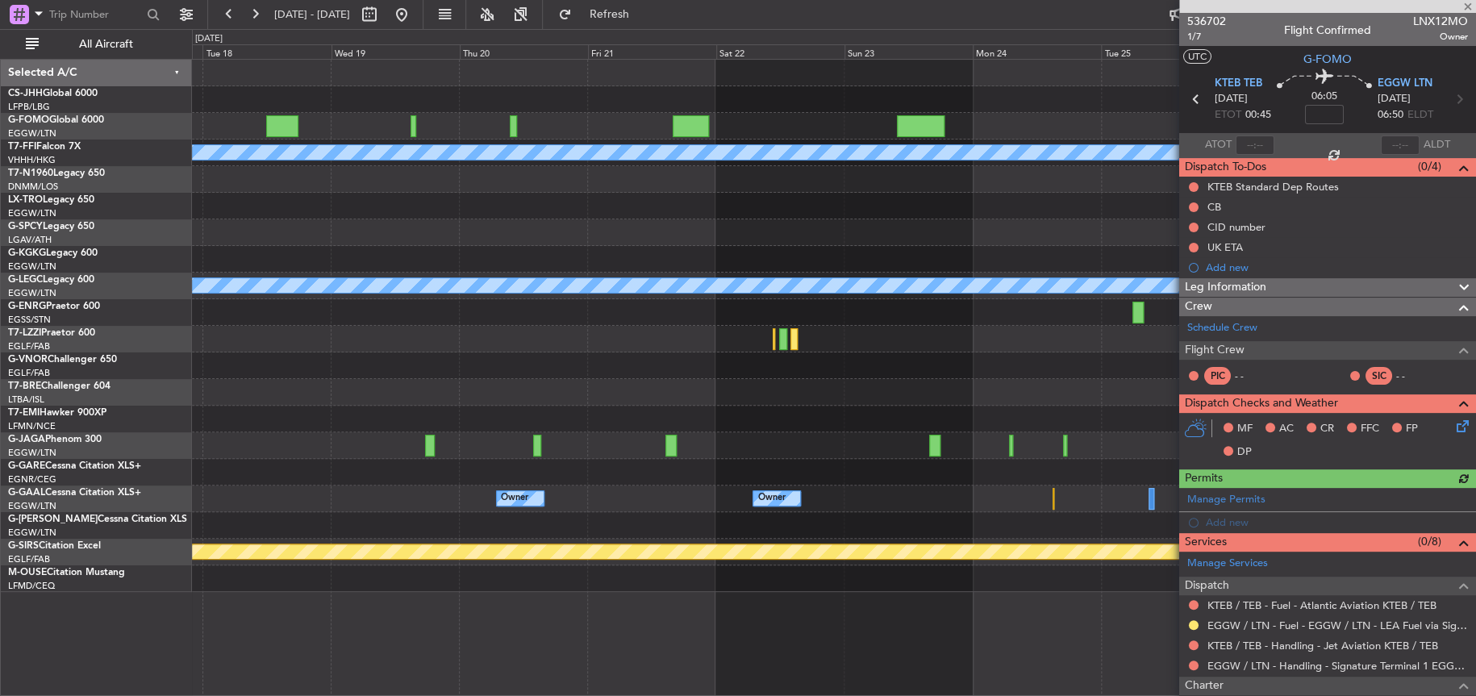
click at [247, 366] on div at bounding box center [833, 365] width 1282 height 27
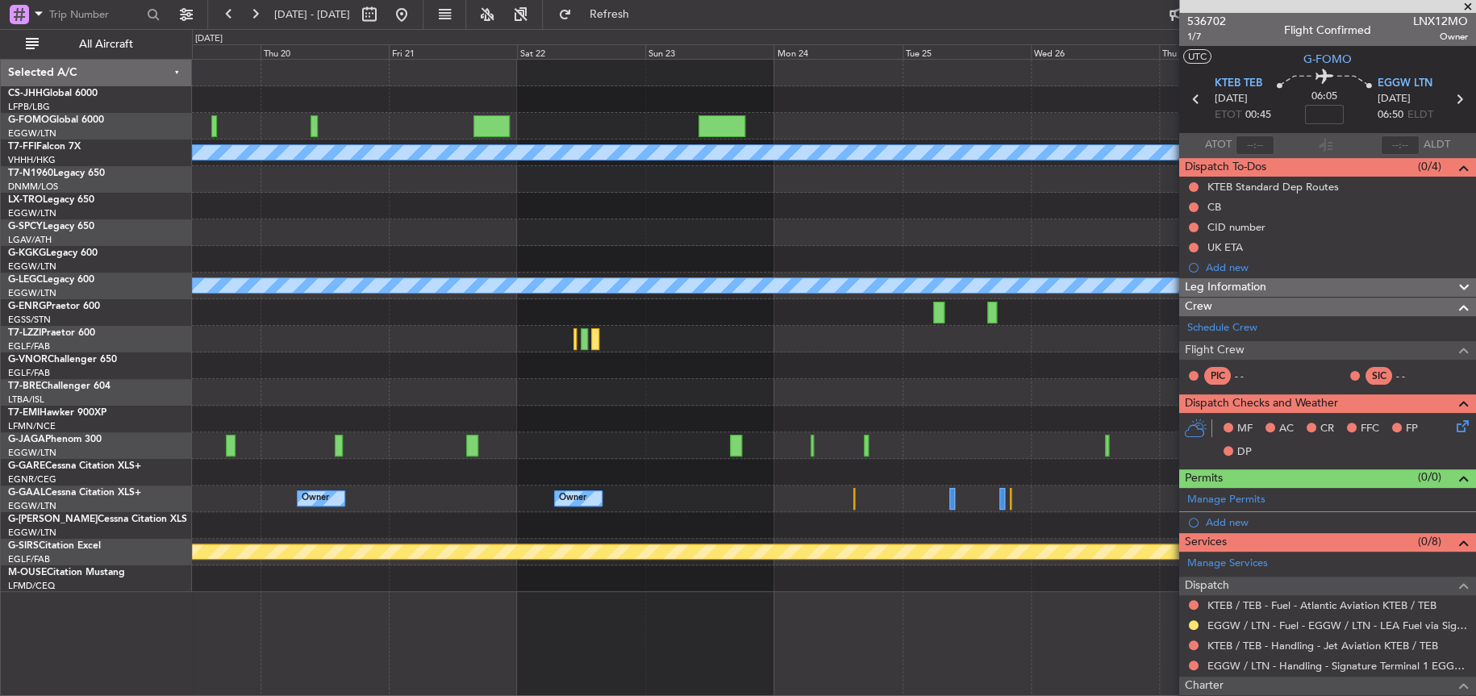
click at [516, 119] on div "Planned Maint Geneva (Cointrin) [PERSON_NAME] [PERSON_NAME] A/C Unavailable [GE…" at bounding box center [833, 326] width 1283 height 532
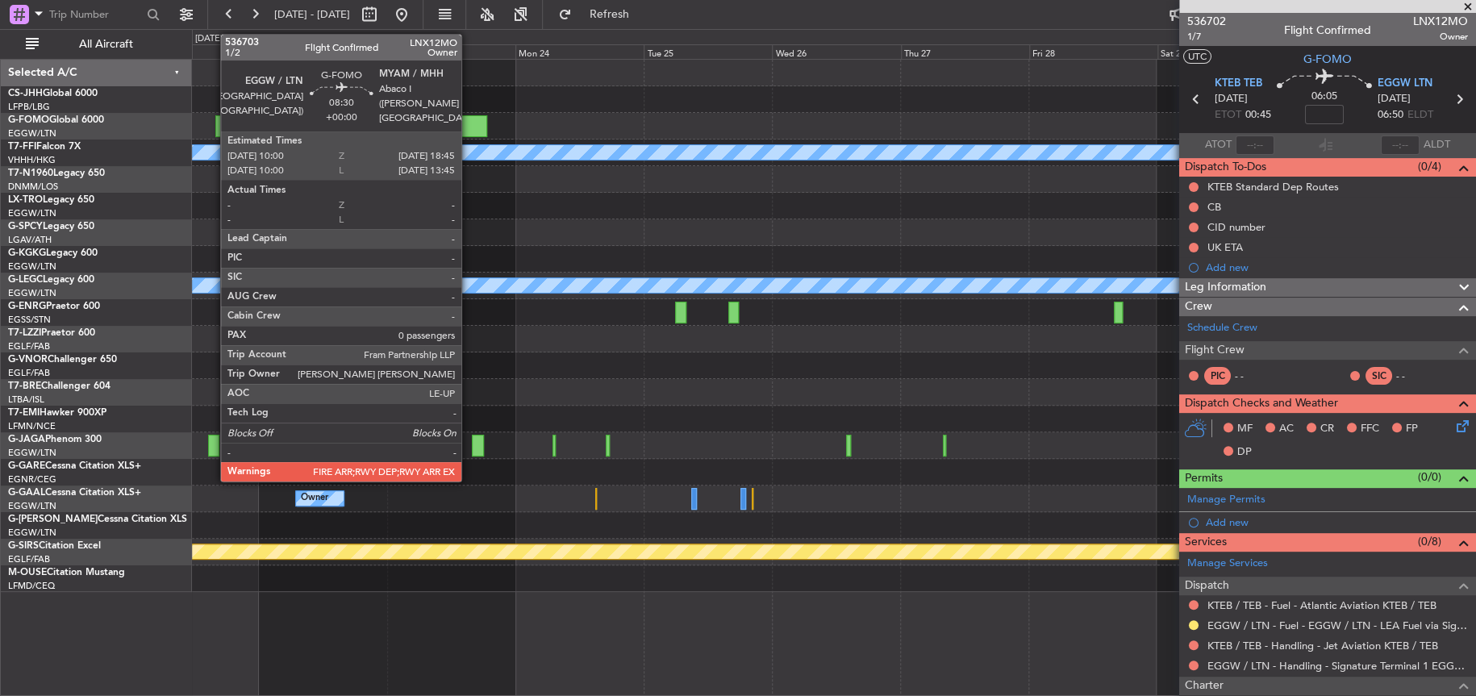
click at [469, 125] on div at bounding box center [464, 126] width 48 height 22
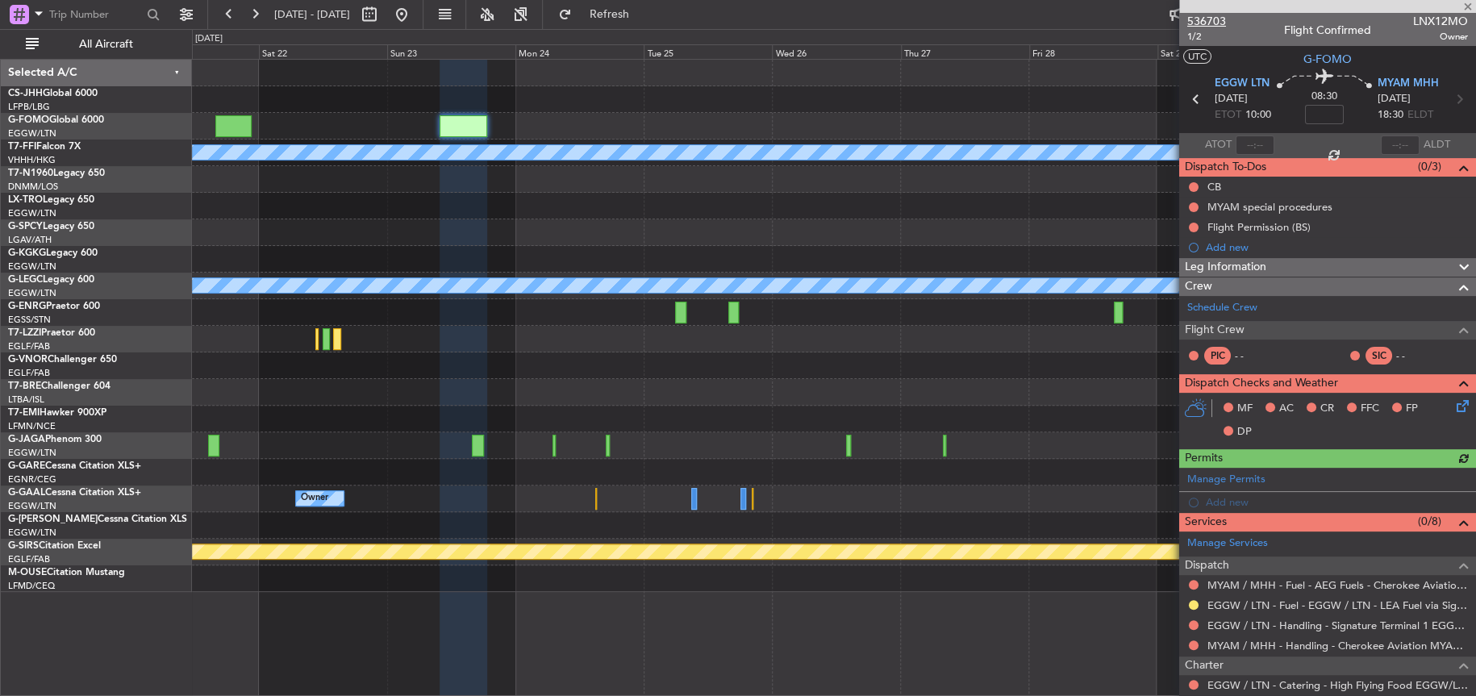
click at [1208, 20] on span "536703" at bounding box center [1206, 21] width 39 height 17
click at [187, 158] on div "VHHH/HKG [GEOGRAPHIC_DATA] ([GEOGRAPHIC_DATA] Intl)" at bounding box center [99, 161] width 183 height 14
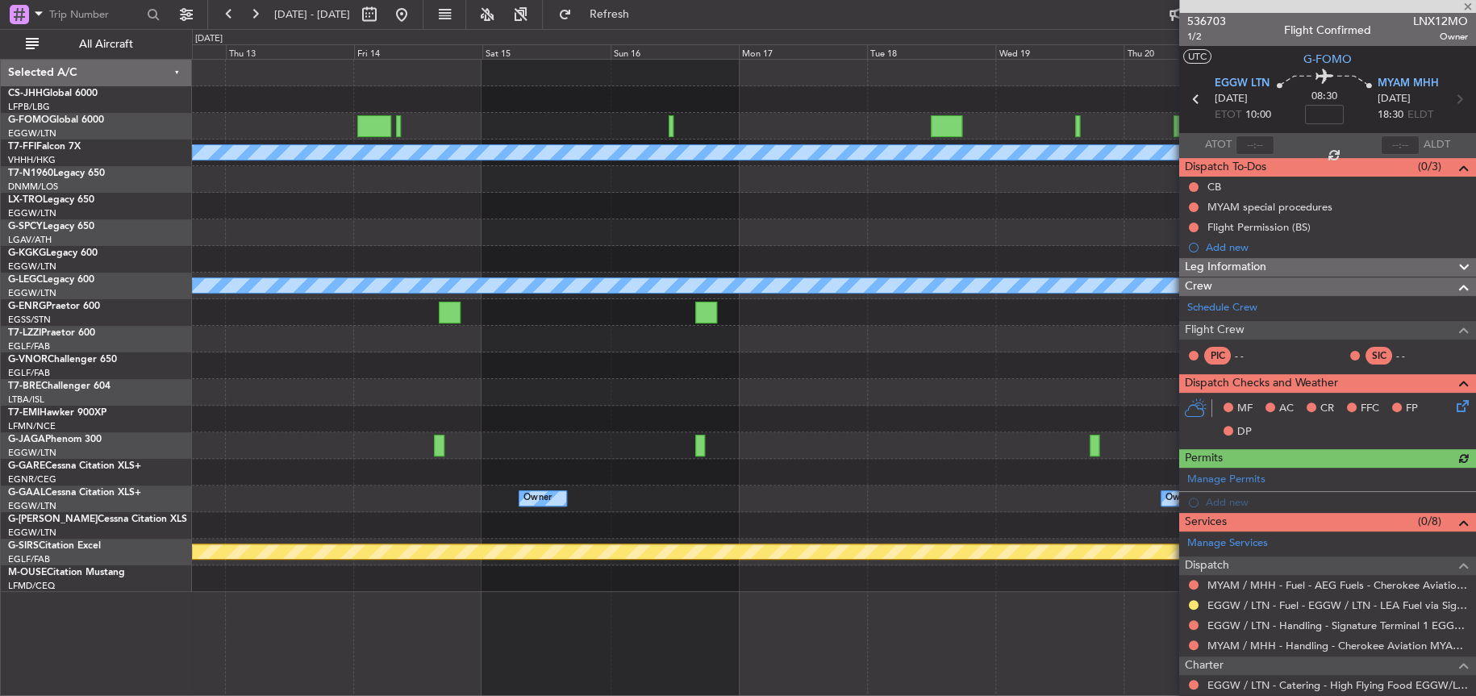
click at [1297, 240] on fb-app "[DATE] - [DATE] Refresh Quick Links All Aircraft Planned Maint Geneva ([GEOGRAP…" at bounding box center [738, 354] width 1476 height 684
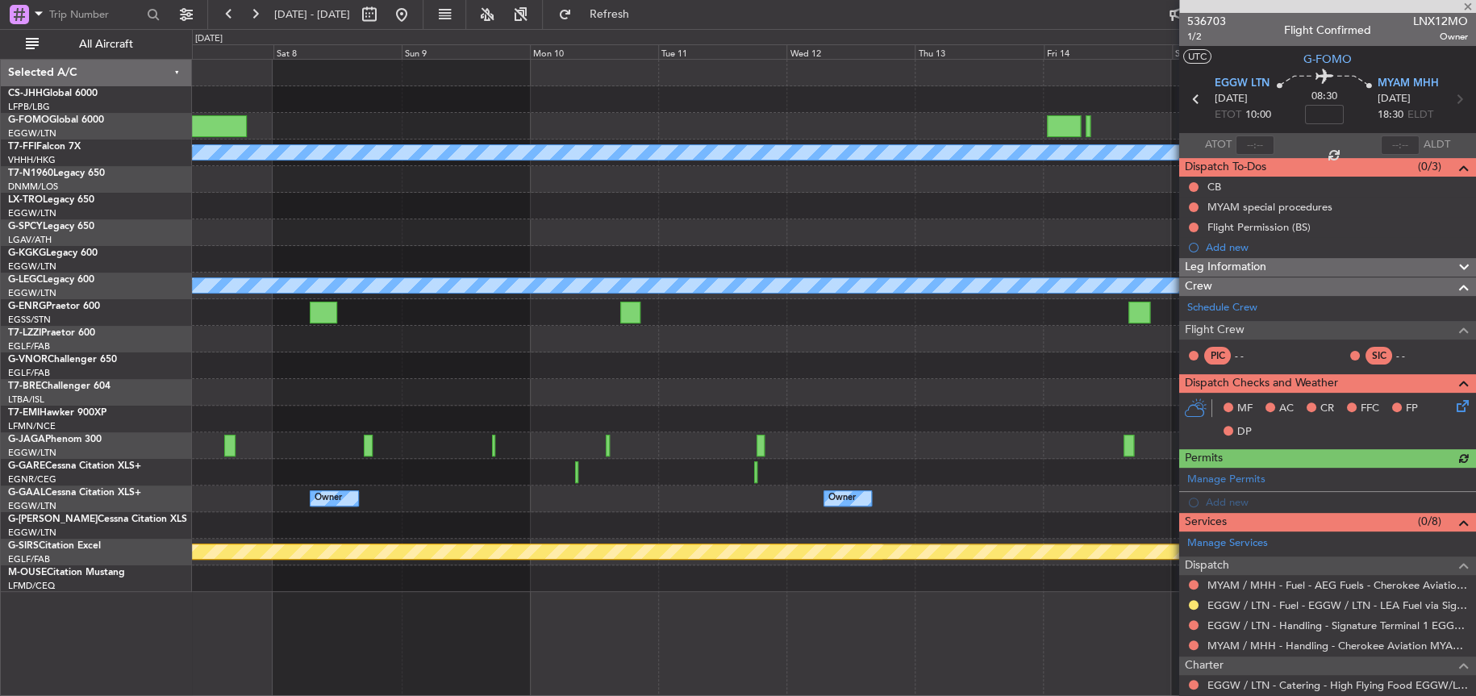
click at [1032, 197] on div at bounding box center [833, 206] width 1282 height 27
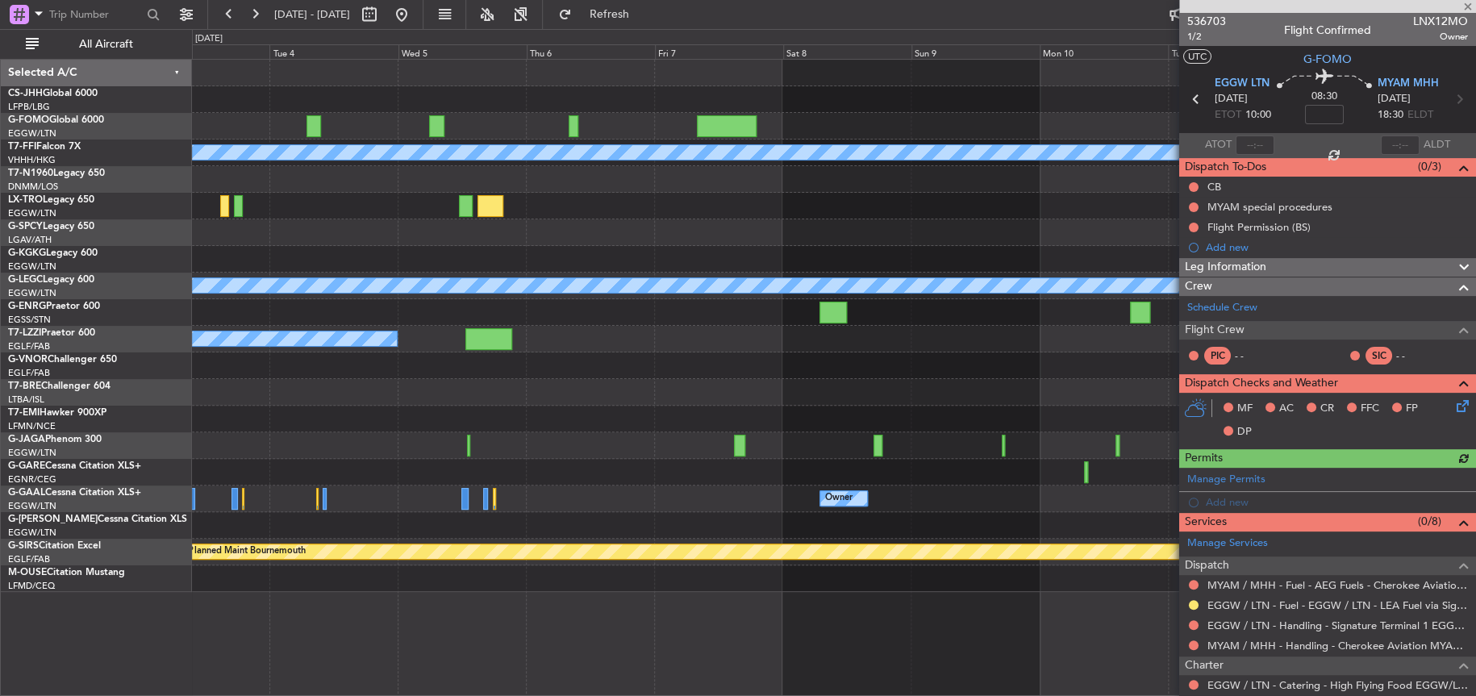
click at [1449, 223] on fb-app "[DATE] - [DATE] Refresh Quick Links All Aircraft Planned Maint Geneva ([GEOGRAP…" at bounding box center [738, 354] width 1476 height 684
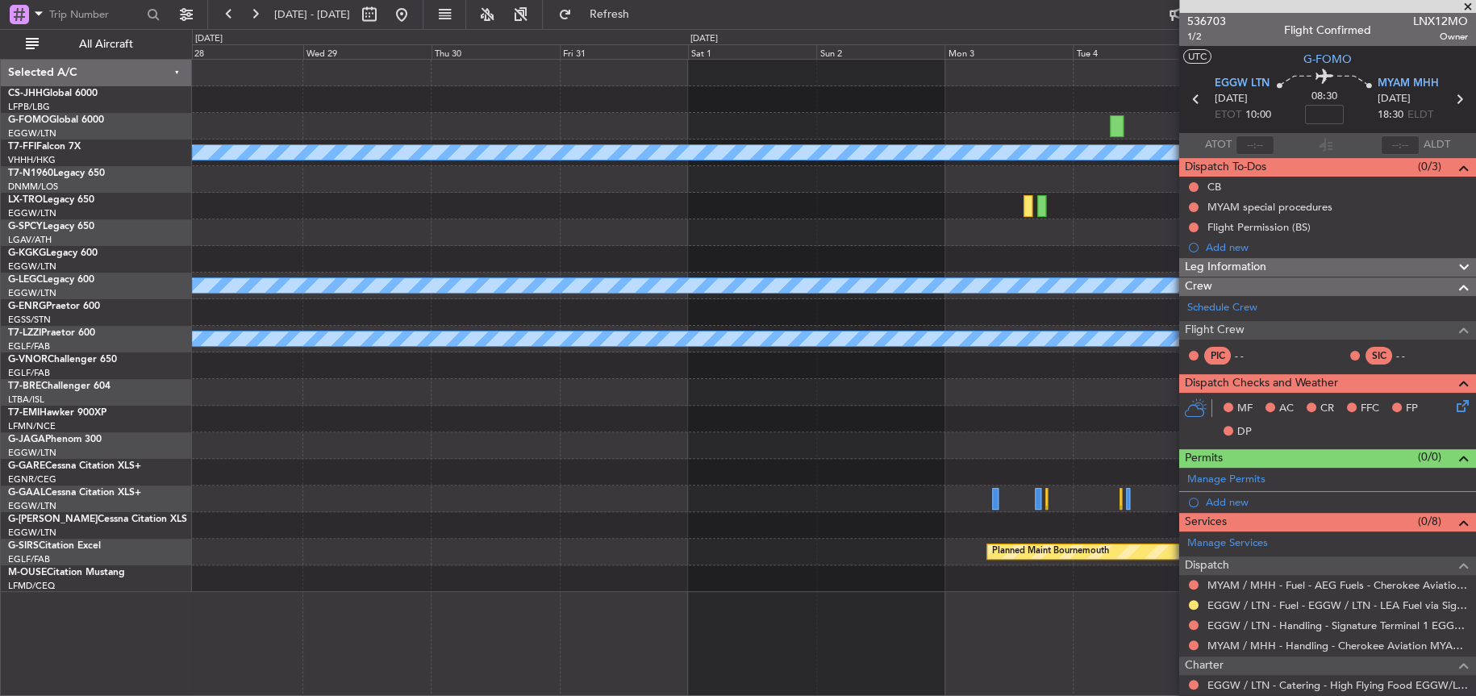
click at [1011, 218] on div "Planned Maint Riga (Riga Intl)" at bounding box center [833, 206] width 1282 height 27
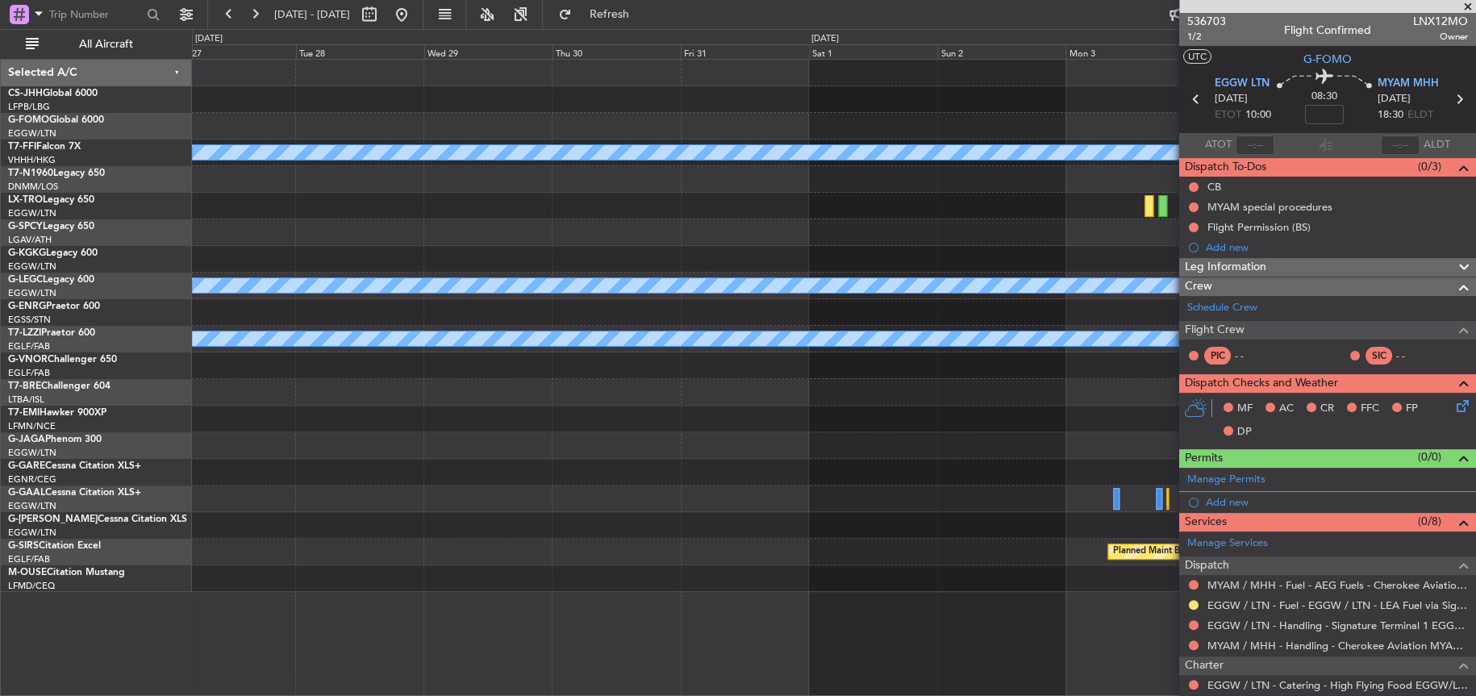
click at [431, 197] on div "Planned Maint Geneva (Cointrin) [PERSON_NAME] [PERSON_NAME] Planned Maint [GEOG…" at bounding box center [833, 326] width 1282 height 532
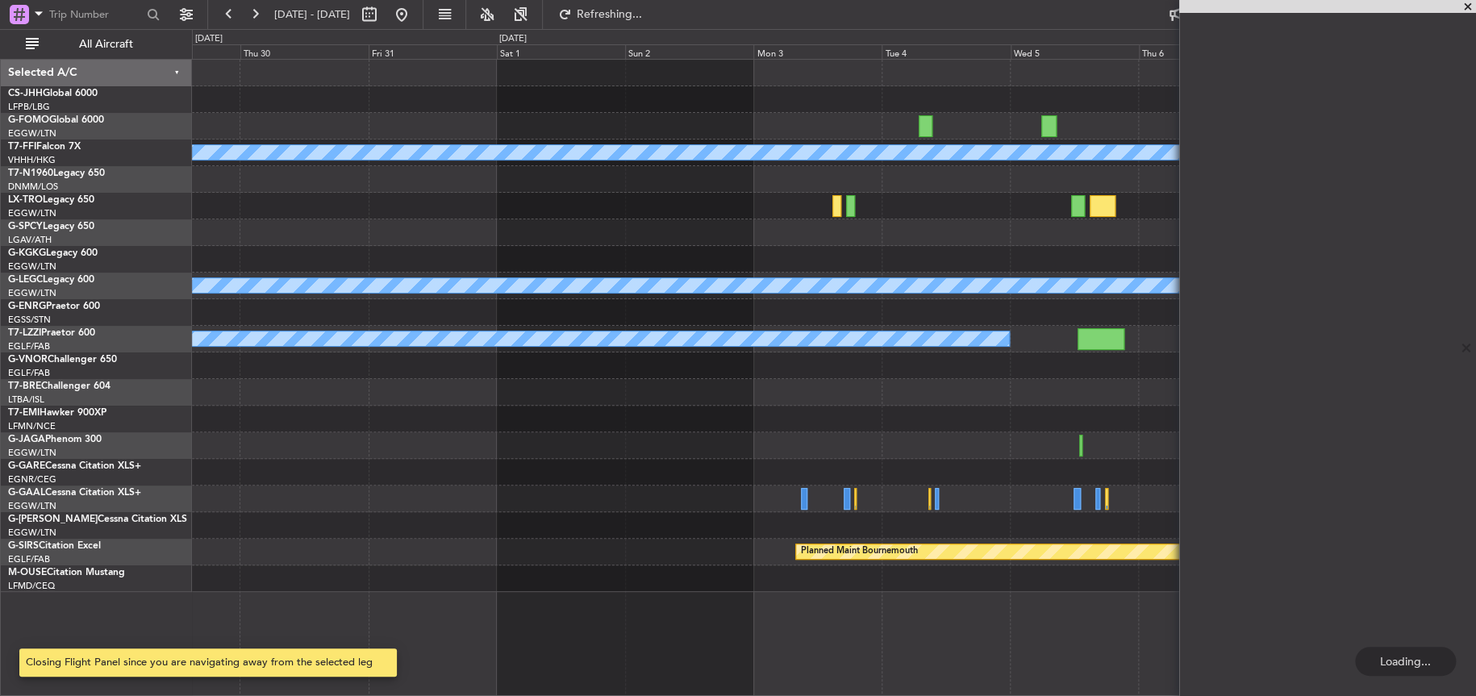
click at [57, 163] on div "Planned Maint Geneva (Cointrin) [PERSON_NAME] [PERSON_NAME] A/C Unavailable [GE…" at bounding box center [738, 362] width 1476 height 667
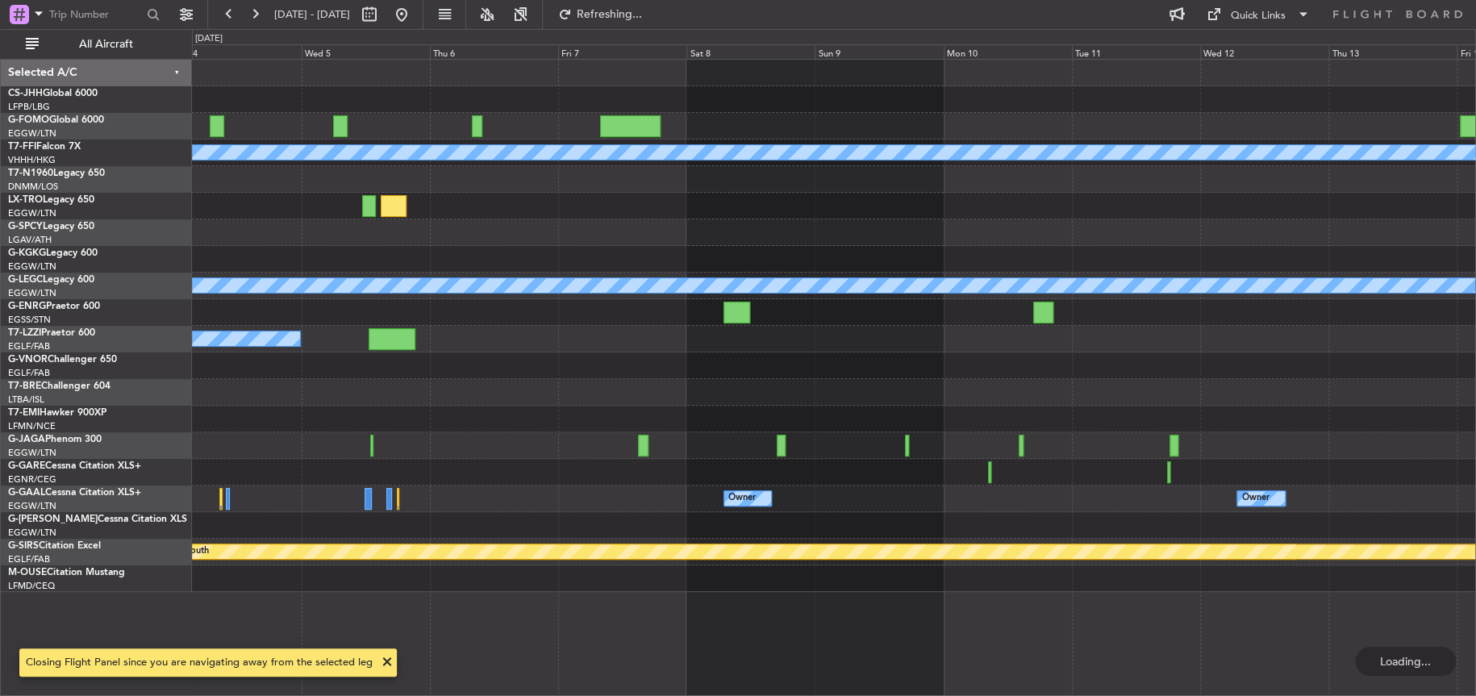
click at [436, 105] on div "Planned Maint Geneva (Cointrin) [PERSON_NAME] [PERSON_NAME] A/C Unavailable [GE…" at bounding box center [833, 326] width 1283 height 532
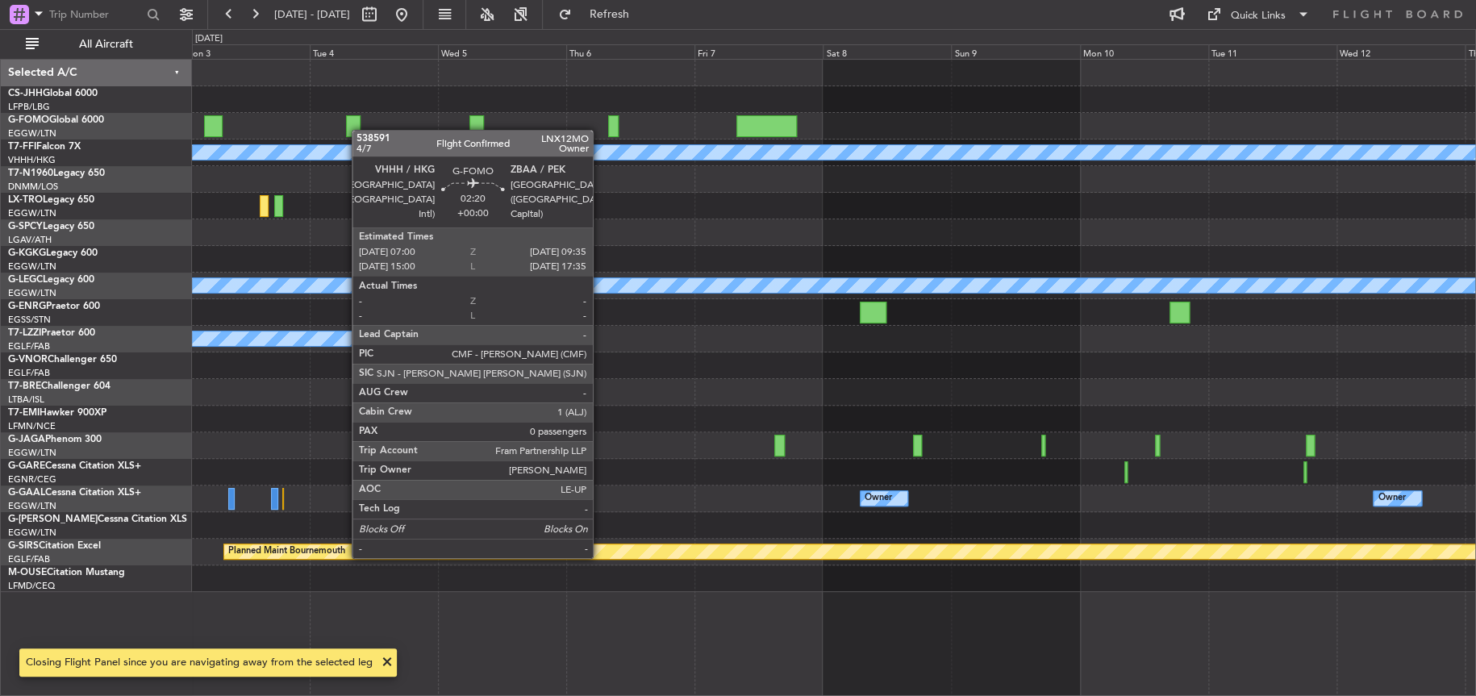
click at [360, 130] on div at bounding box center [353, 126] width 15 height 22
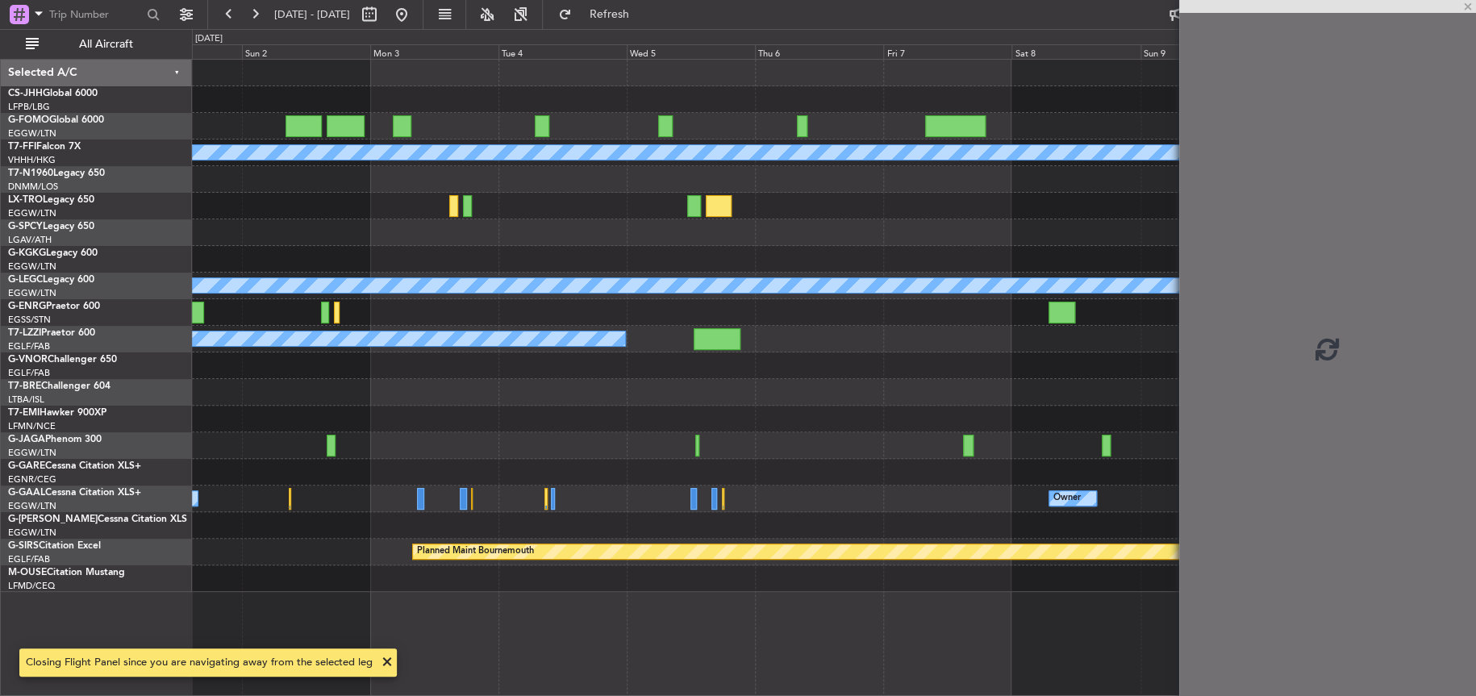
click at [653, 153] on div "Planned Maint Geneva (Cointrin) [PERSON_NAME] [PERSON_NAME] A/C Unavailable [GE…" at bounding box center [833, 326] width 1283 height 532
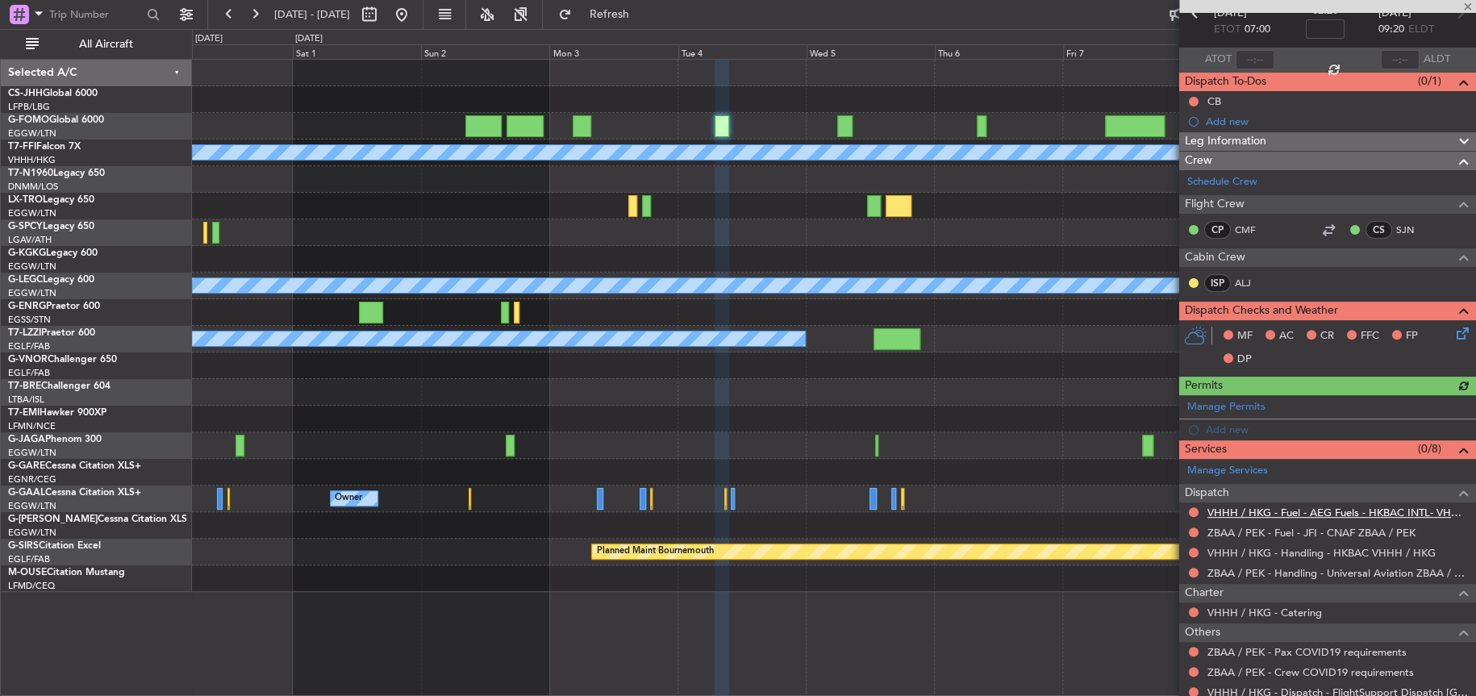
scroll to position [136, 0]
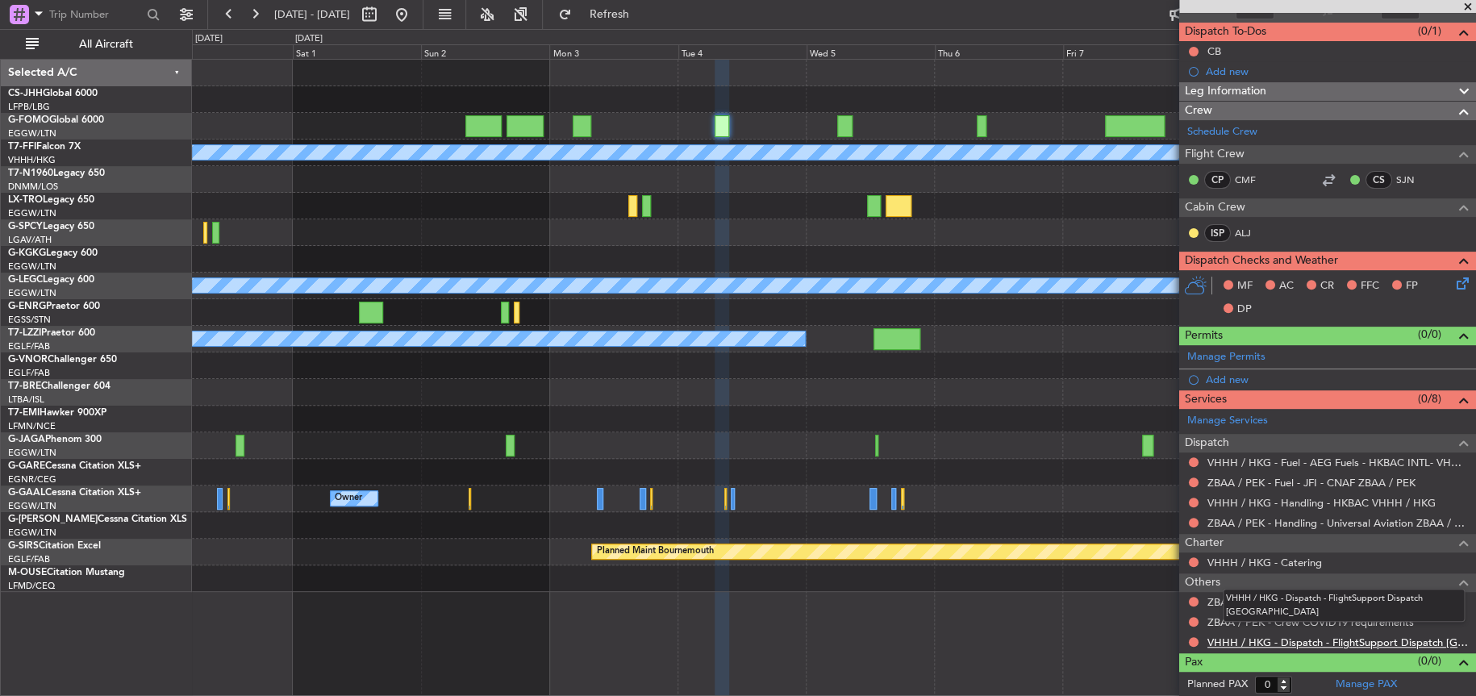
click at [1277, 644] on link "VHHH / HKG - Dispatch - FlightSupport Dispatch [GEOGRAPHIC_DATA]" at bounding box center [1337, 643] width 261 height 14
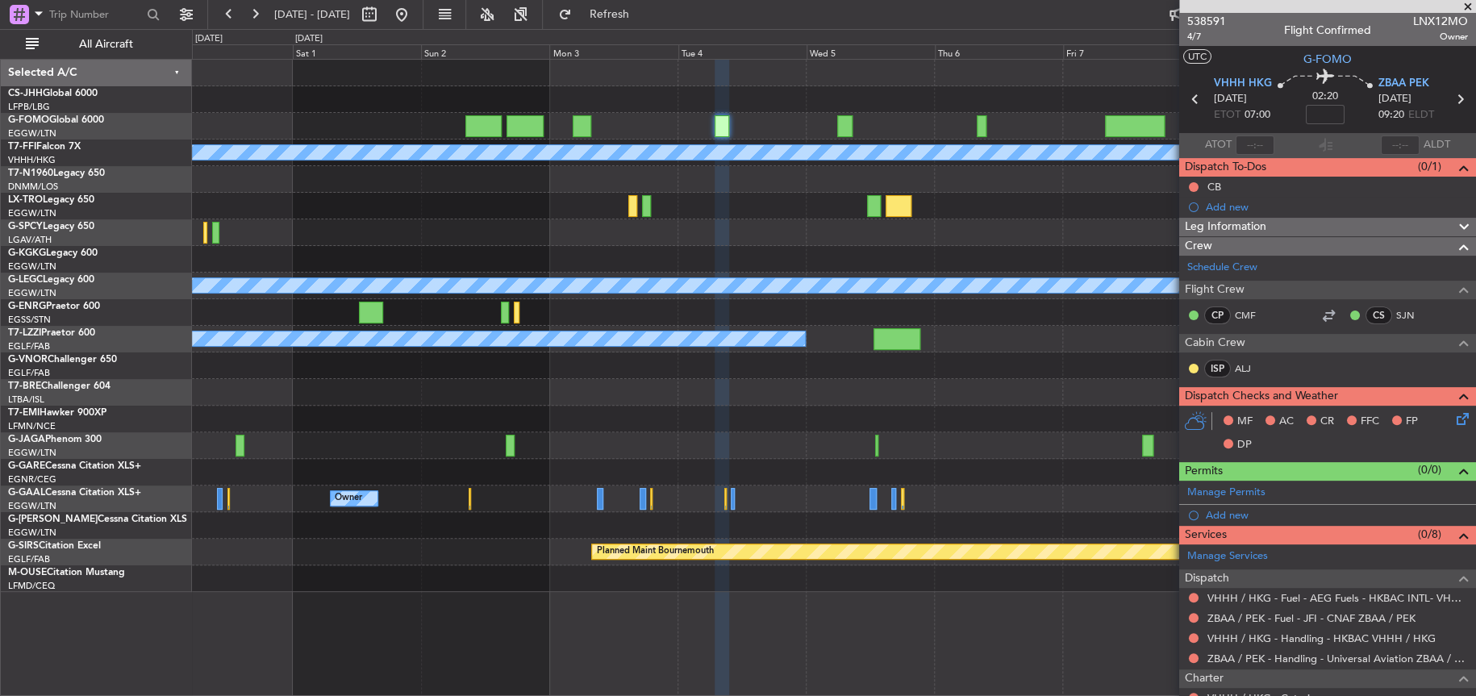
scroll to position [136, 0]
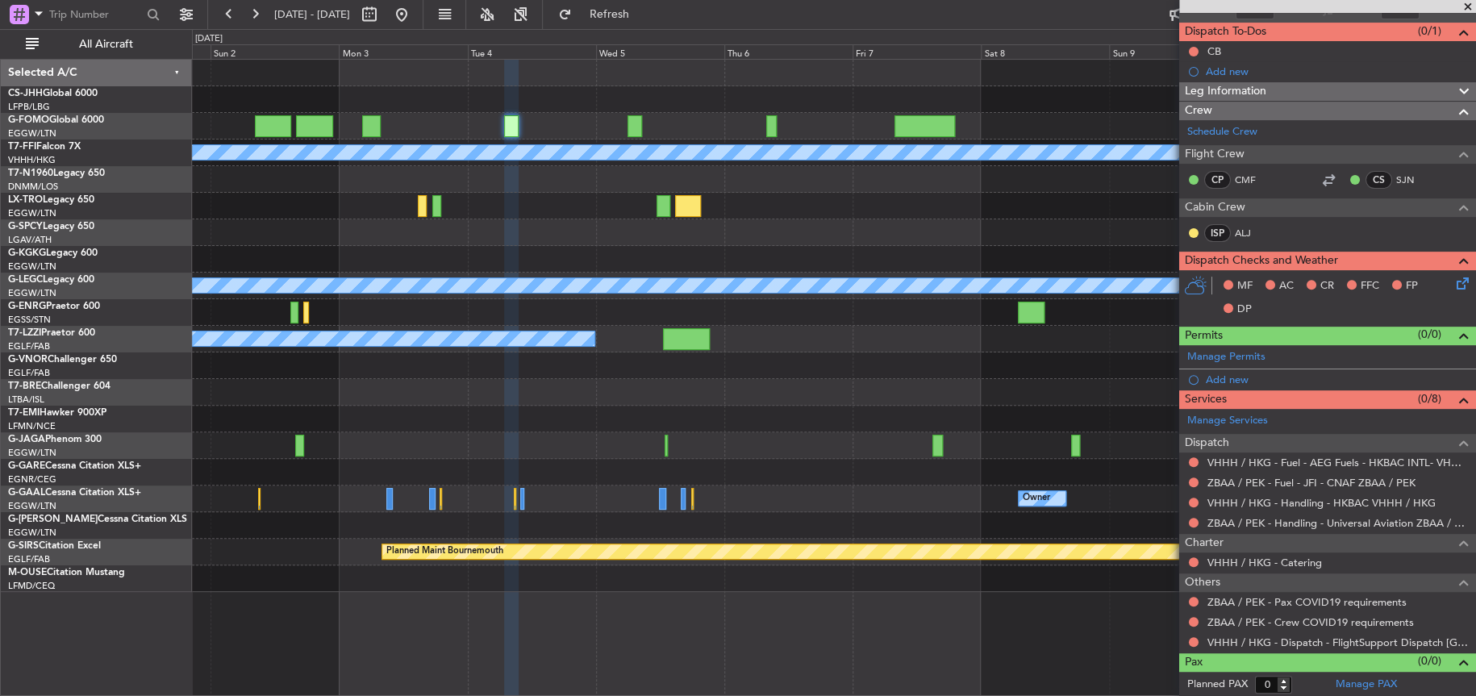
click at [639, 423] on div at bounding box center [833, 419] width 1283 height 27
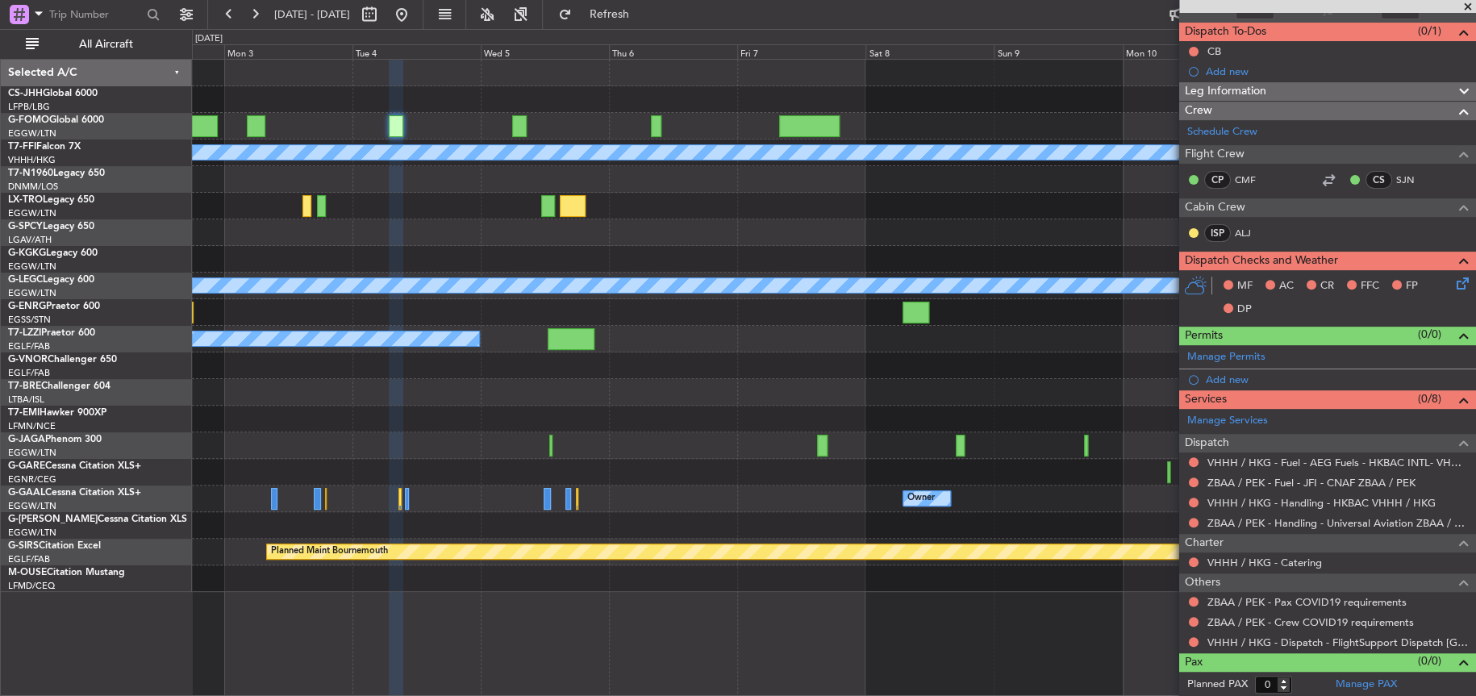
click at [597, 127] on div "Planned Maint Geneva (Cointrin) [PERSON_NAME] [PERSON_NAME] A/C Unavailable [GE…" at bounding box center [833, 326] width 1283 height 532
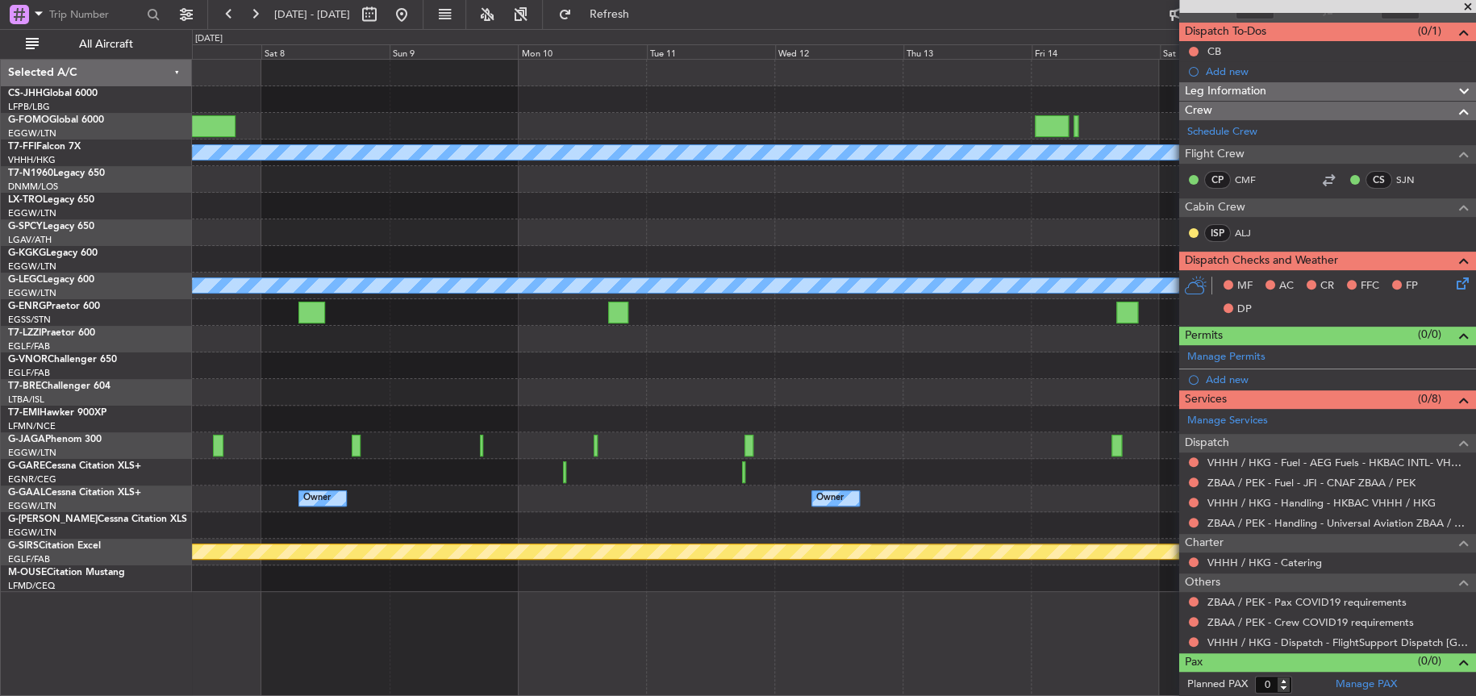
click at [304, 207] on div "Planned Maint Geneva (Cointrin) [PERSON_NAME] [PERSON_NAME] A/C Unavailable [GE…" at bounding box center [833, 326] width 1282 height 532
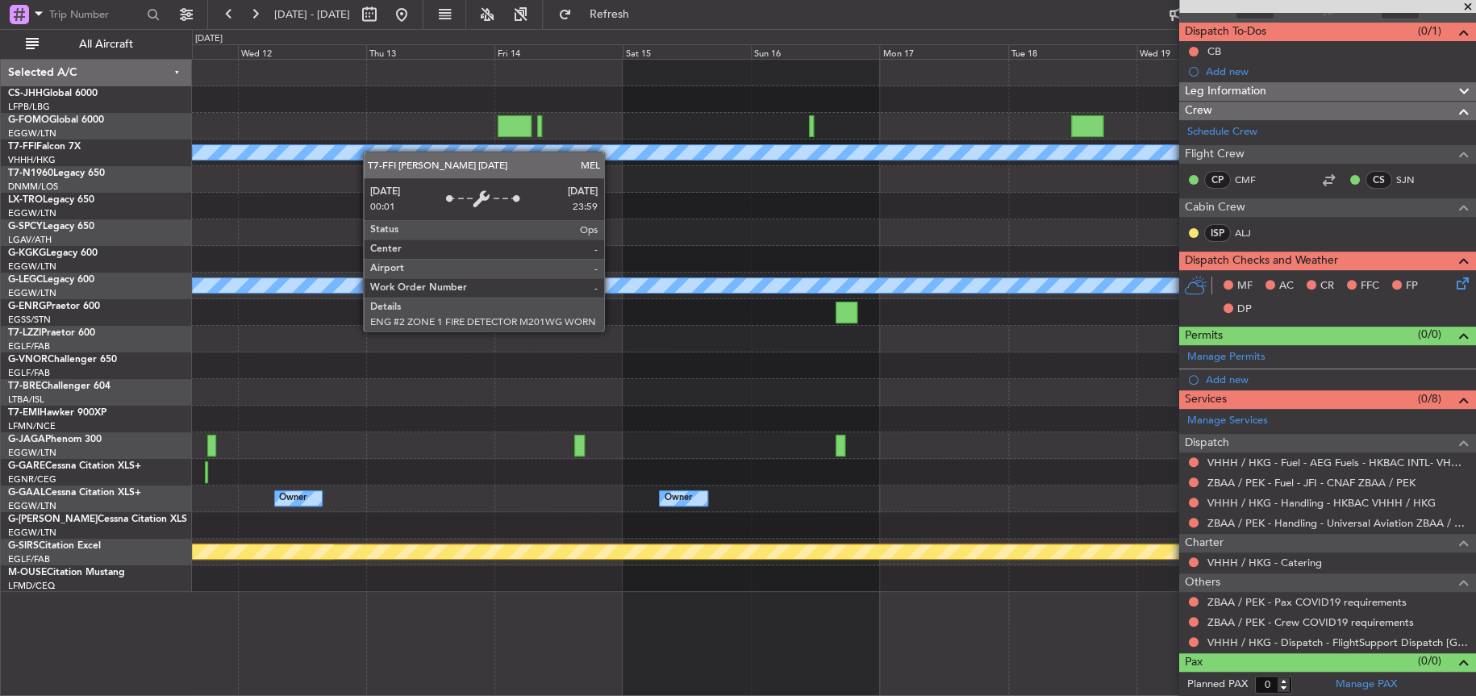
click at [212, 175] on div "Planned Maint Geneva (Cointrin) [PERSON_NAME] [PERSON_NAME] A/C Unavailable [GE…" at bounding box center [833, 326] width 1283 height 532
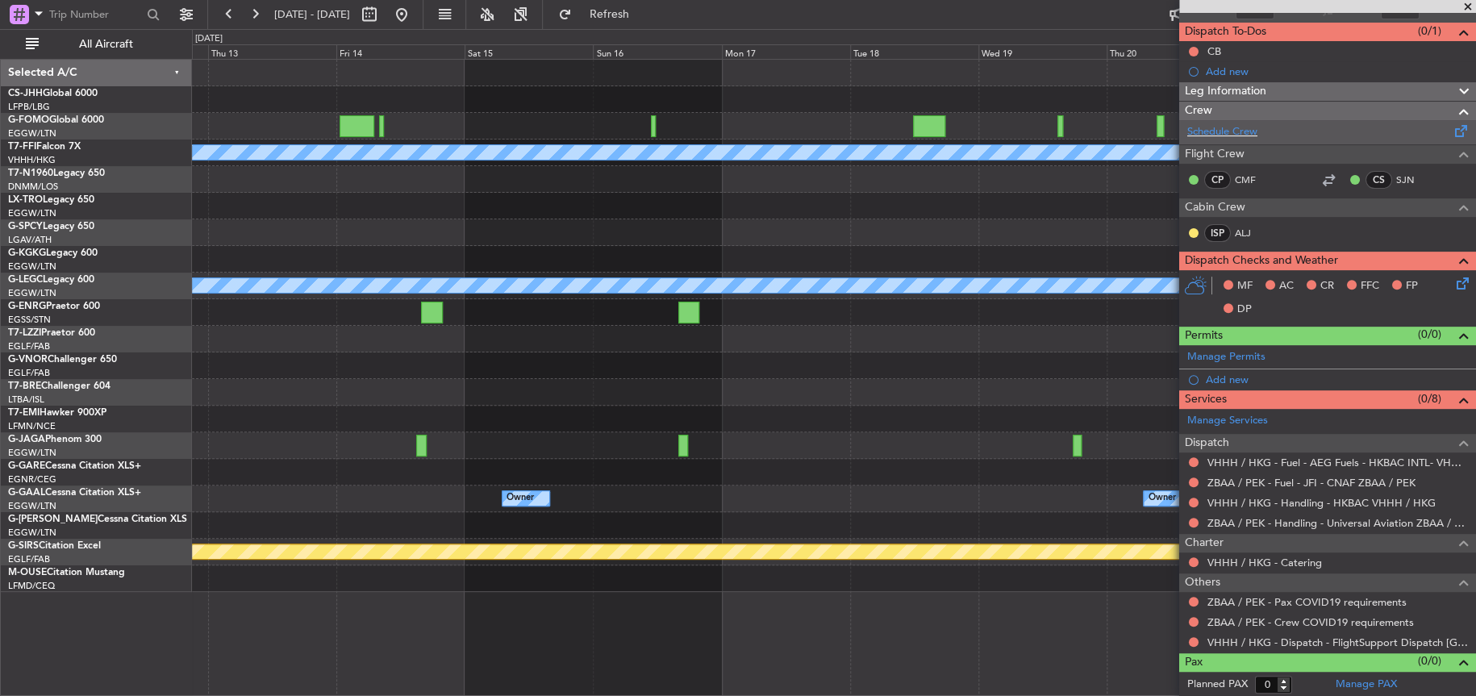
scroll to position [0, 0]
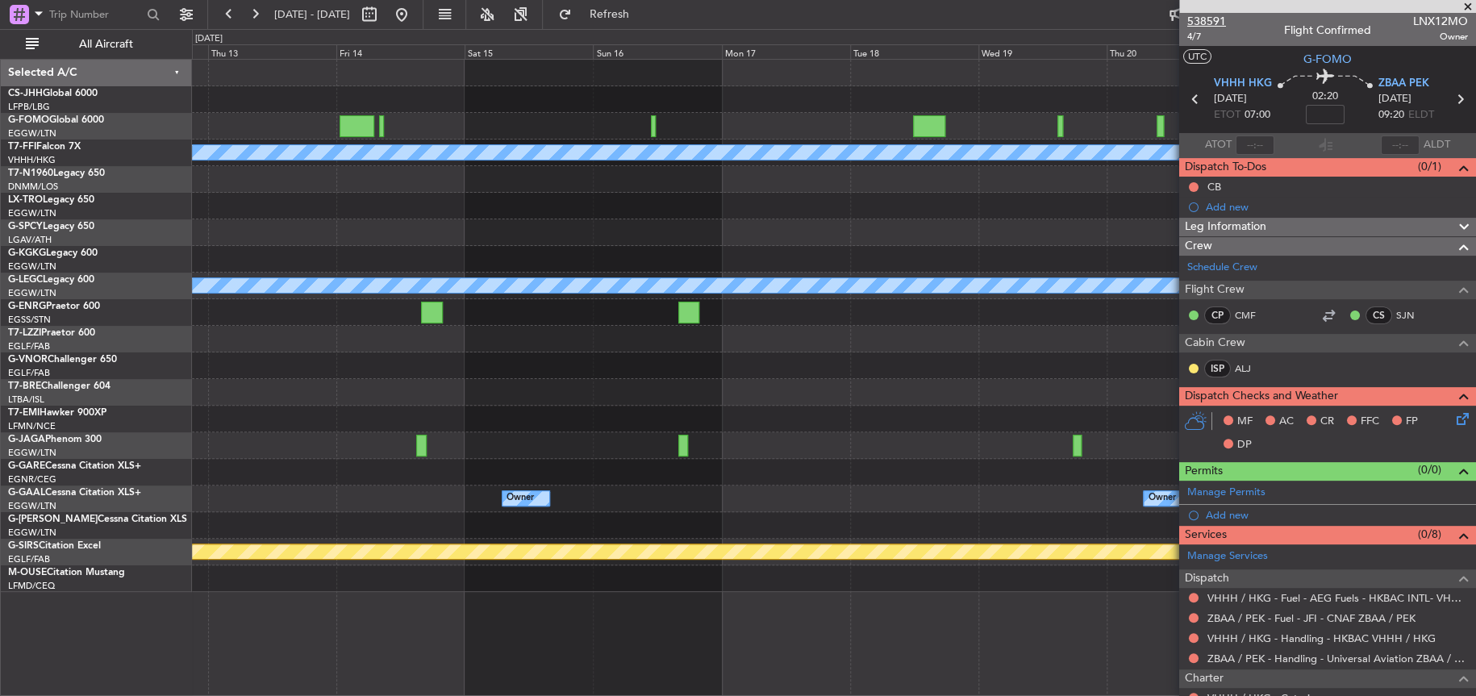
click at [1201, 19] on span "538591" at bounding box center [1206, 21] width 39 height 17
click at [487, 236] on div at bounding box center [833, 232] width 1283 height 27
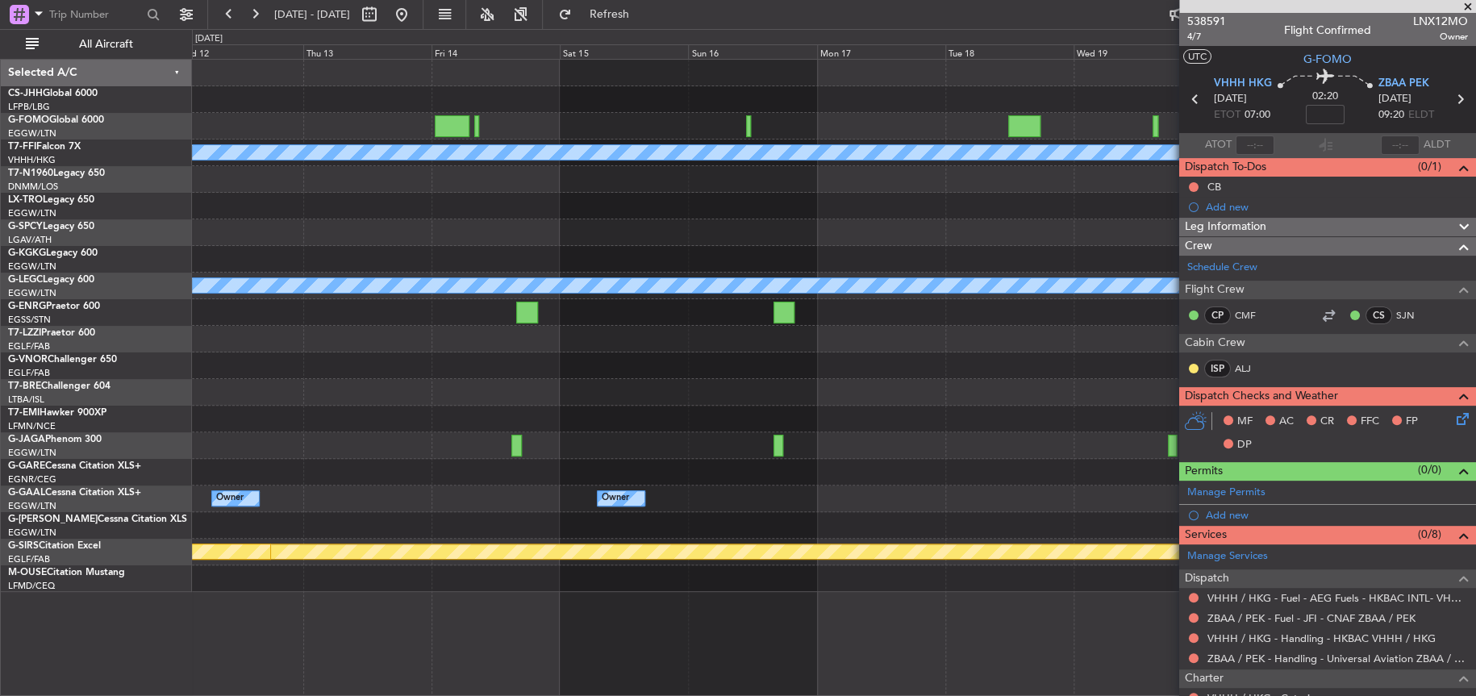
click at [457, 123] on div at bounding box center [452, 126] width 34 height 22
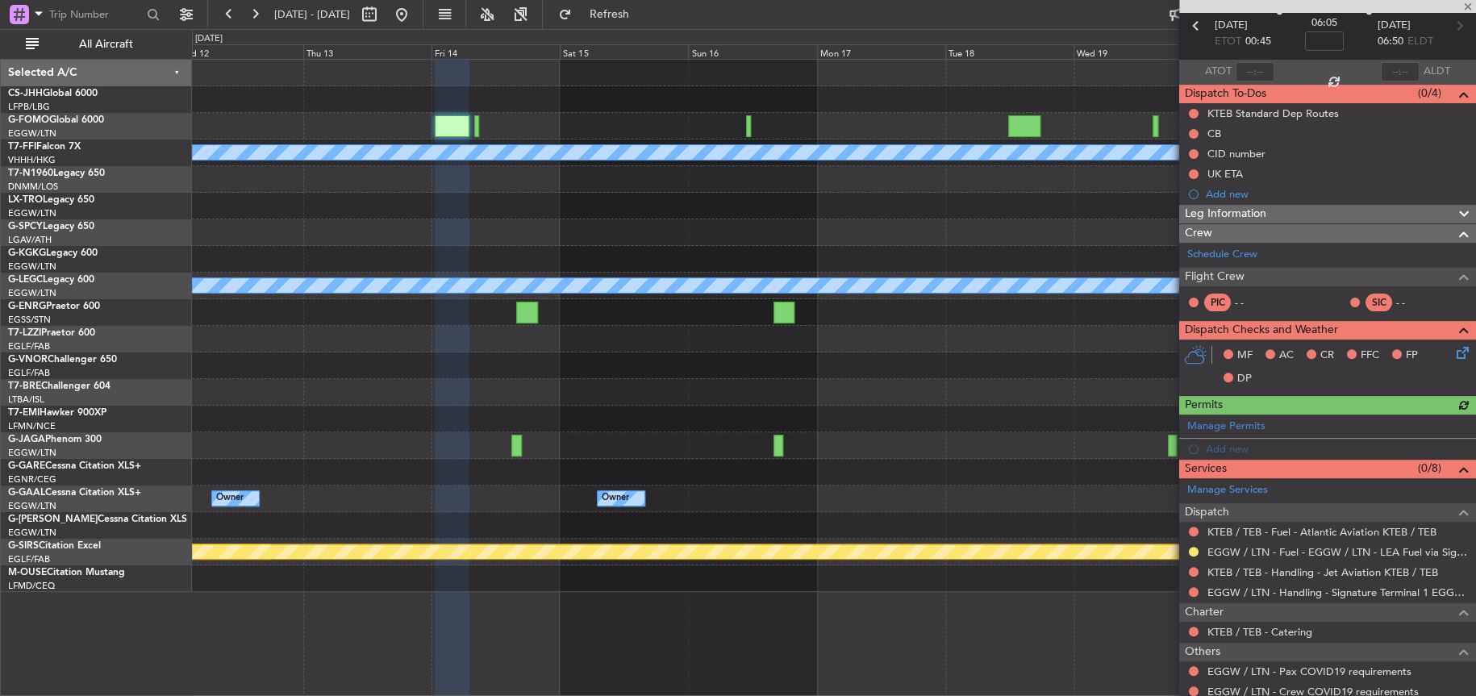
scroll to position [143, 0]
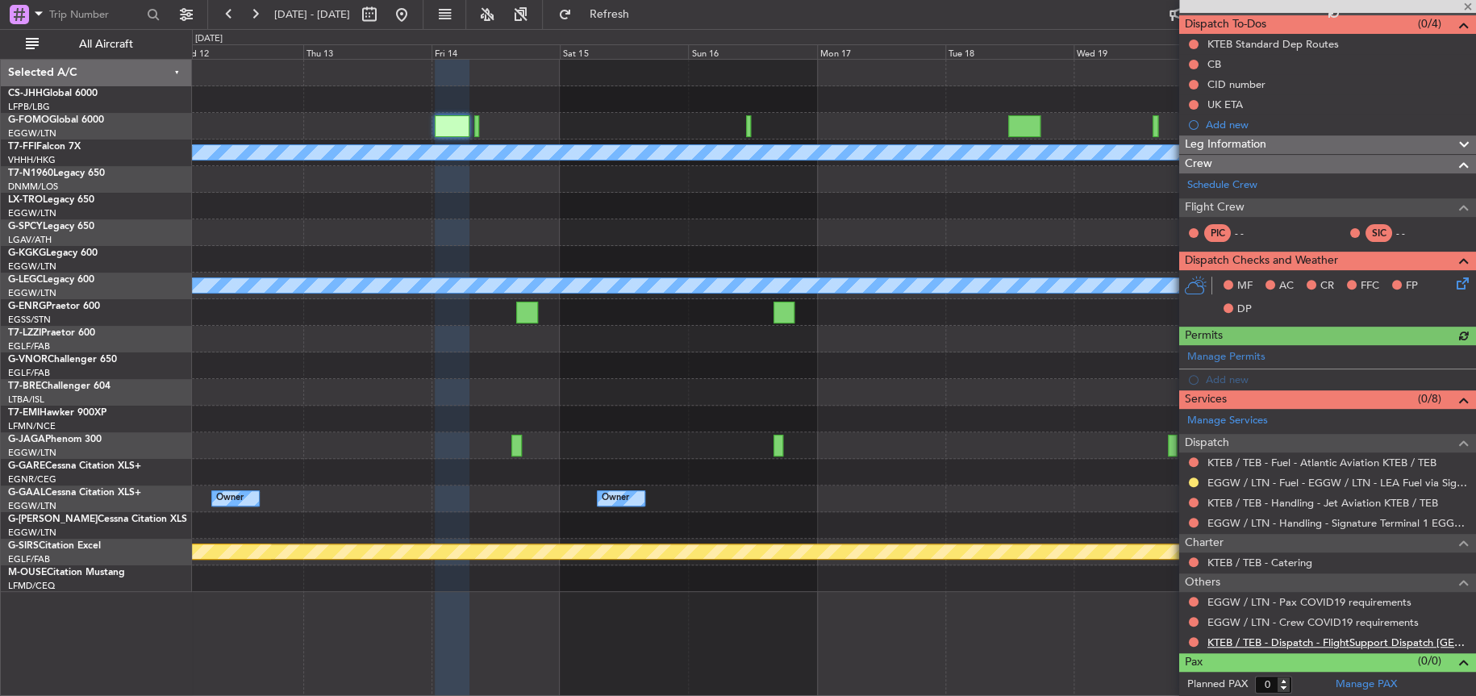
click at [1262, 640] on link "KTEB / TEB - Dispatch - FlightSupport Dispatch [GEOGRAPHIC_DATA]" at bounding box center [1337, 643] width 261 height 14
click at [456, 278] on div "Planned Maint Geneva (Cointrin) [PERSON_NAME] [PERSON_NAME] A/C Unavailable [GE…" at bounding box center [833, 326] width 1283 height 532
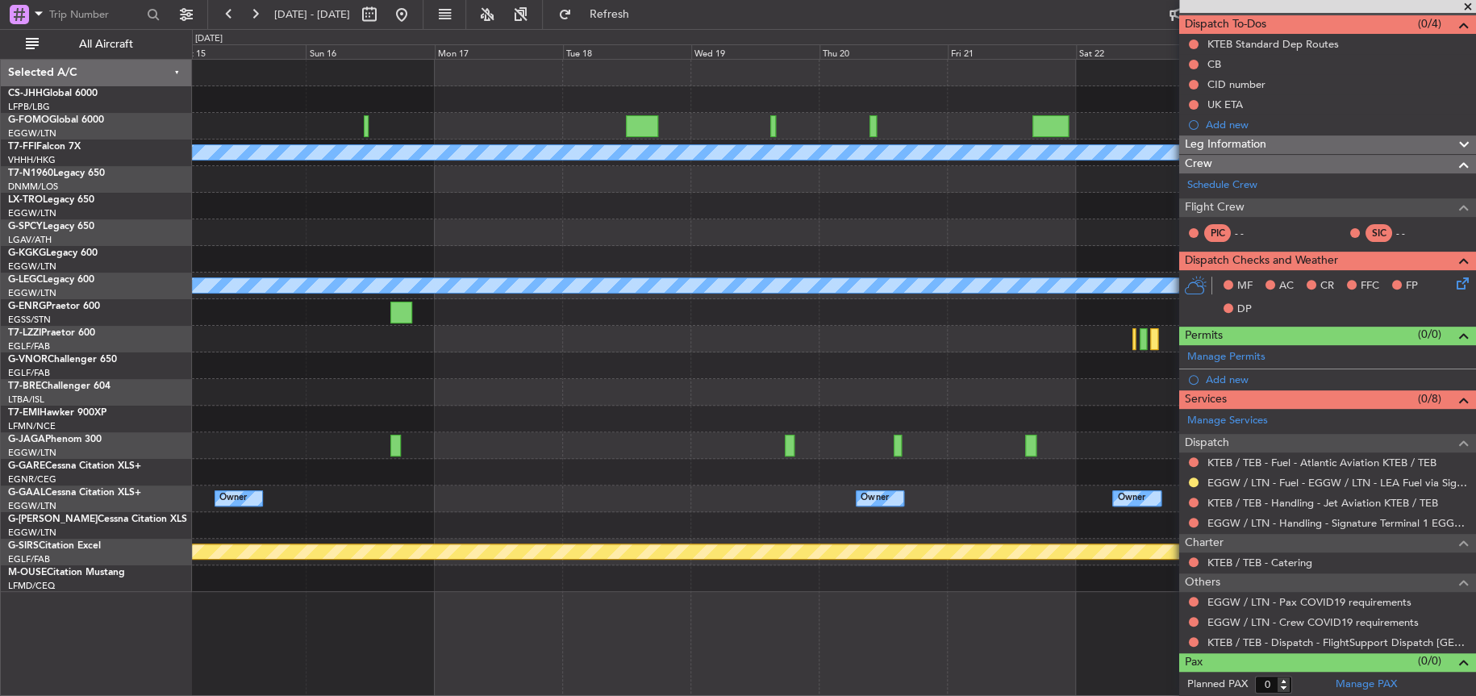
click at [0, 359] on html "12 Nov 2025 - 22 Nov 2025 Refresh Quick Links All Aircraft Planned Maint Geneva…" at bounding box center [738, 348] width 1476 height 696
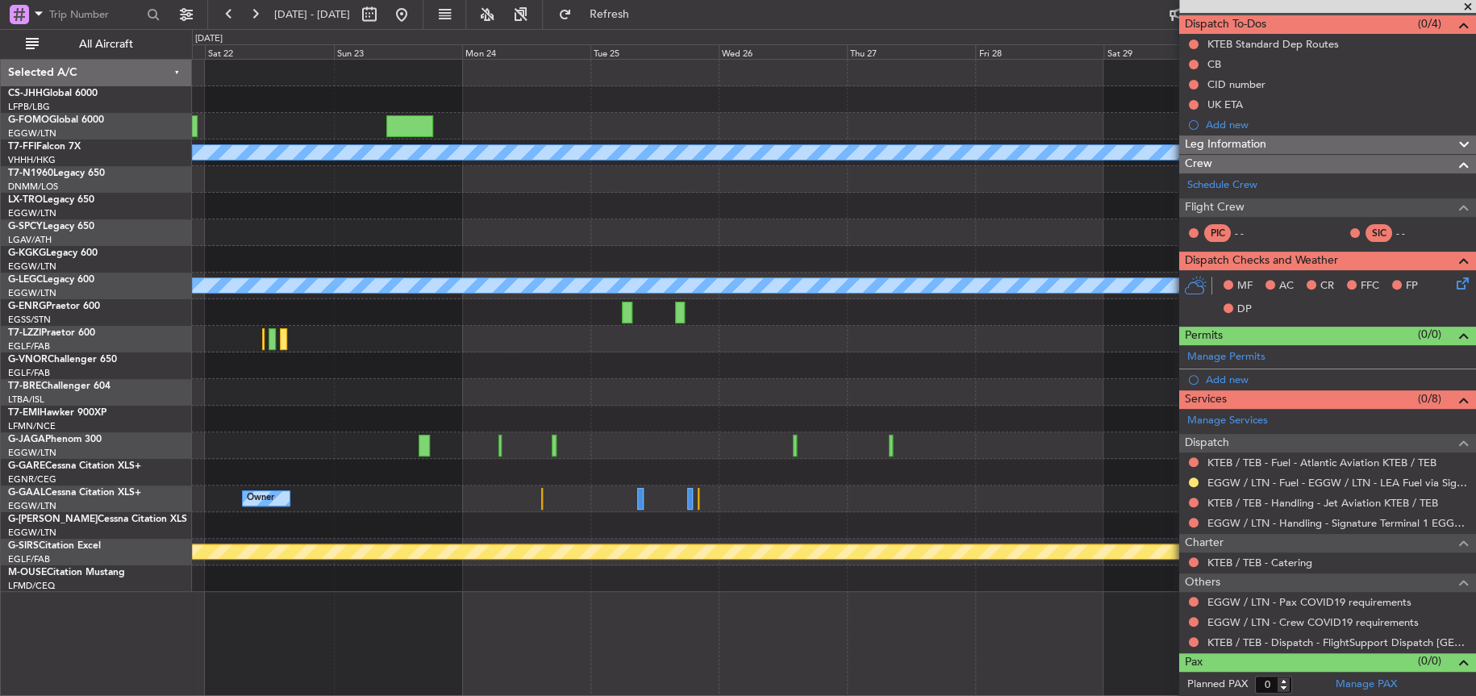
click at [16, 294] on div "Planned Maint Geneva (Cointrin) MEL MEL A/C Unavailable London (Luton) Owner Ow…" at bounding box center [738, 362] width 1476 height 667
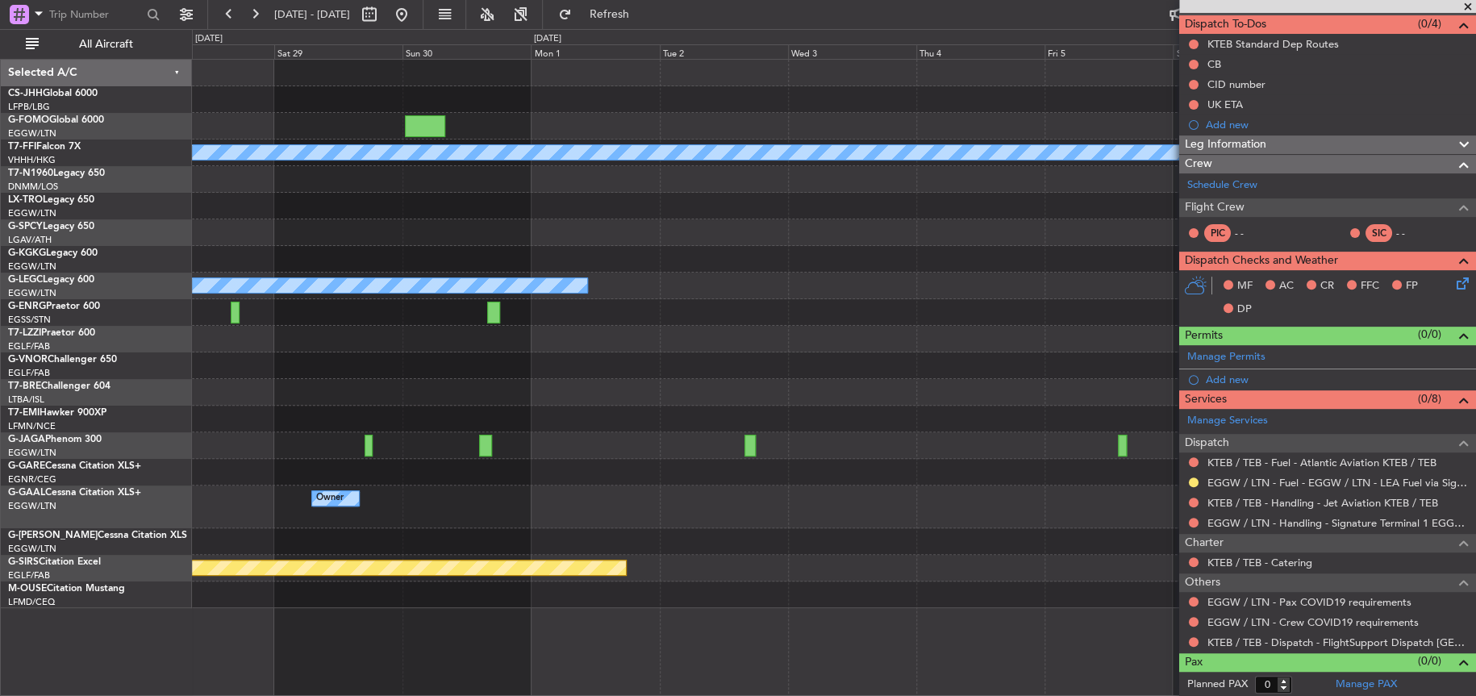
click at [533, 180] on div at bounding box center [833, 179] width 1283 height 27
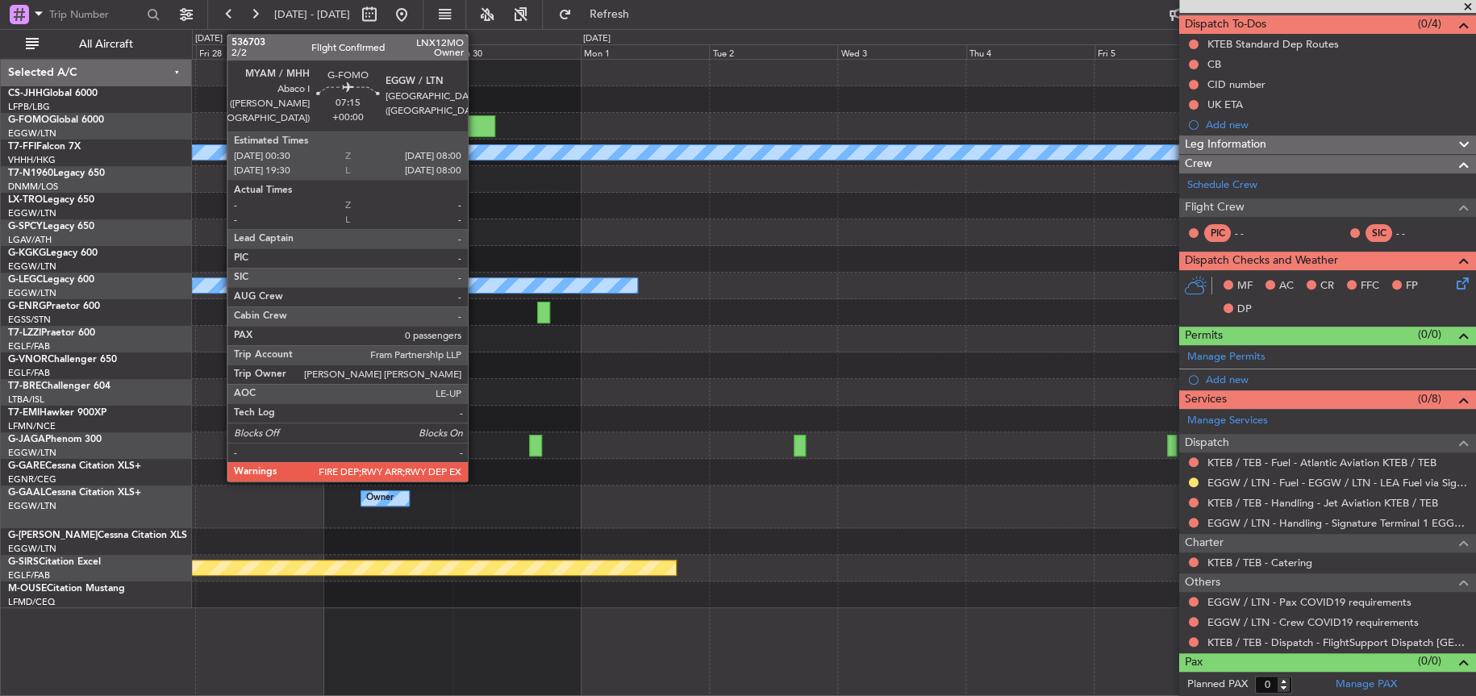
click at [475, 119] on div at bounding box center [474, 126] width 40 height 22
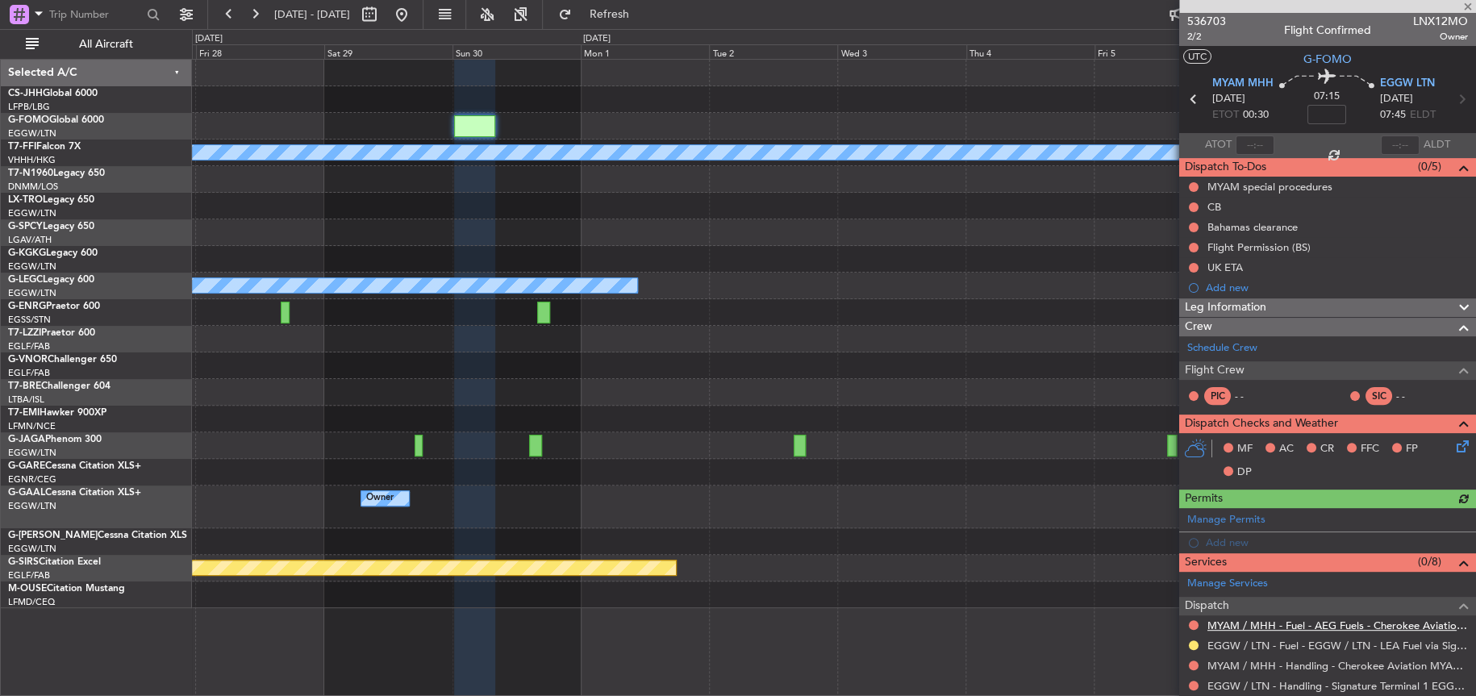
scroll to position [162, 0]
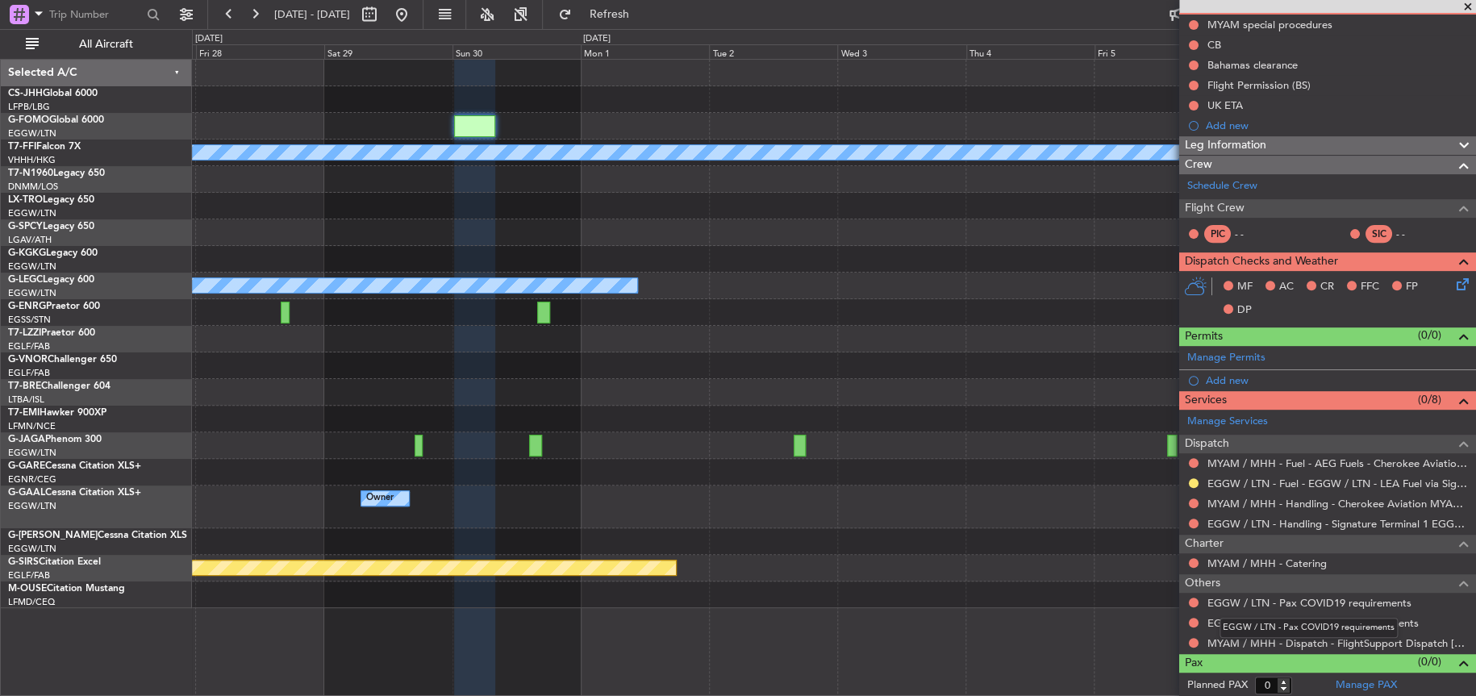
click at [1289, 645] on mat-tooltip-component "EGGW / LTN - Pax COVID19 requirements" at bounding box center [1308, 628] width 201 height 43
click at [1227, 639] on link "MYAM / MHH - Dispatch - FlightSupport Dispatch [GEOGRAPHIC_DATA]" at bounding box center [1337, 643] width 261 height 14
click at [620, 211] on div at bounding box center [833, 206] width 1282 height 27
click at [415, 15] on button at bounding box center [402, 15] width 26 height 26
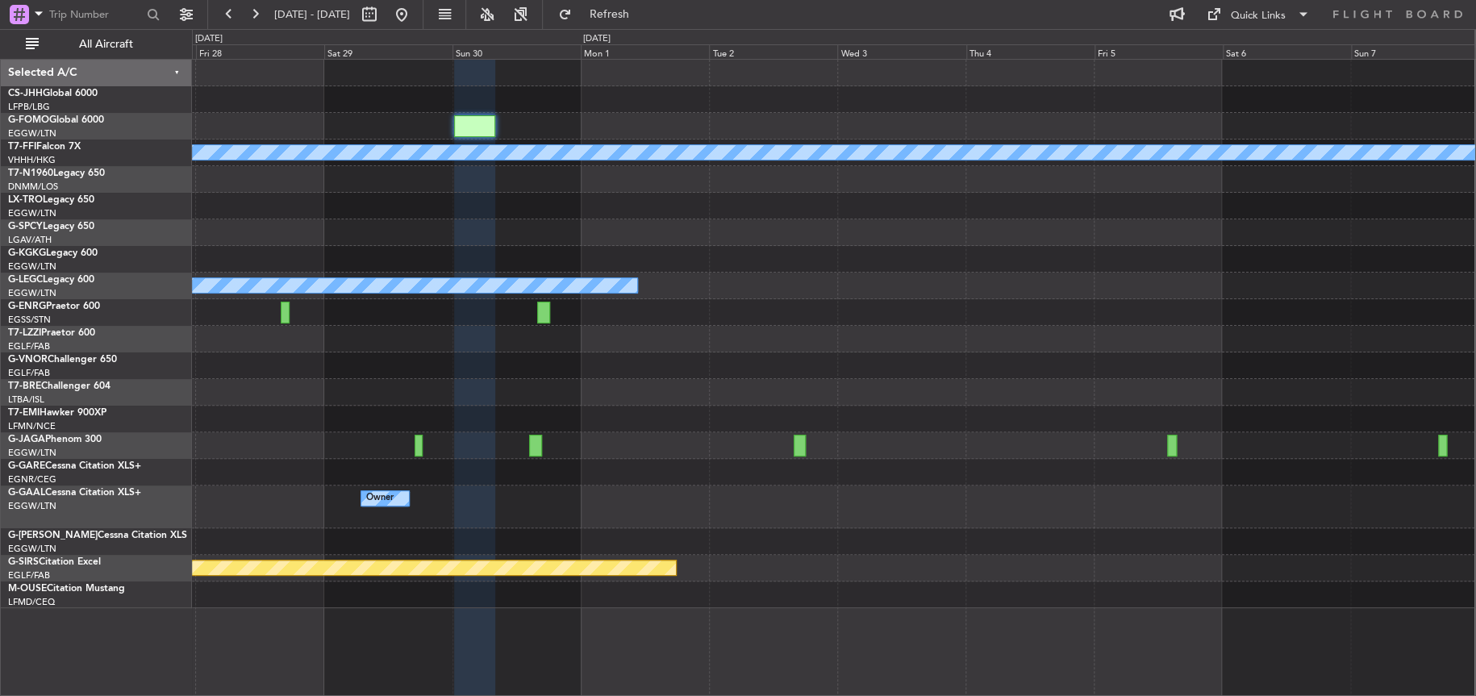
scroll to position [0, 0]
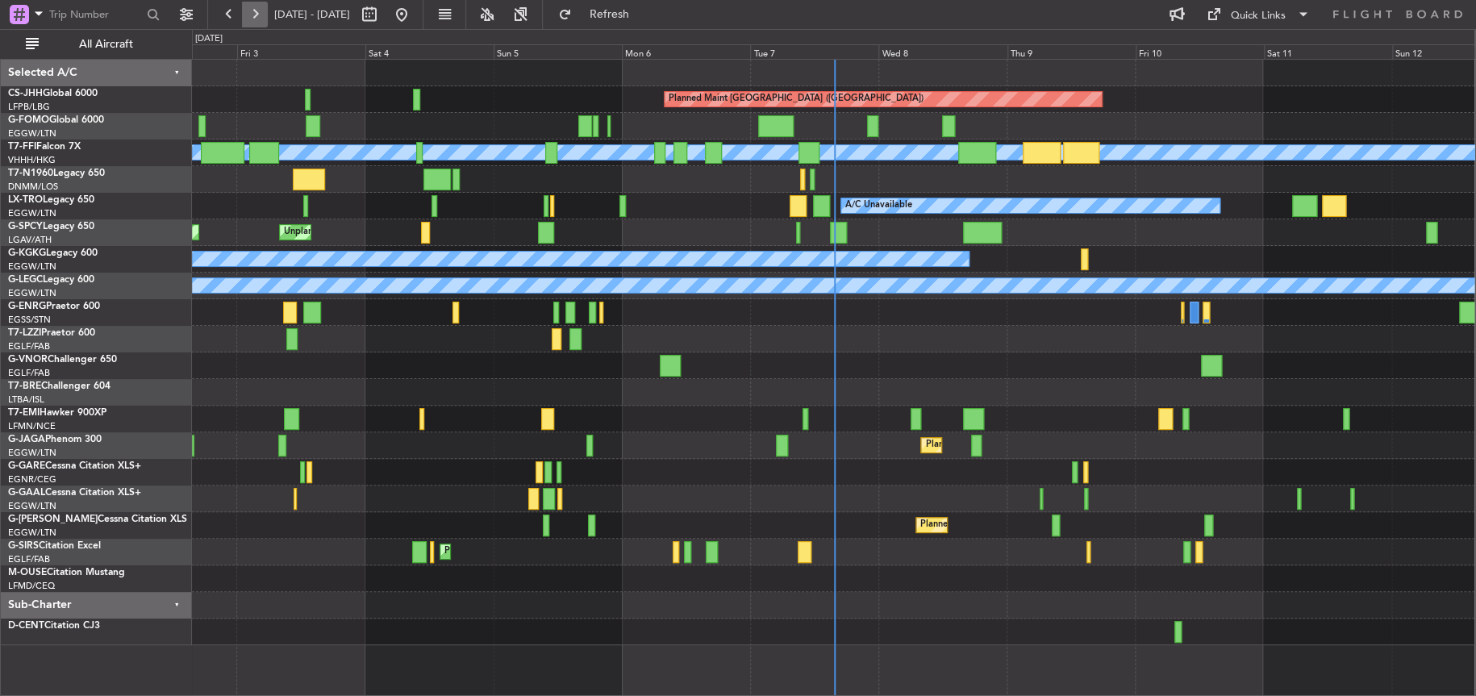
click at [265, 15] on button at bounding box center [255, 15] width 26 height 26
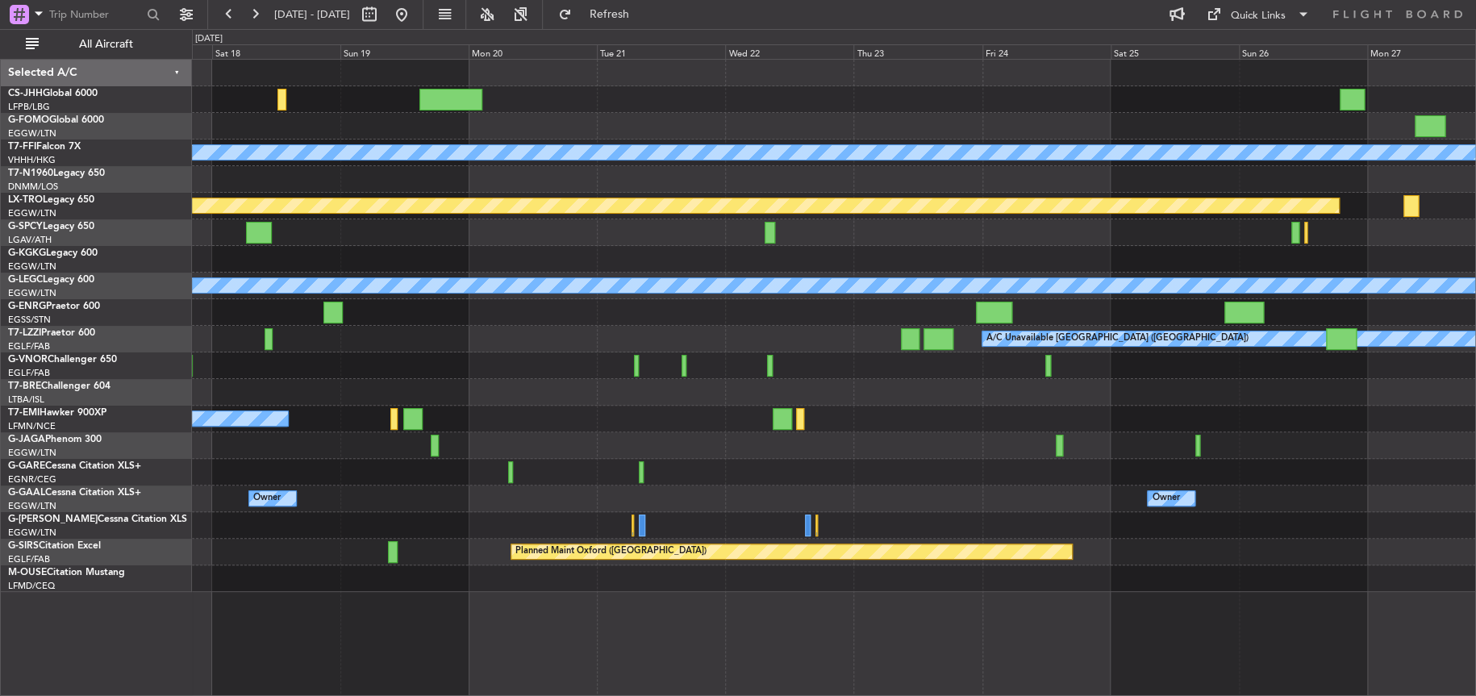
click at [903, 268] on div at bounding box center [833, 259] width 1283 height 27
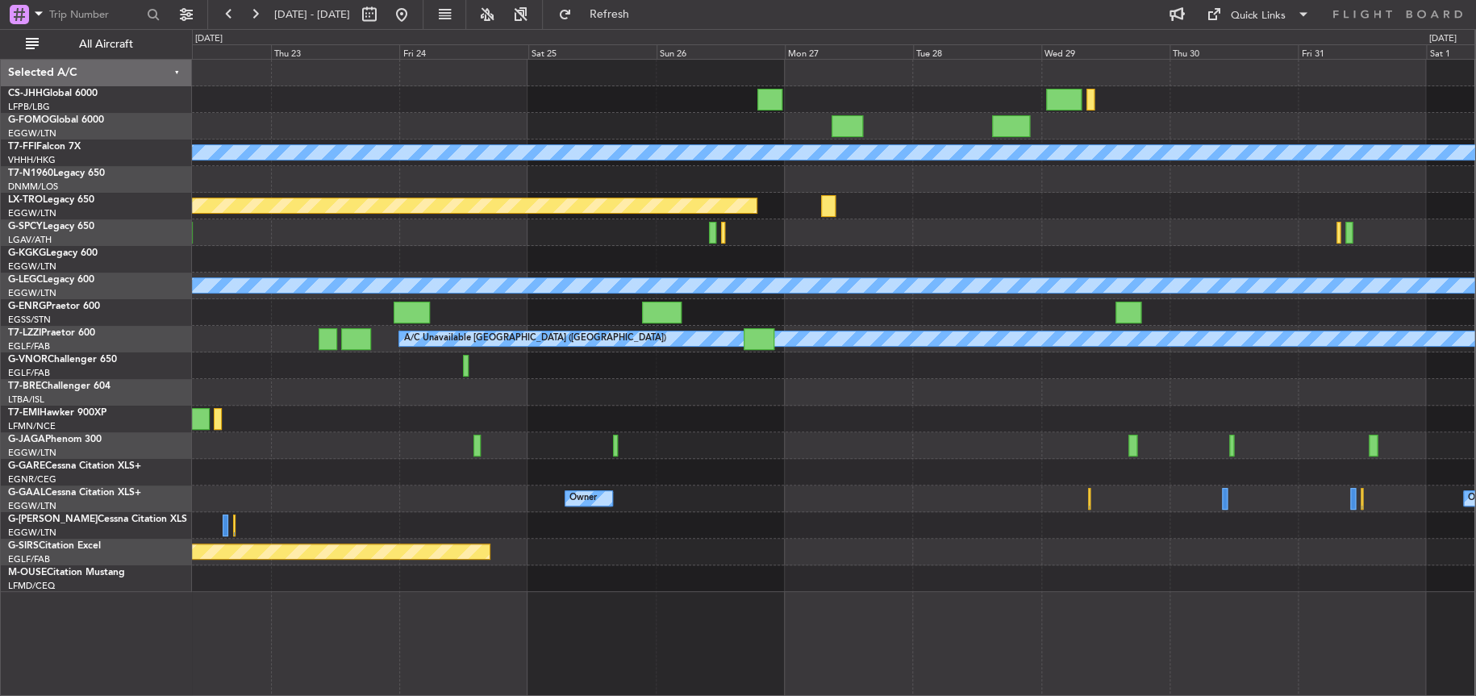
click at [324, 241] on div at bounding box center [833, 232] width 1282 height 27
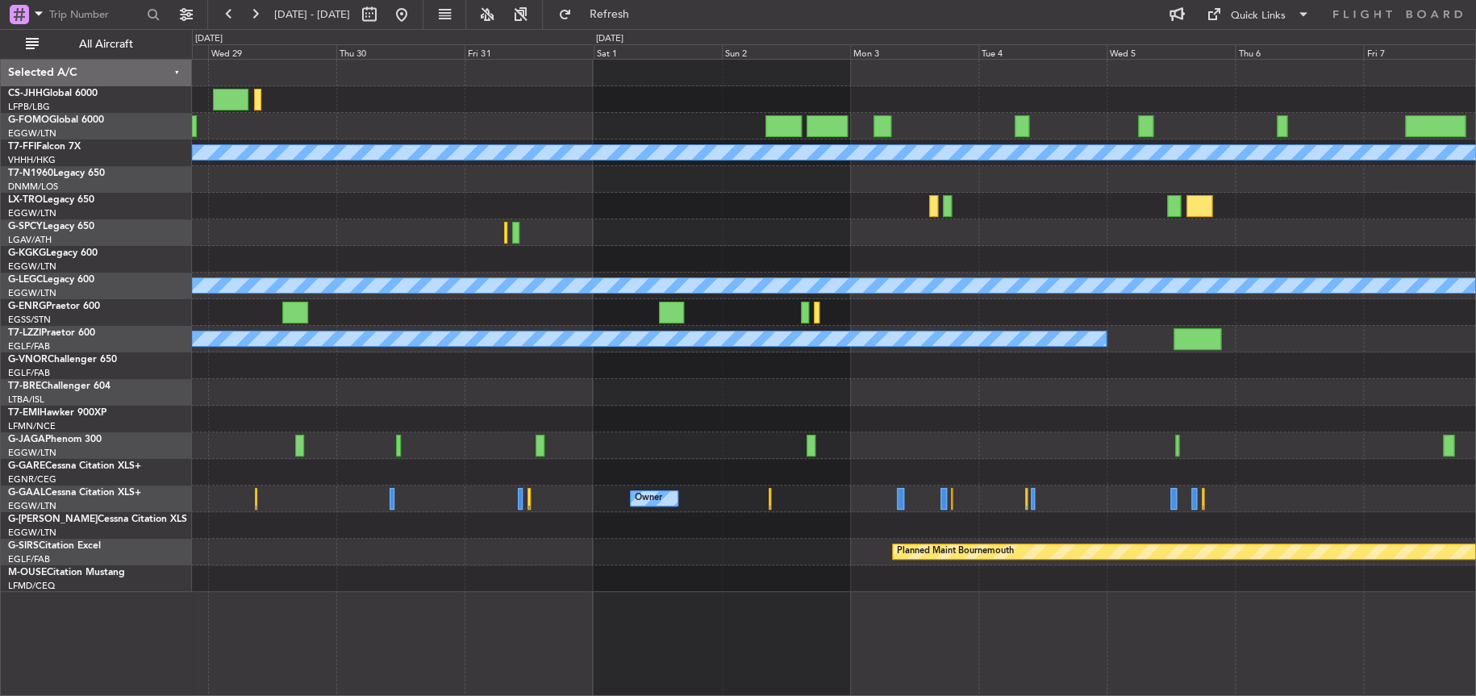
click at [209, 474] on div "Planned Maint Geneva (Cointrin) MEL MEL Planned Maint Riga (Riga Intl) A/C Unav…" at bounding box center [833, 326] width 1283 height 532
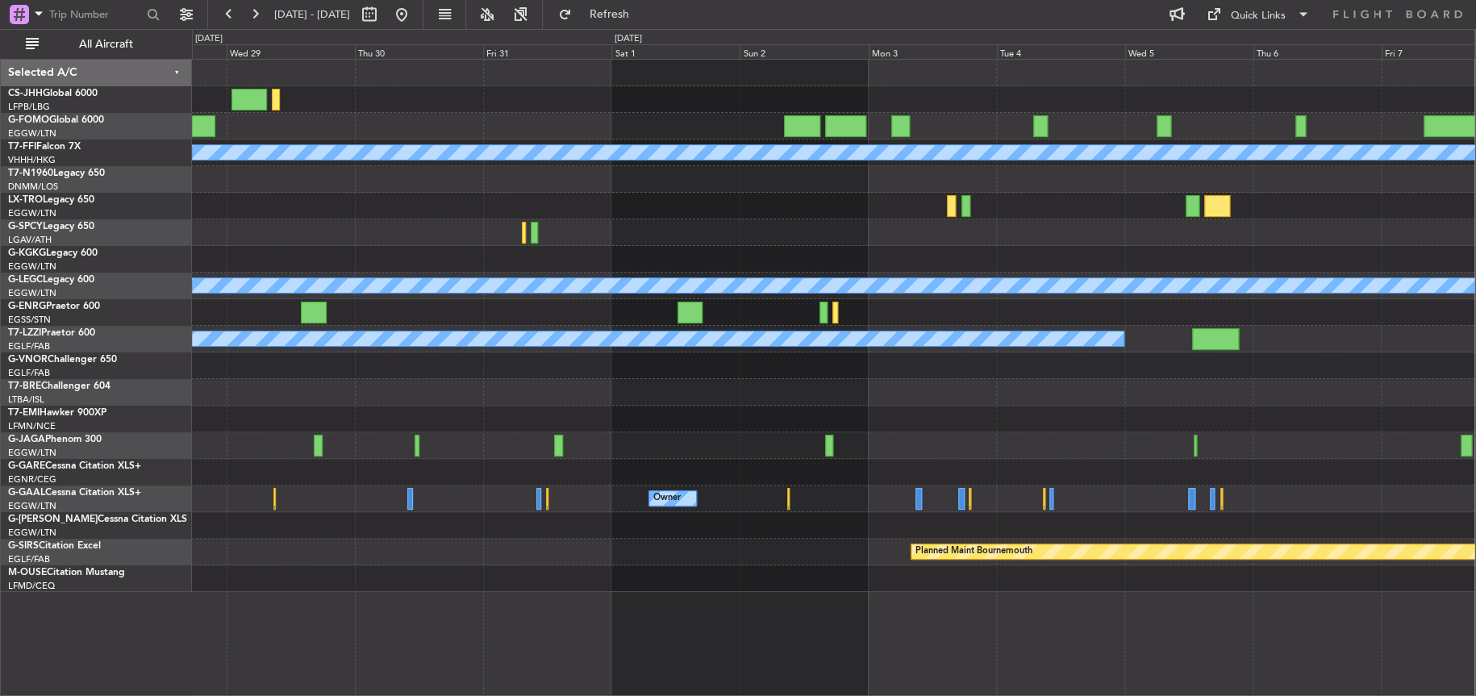
click at [790, 372] on div "Planned Maint Geneva (Cointrin) MEL MEL Planned Maint Riga (Riga Intl) A/C Unav…" at bounding box center [833, 326] width 1282 height 532
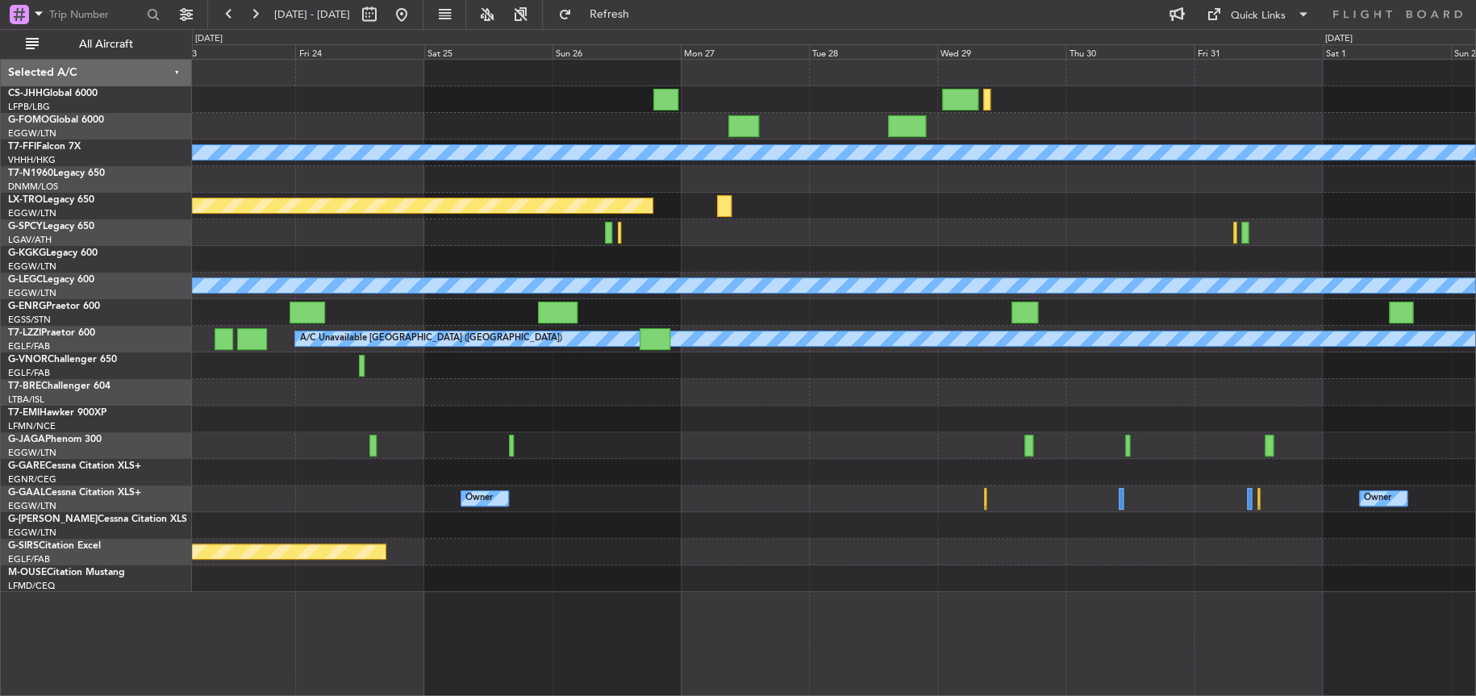
click at [740, 396] on div "Planned Maint Geneva (Cointrin) MEL MEL Planned Maint Riga (Riga Intl) A/C Unav…" at bounding box center [738, 362] width 1476 height 667
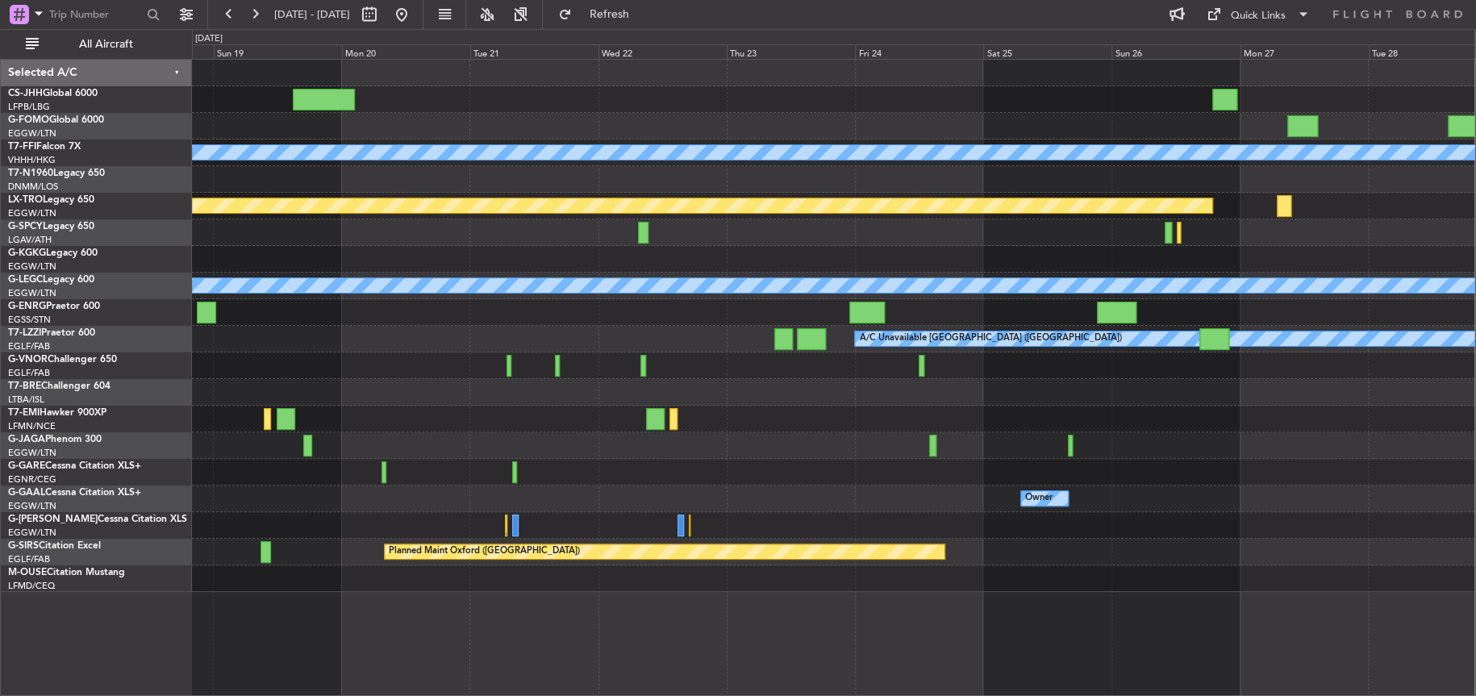
click at [928, 405] on div "Planned Maint Geneva (Cointrin) MEL MEL Planned Maint Riga (Riga Intl) A/C Unav…" at bounding box center [833, 326] width 1282 height 532
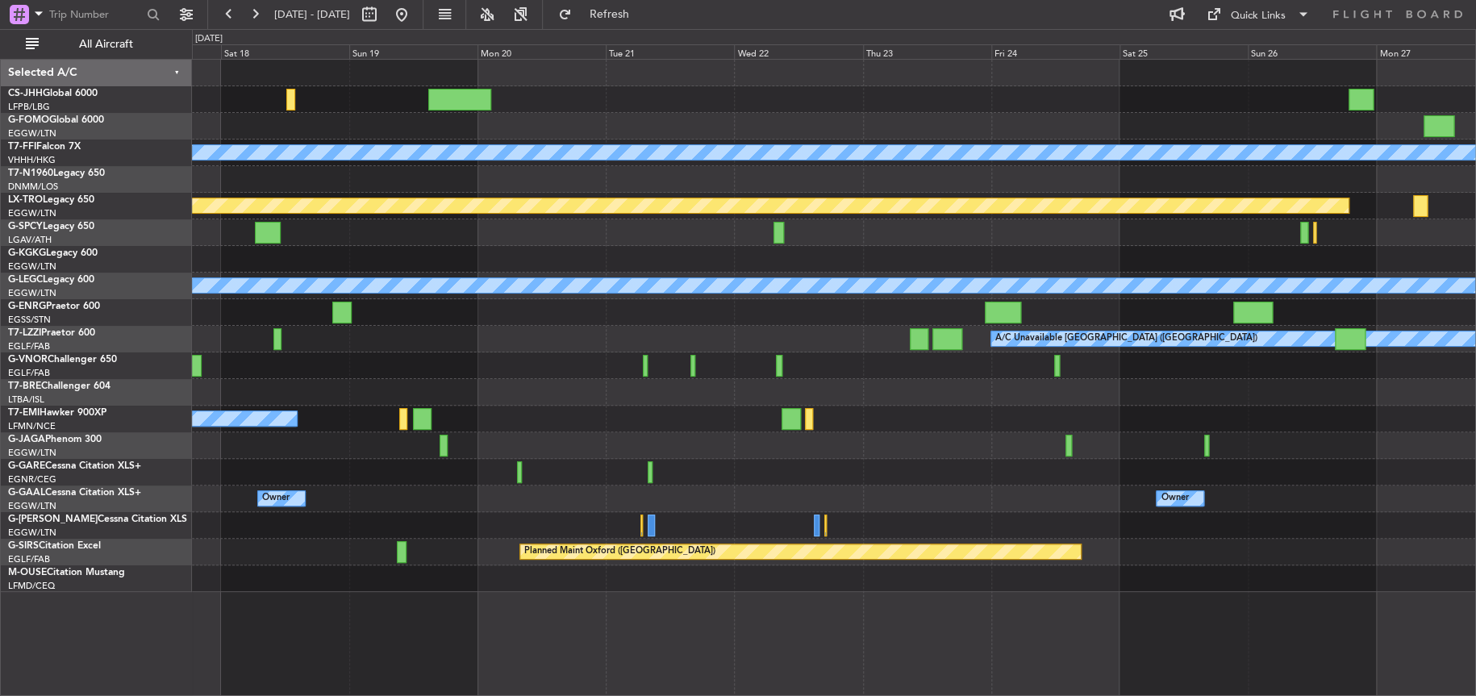
click at [965, 477] on div at bounding box center [833, 472] width 1283 height 27
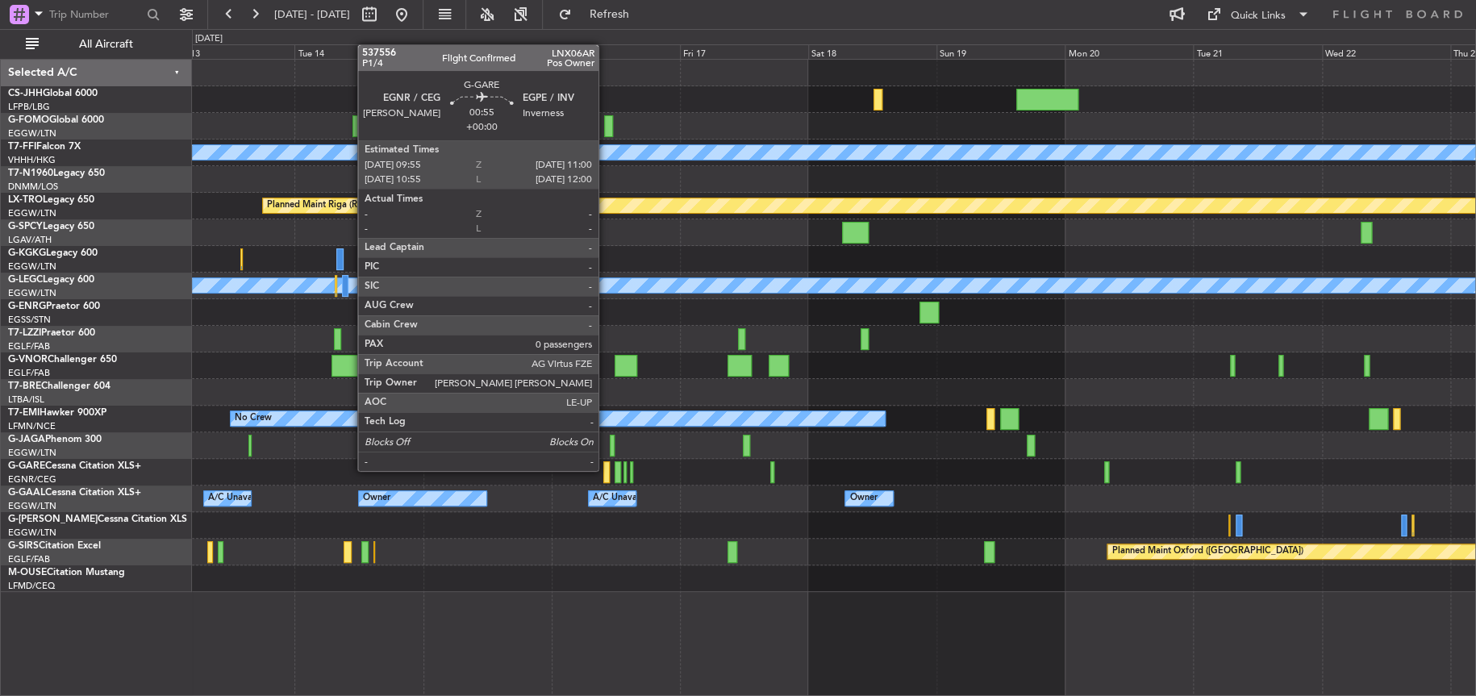
click at [605, 468] on div at bounding box center [606, 472] width 6 height 22
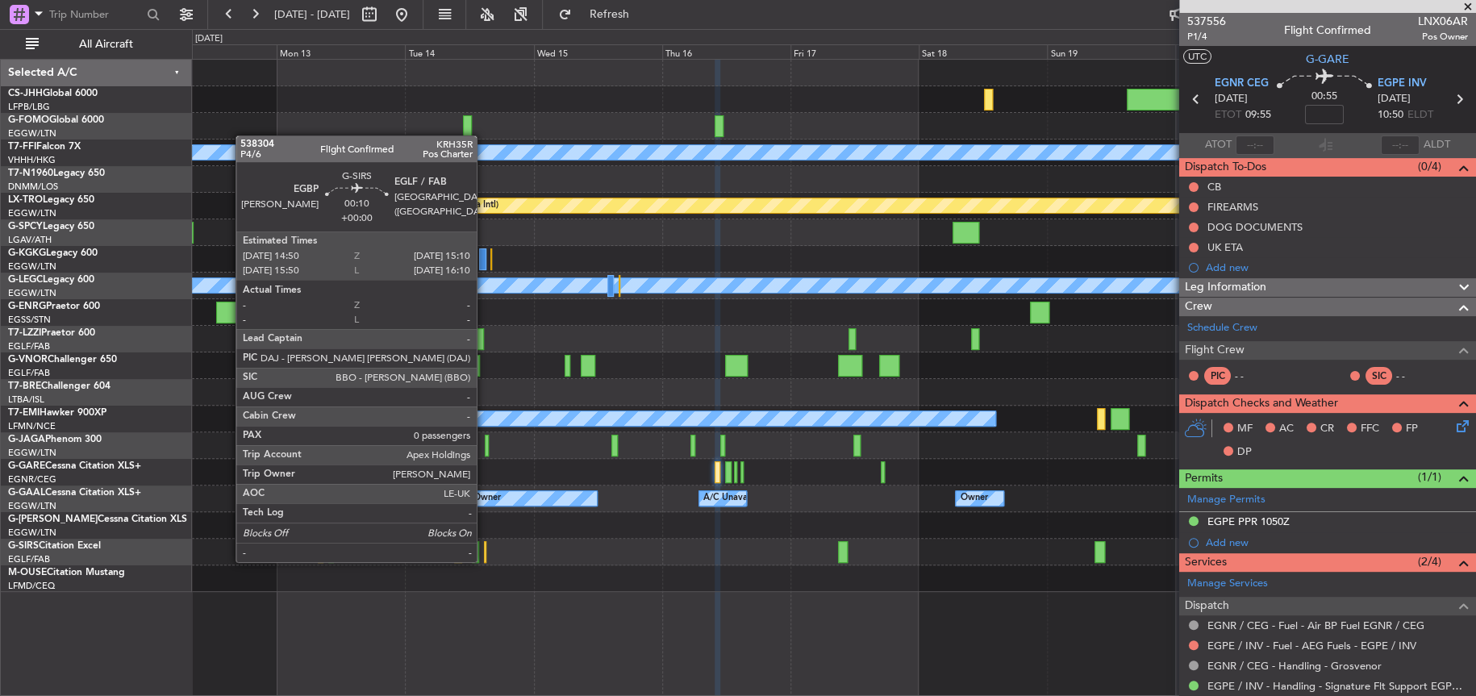
click at [484, 560] on div at bounding box center [485, 552] width 2 height 22
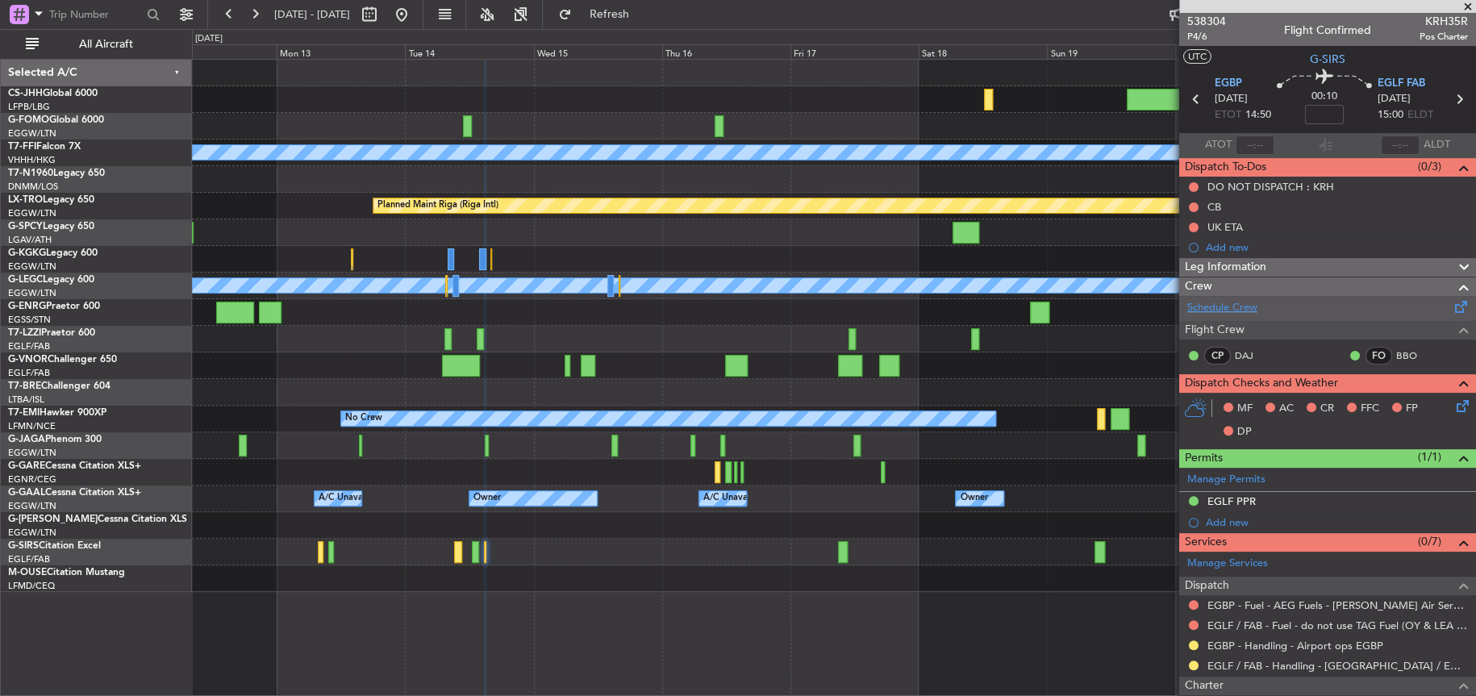
click at [1220, 306] on link "Schedule Crew" at bounding box center [1222, 308] width 70 height 16
click at [436, 380] on div at bounding box center [833, 392] width 1282 height 27
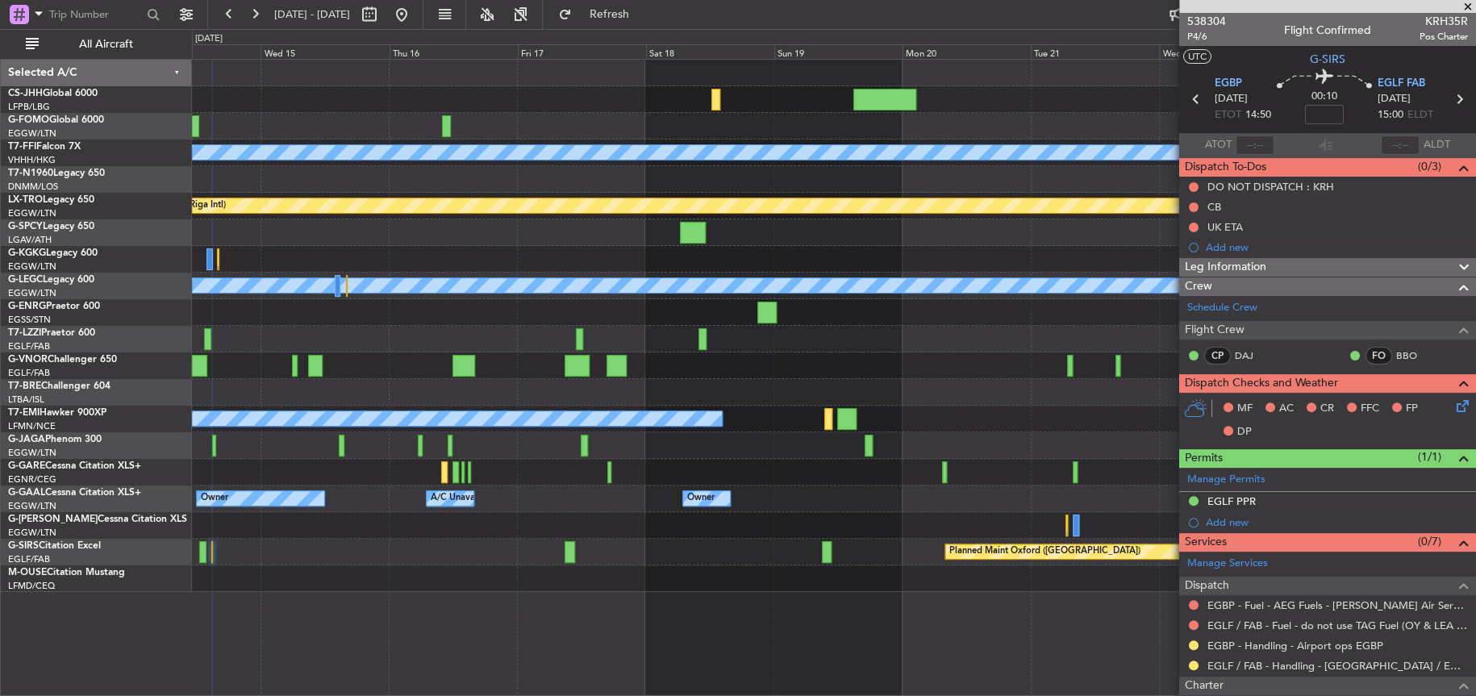
click at [520, 315] on div at bounding box center [833, 312] width 1282 height 27
